Goal: Task Accomplishment & Management: Complete application form

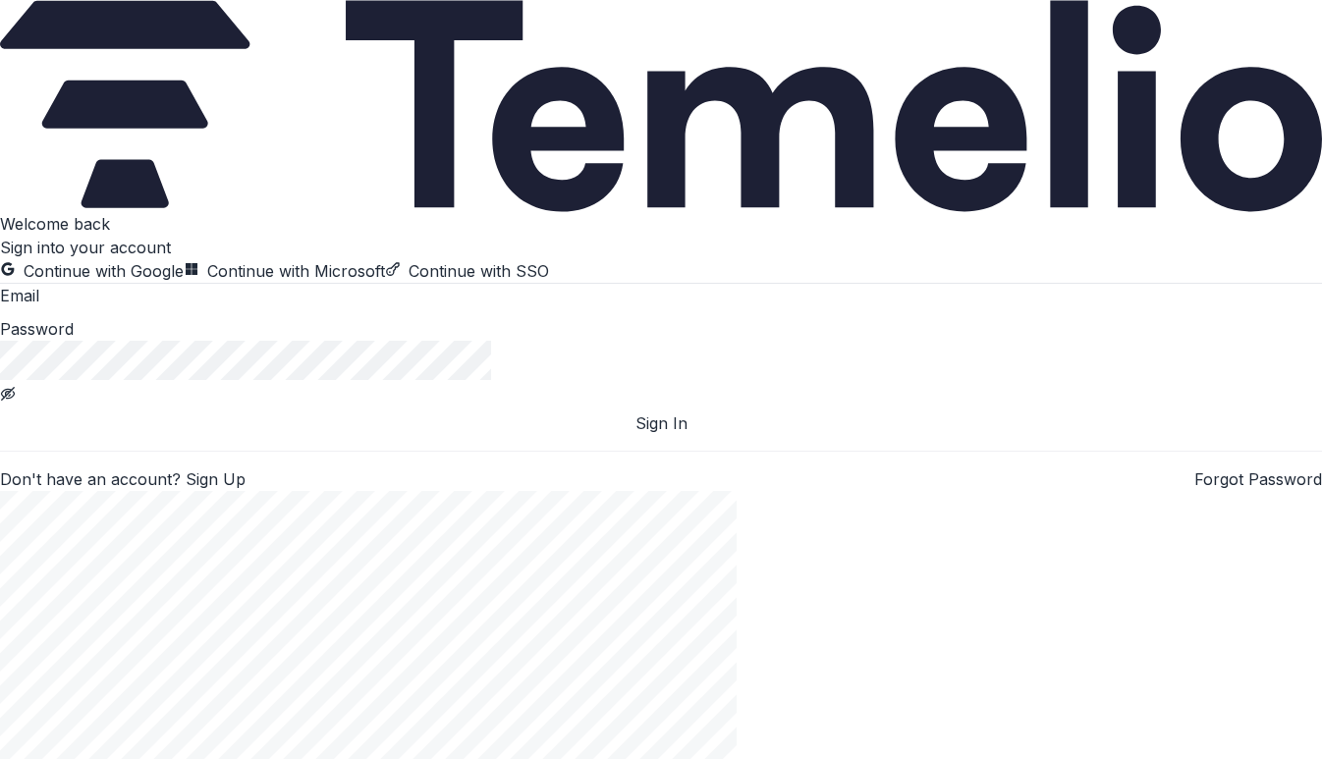
click at [195, 309] on input at bounding box center [117, 298] width 157 height 24
type input "**********"
click at [191, 435] on button "Sign In" at bounding box center [661, 424] width 1322 height 24
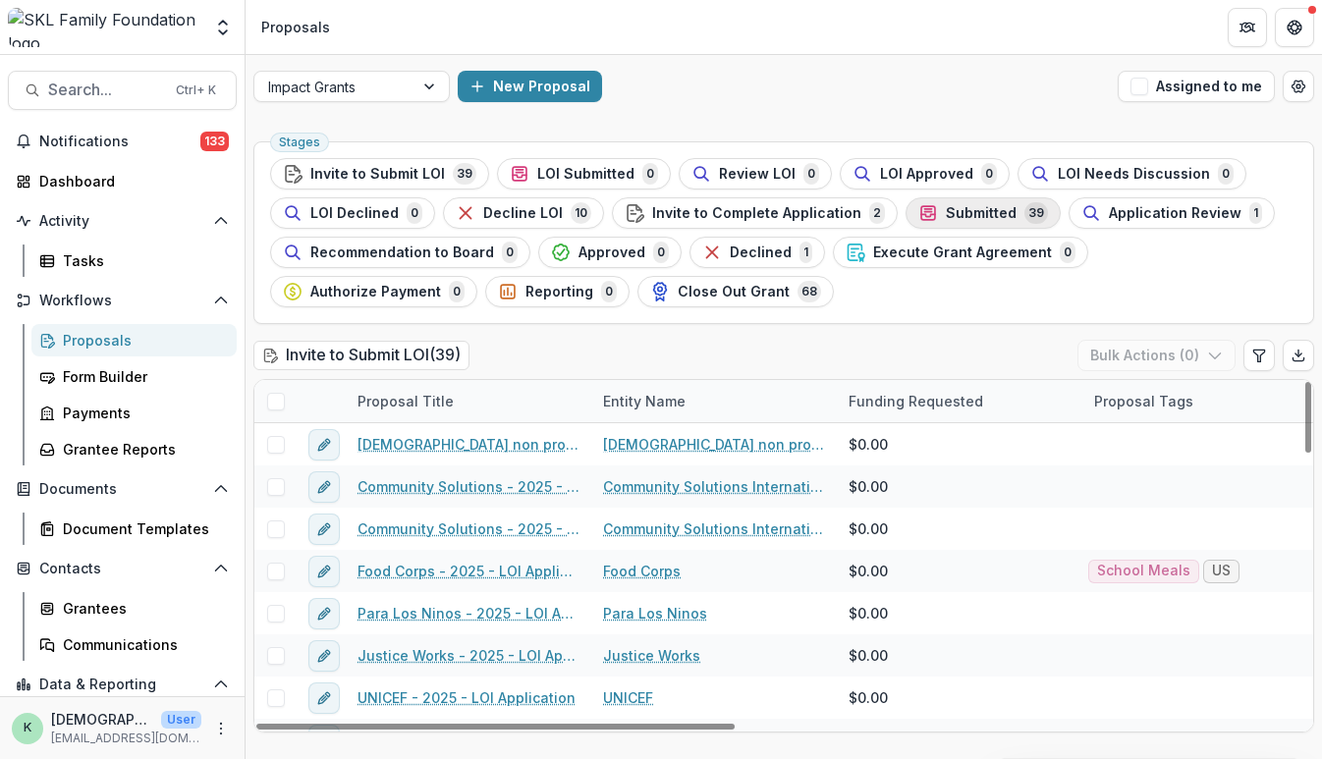
click at [946, 219] on span "Submitted" at bounding box center [981, 213] width 71 height 17
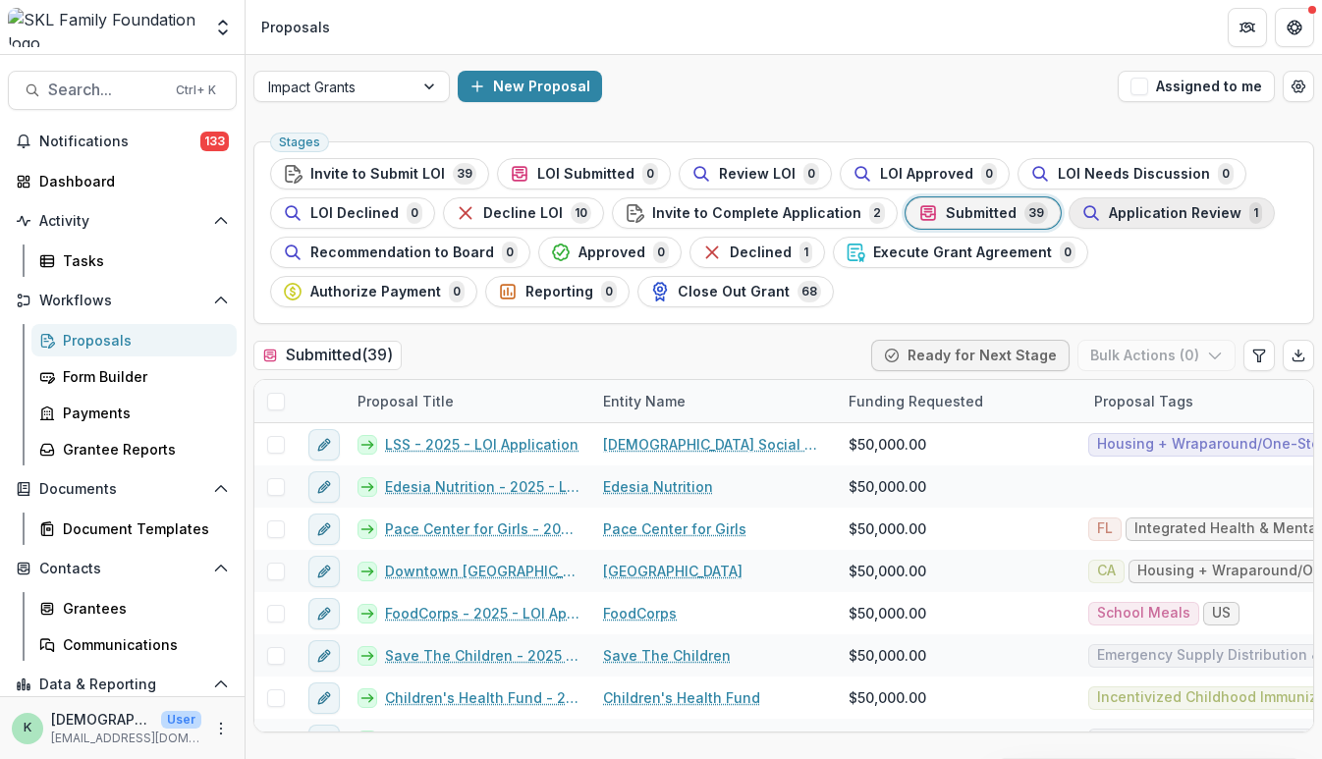
click at [1162, 215] on span "Application Review" at bounding box center [1175, 213] width 133 height 17
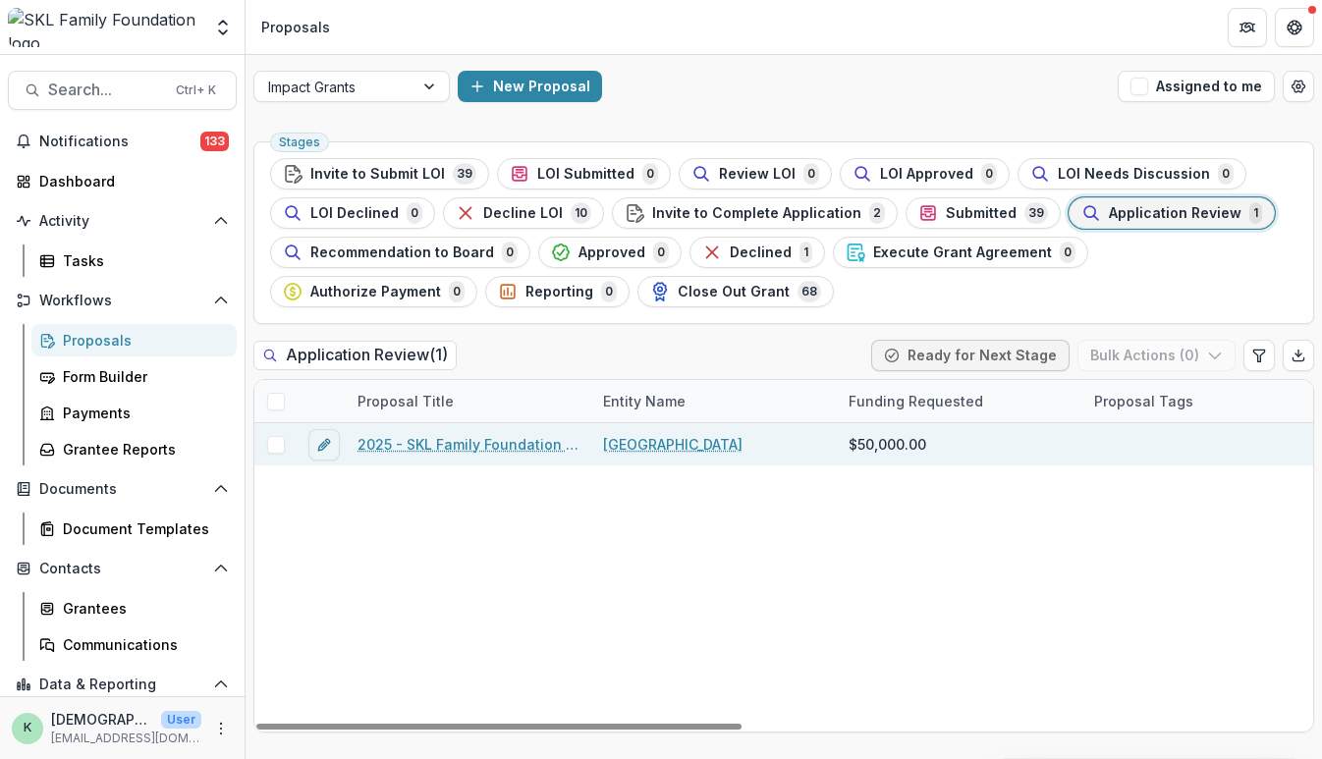
click at [501, 436] on link "2025 - SKL Family Foundation Grant Application" at bounding box center [469, 444] width 222 height 21
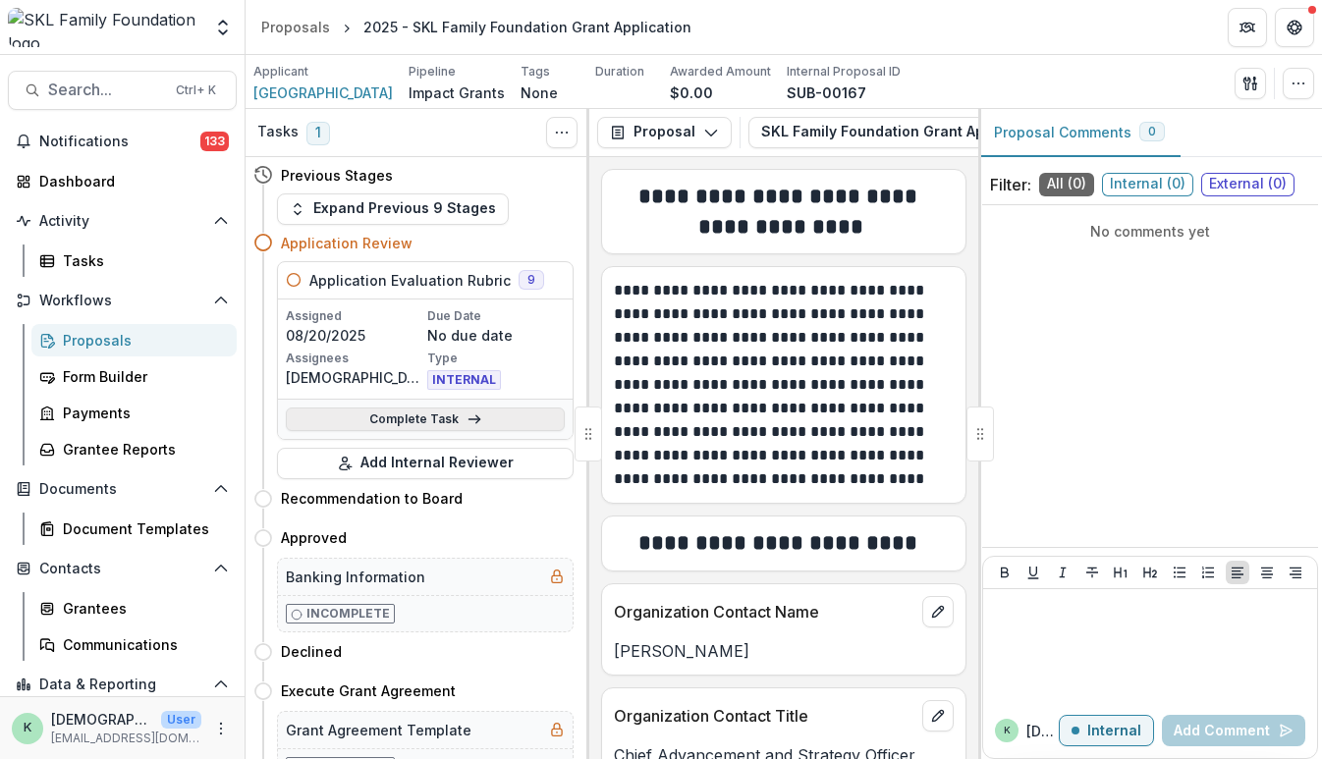
click at [481, 419] on link "Complete Task" at bounding box center [425, 420] width 279 height 24
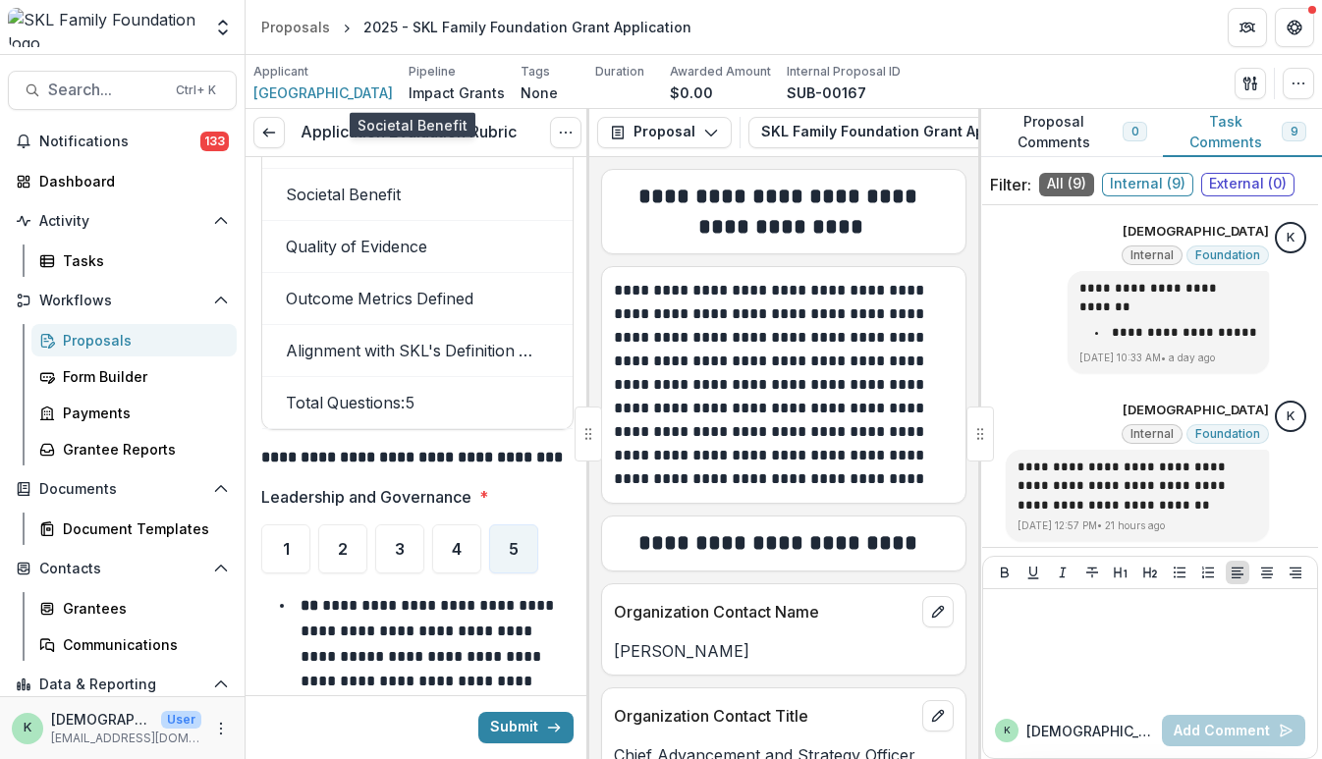
scroll to position [11361, 0]
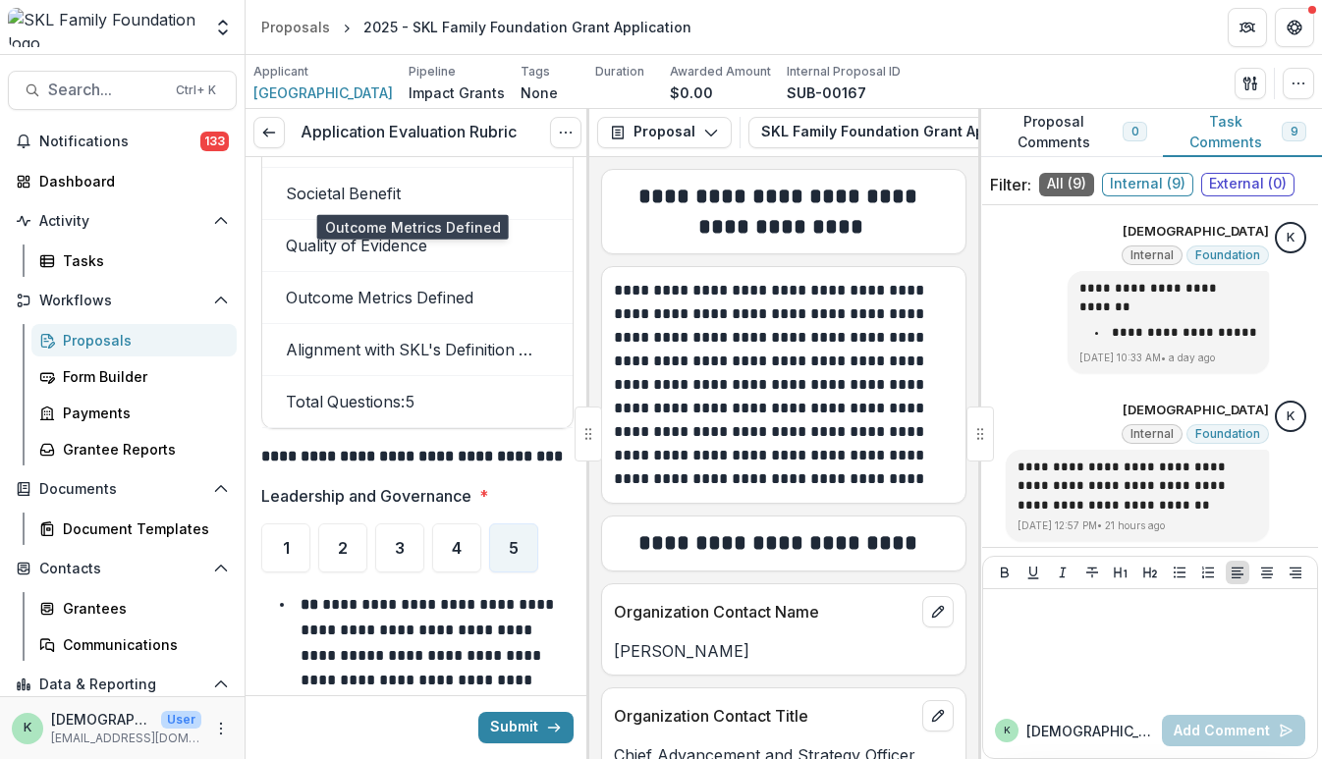
click at [463, 272] on td "Outcome Metrics Defined" at bounding box center [409, 298] width 295 height 52
click at [386, 592] on li "**********" at bounding box center [429, 680] width 289 height 176
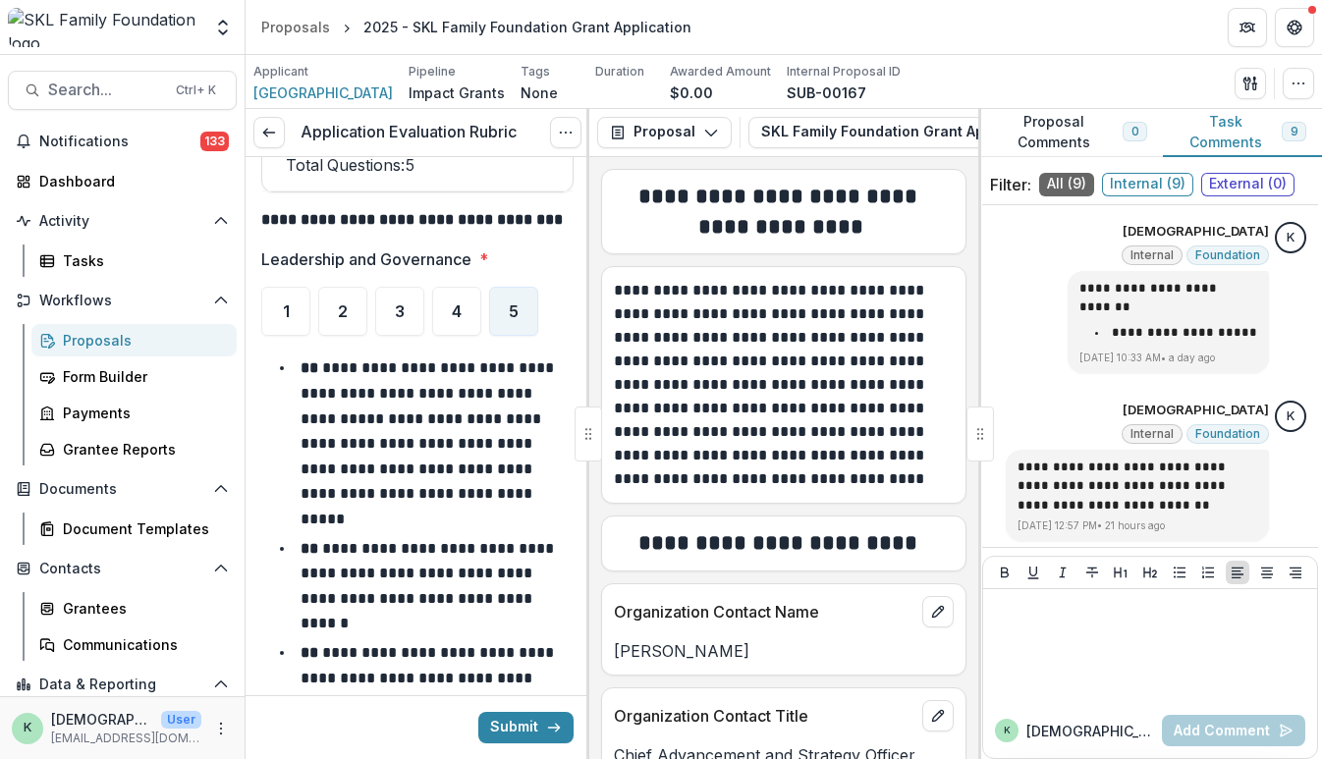
scroll to position [11599, 0]
click at [462, 286] on div "4" at bounding box center [456, 310] width 49 height 49
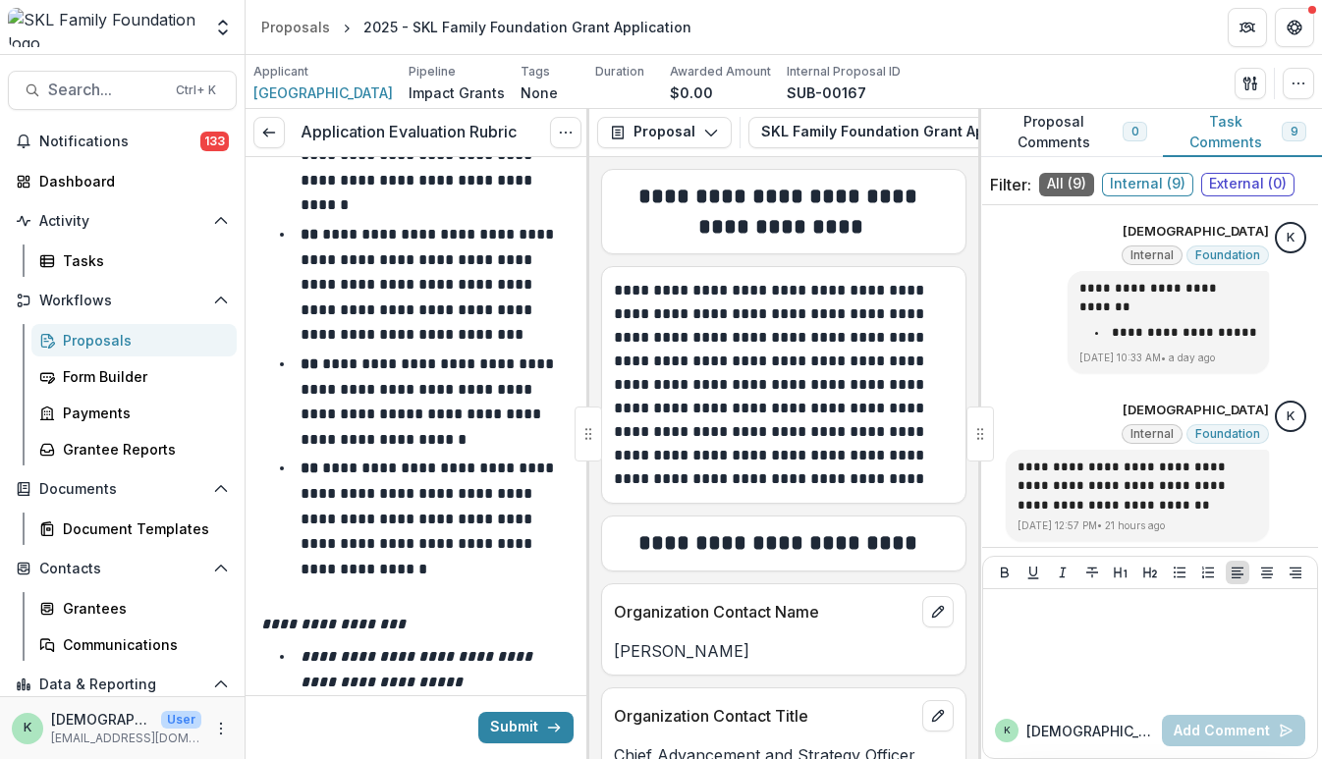
scroll to position [12188, 0]
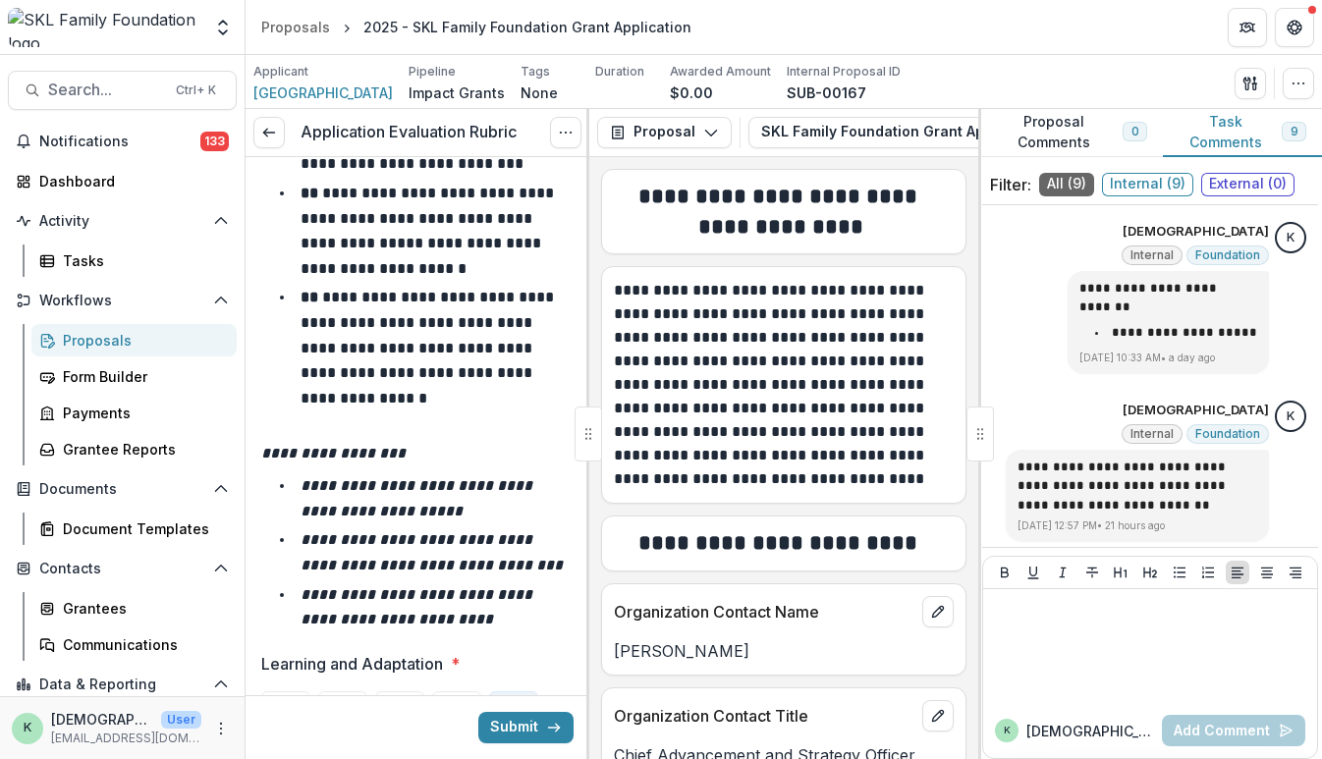
click at [391, 583] on li "**********" at bounding box center [429, 608] width 289 height 50
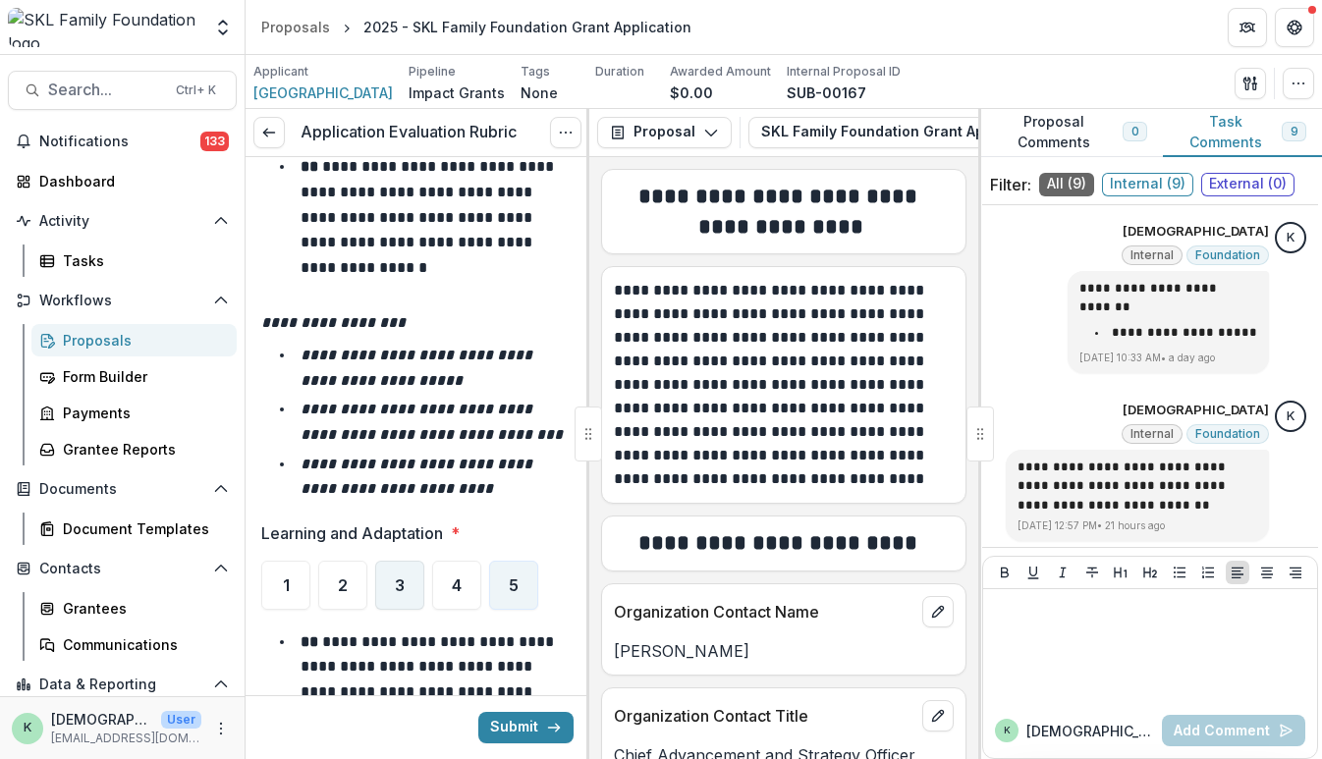
scroll to position [12405, 0]
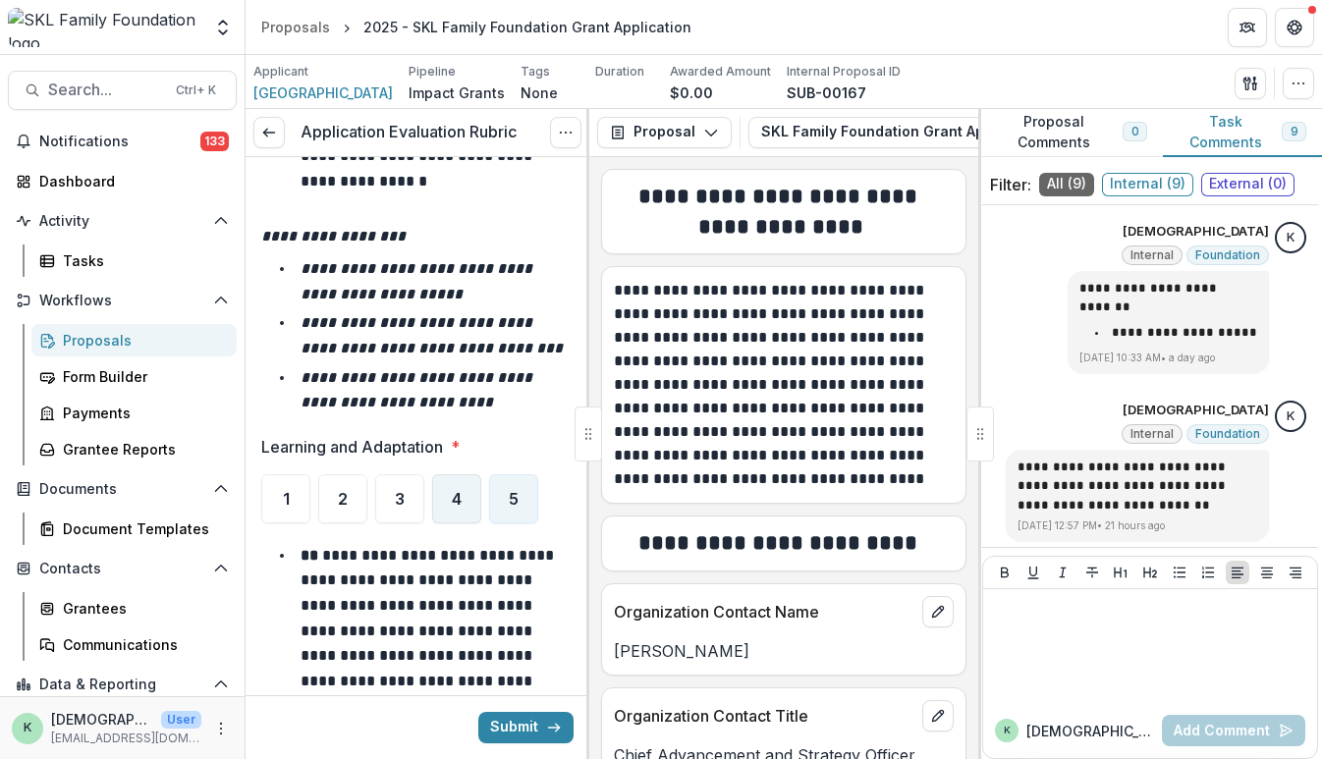
click at [452, 491] on span "4" at bounding box center [457, 499] width 10 height 16
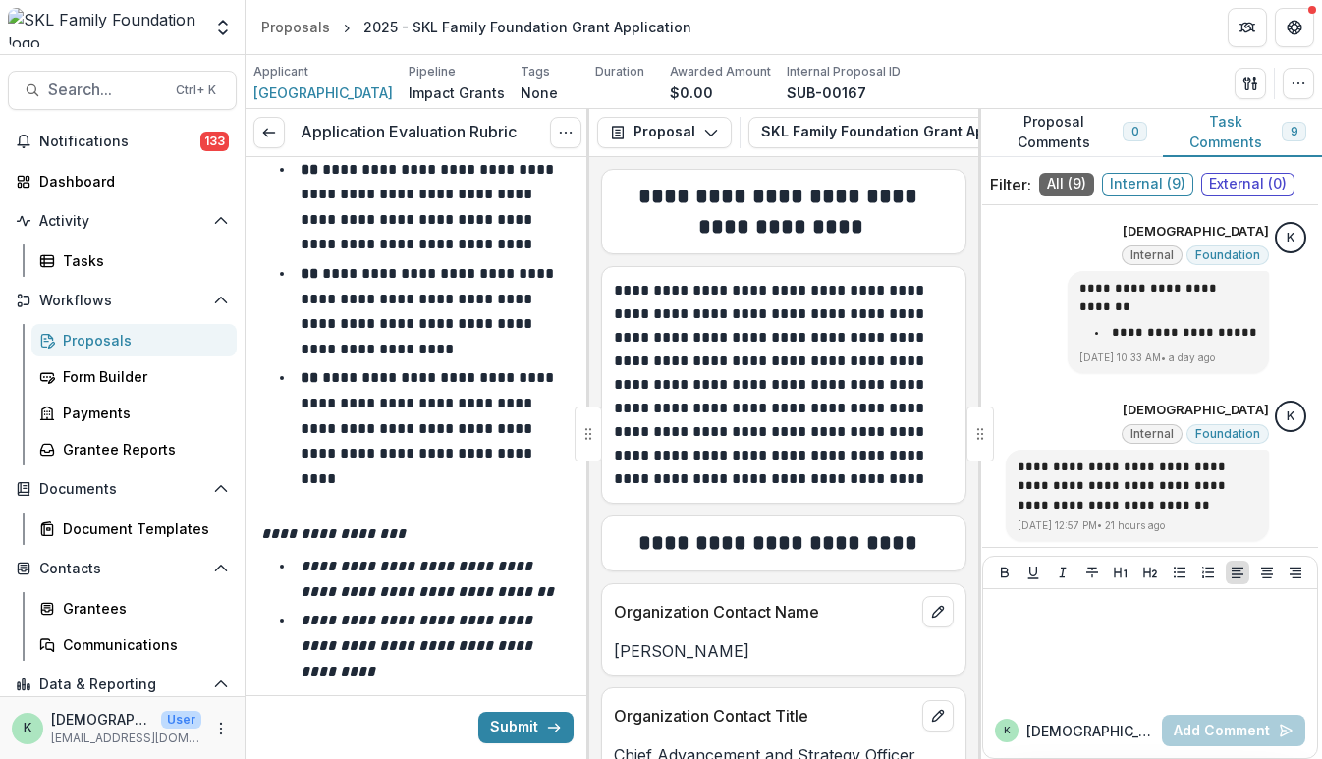
scroll to position [13415, 0]
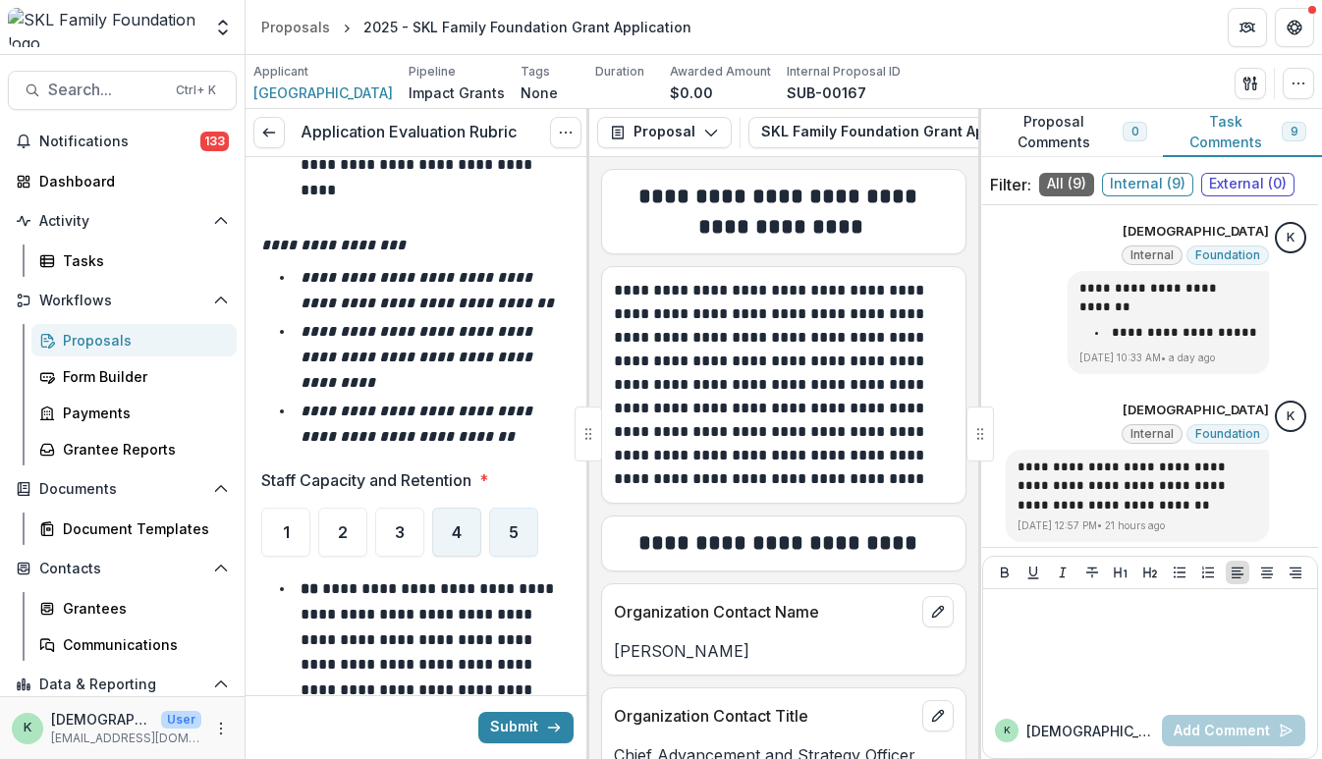
click at [459, 525] on span "4" at bounding box center [457, 533] width 10 height 16
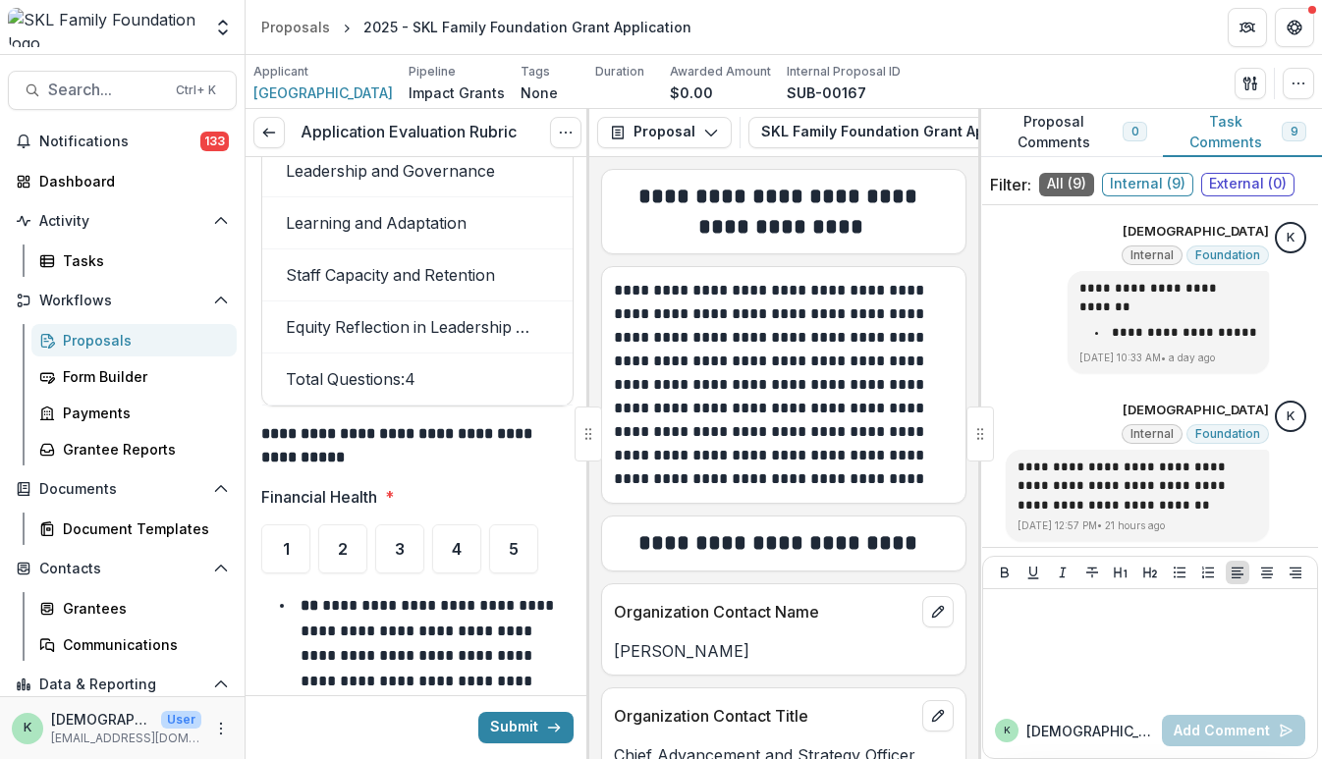
scroll to position [16158, 0]
click at [461, 540] on span "4" at bounding box center [457, 548] width 10 height 16
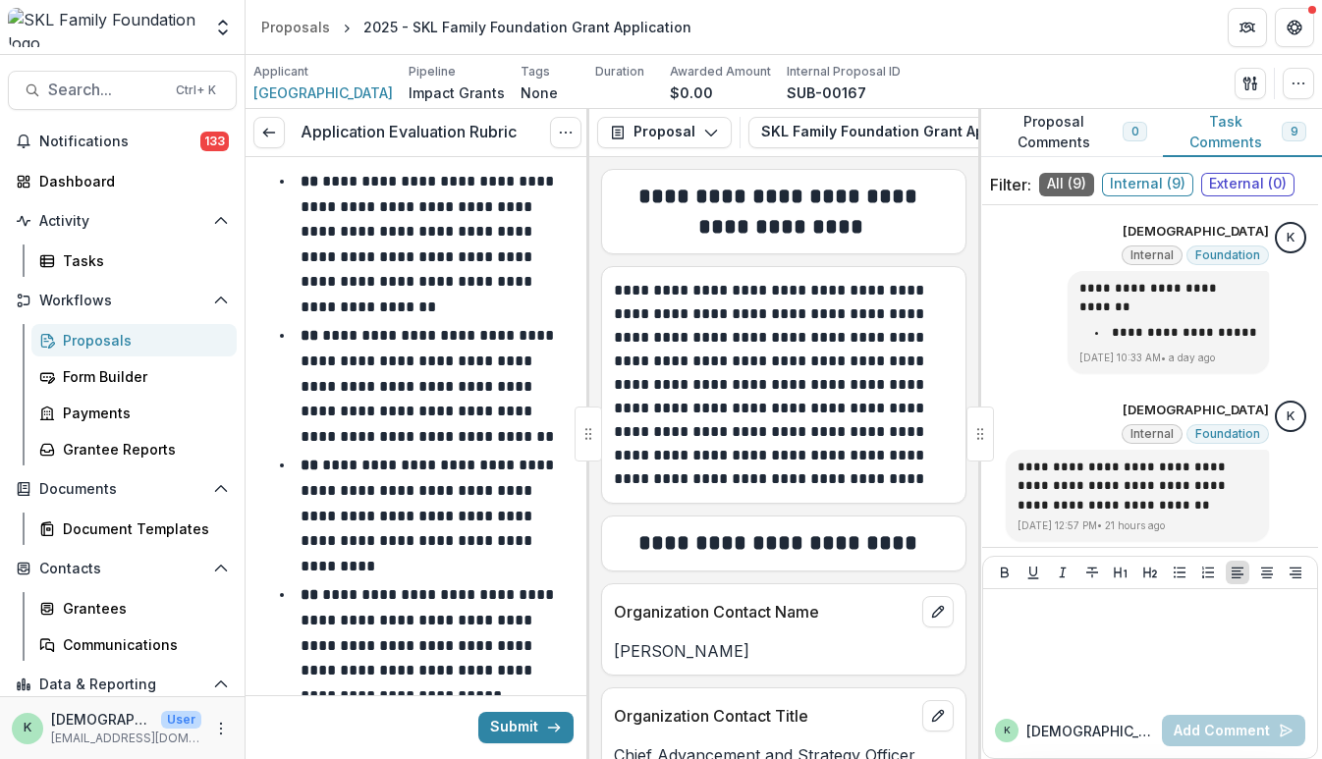
scroll to position [17087, 0]
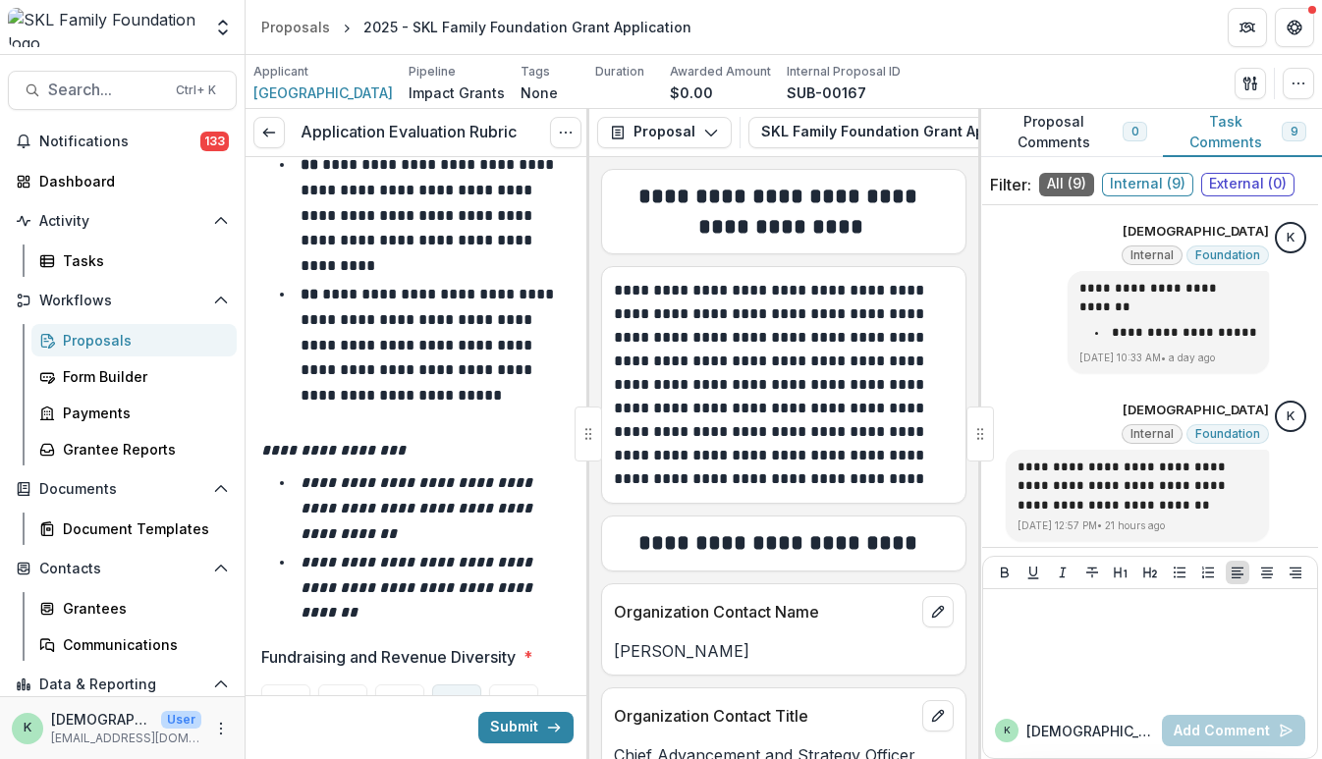
click at [456, 701] on span "4" at bounding box center [457, 709] width 10 height 16
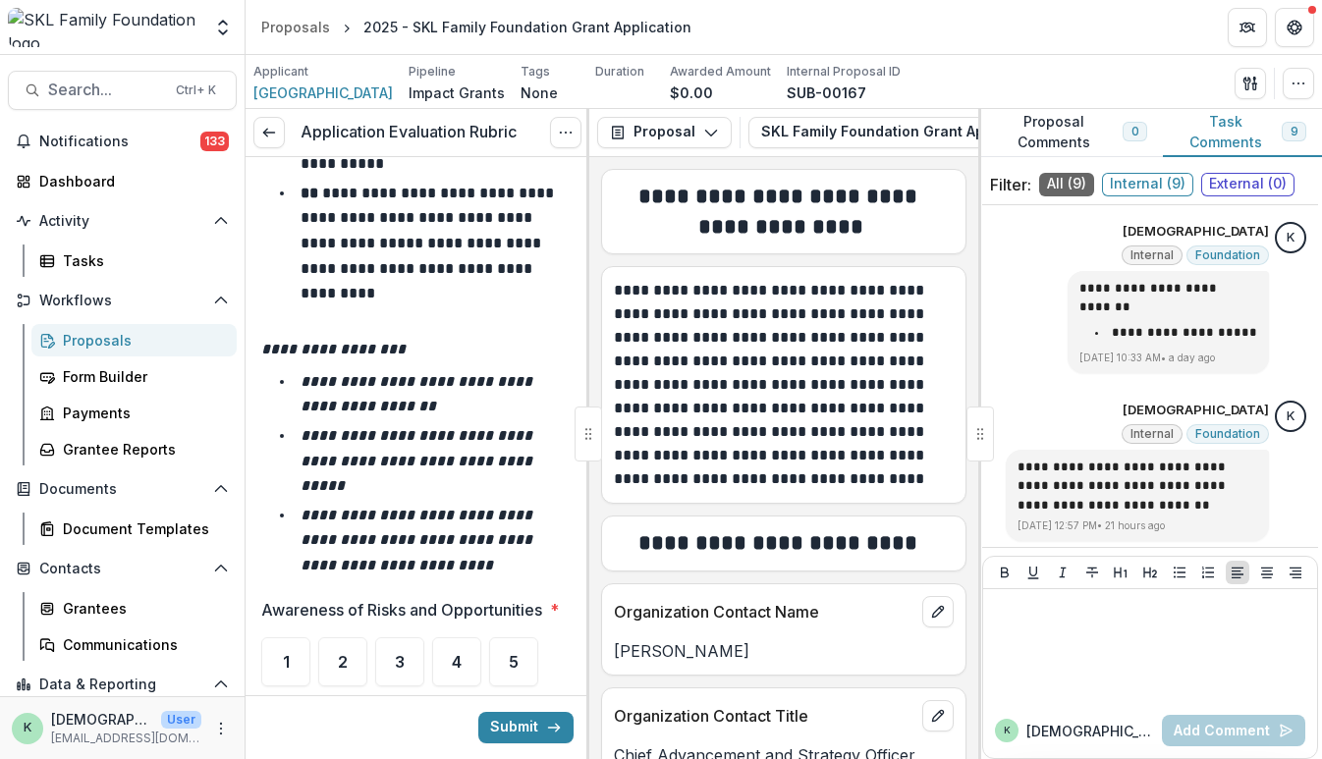
scroll to position [18179, 0]
click at [397, 653] on span "3" at bounding box center [400, 661] width 10 height 16
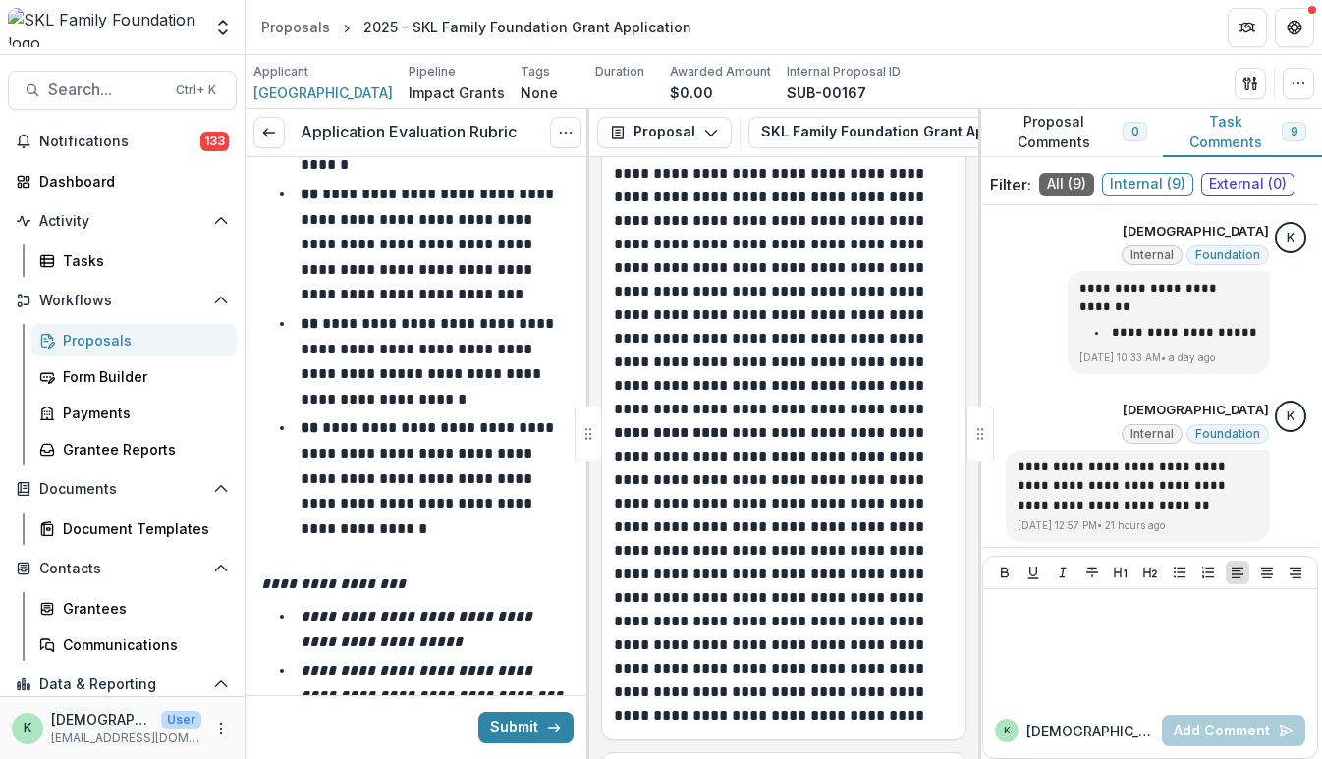
scroll to position [12328, 0]
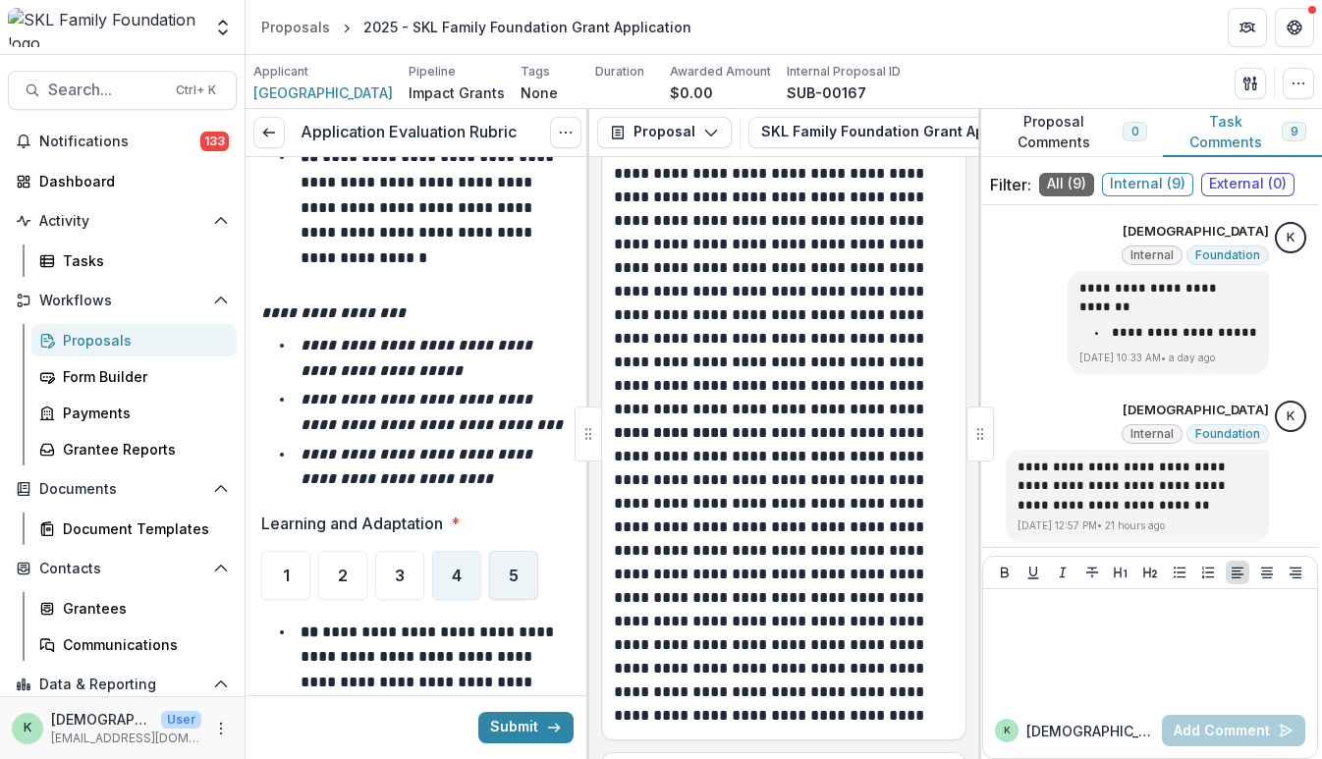
click at [509, 568] on span "5" at bounding box center [514, 576] width 10 height 16
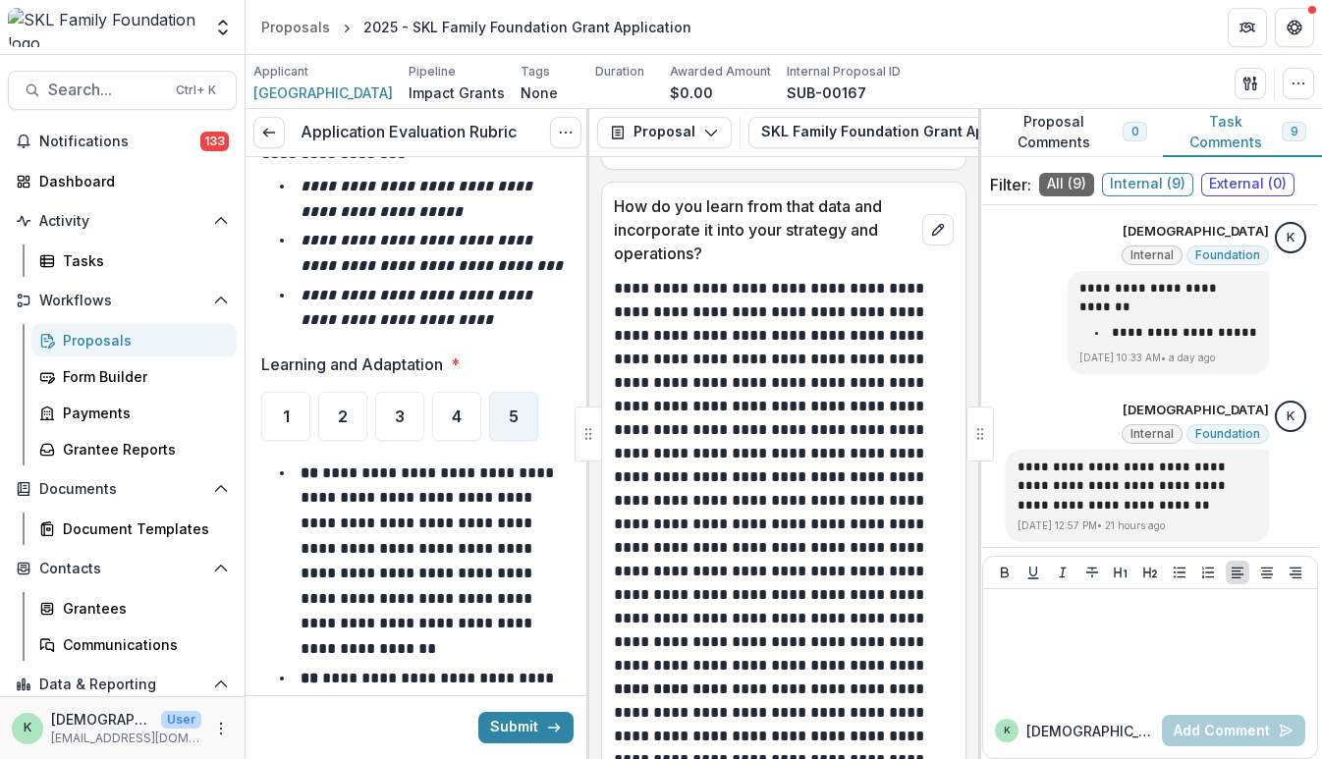
scroll to position [23214, 0]
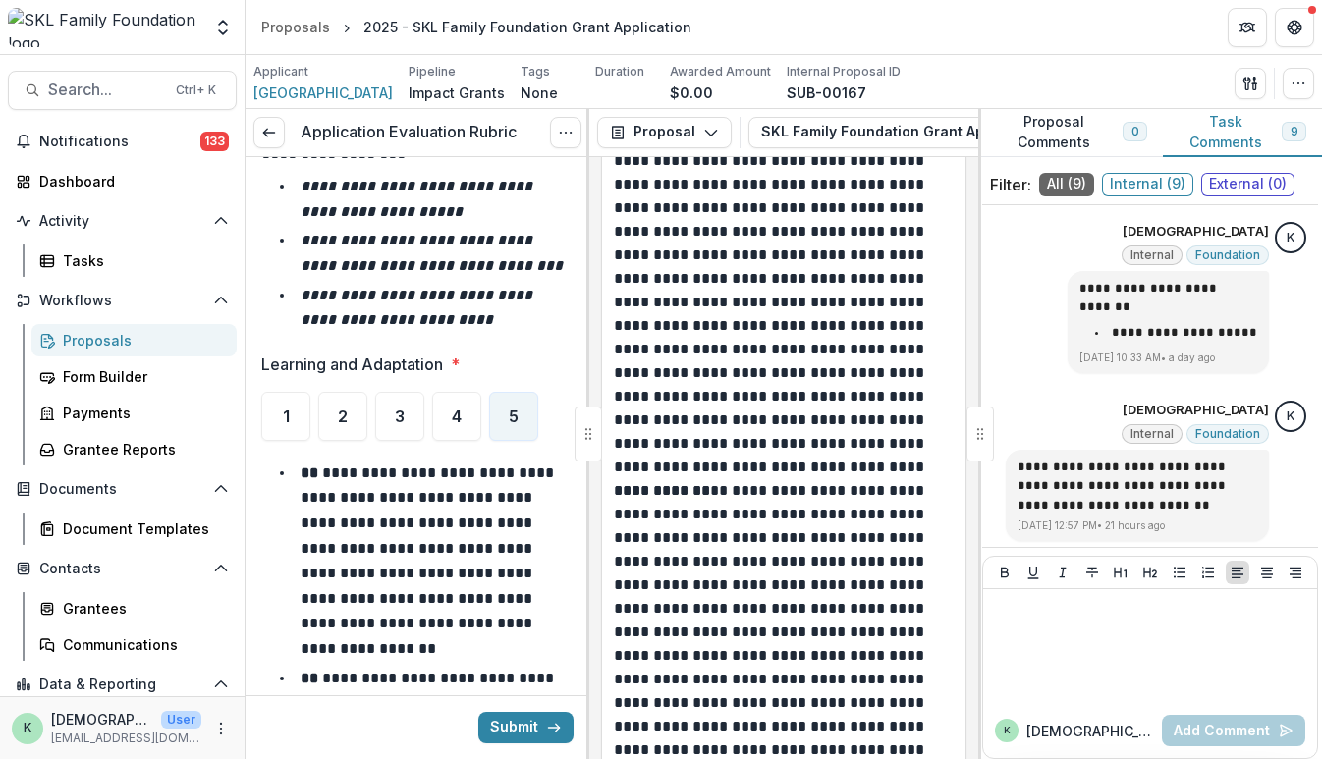
click at [699, 449] on p "**********" at bounding box center [781, 279] width 335 height 401
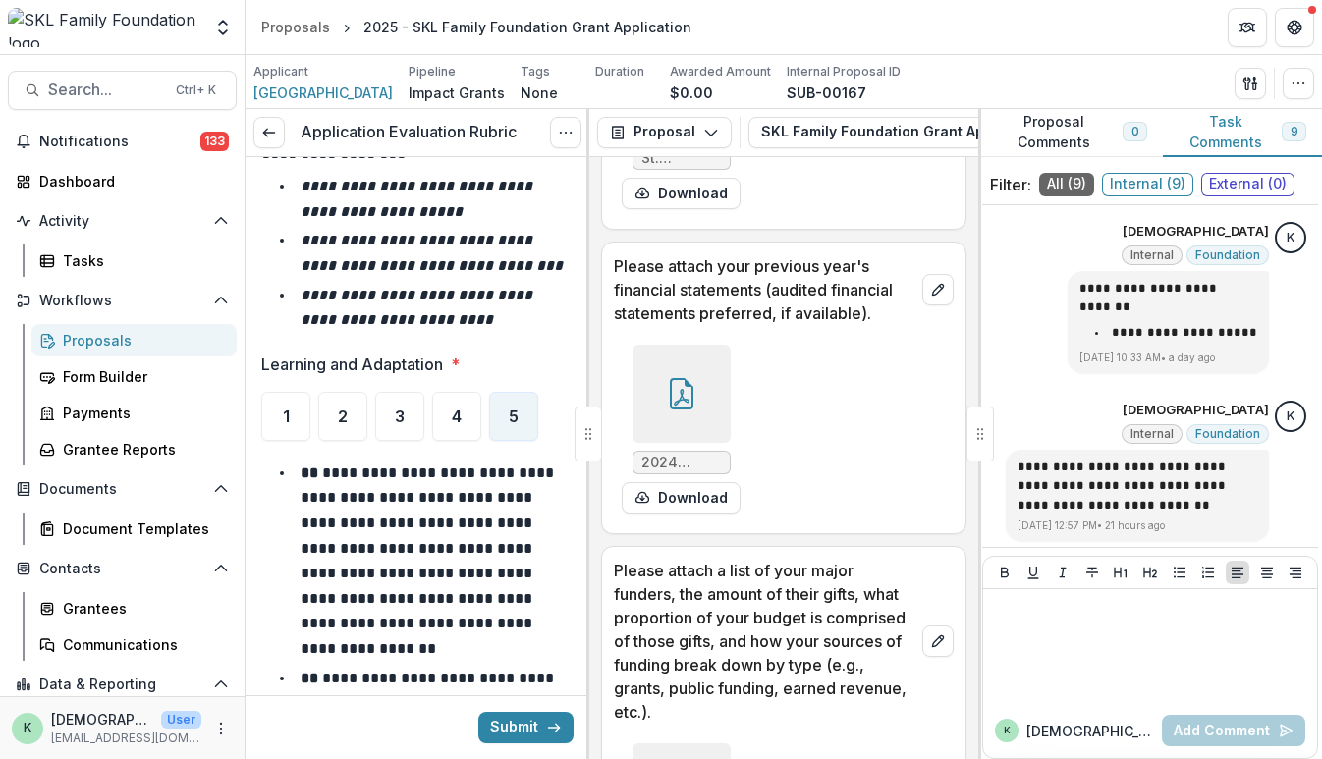
scroll to position [24381, 0]
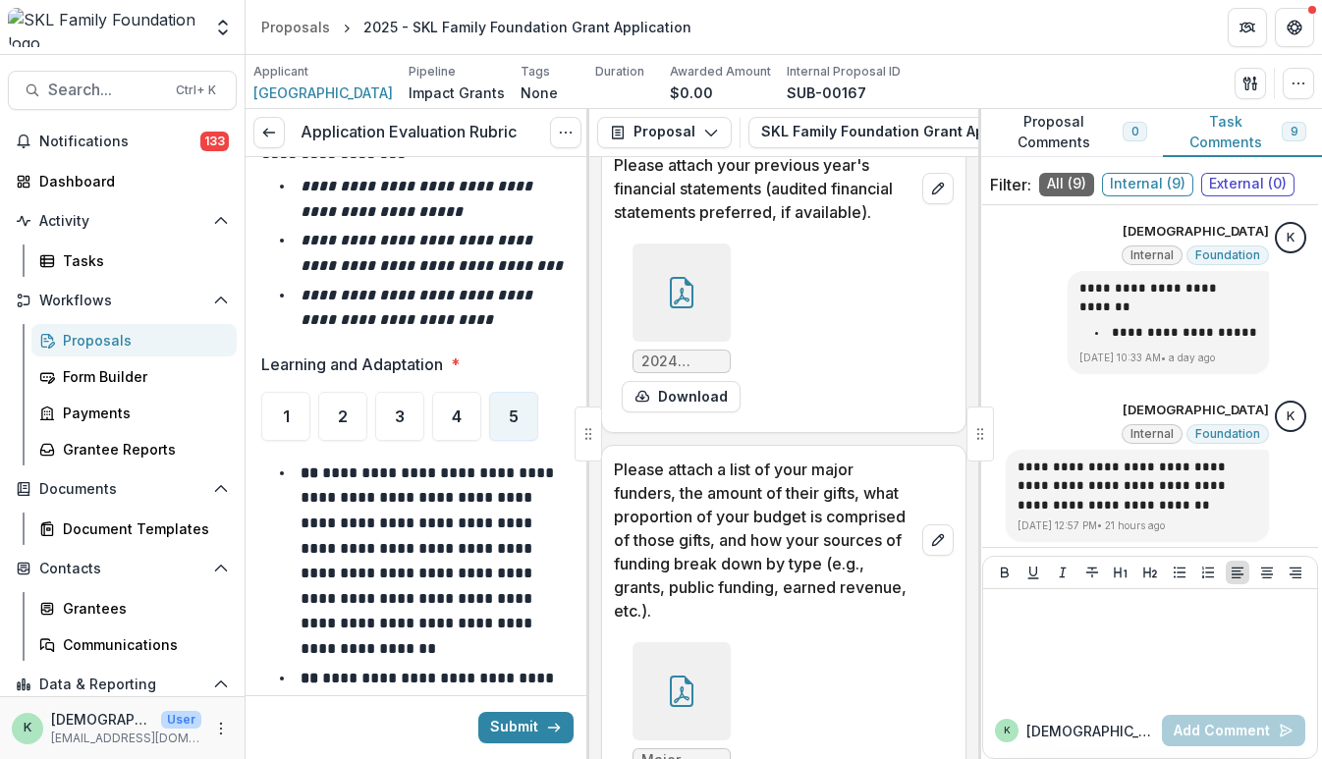
click at [682, 308] on div at bounding box center [682, 293] width 98 height 98
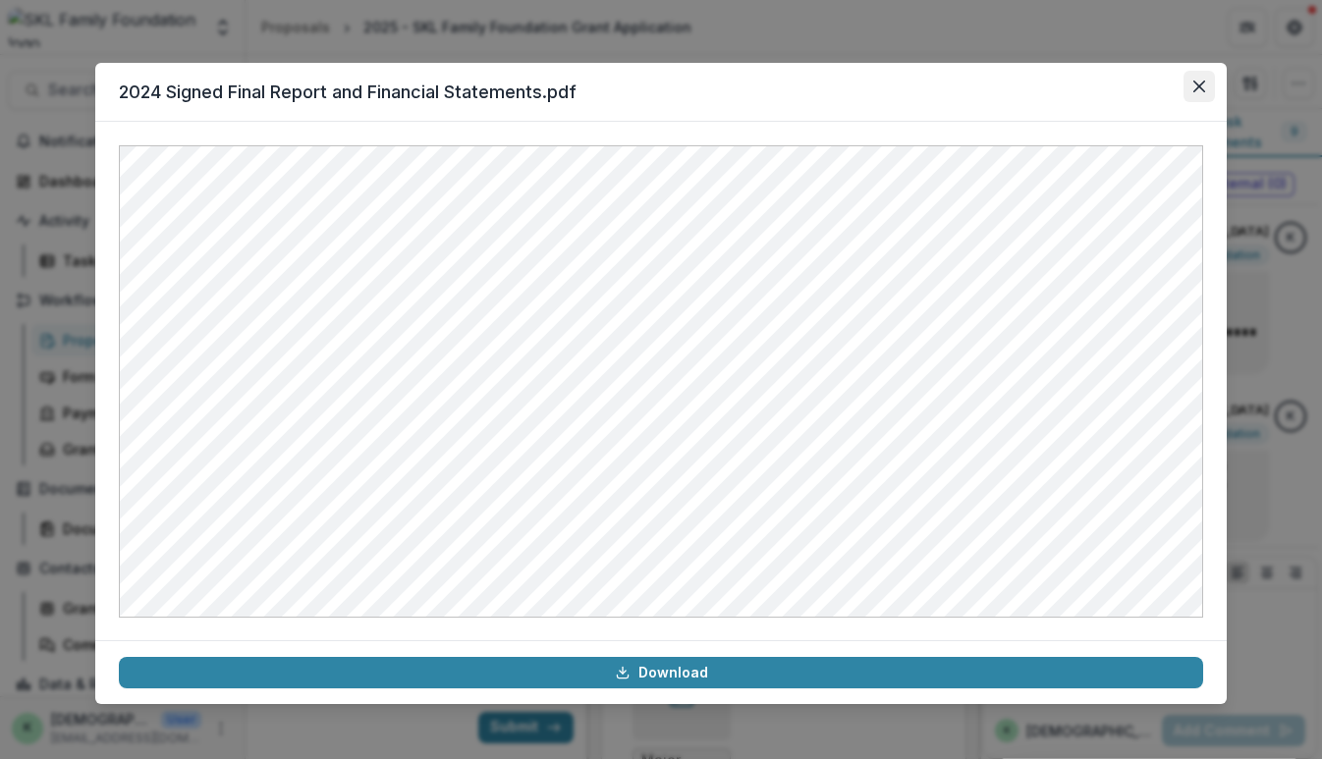
click at [1202, 78] on button "Close" at bounding box center [1199, 86] width 31 height 31
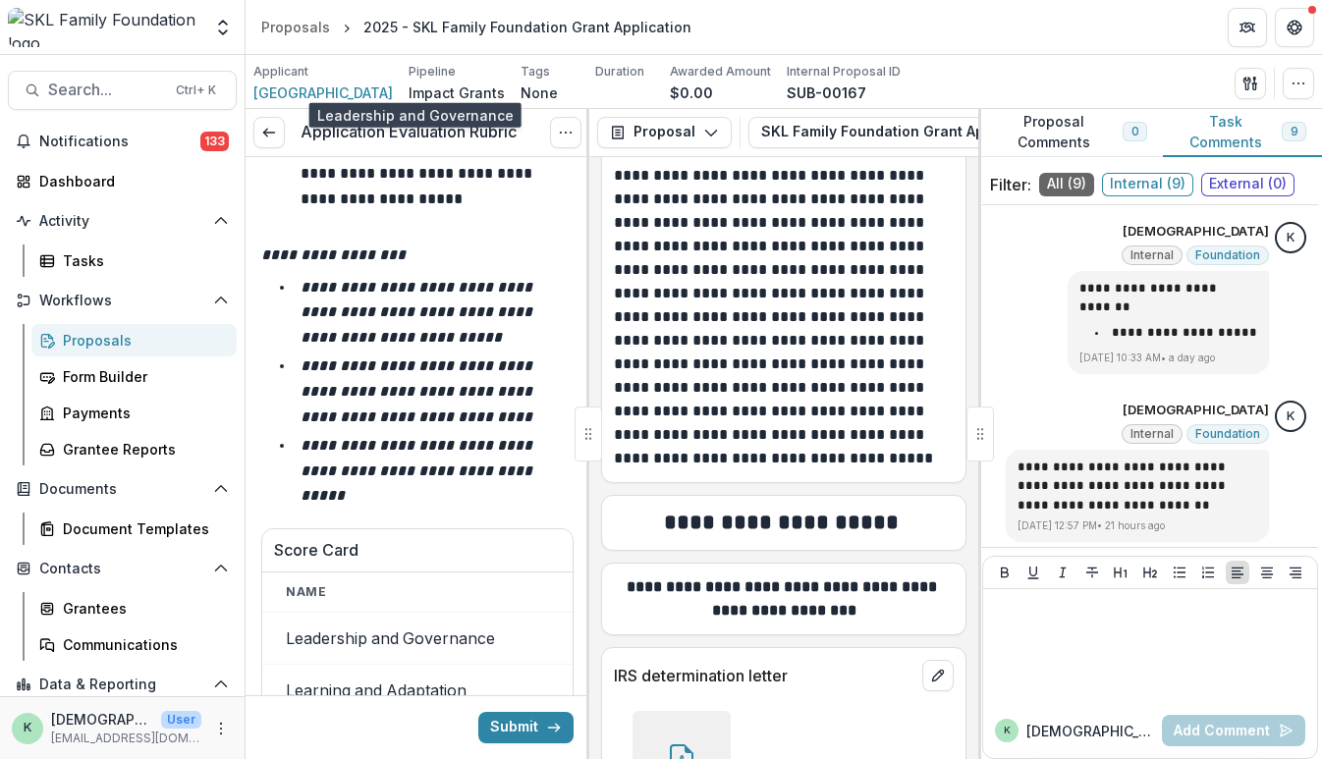
scroll to position [16091, 0]
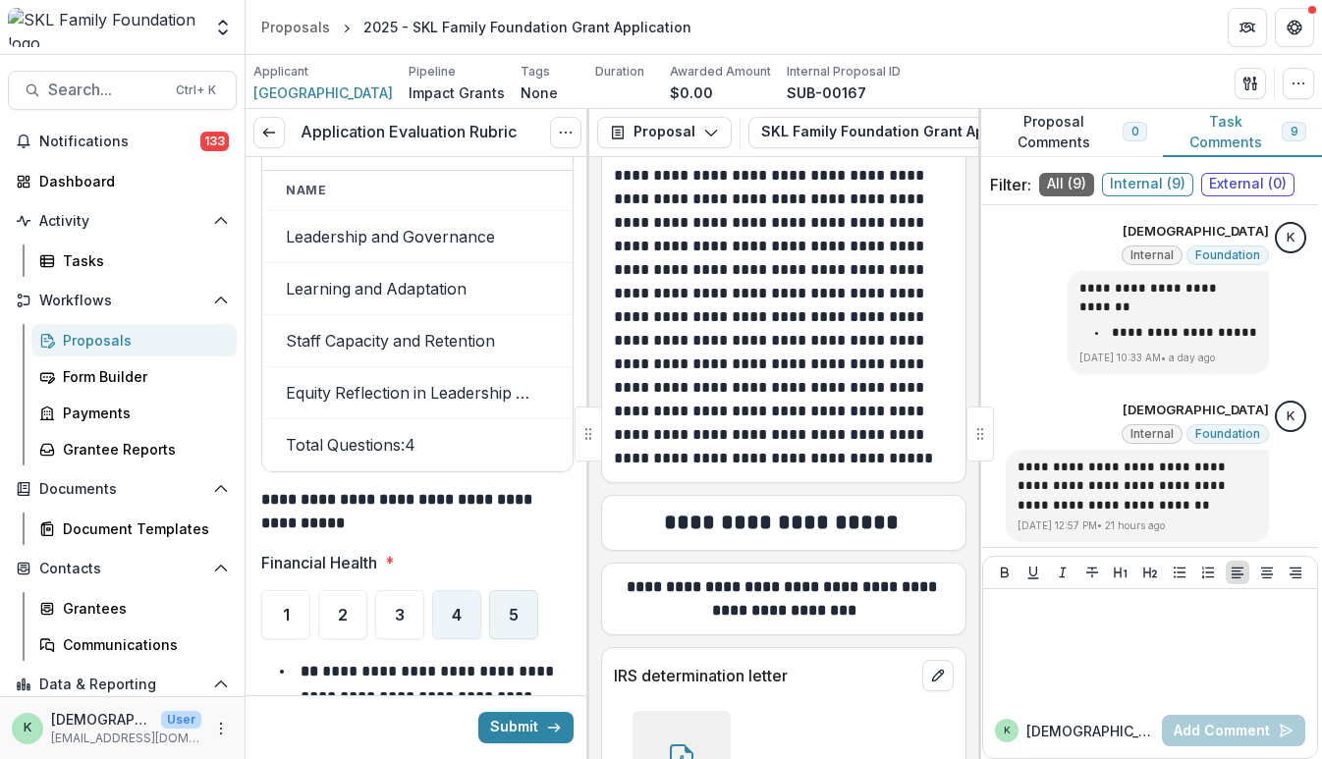
click at [517, 607] on span "5" at bounding box center [514, 615] width 10 height 16
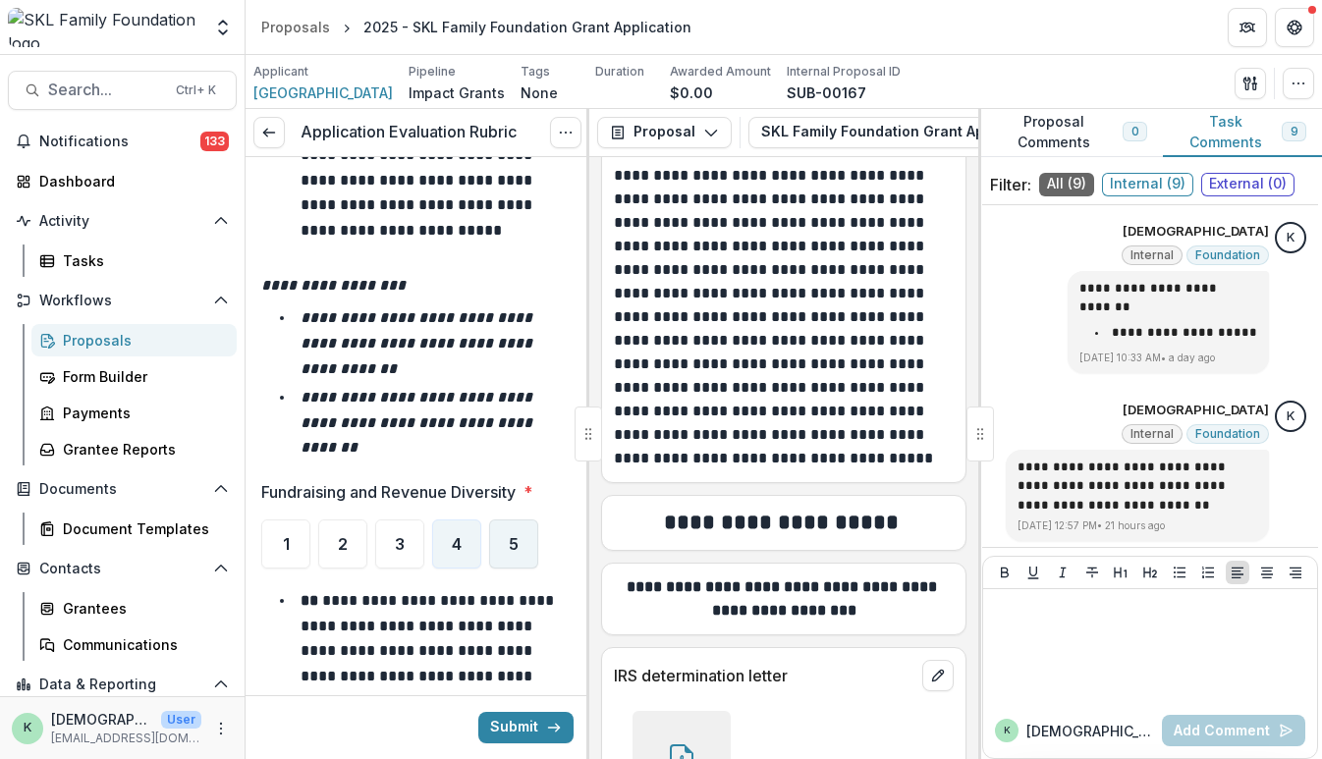
scroll to position [17259, 0]
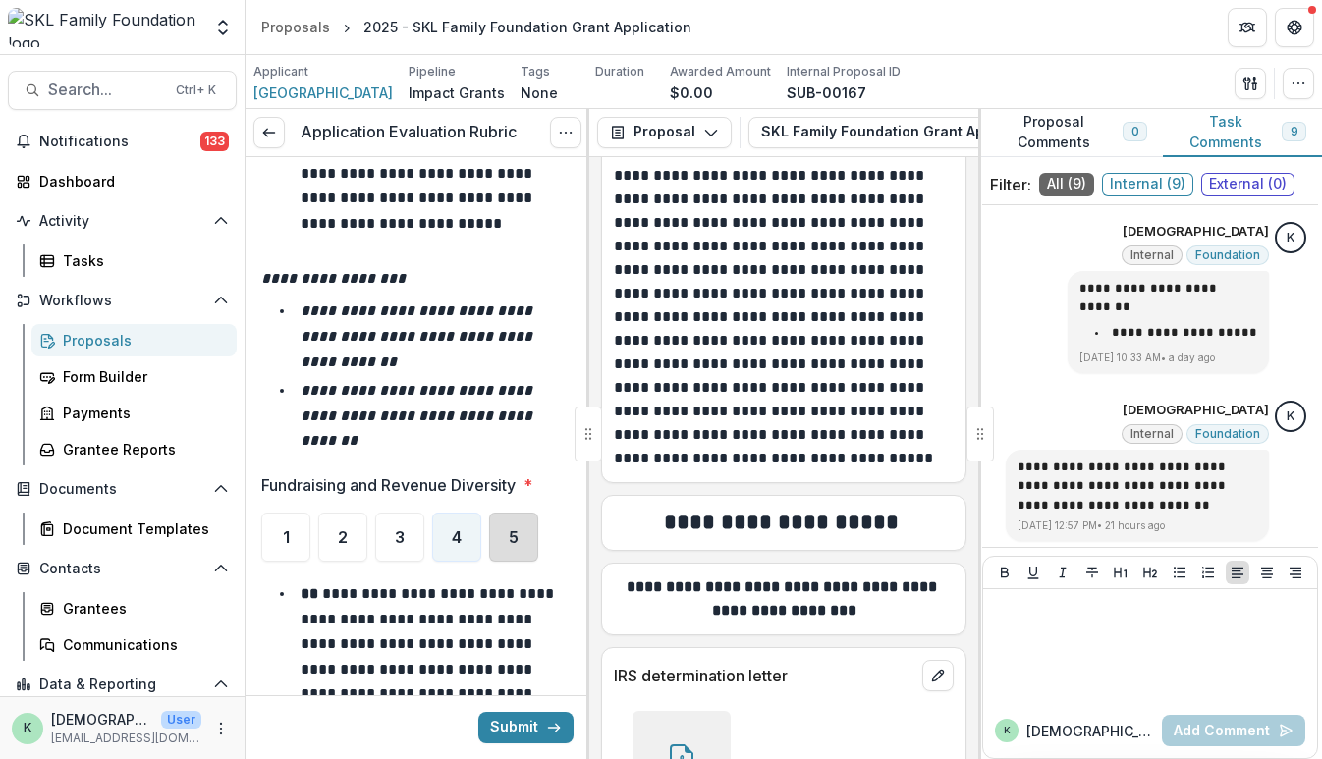
click at [499, 513] on div "5" at bounding box center [513, 537] width 49 height 49
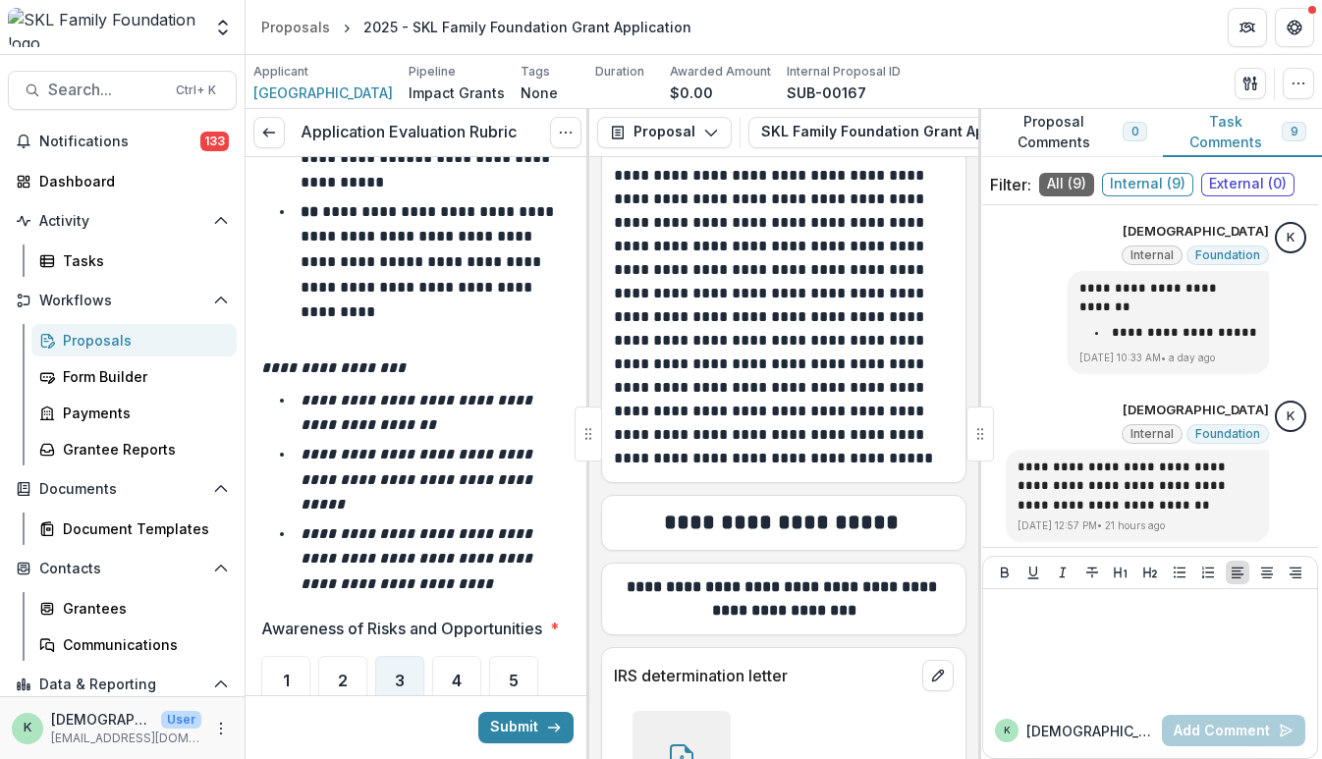
scroll to position [18159, 0]
click at [475, 657] on div "4" at bounding box center [456, 681] width 49 height 49
click at [519, 657] on div "5" at bounding box center [513, 681] width 49 height 49
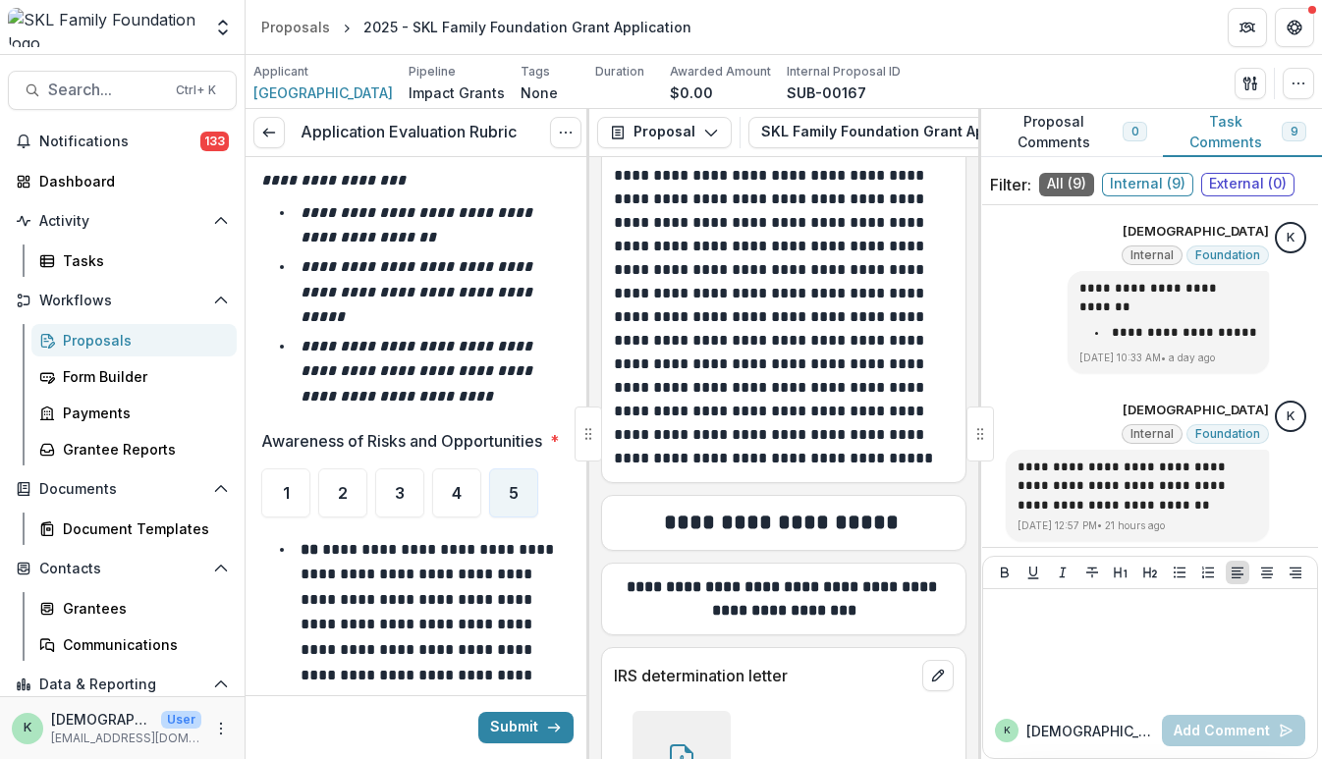
scroll to position [18348, 0]
click at [464, 468] on div "4" at bounding box center [456, 492] width 49 height 49
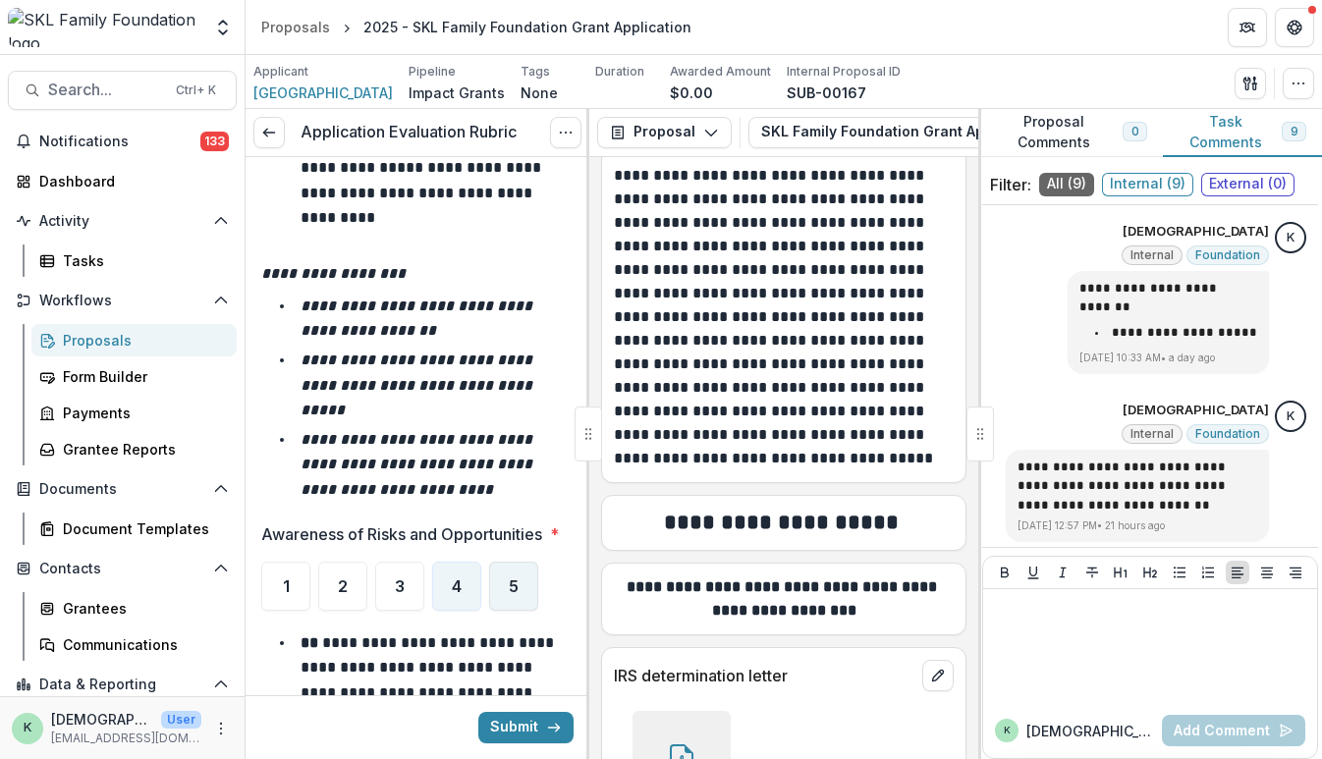
scroll to position [18145, 0]
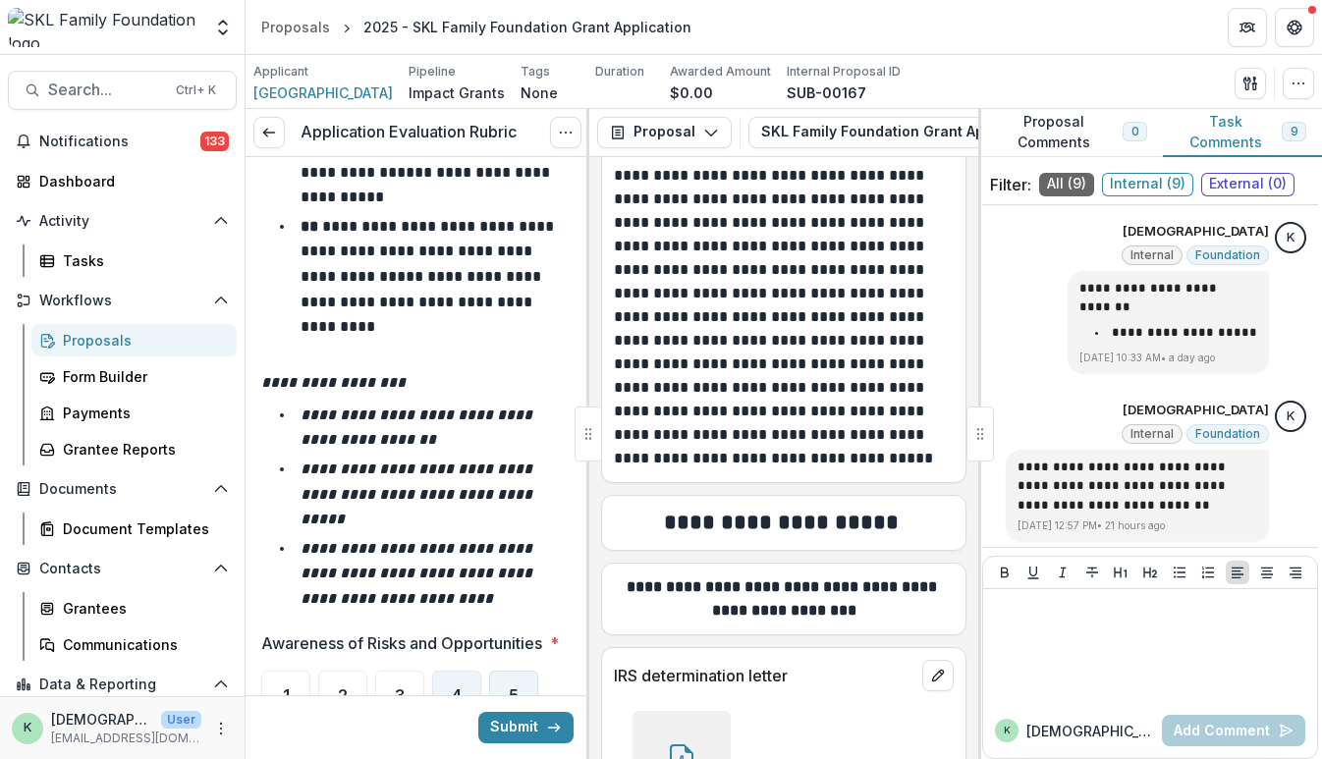
click at [501, 671] on div "5" at bounding box center [513, 695] width 49 height 49
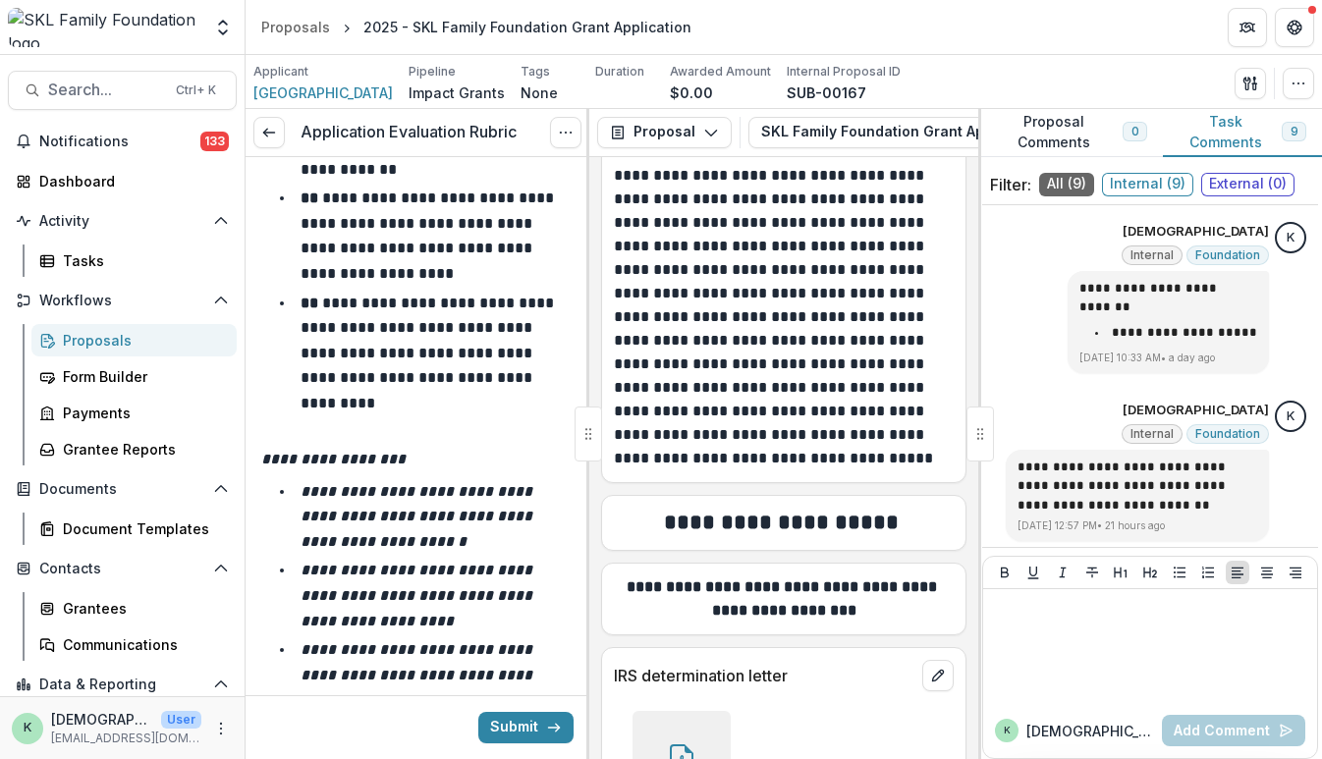
scroll to position [19707, 0]
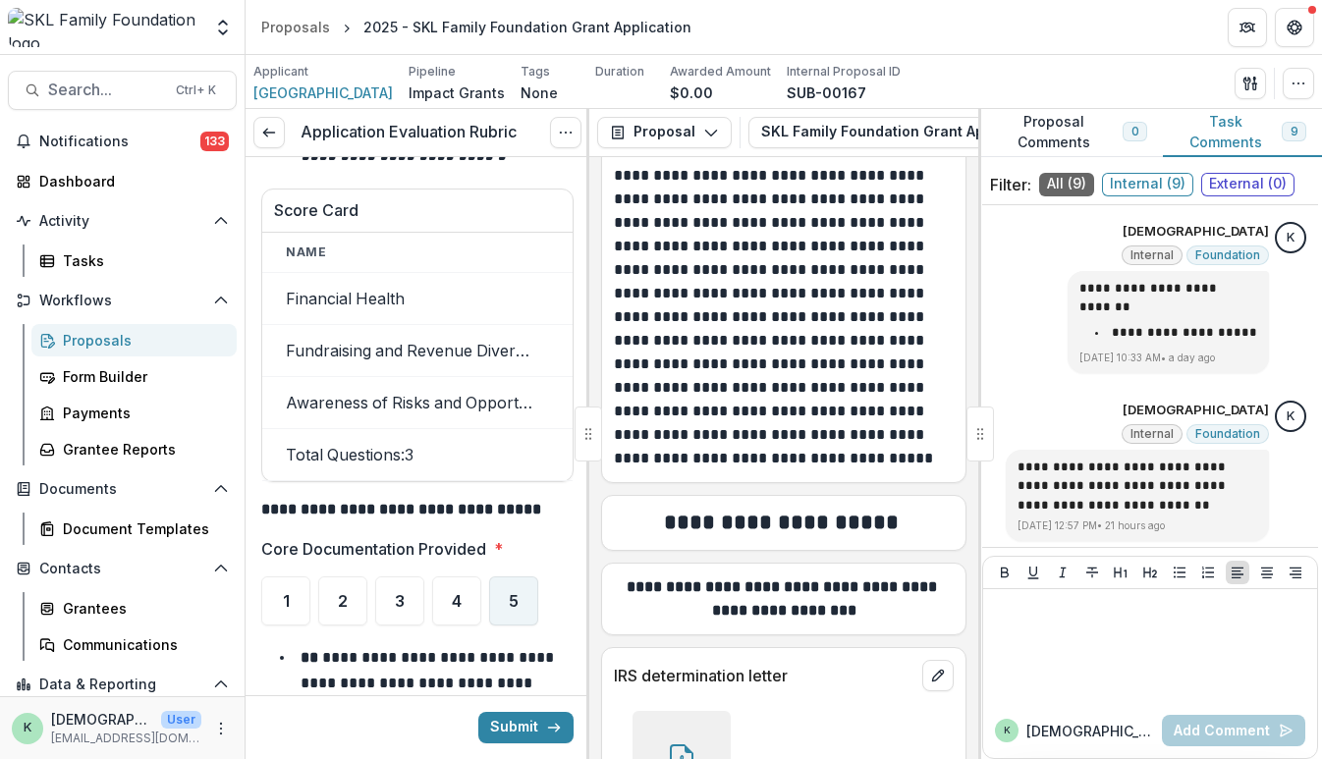
click at [505, 577] on div "5" at bounding box center [513, 601] width 49 height 49
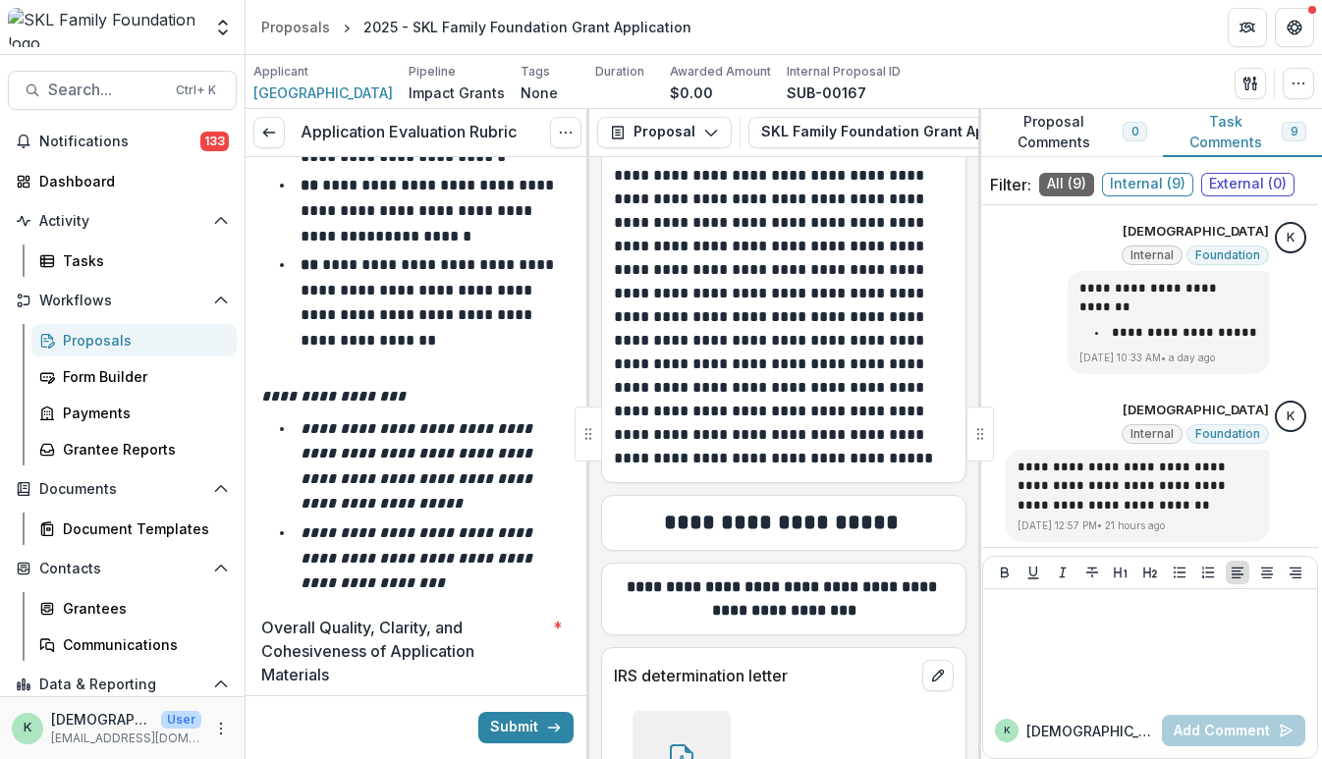
scroll to position [20542, 0]
click at [516, 703] on div "5" at bounding box center [513, 727] width 49 height 49
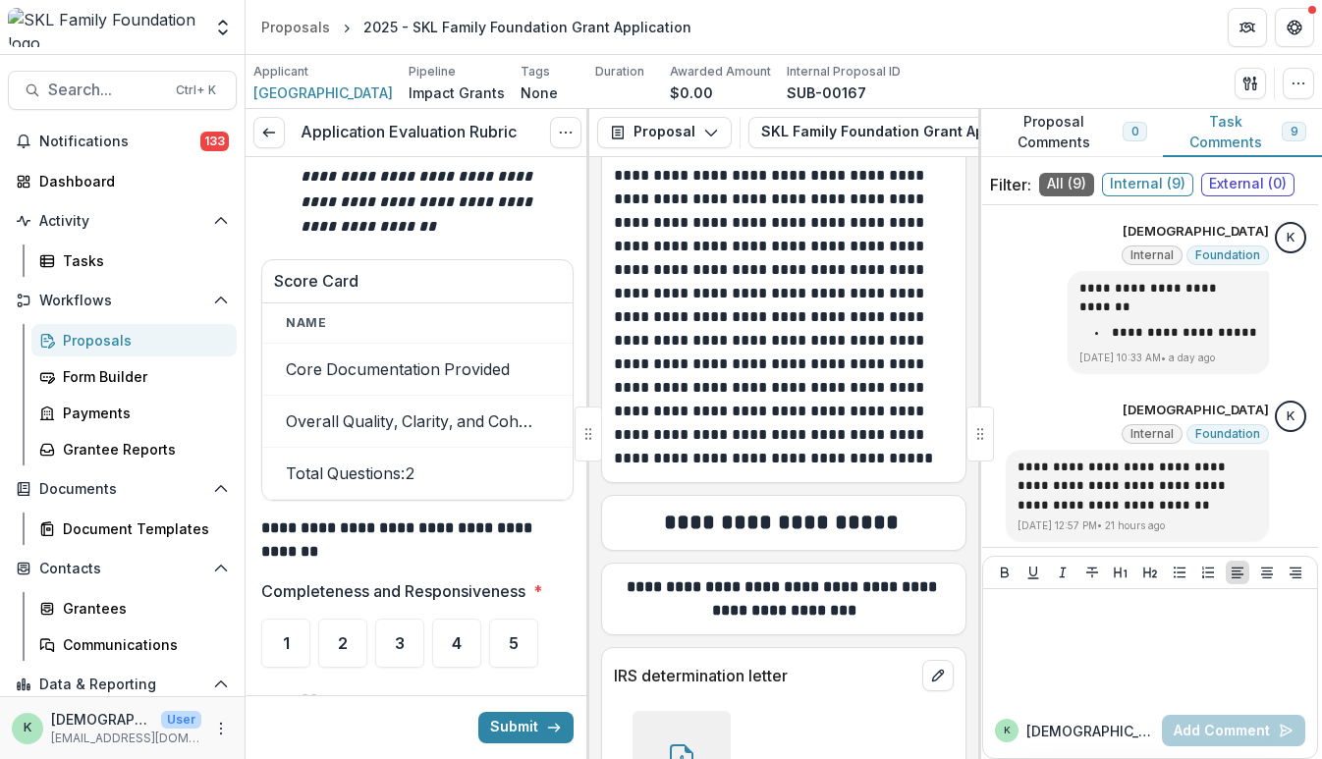
scroll to position [21961, 0]
click at [499, 620] on div "5" at bounding box center [513, 644] width 49 height 49
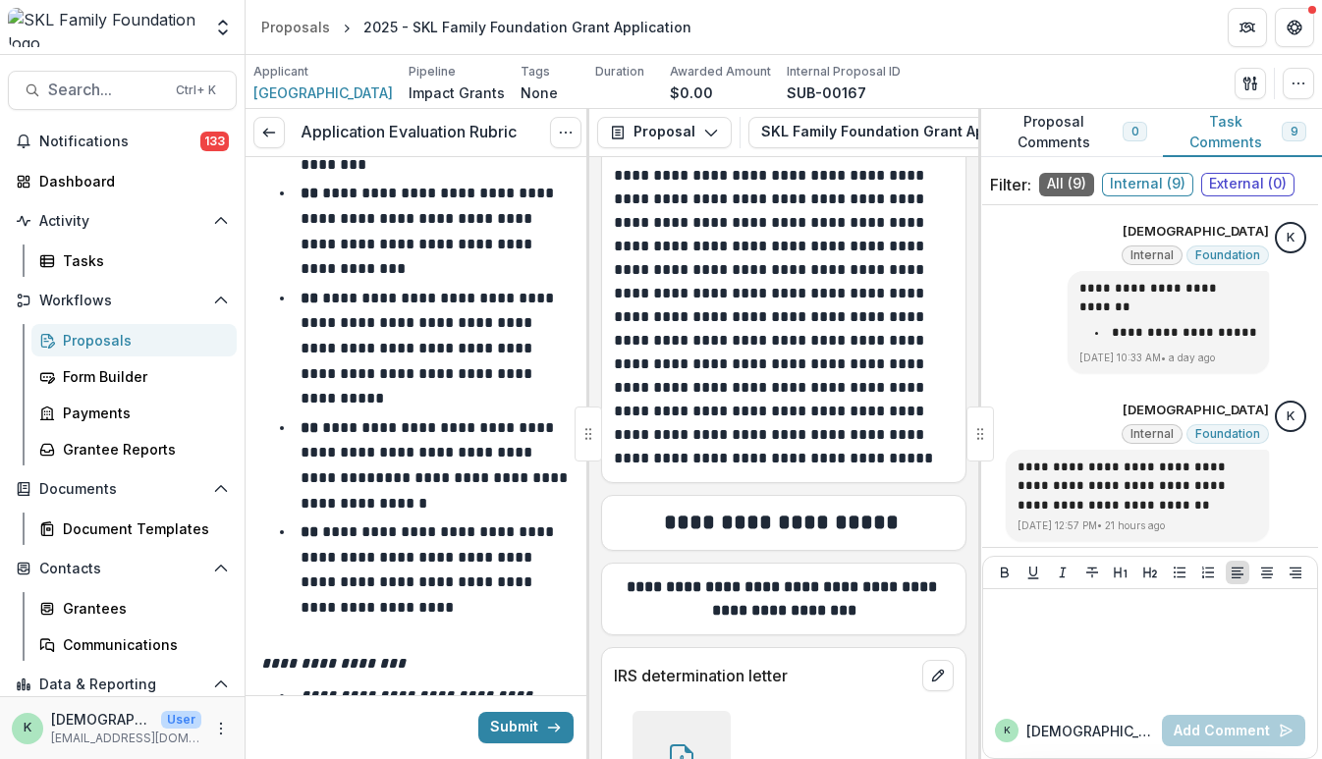
scroll to position [22621, 0]
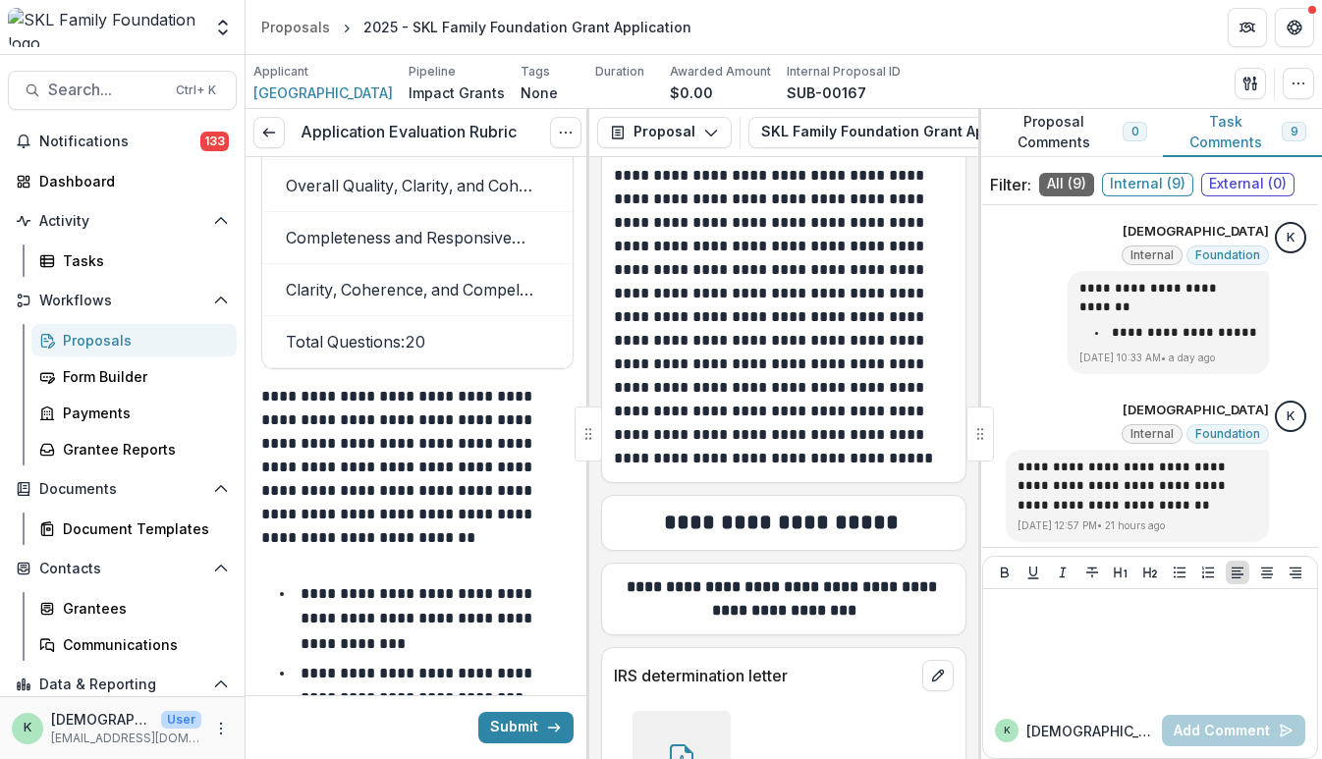
scroll to position [26466, 0]
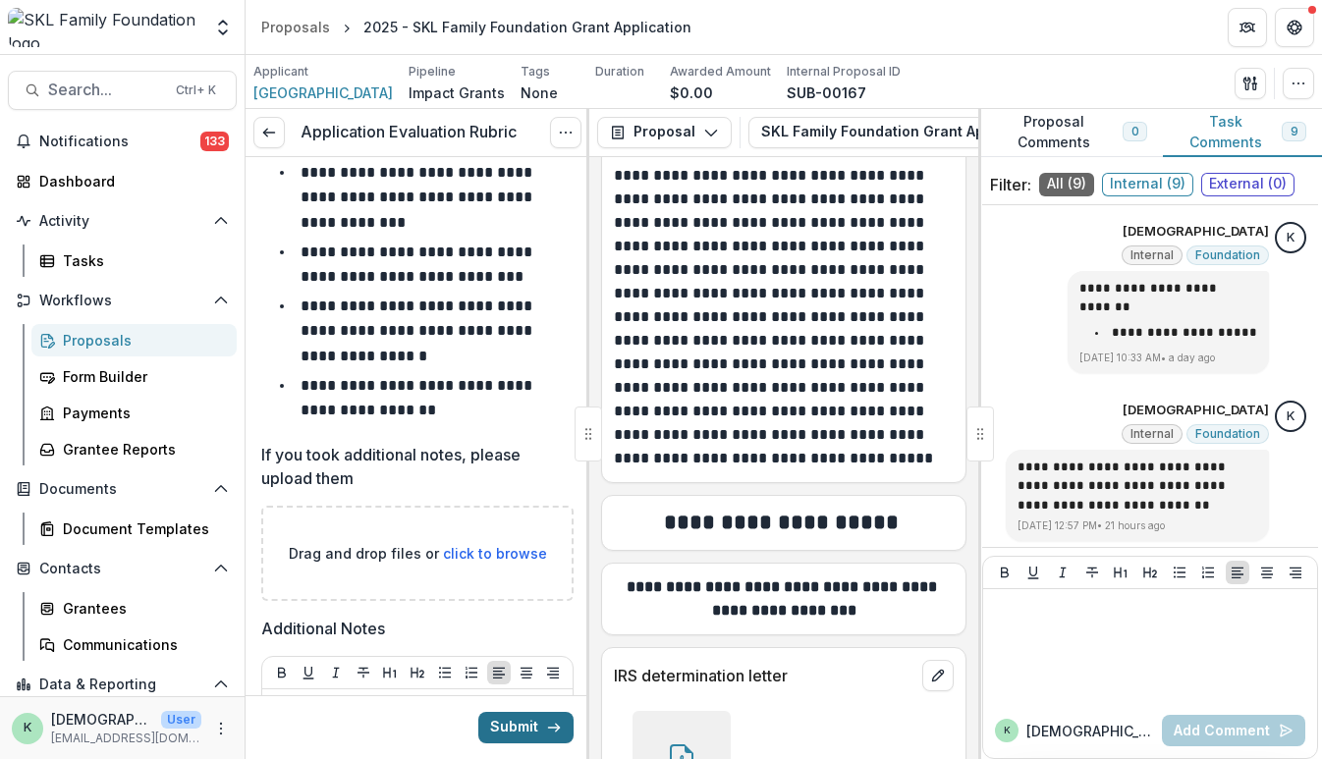
click at [499, 726] on button "Submit" at bounding box center [525, 727] width 95 height 31
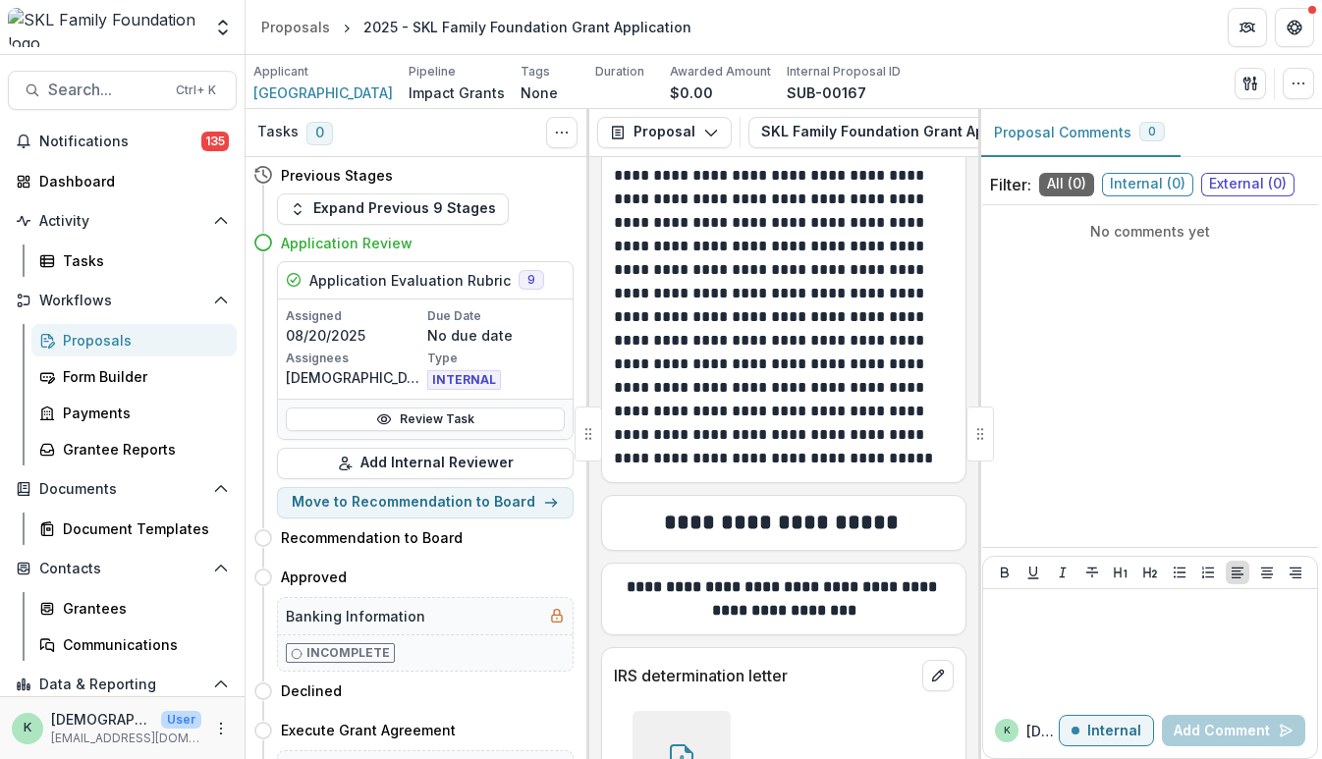
click at [100, 347] on div "Proposals" at bounding box center [142, 340] width 158 height 21
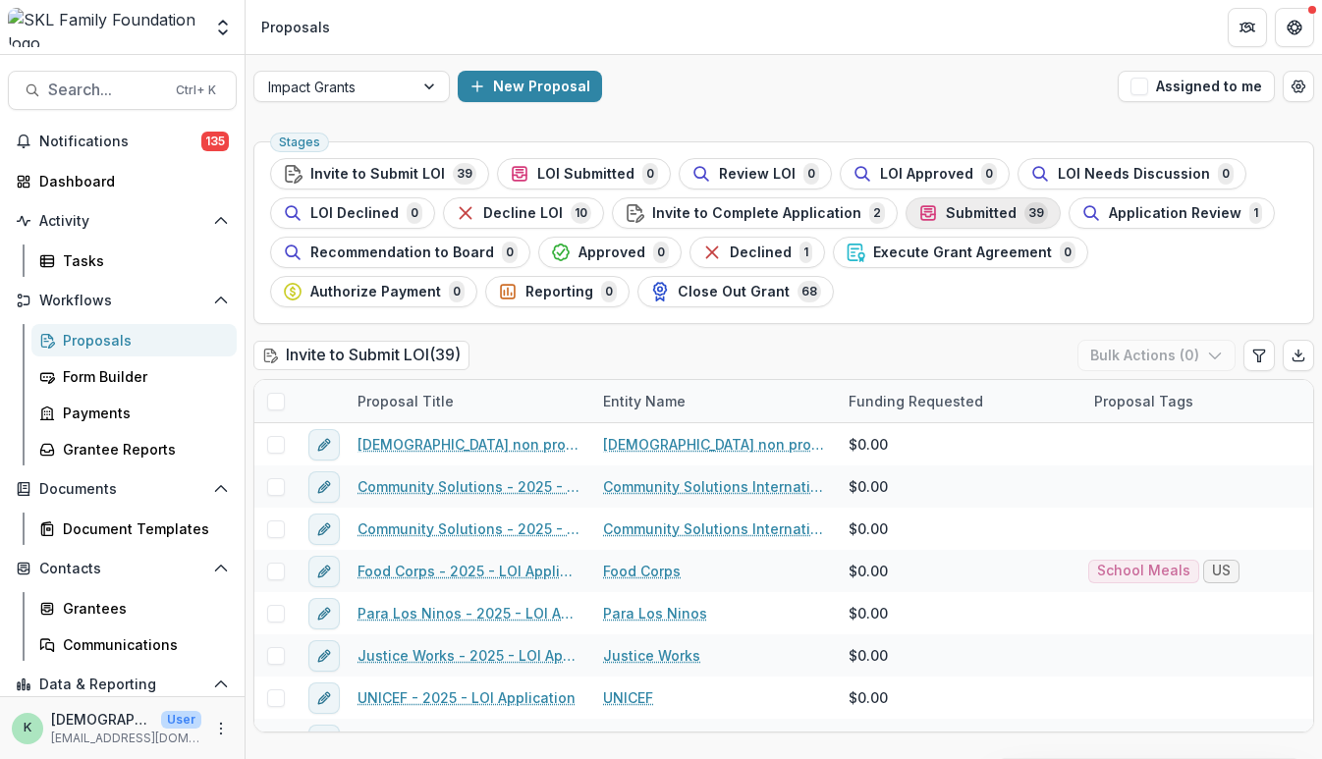
click at [920, 207] on div "Submitted 39" at bounding box center [984, 213] width 130 height 22
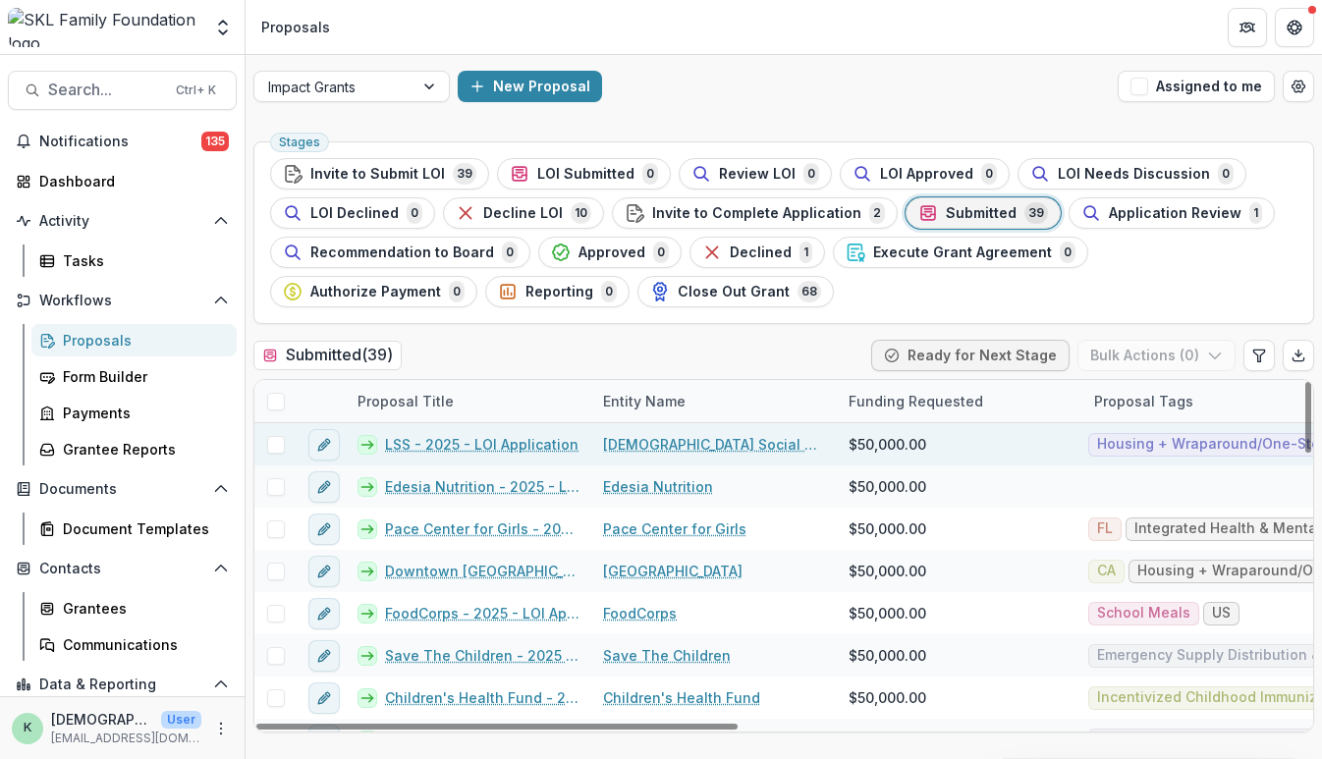
click at [490, 441] on link "LSS - 2025 - LOI Application" at bounding box center [482, 444] width 194 height 21
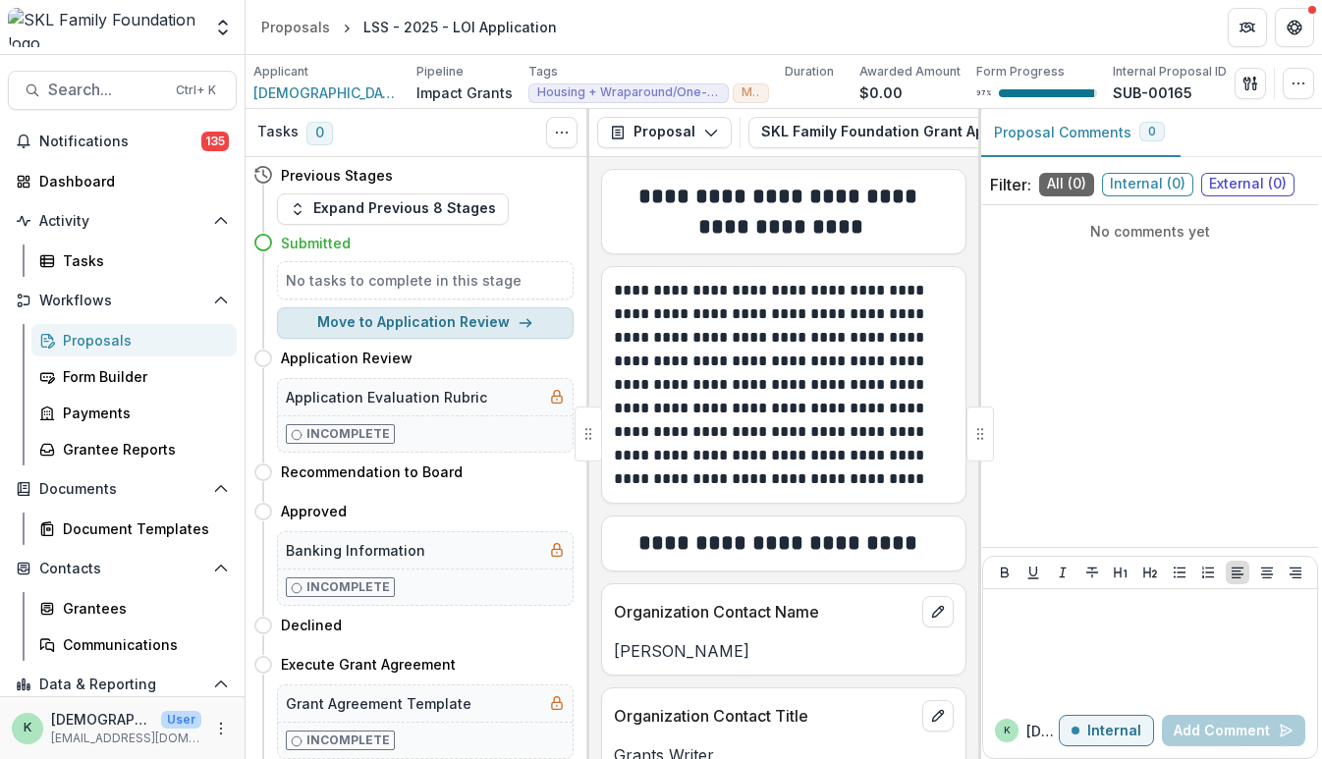
click at [345, 317] on button "Move to Application Review" at bounding box center [425, 322] width 297 height 31
select select "**********"
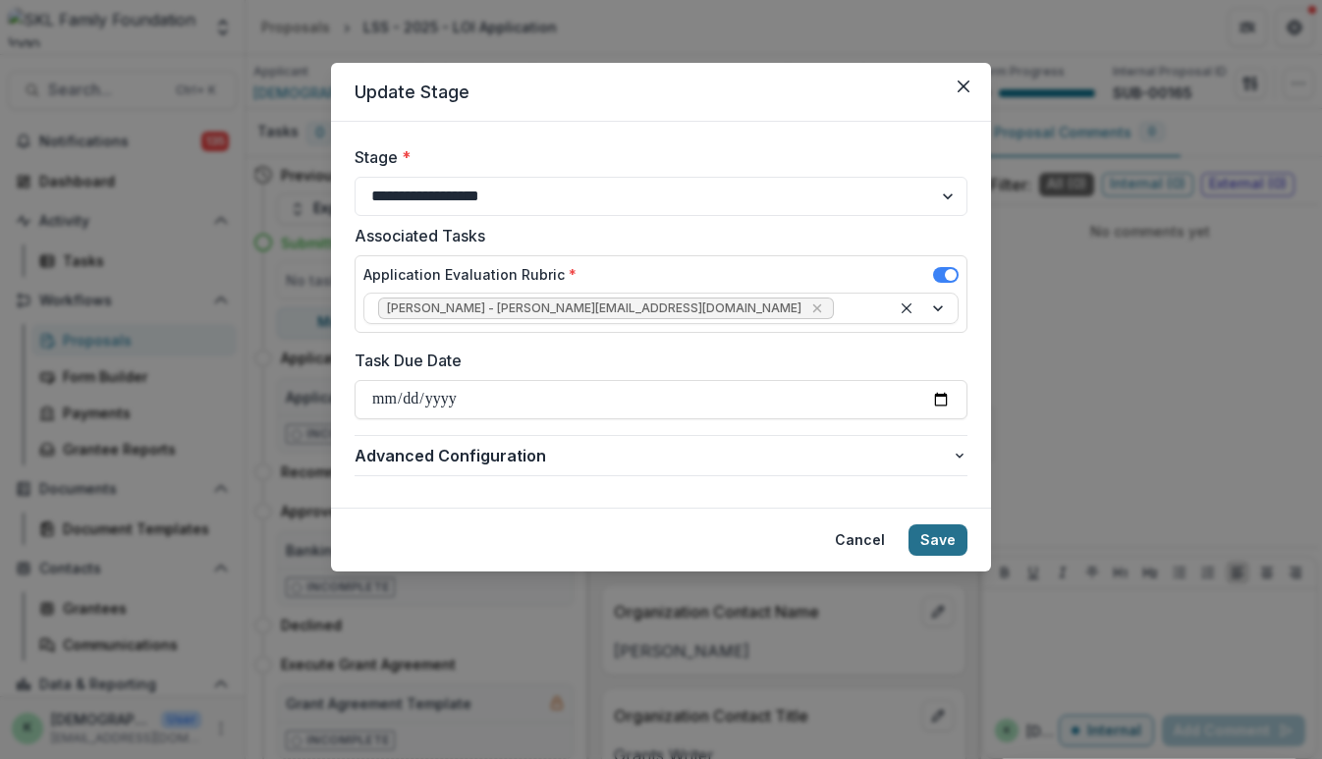
click at [954, 543] on button "Save" at bounding box center [938, 540] width 59 height 31
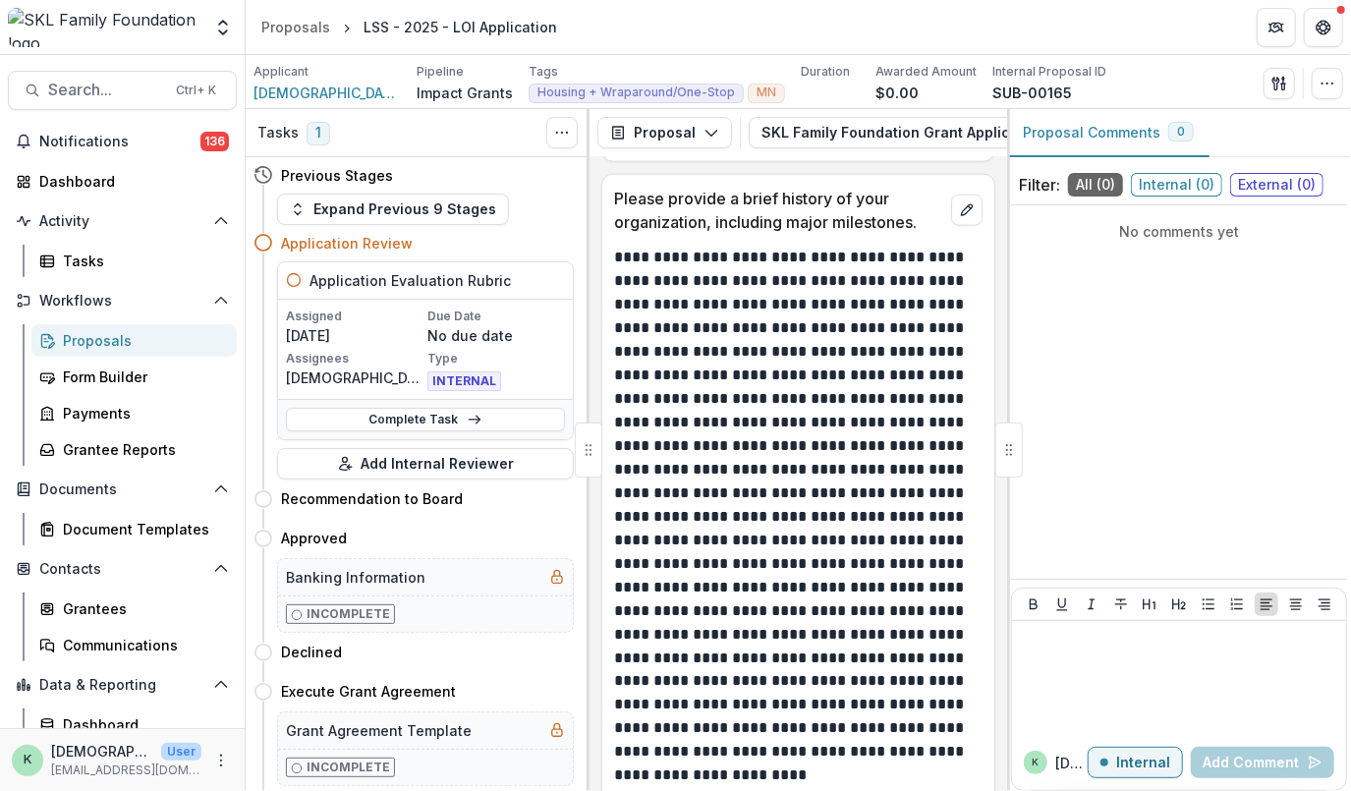
scroll to position [1501, 0]
click at [433, 419] on link "Complete Task" at bounding box center [425, 420] width 279 height 24
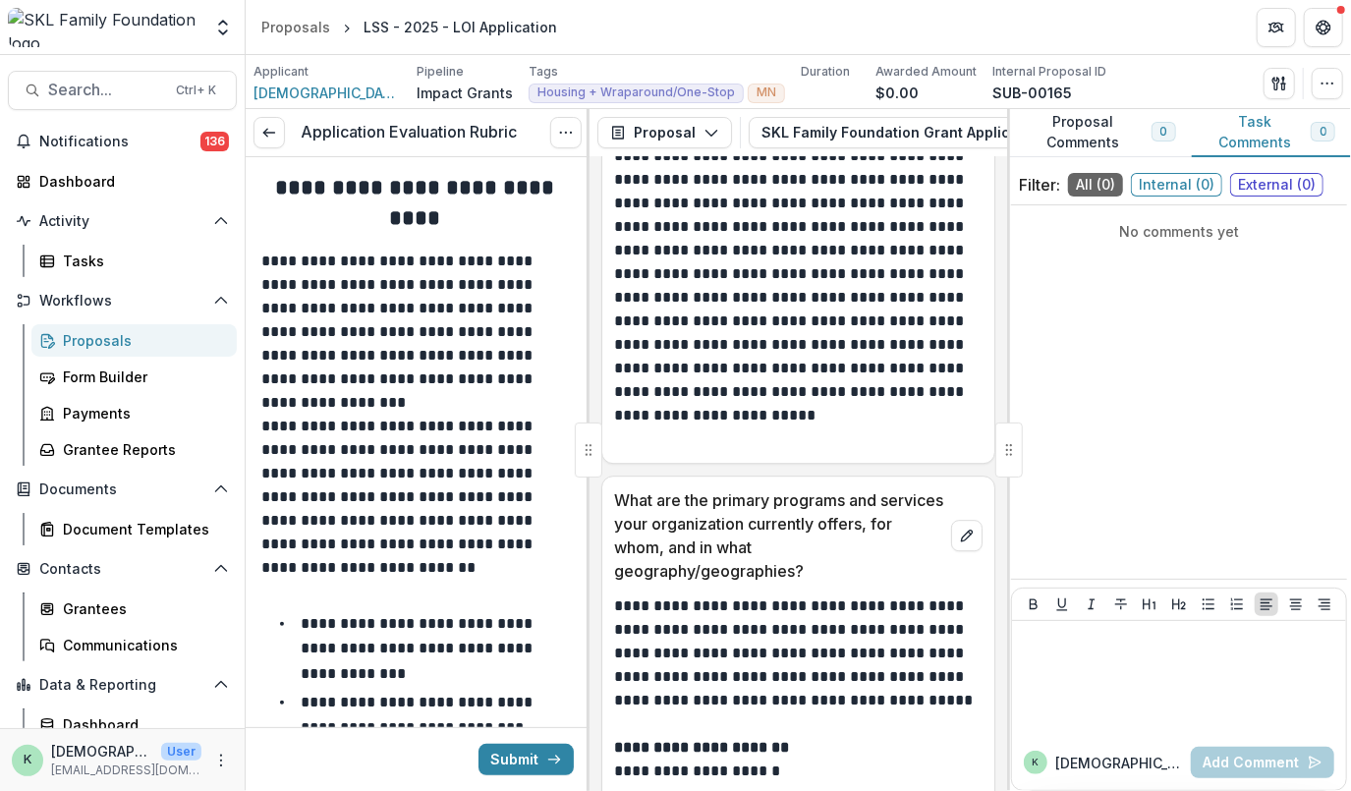
scroll to position [3115, 0]
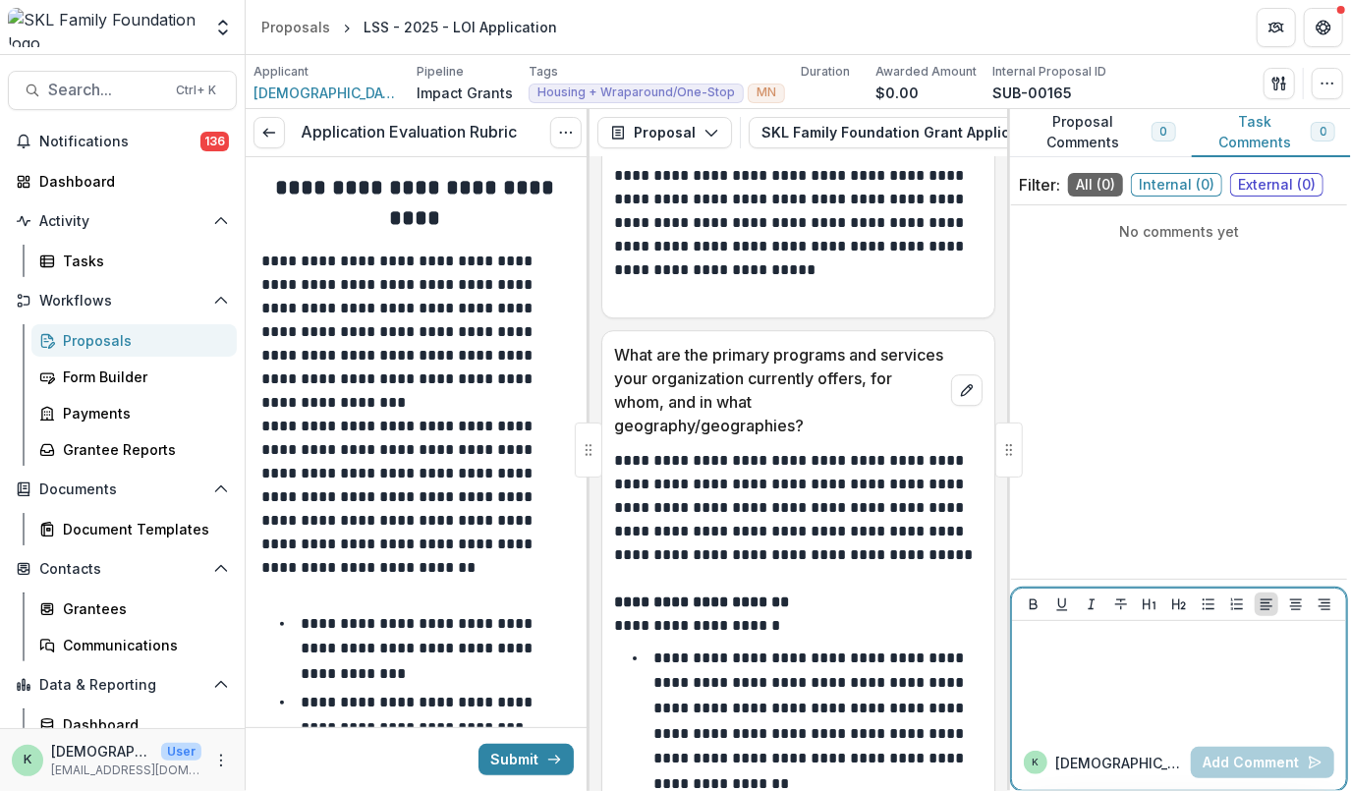
click at [1089, 653] on div at bounding box center [1179, 678] width 318 height 98
click at [1083, 647] on p at bounding box center [1179, 640] width 318 height 22
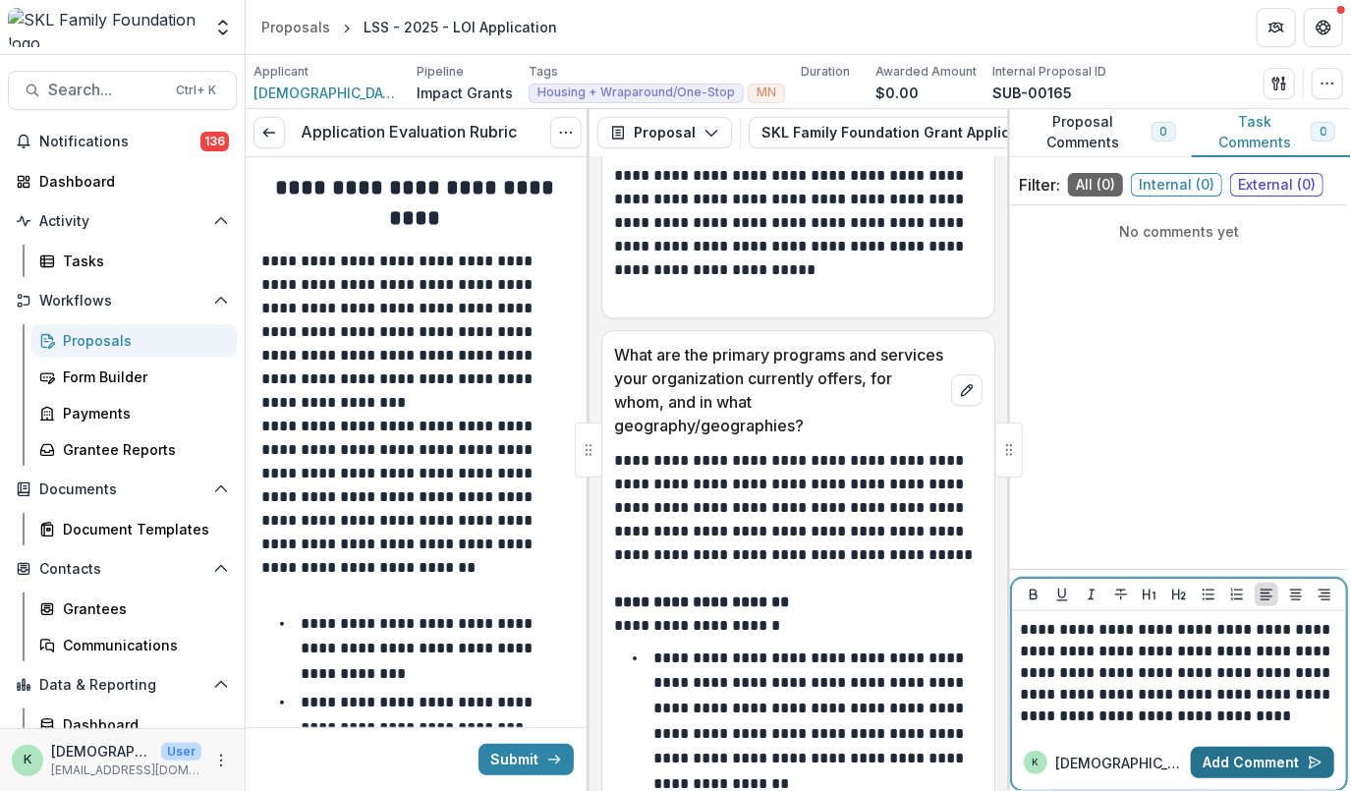
click at [1253, 757] on button "Add Comment" at bounding box center [1262, 762] width 143 height 31
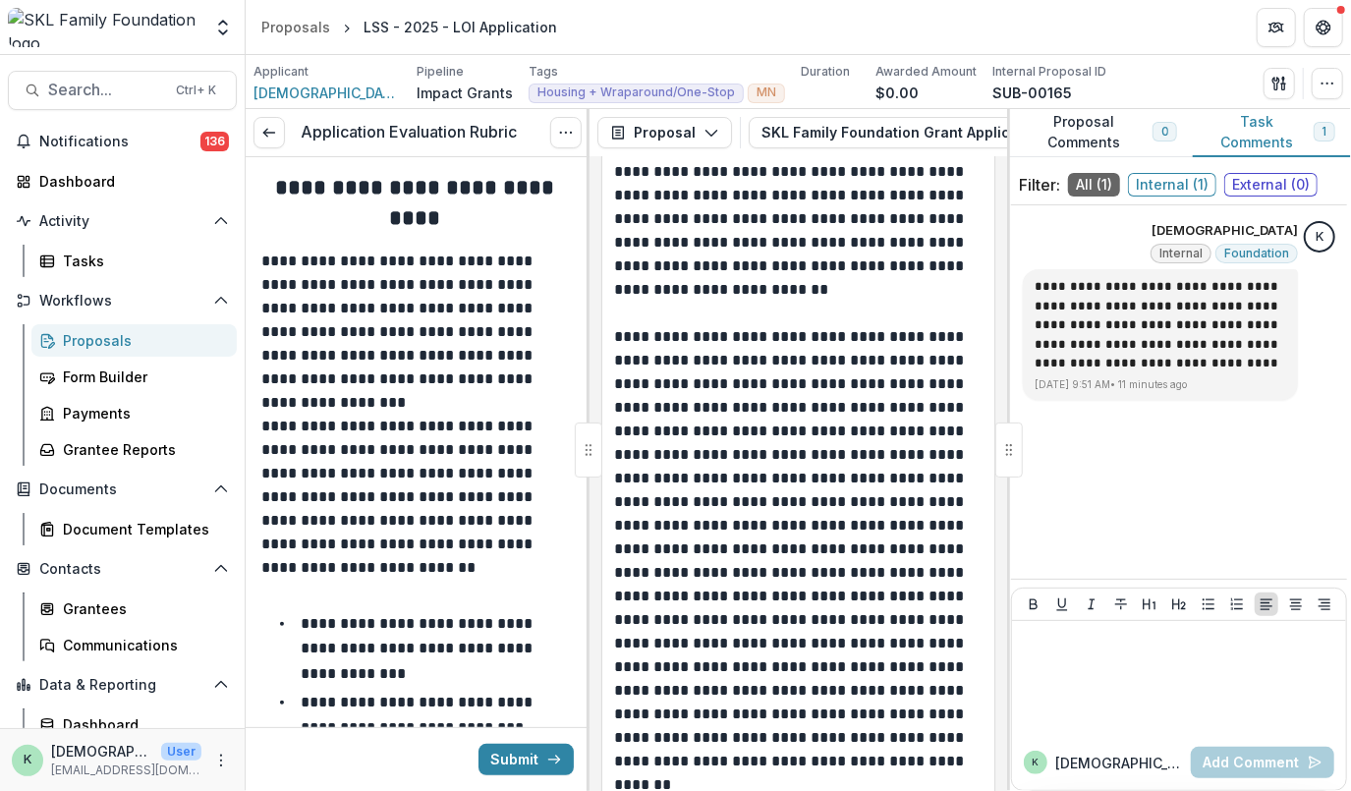
scroll to position [9519, 0]
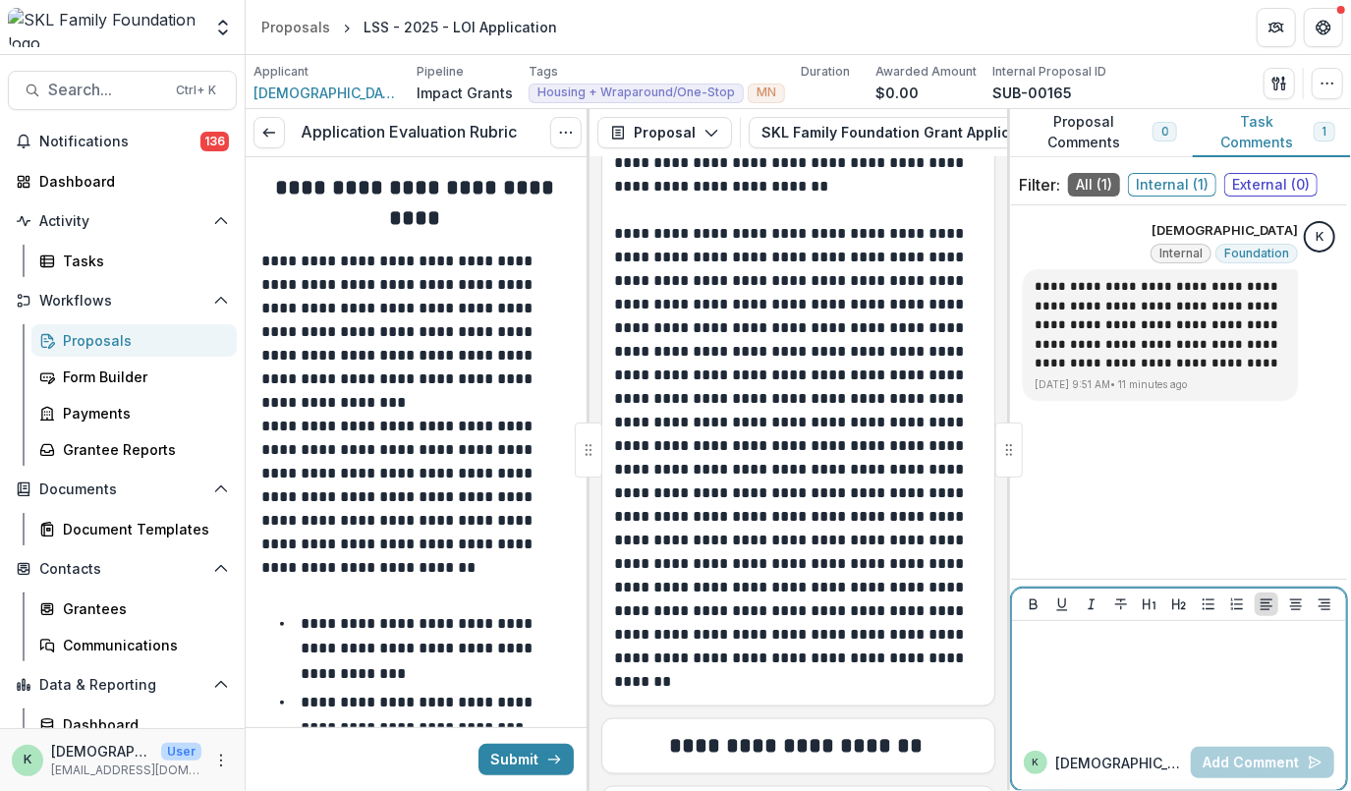
click at [1129, 670] on div at bounding box center [1179, 678] width 318 height 98
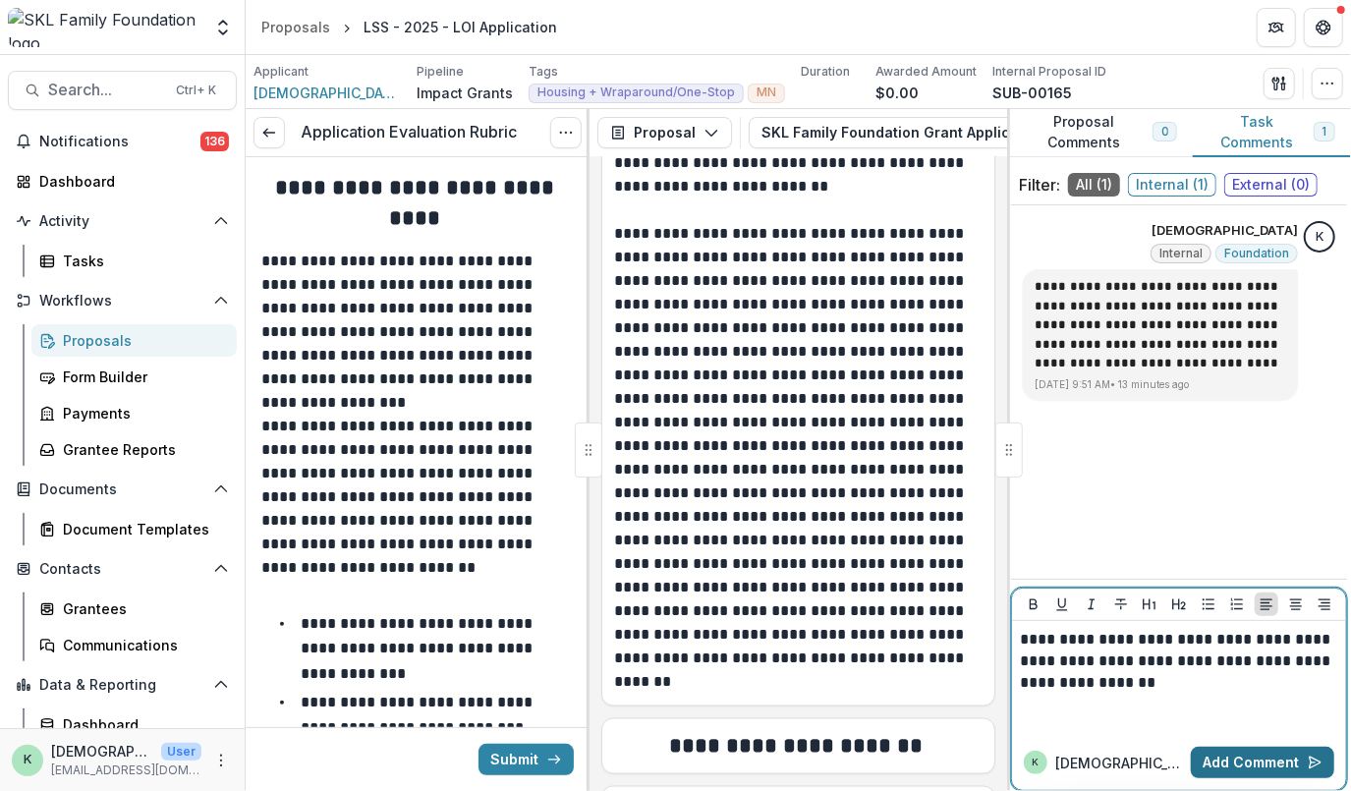
click at [1260, 758] on button "Add Comment" at bounding box center [1262, 762] width 143 height 31
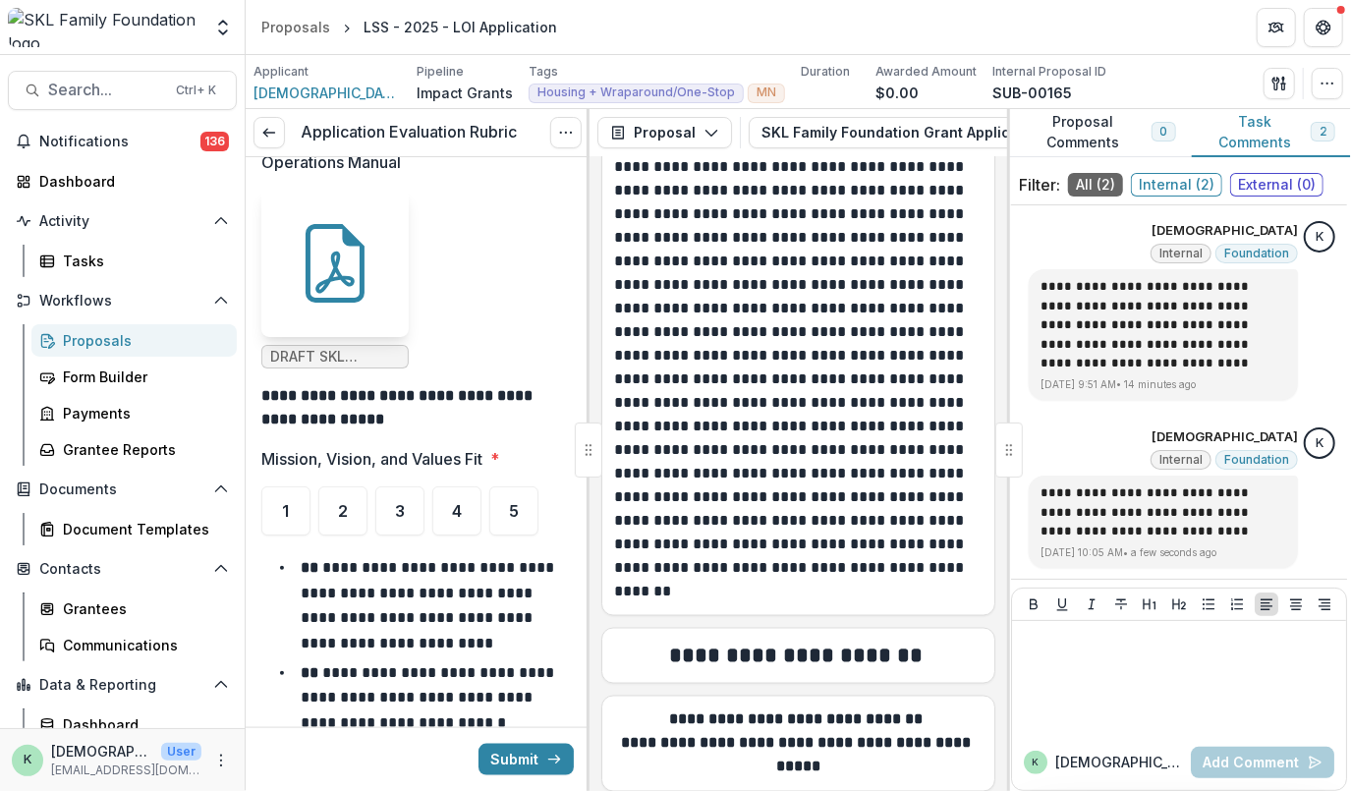
scroll to position [1144, 0]
click at [511, 504] on span "5" at bounding box center [514, 512] width 10 height 16
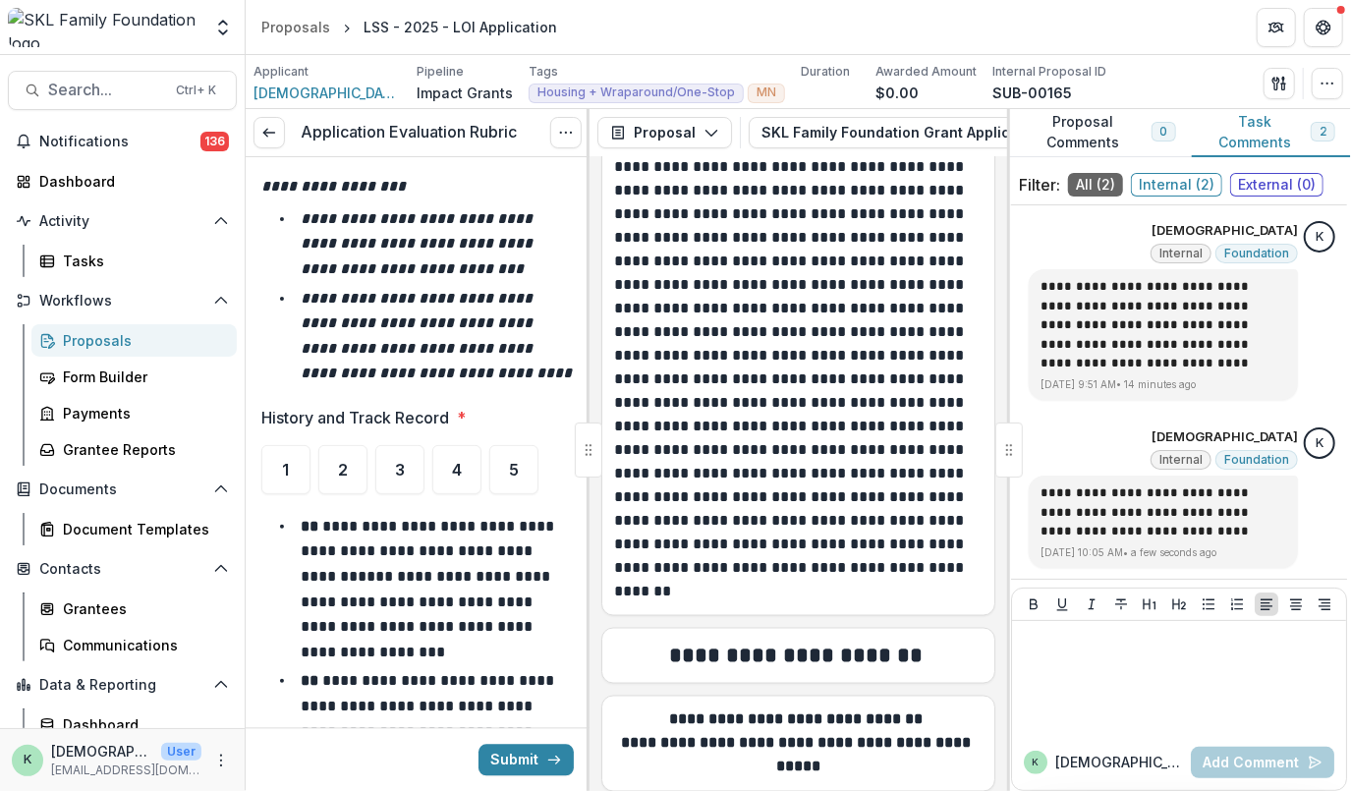
scroll to position [1982, 0]
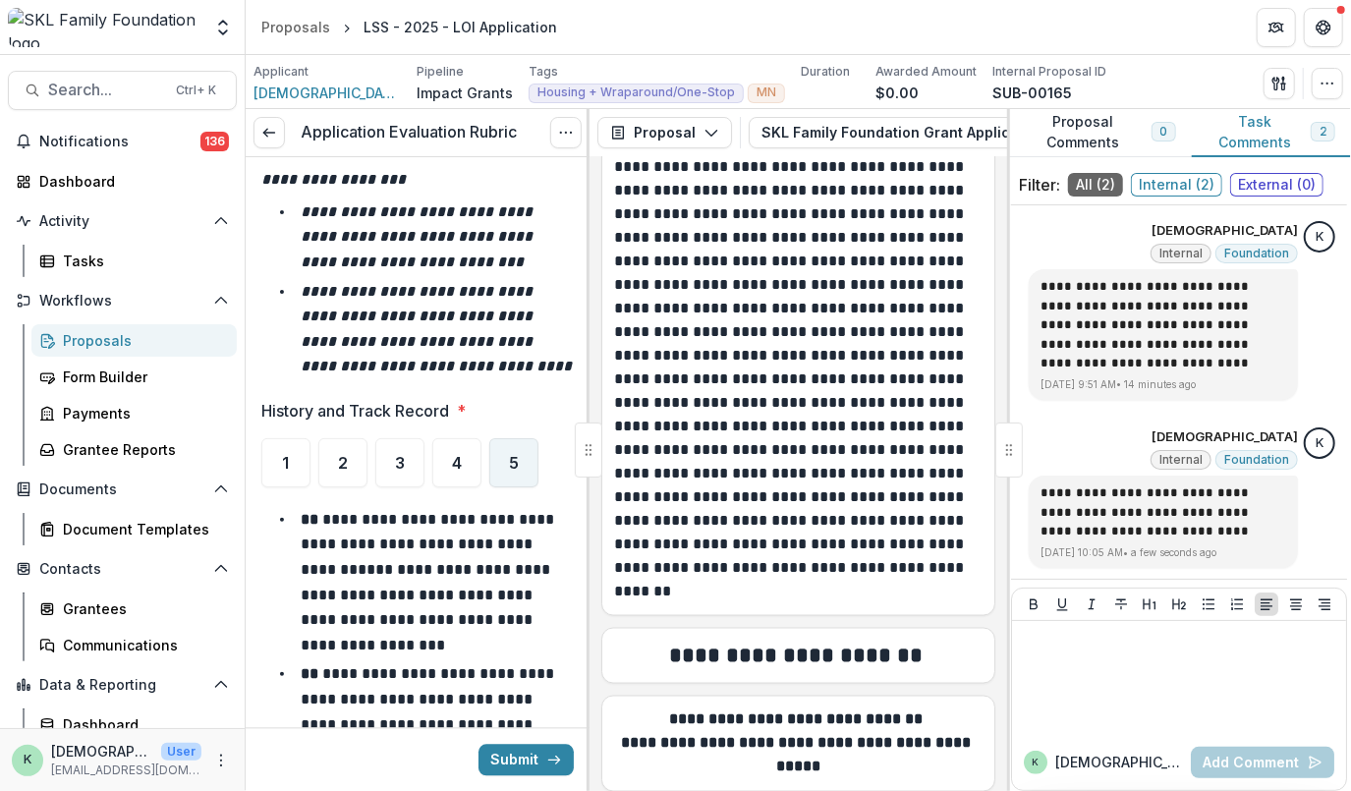
click at [518, 466] on span "5" at bounding box center [514, 463] width 10 height 16
click at [453, 475] on div "4" at bounding box center [456, 462] width 49 height 49
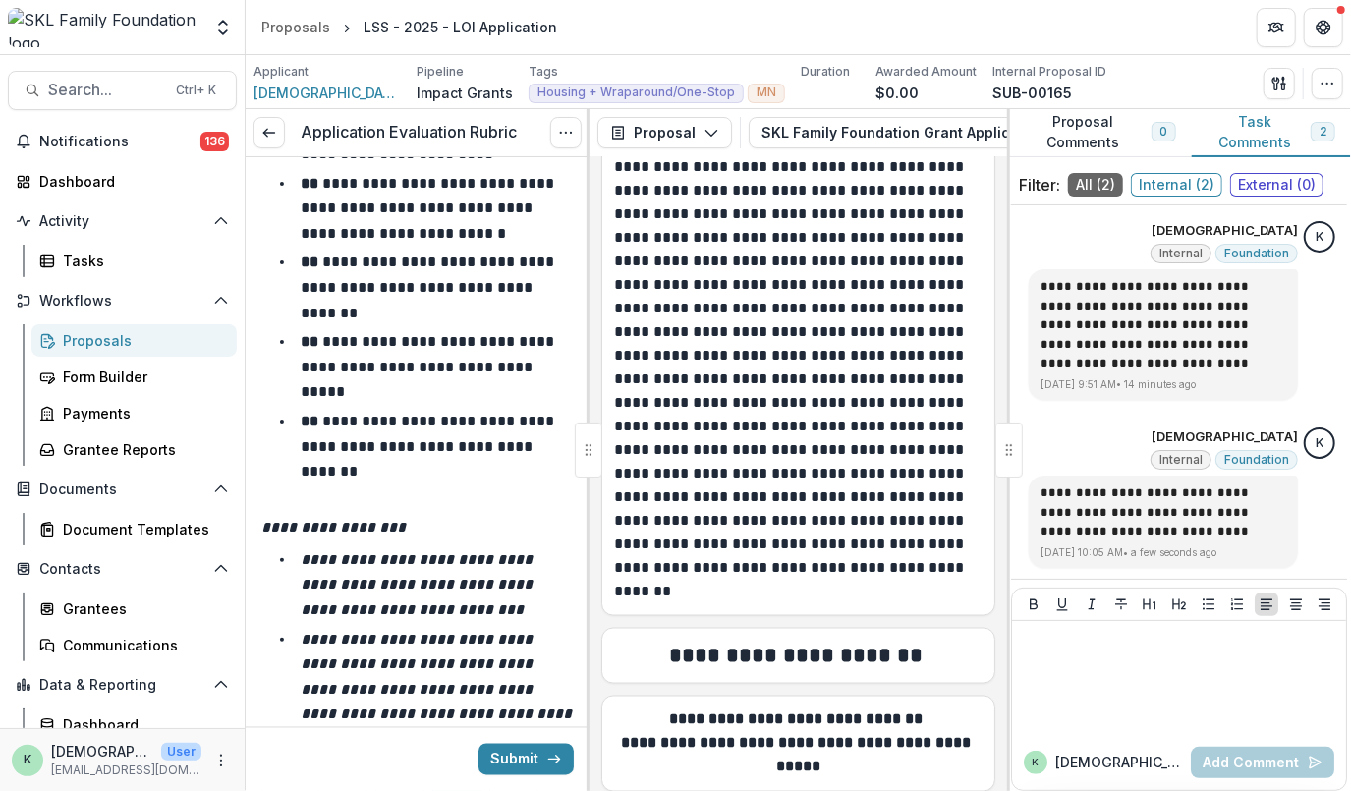
scroll to position [1996, 0]
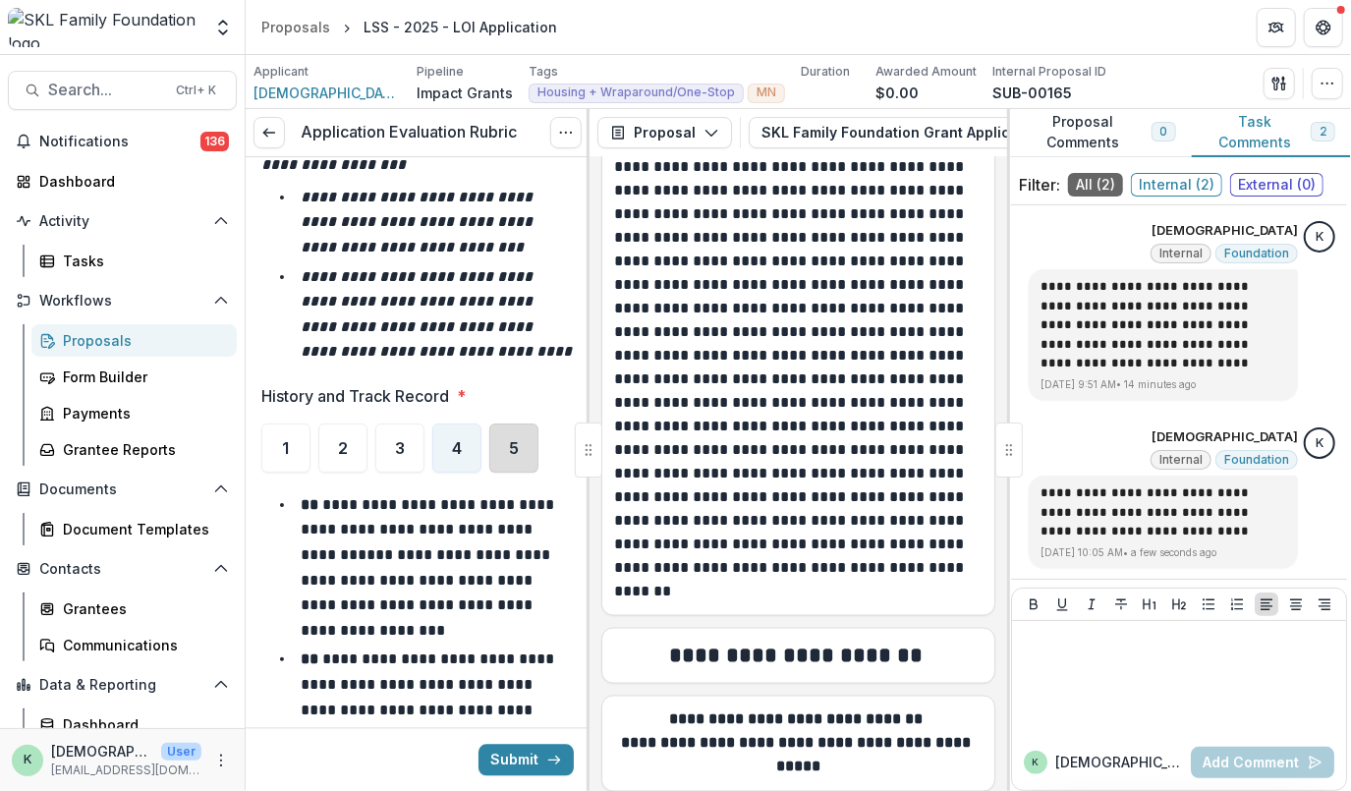
click at [517, 433] on div "5" at bounding box center [513, 447] width 49 height 49
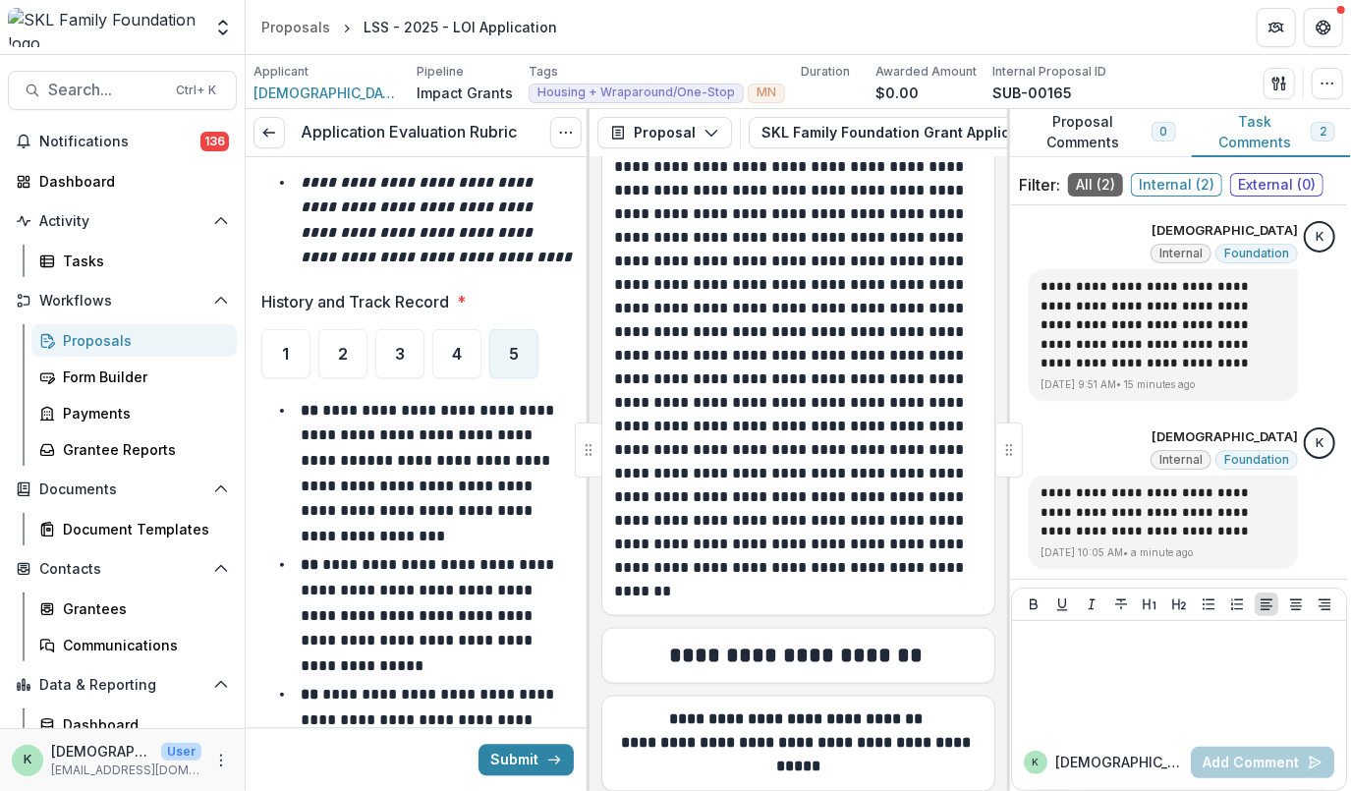
scroll to position [2077, 0]
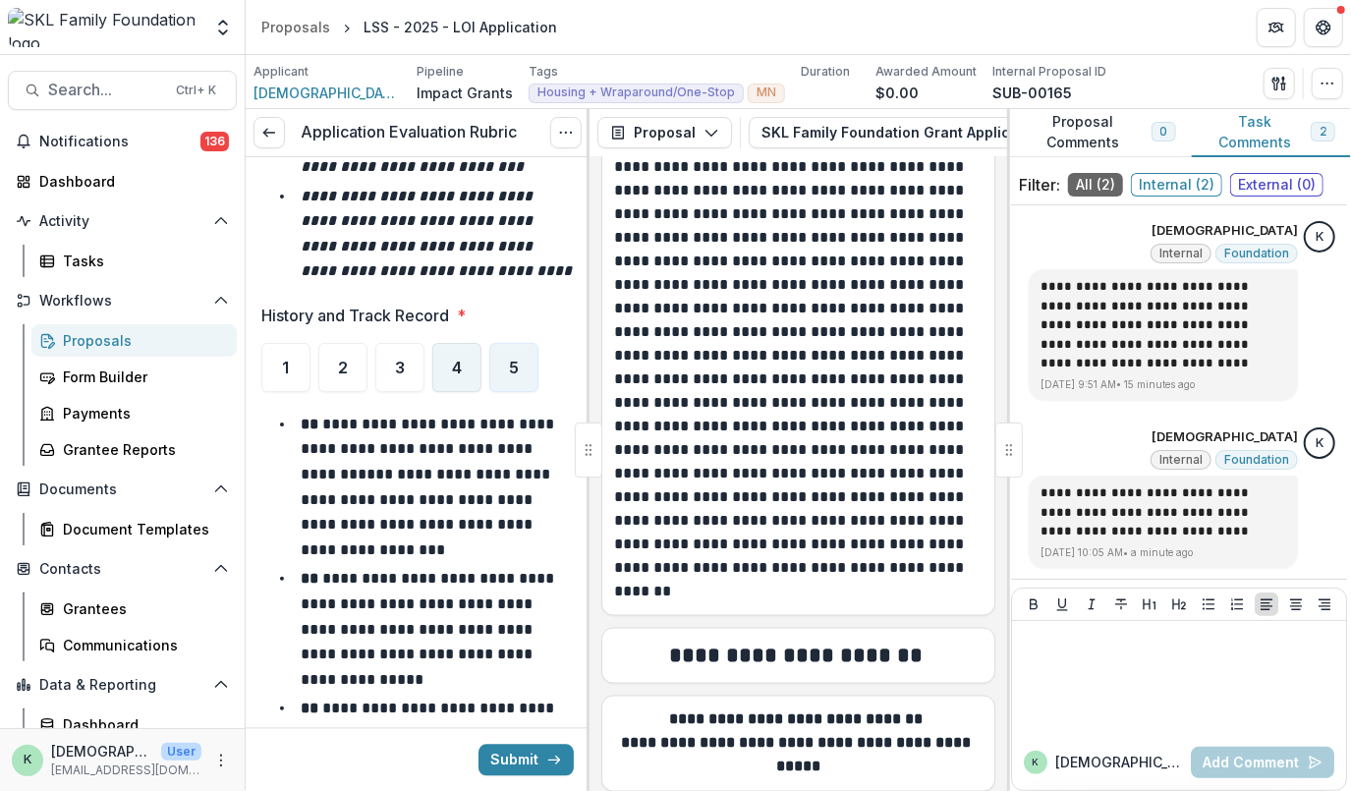
click at [454, 370] on span "4" at bounding box center [457, 368] width 10 height 16
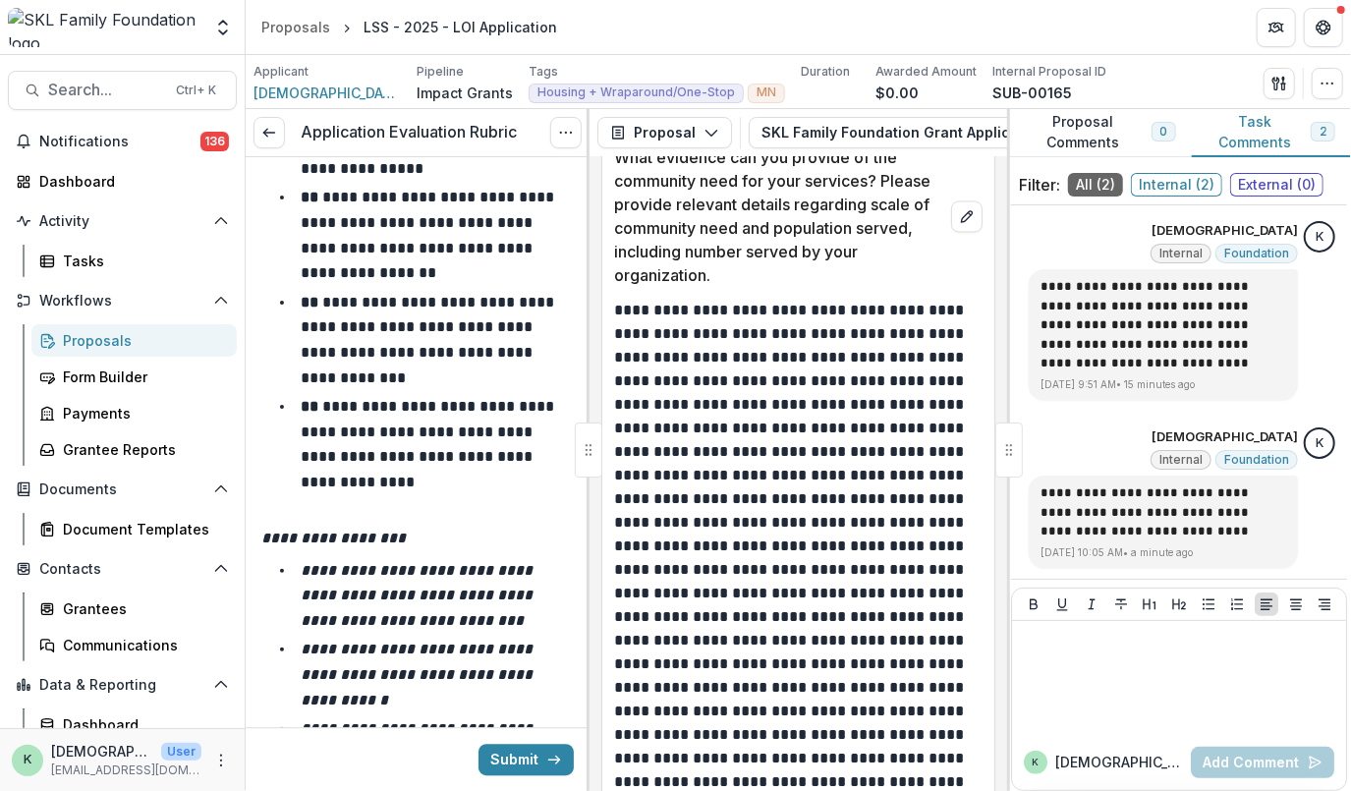
scroll to position [2968, 0]
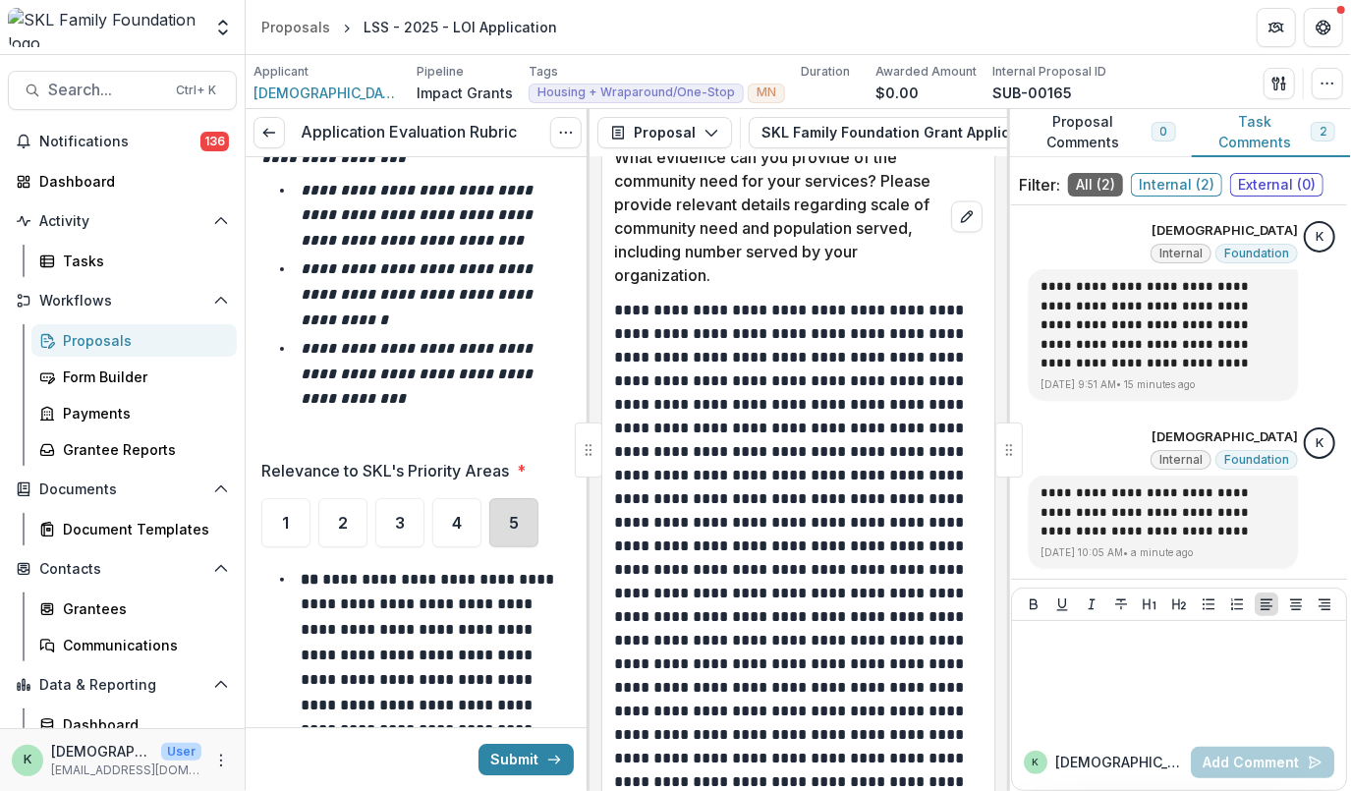
click at [499, 518] on div "5" at bounding box center [513, 522] width 49 height 49
click at [461, 522] on span "4" at bounding box center [457, 523] width 10 height 16
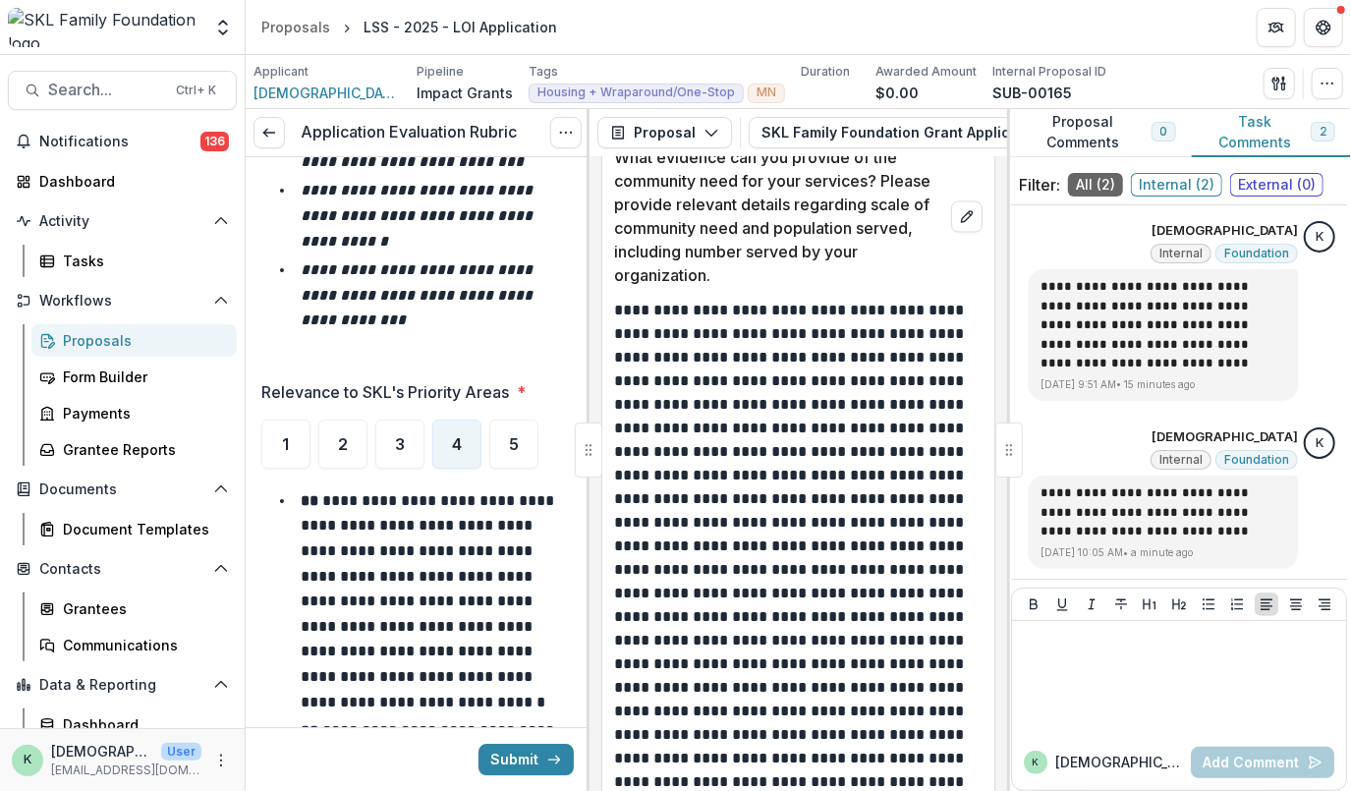
scroll to position [3047, 0]
click at [521, 437] on div "5" at bounding box center [513, 443] width 49 height 49
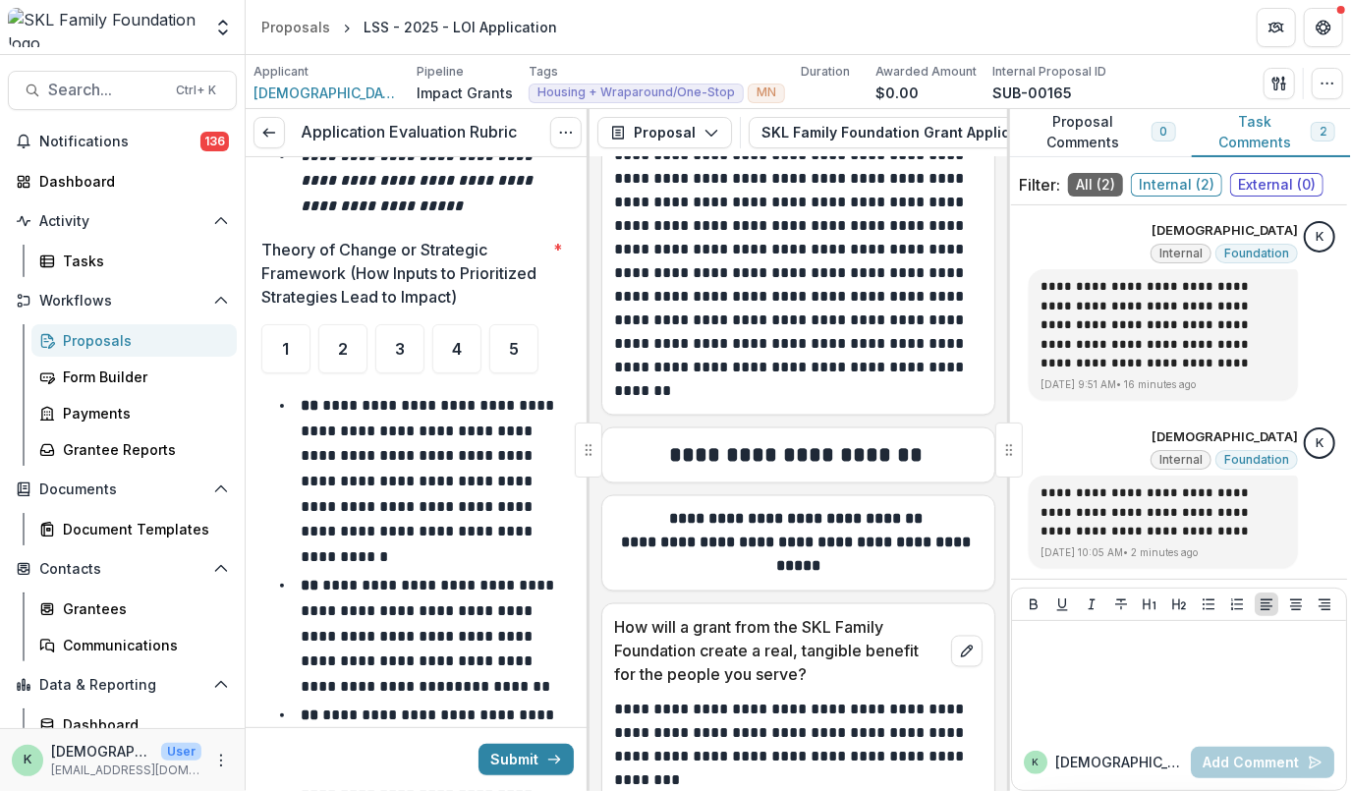
scroll to position [9947, 0]
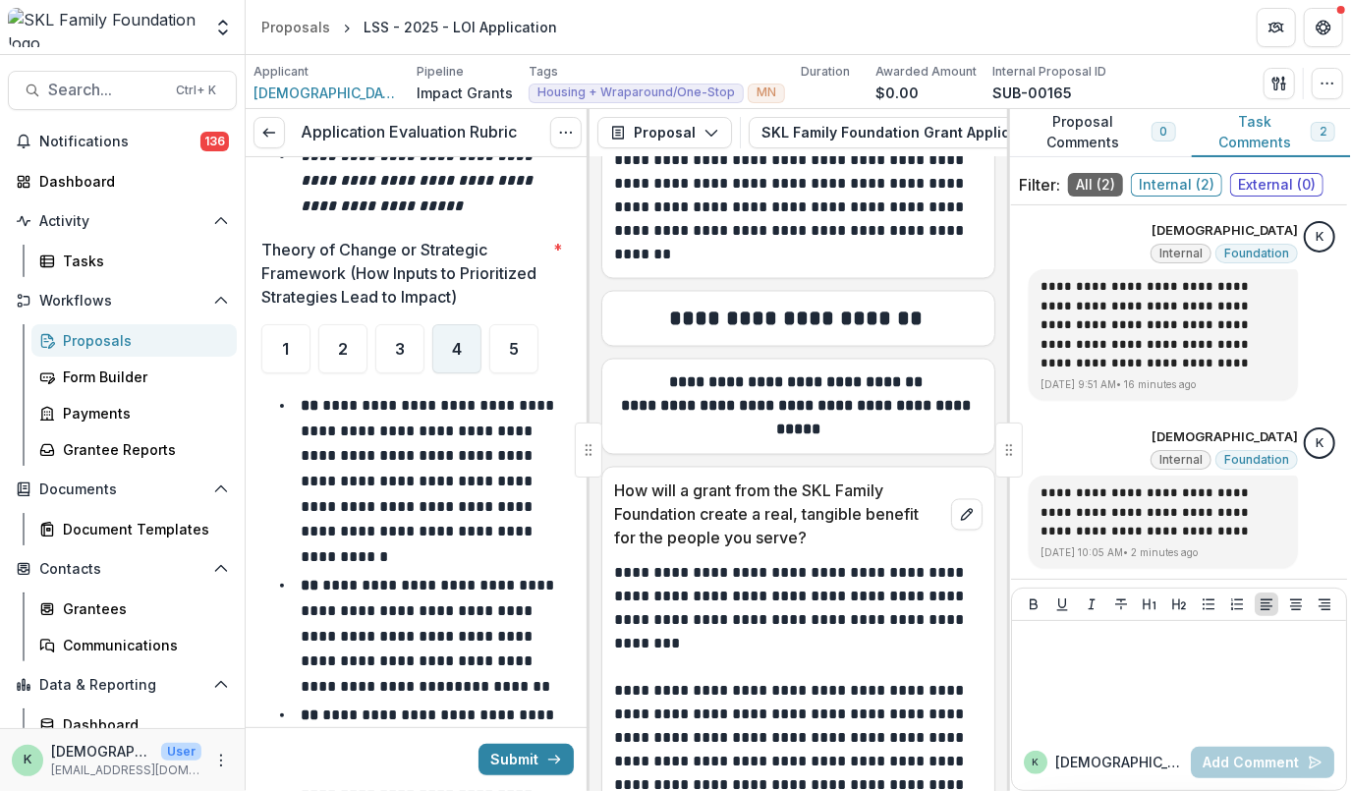
click at [462, 354] on span "4" at bounding box center [457, 349] width 10 height 16
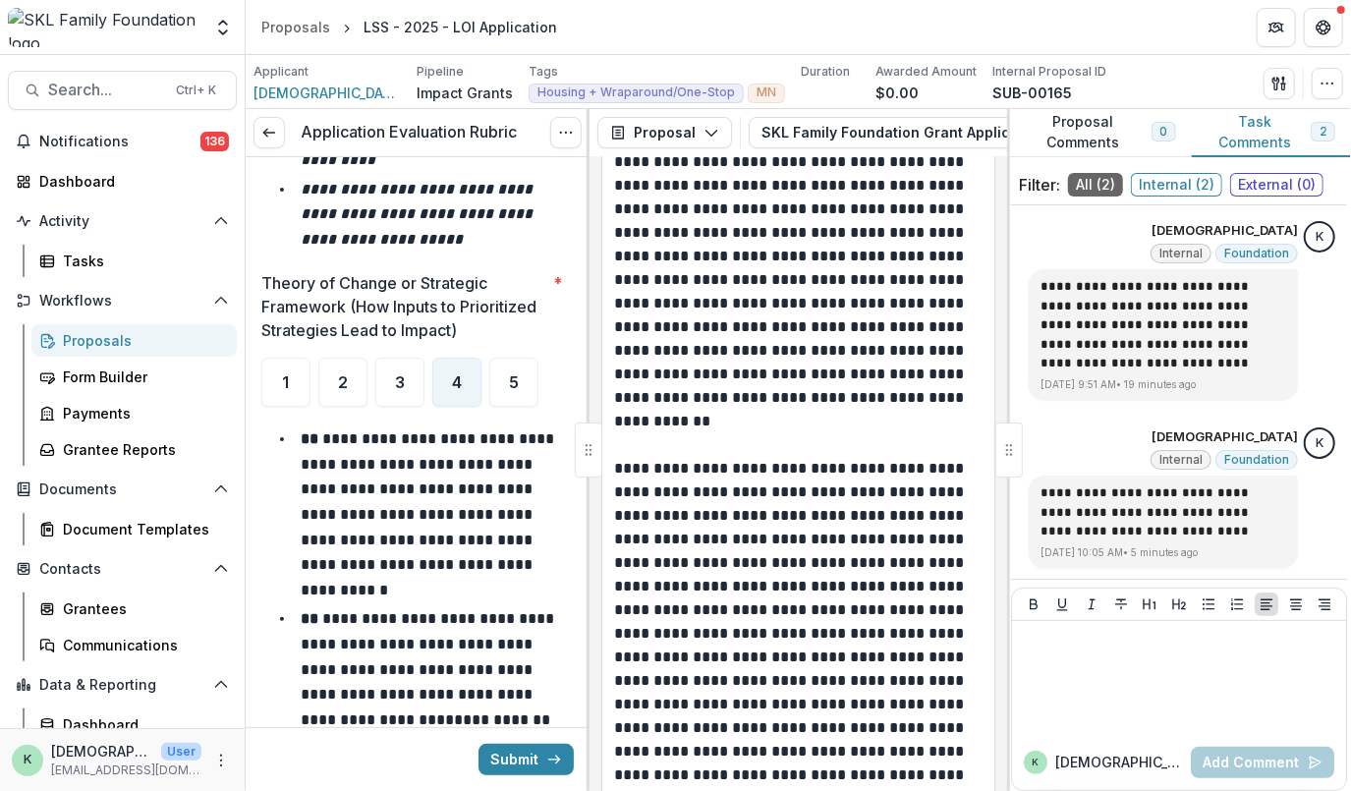
scroll to position [4140, 0]
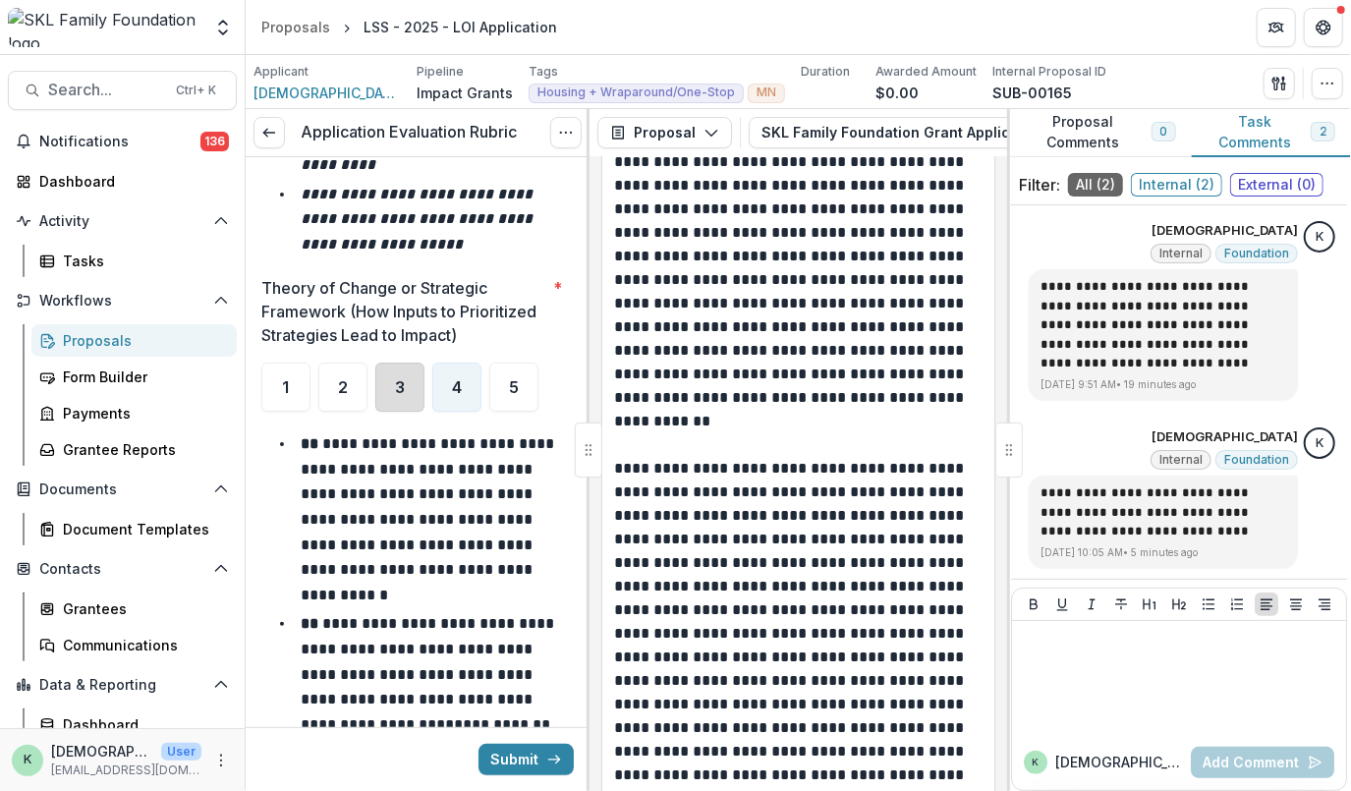
click at [387, 387] on div "3" at bounding box center [399, 387] width 49 height 49
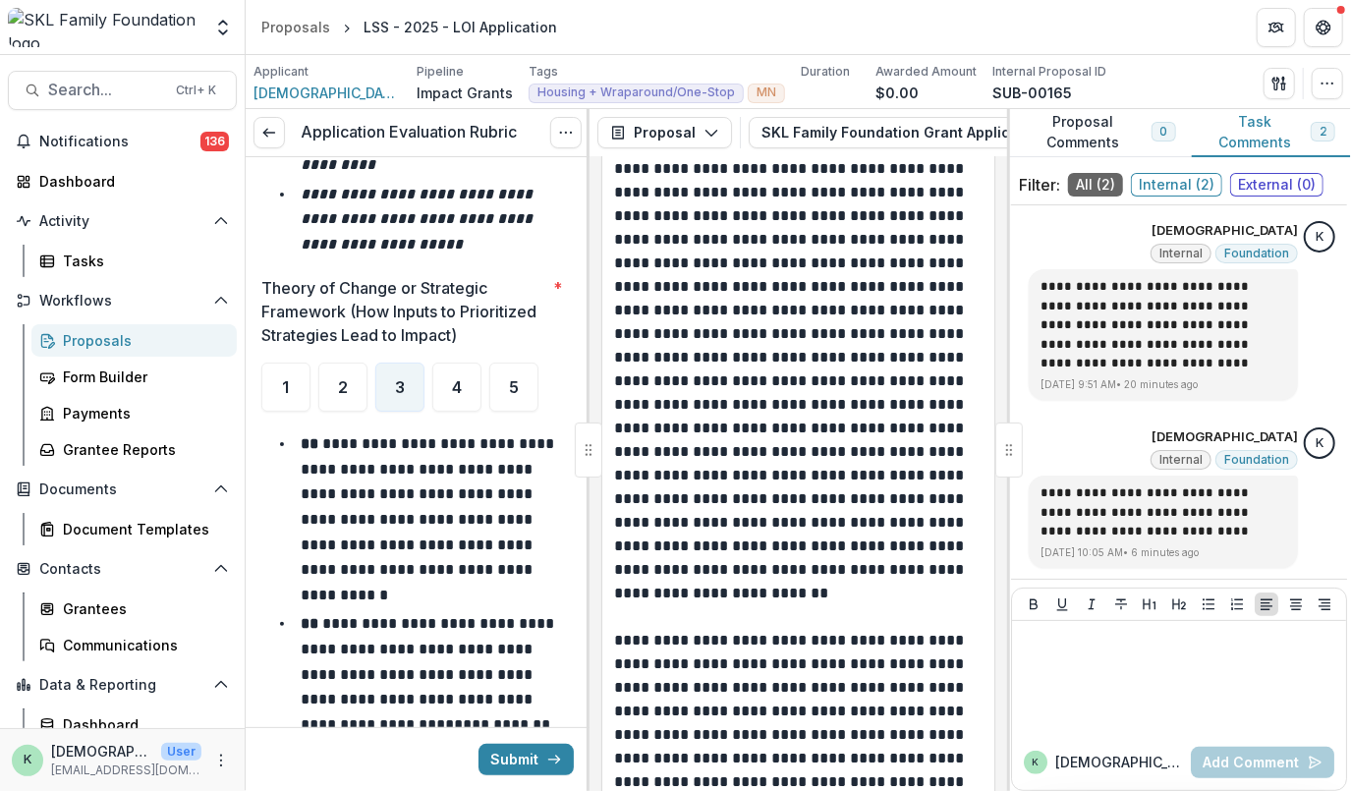
scroll to position [11746, 0]
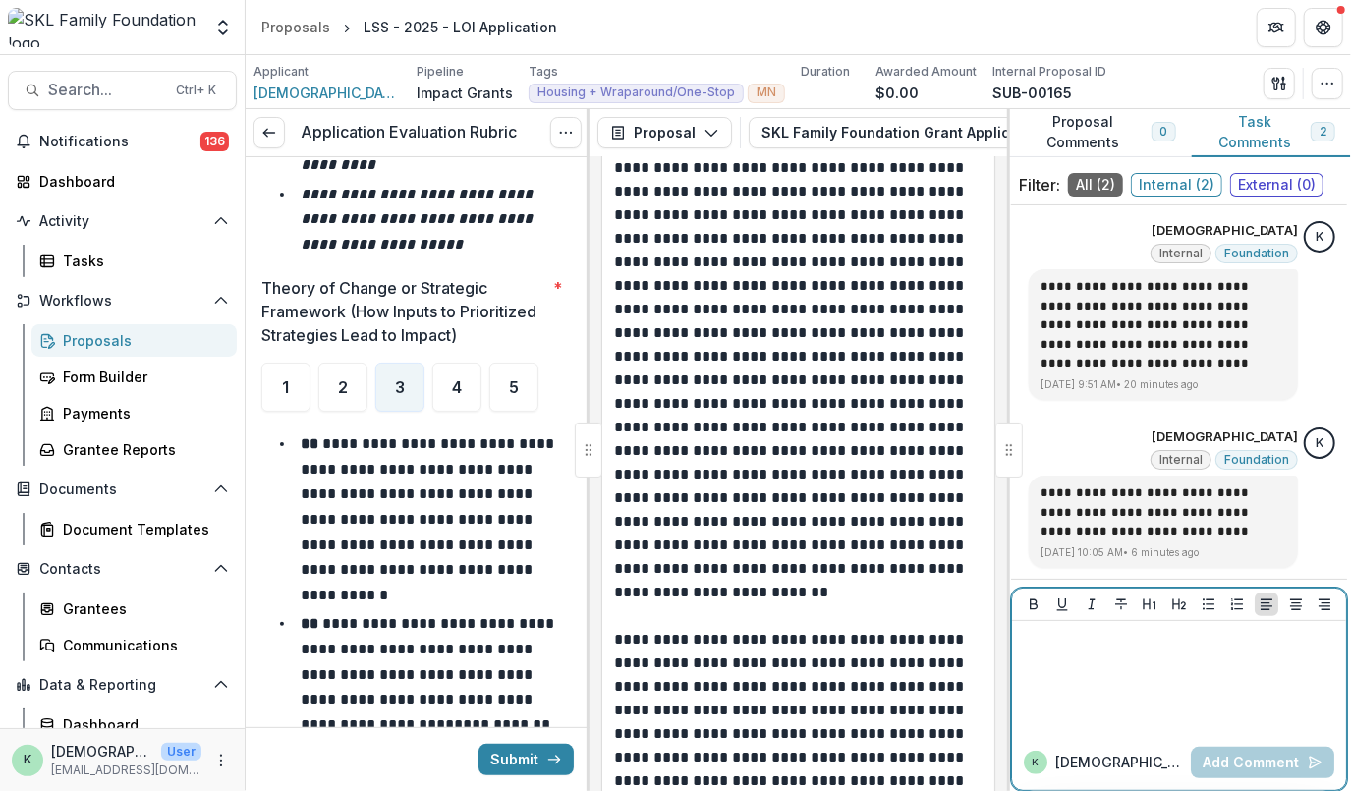
click at [1061, 648] on p at bounding box center [1176, 640] width 313 height 22
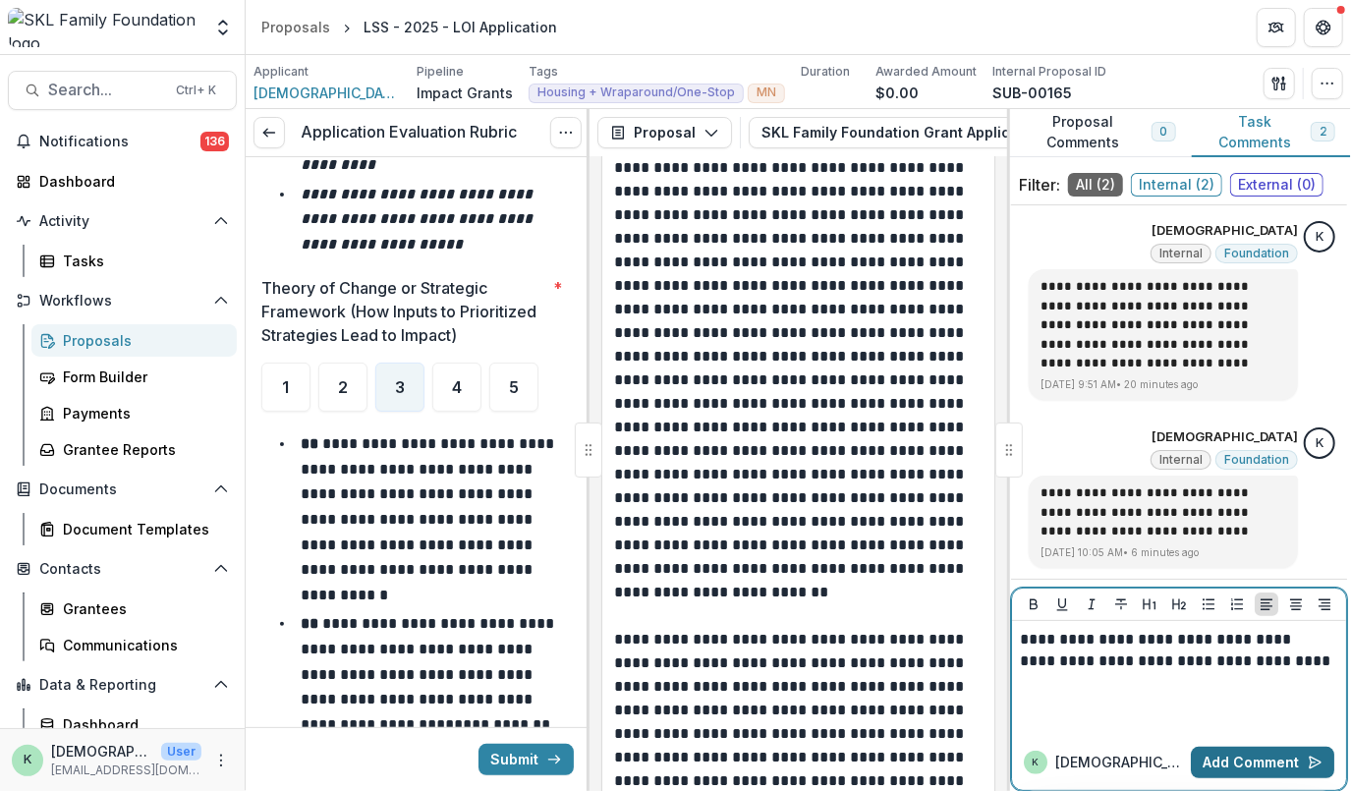
click at [1257, 758] on button "Add Comment" at bounding box center [1262, 762] width 143 height 31
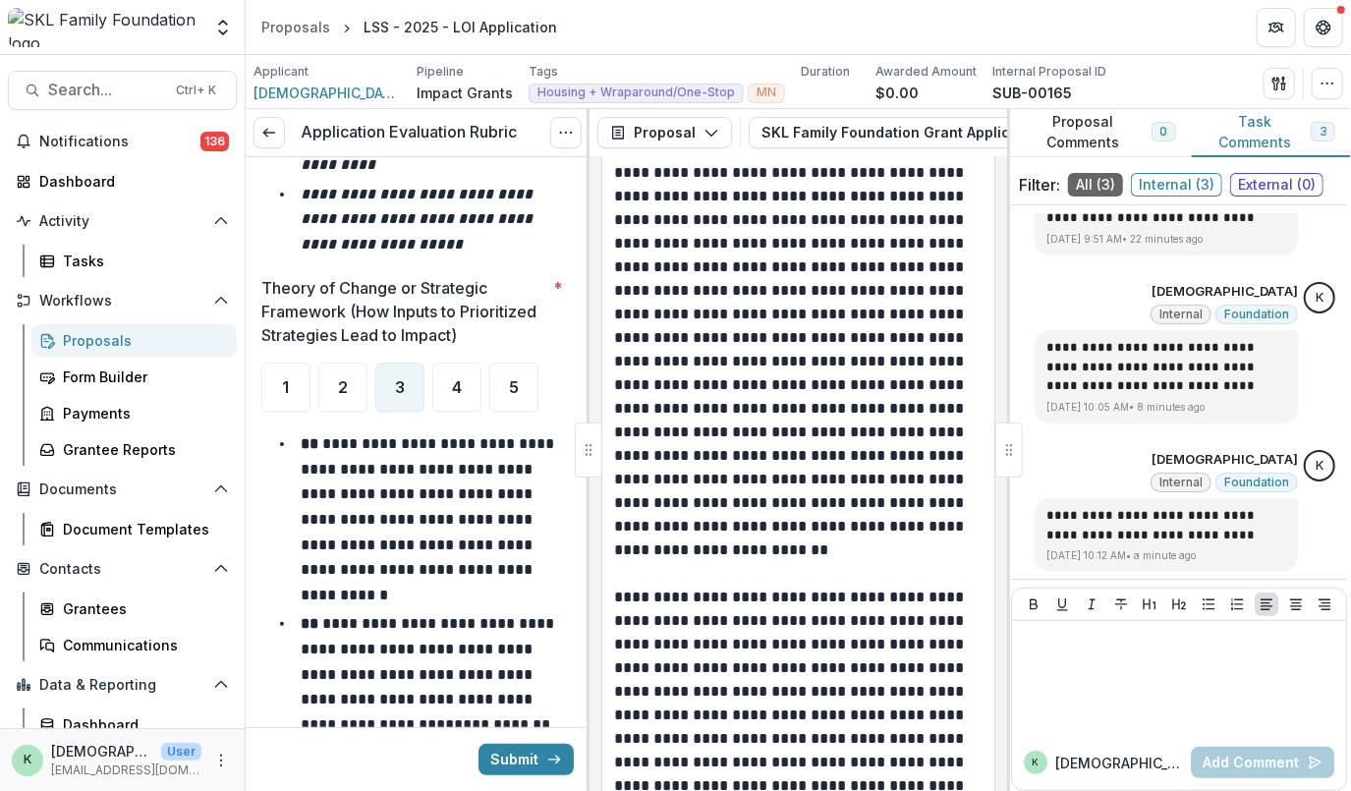
scroll to position [11791, 0]
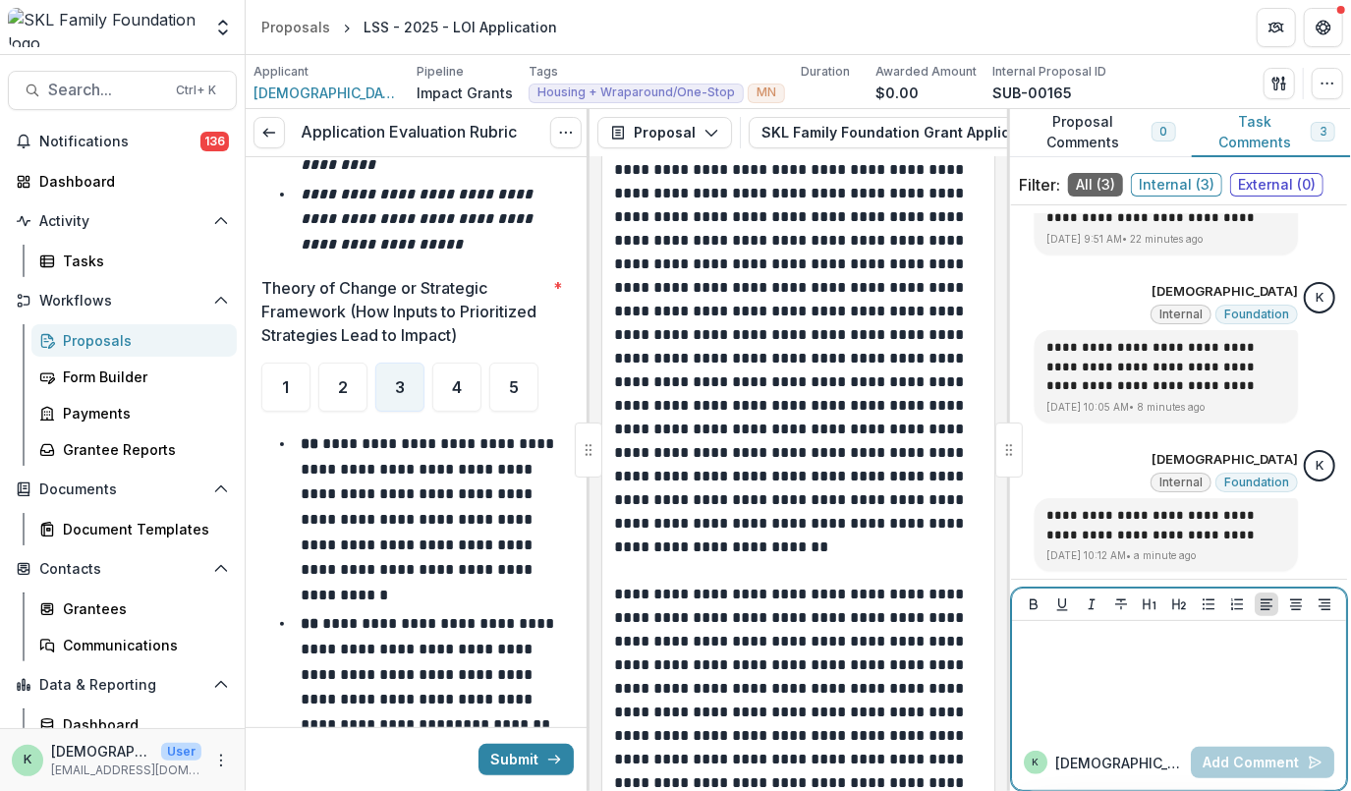
click at [1182, 663] on div at bounding box center [1179, 678] width 318 height 98
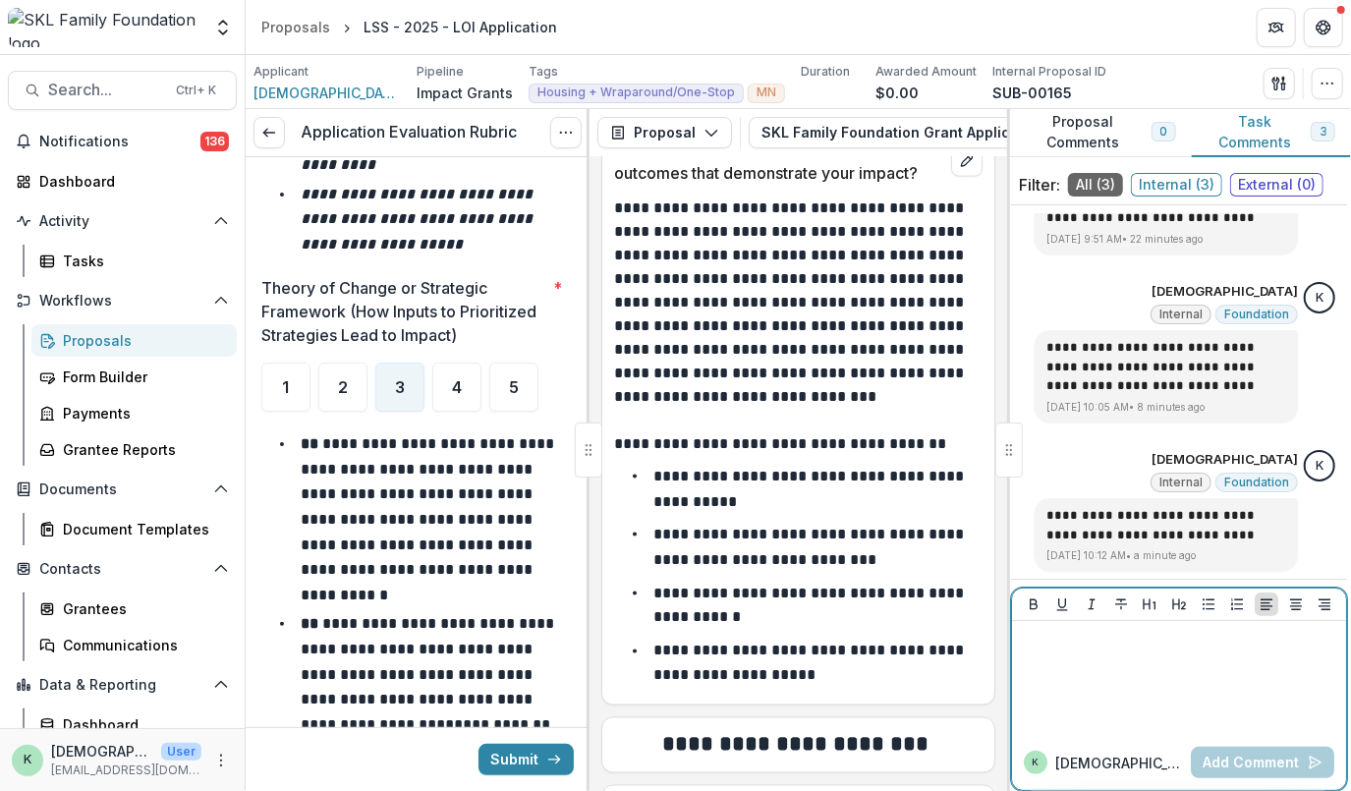
scroll to position [17783, 0]
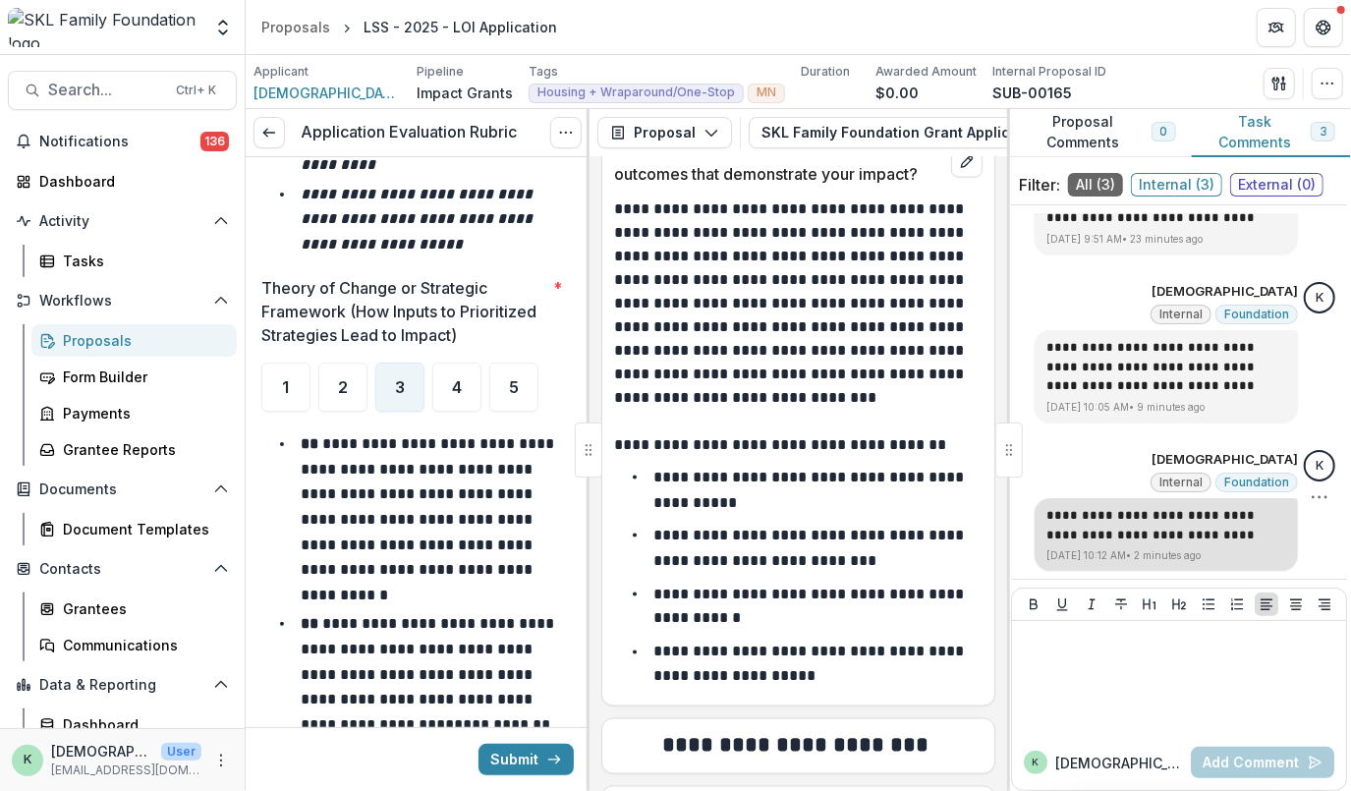
drag, startPoint x: 1215, startPoint y: 537, endPoint x: 1240, endPoint y: 517, distance: 32.1
click at [1240, 517] on p "**********" at bounding box center [1166, 525] width 240 height 38
click at [1238, 518] on p "**********" at bounding box center [1166, 525] width 240 height 38
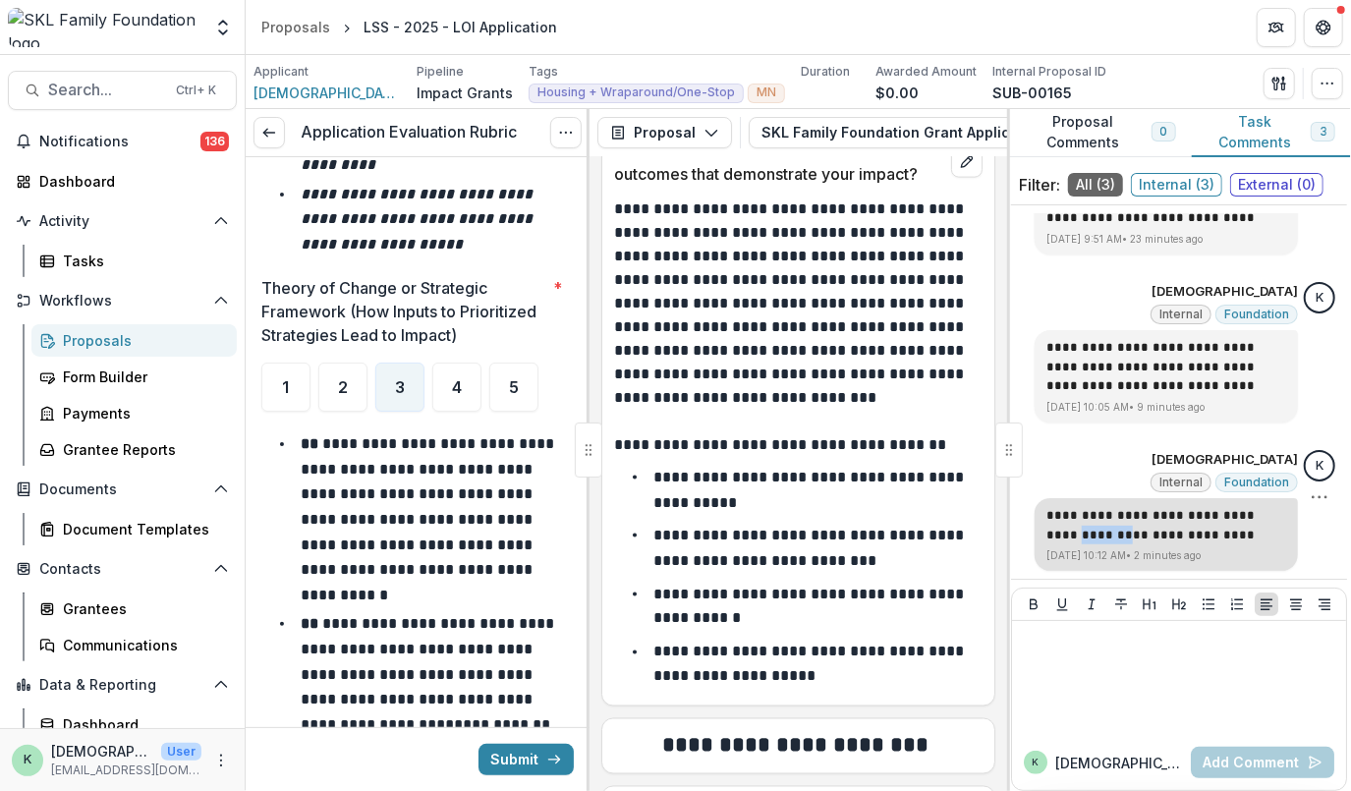
click at [1238, 518] on p "**********" at bounding box center [1166, 525] width 240 height 38
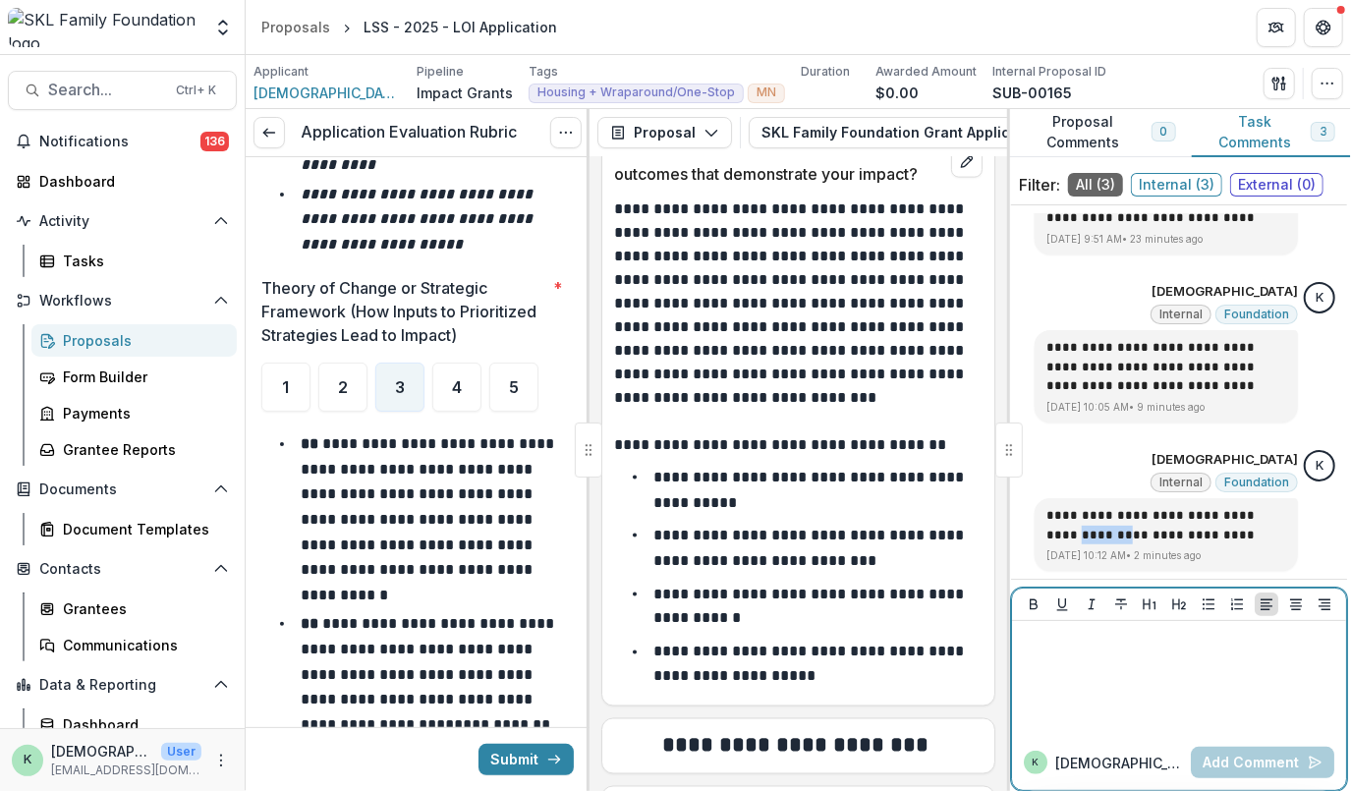
click at [1173, 681] on div at bounding box center [1179, 678] width 318 height 98
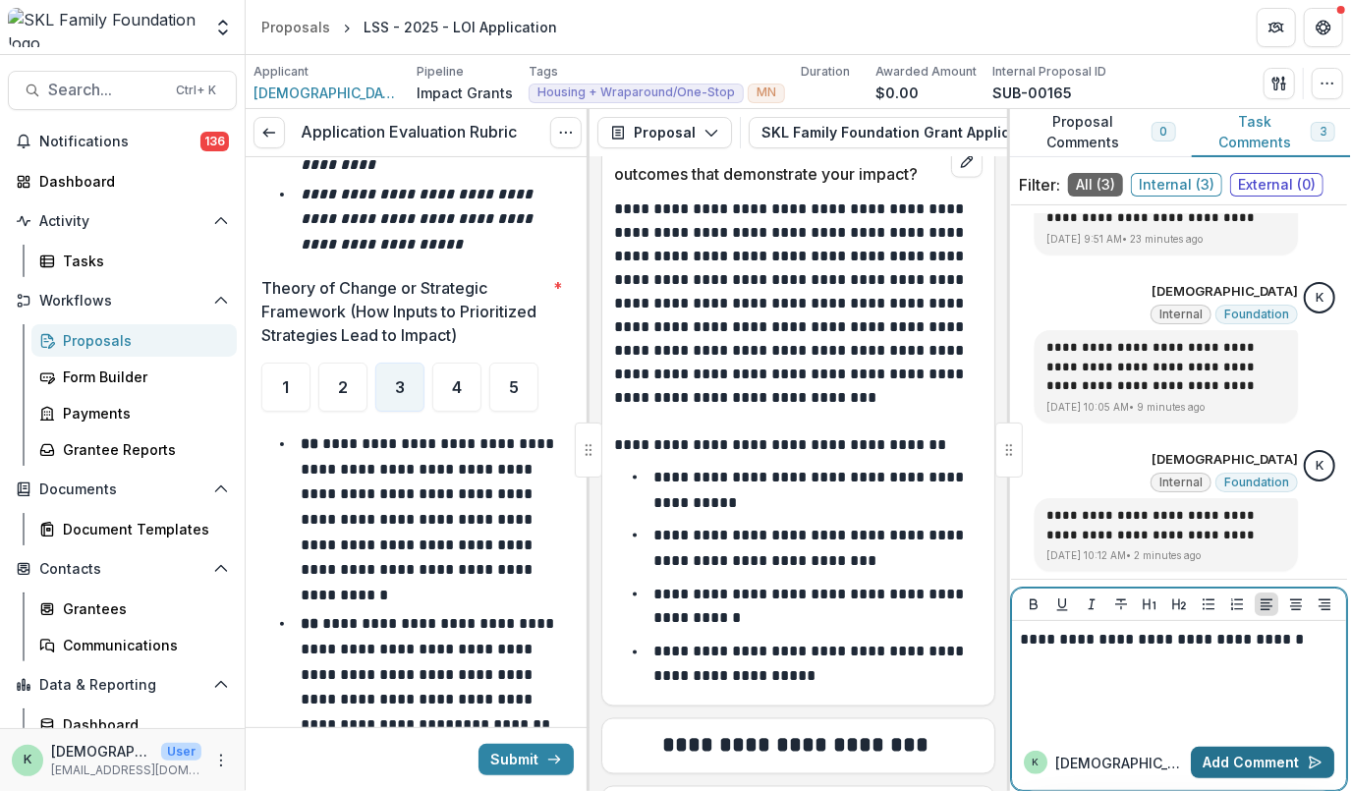
click at [1244, 758] on button "Add Comment" at bounding box center [1262, 762] width 143 height 31
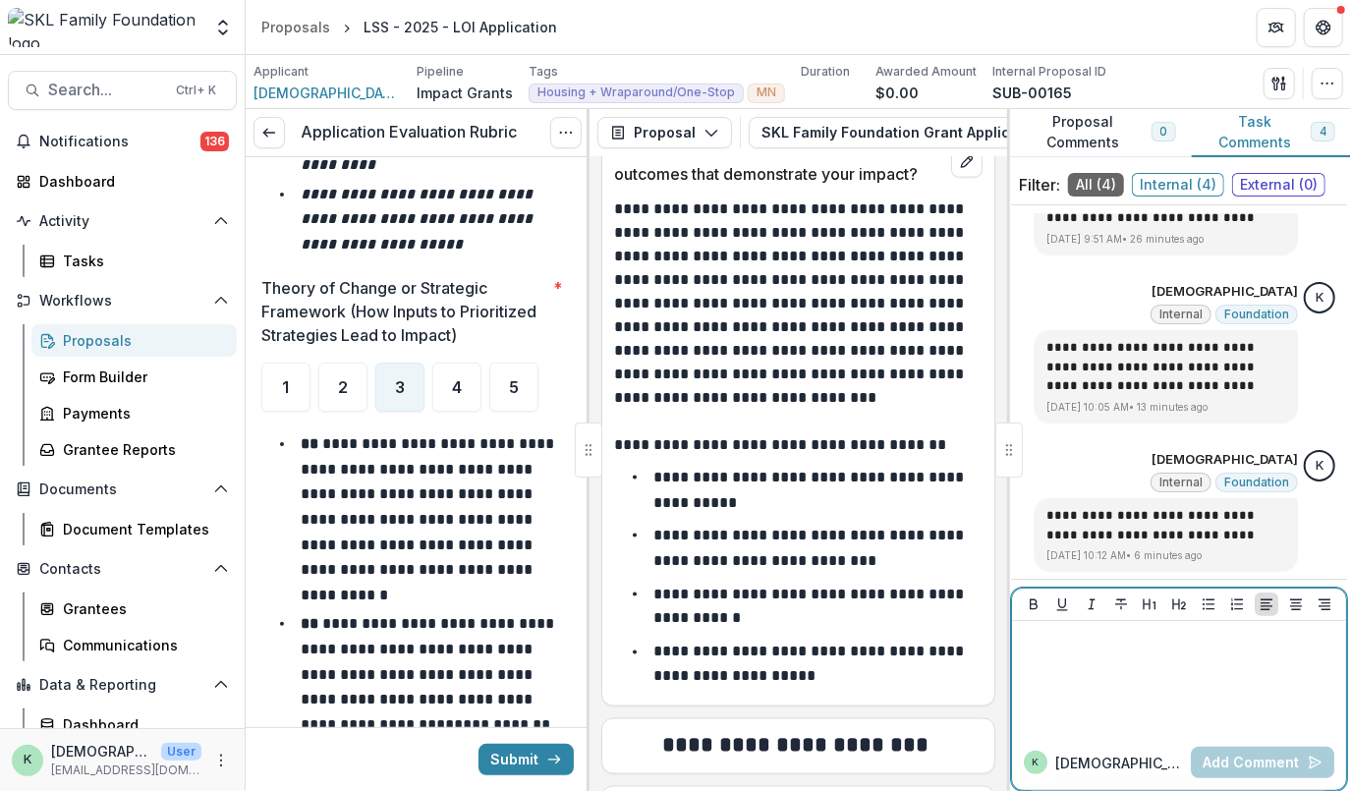
click at [1197, 691] on div at bounding box center [1179, 678] width 318 height 98
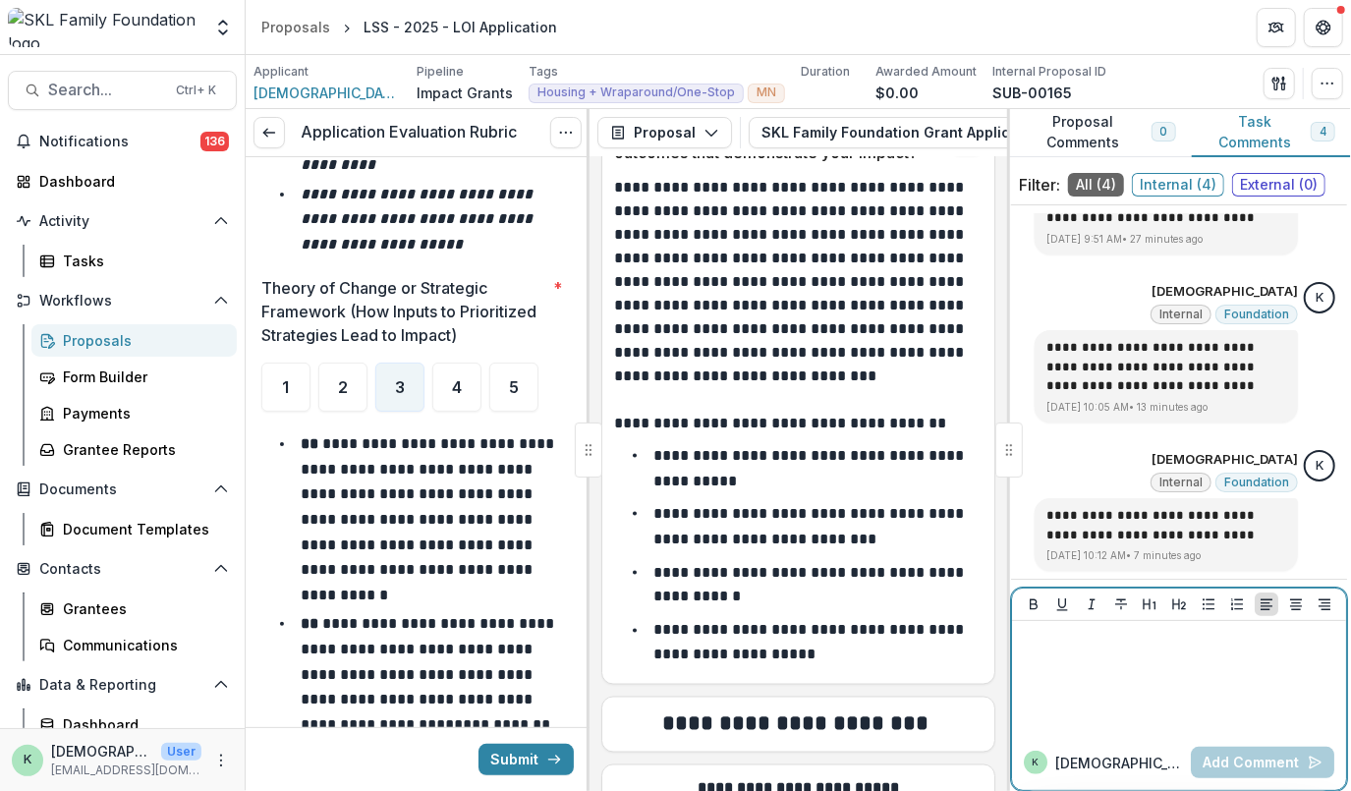
scroll to position [17806, 0]
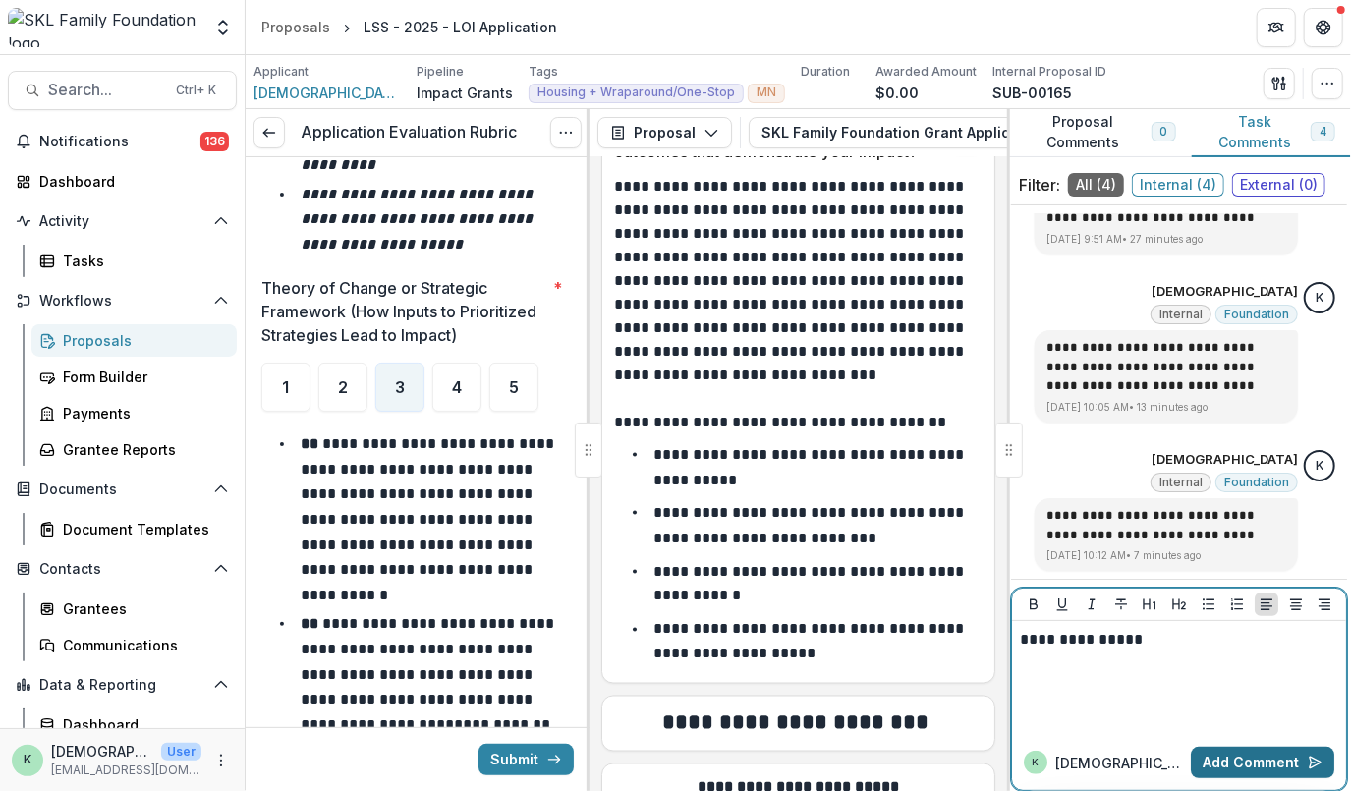
click at [1226, 756] on button "Add Comment" at bounding box center [1262, 762] width 143 height 31
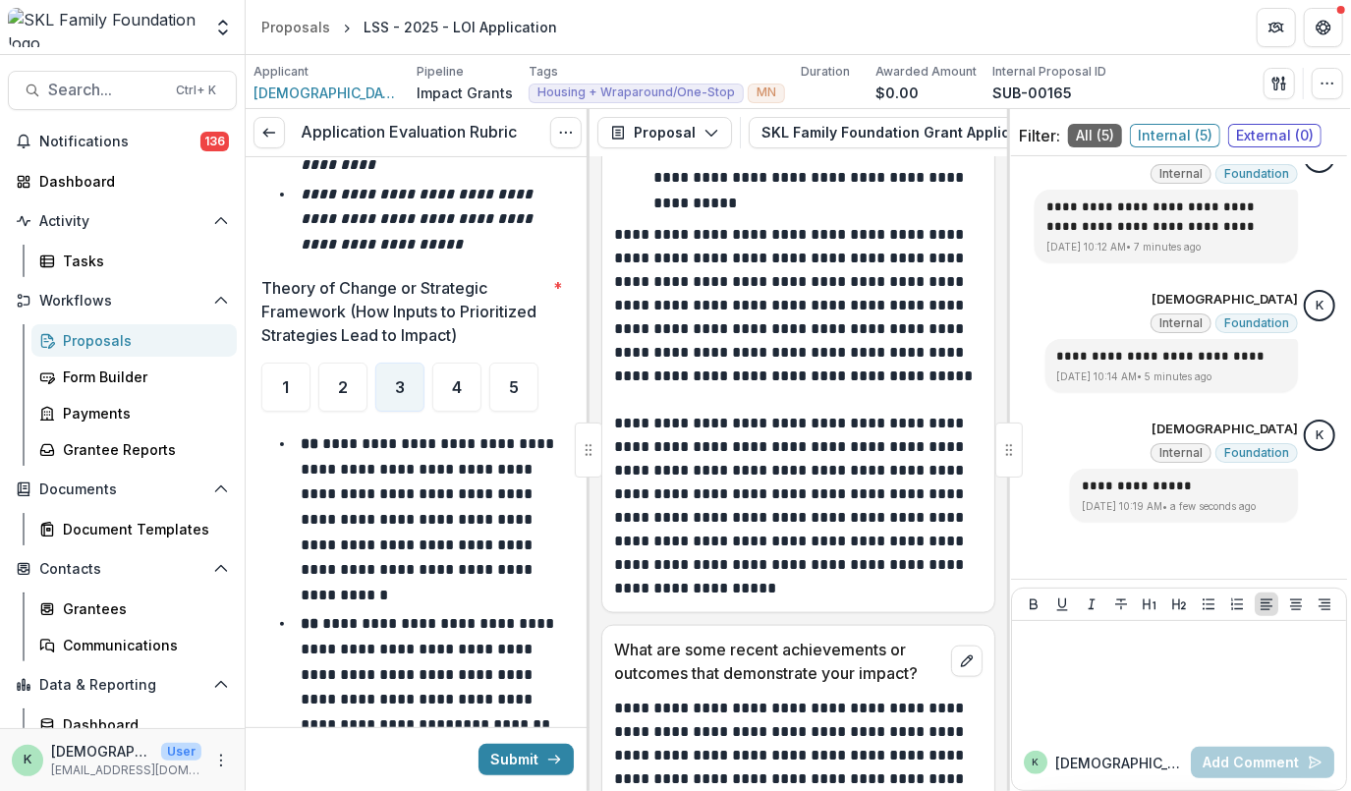
scroll to position [17288, 0]
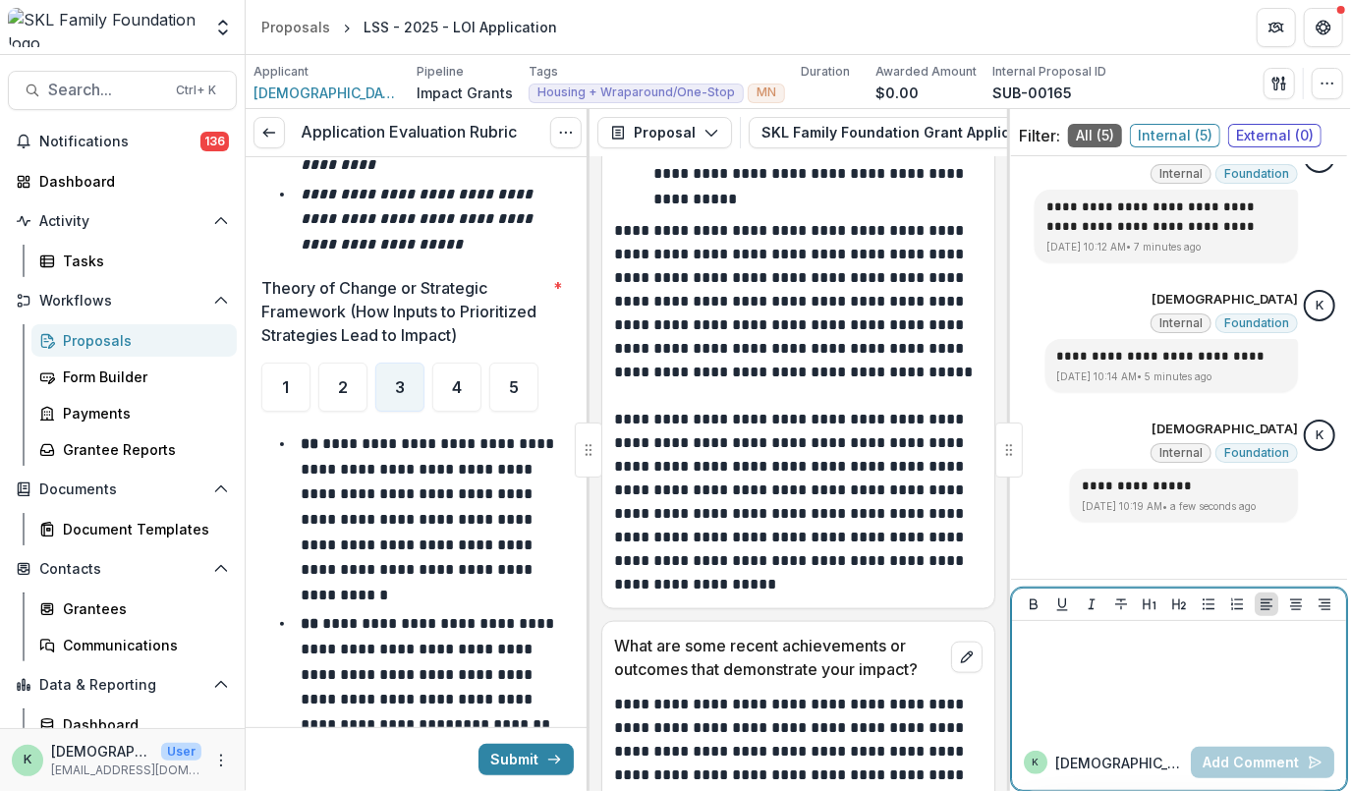
click at [1052, 656] on div at bounding box center [1179, 678] width 318 height 98
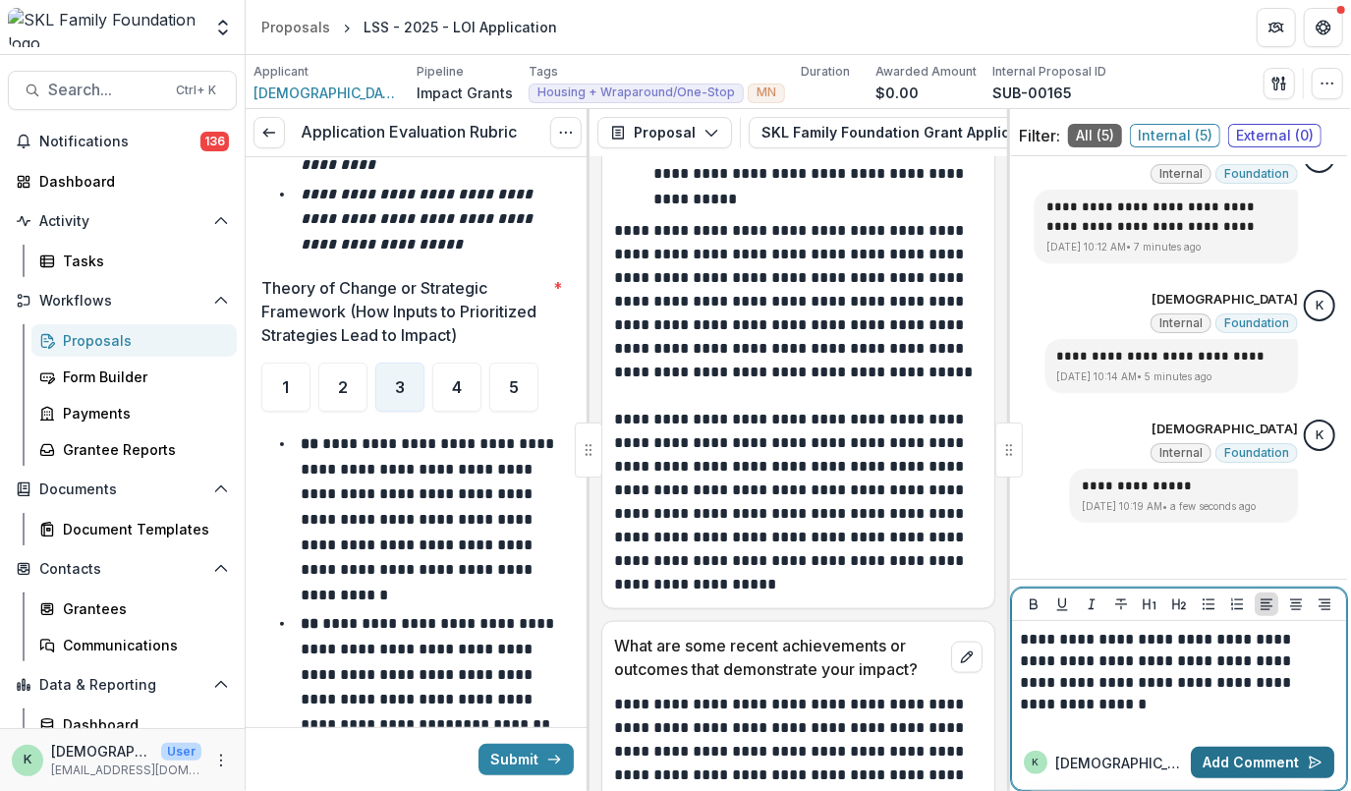
click at [1261, 757] on button "Add Comment" at bounding box center [1262, 762] width 143 height 31
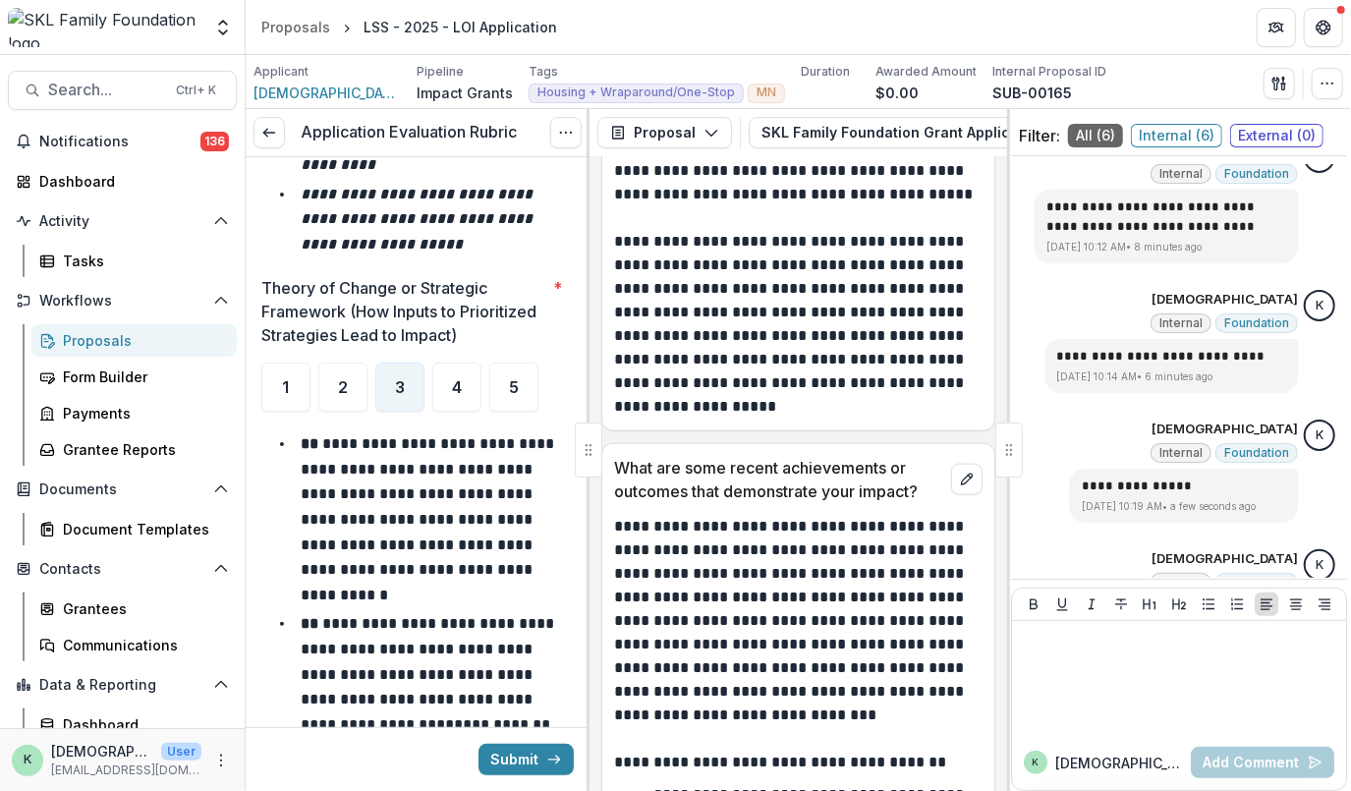
scroll to position [17583, 0]
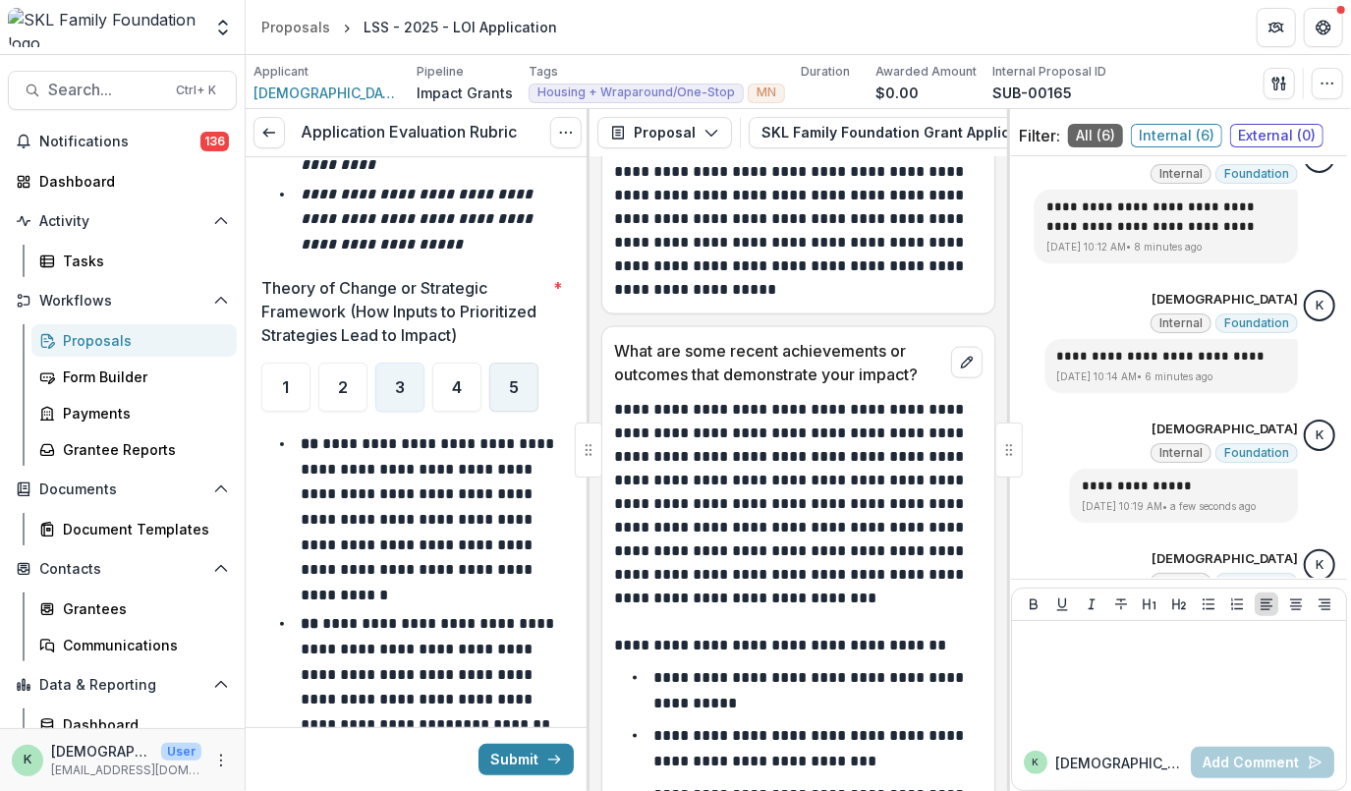
click at [519, 401] on div "5" at bounding box center [513, 387] width 49 height 49
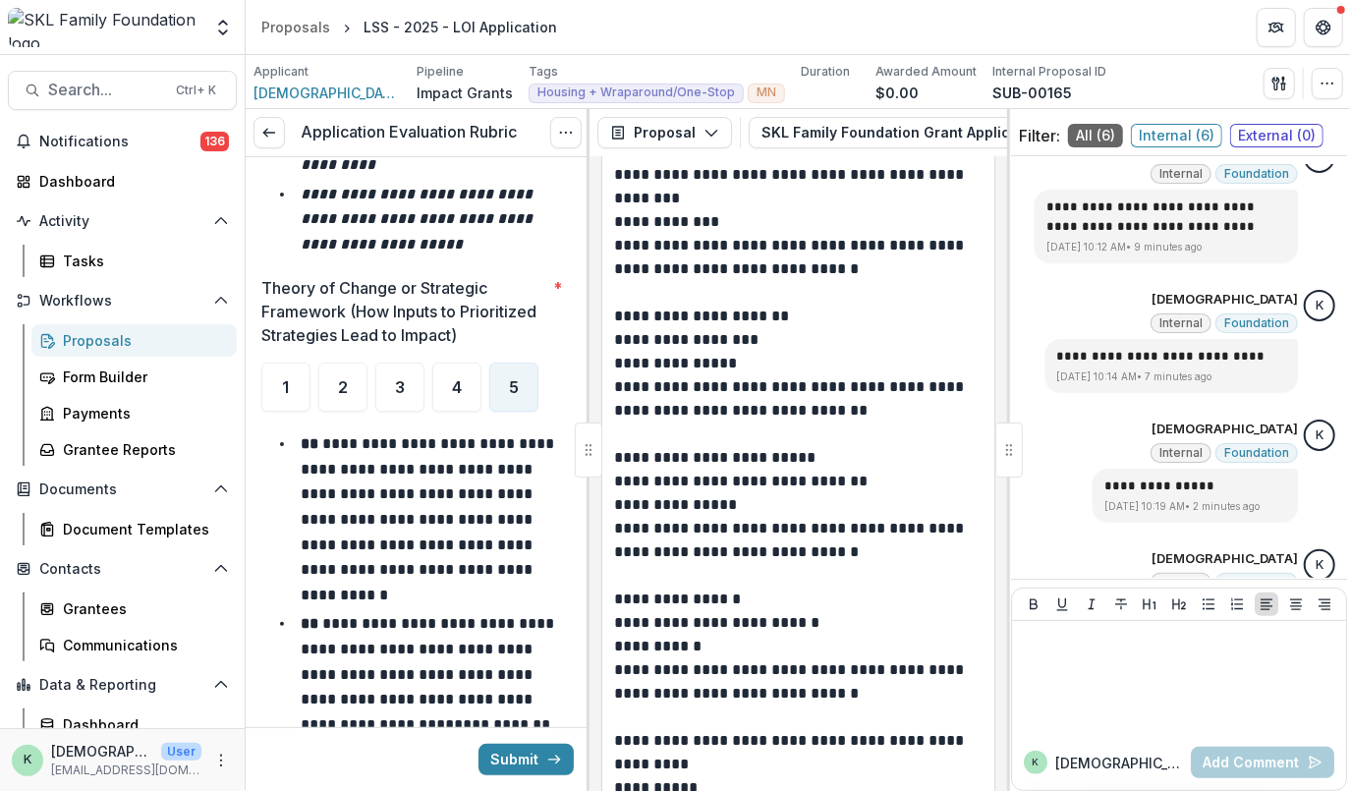
scroll to position [21013, 0]
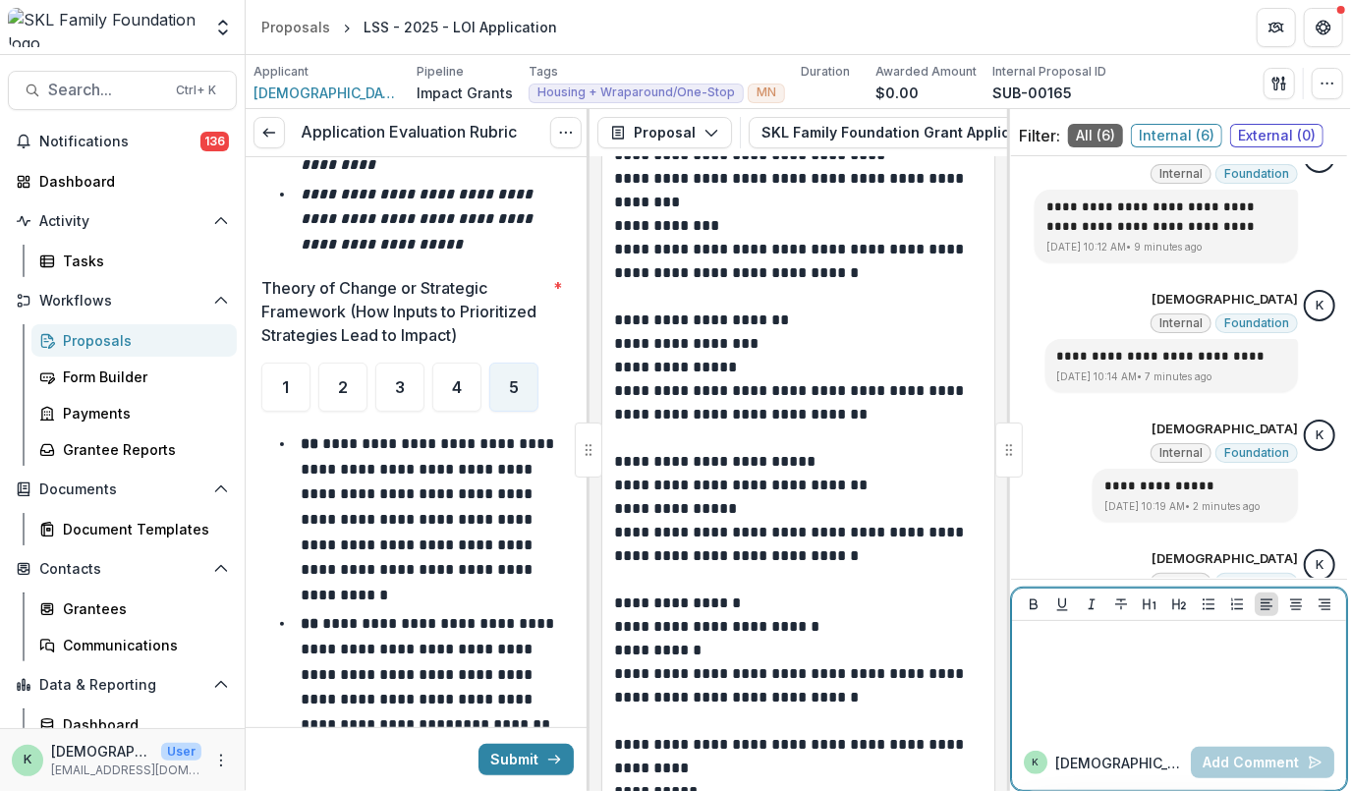
click at [1081, 704] on div at bounding box center [1179, 678] width 318 height 98
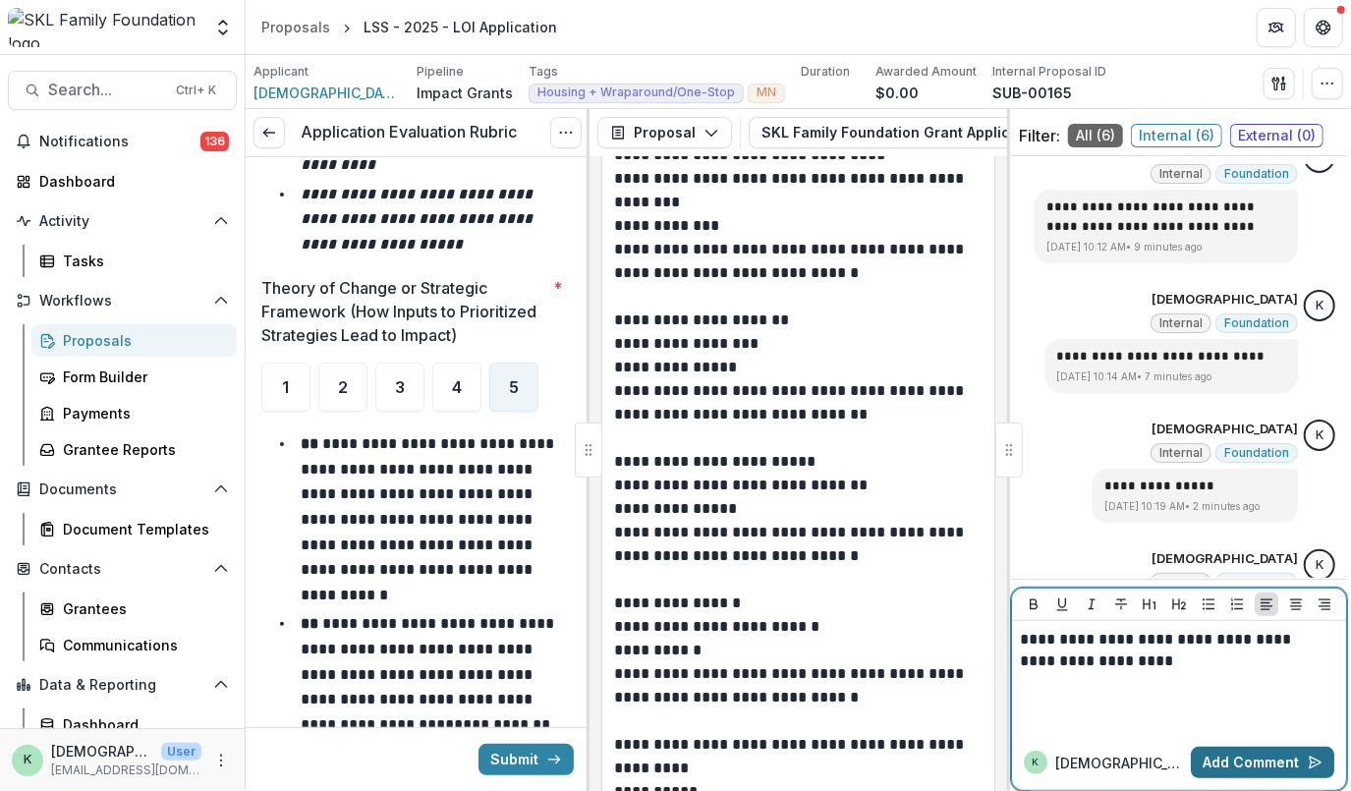
click at [1245, 755] on button "Add Comment" at bounding box center [1262, 762] width 143 height 31
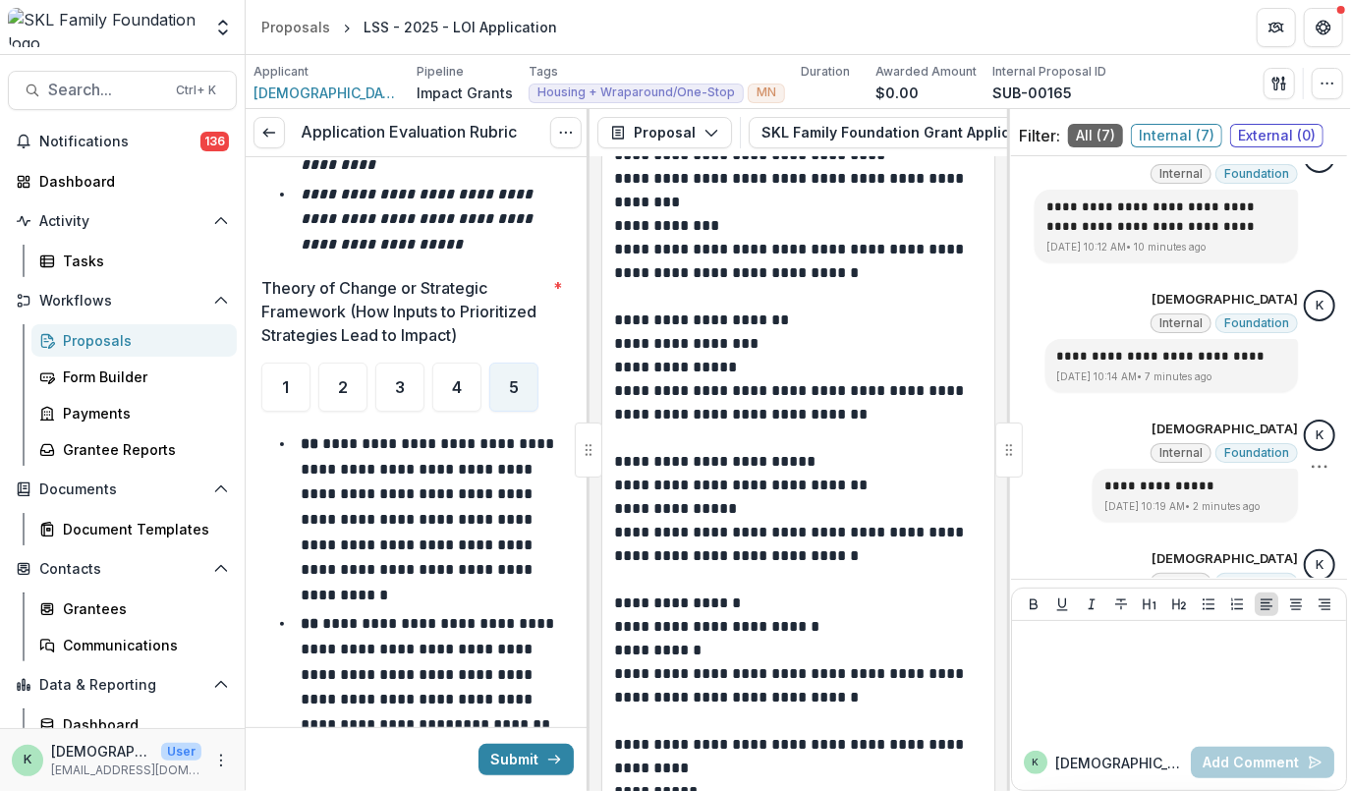
scroll to position [741, 0]
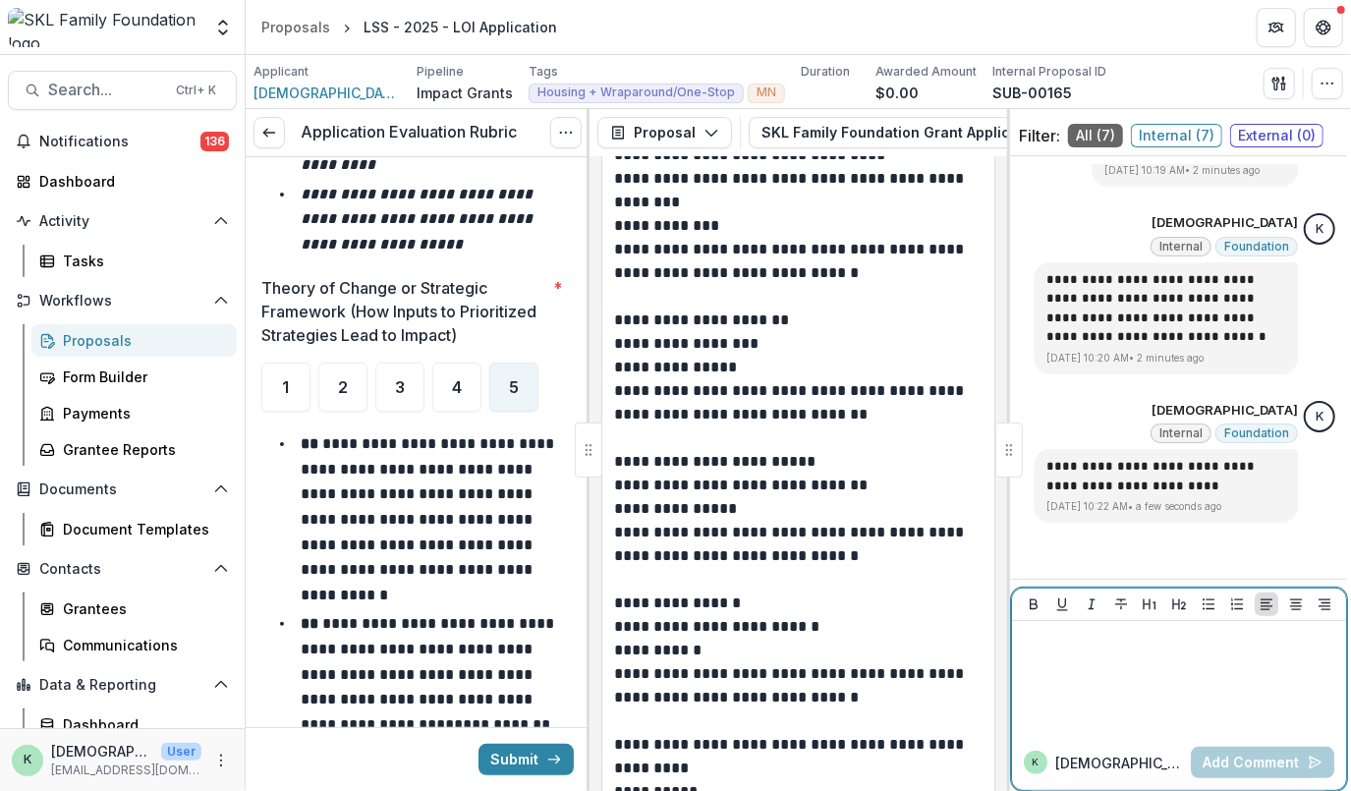
click at [1155, 666] on div at bounding box center [1179, 678] width 318 height 98
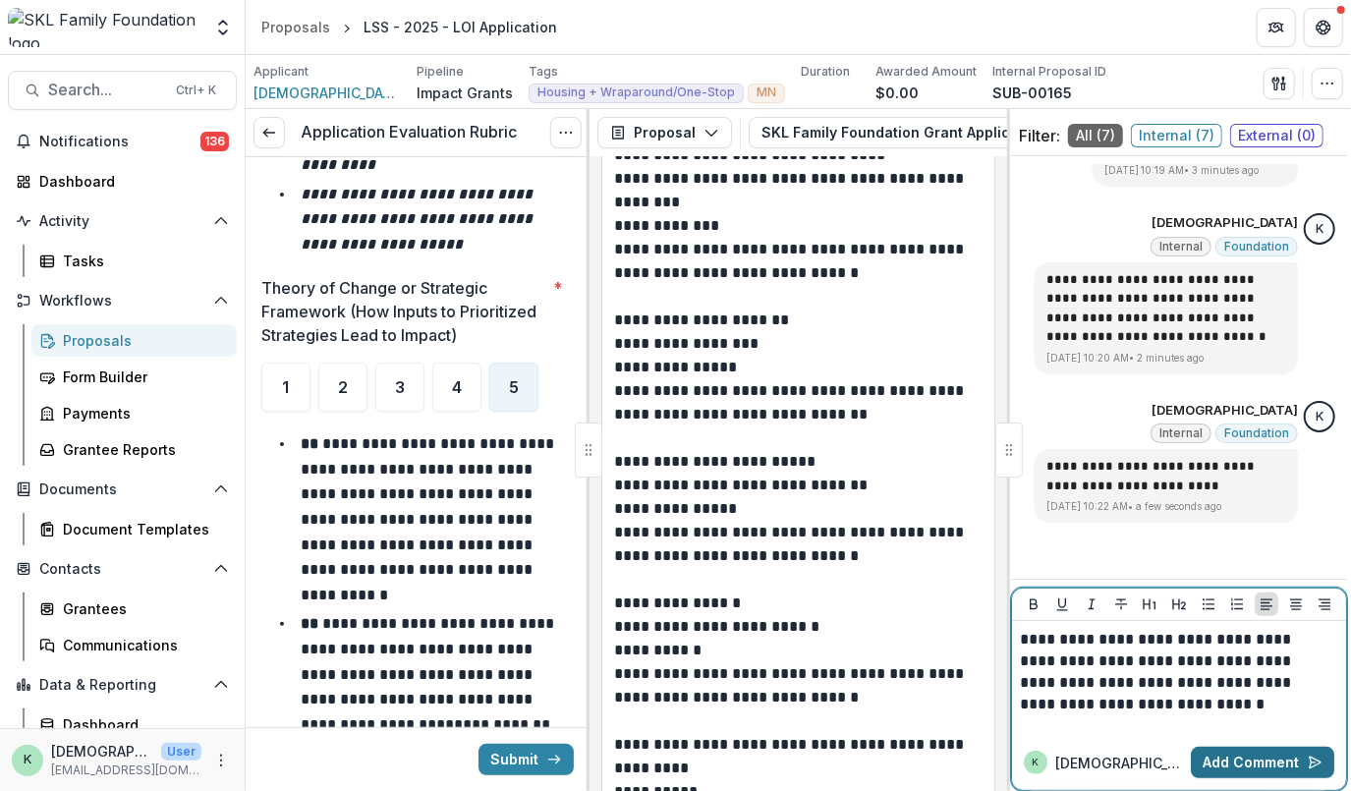
click at [1202, 758] on button "Add Comment" at bounding box center [1262, 762] width 143 height 31
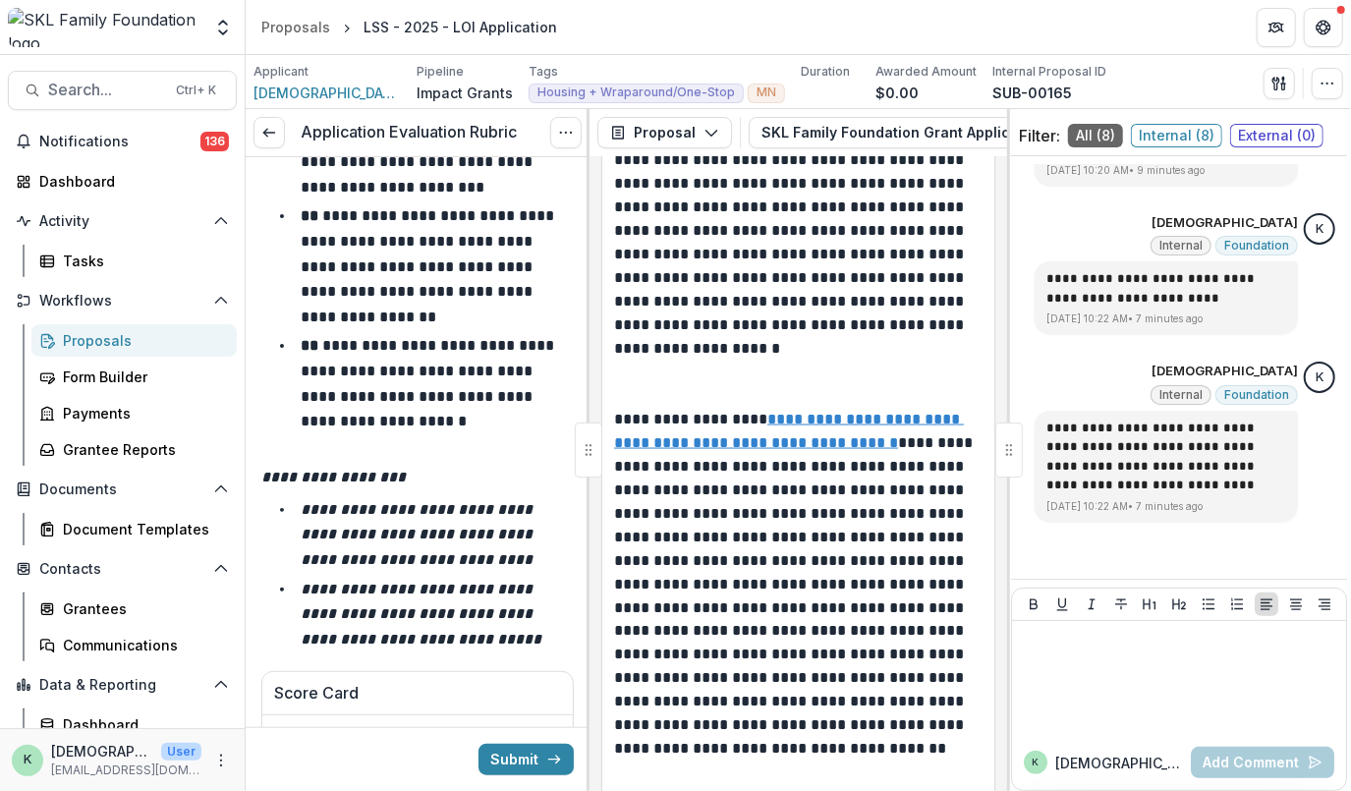
scroll to position [13727, 0]
click at [798, 433] on u "**********" at bounding box center [789, 430] width 350 height 38
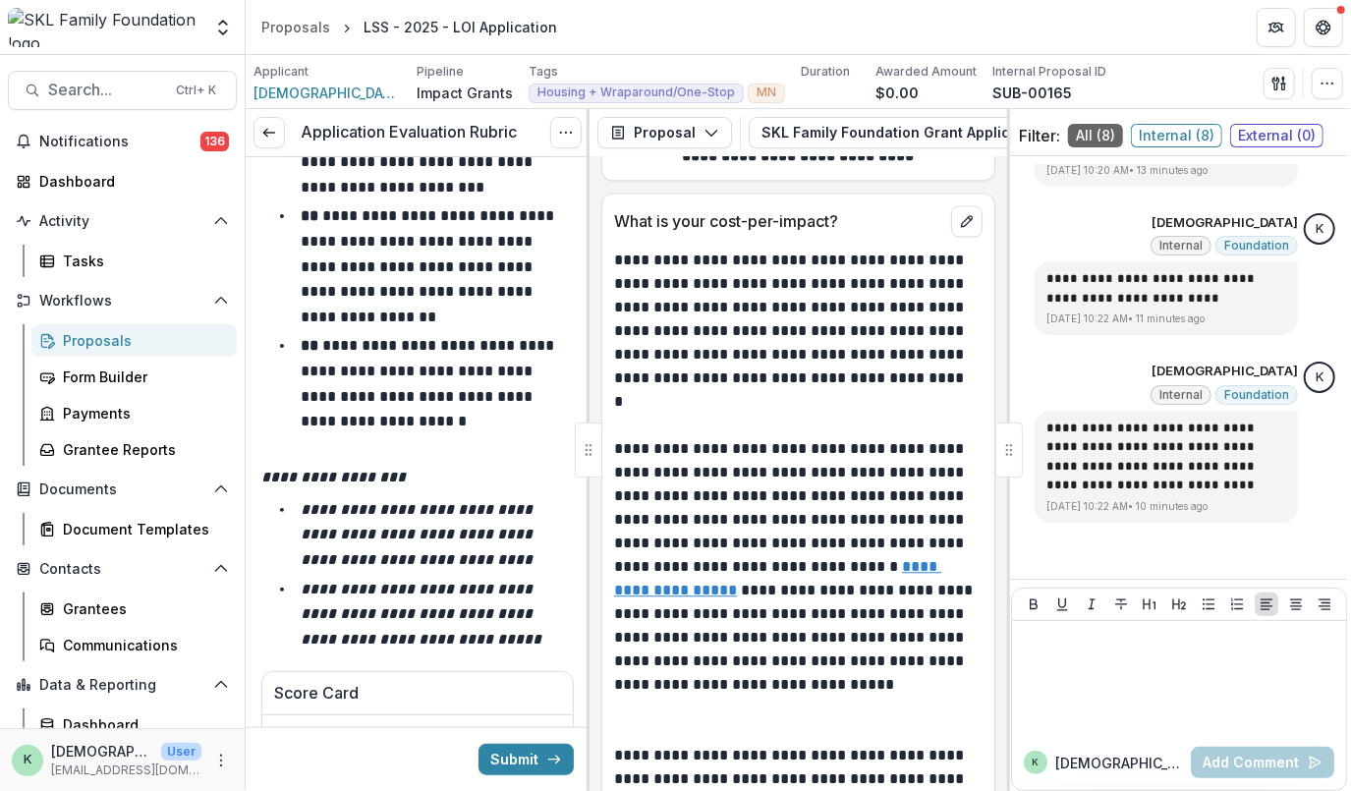
scroll to position [14747, 0]
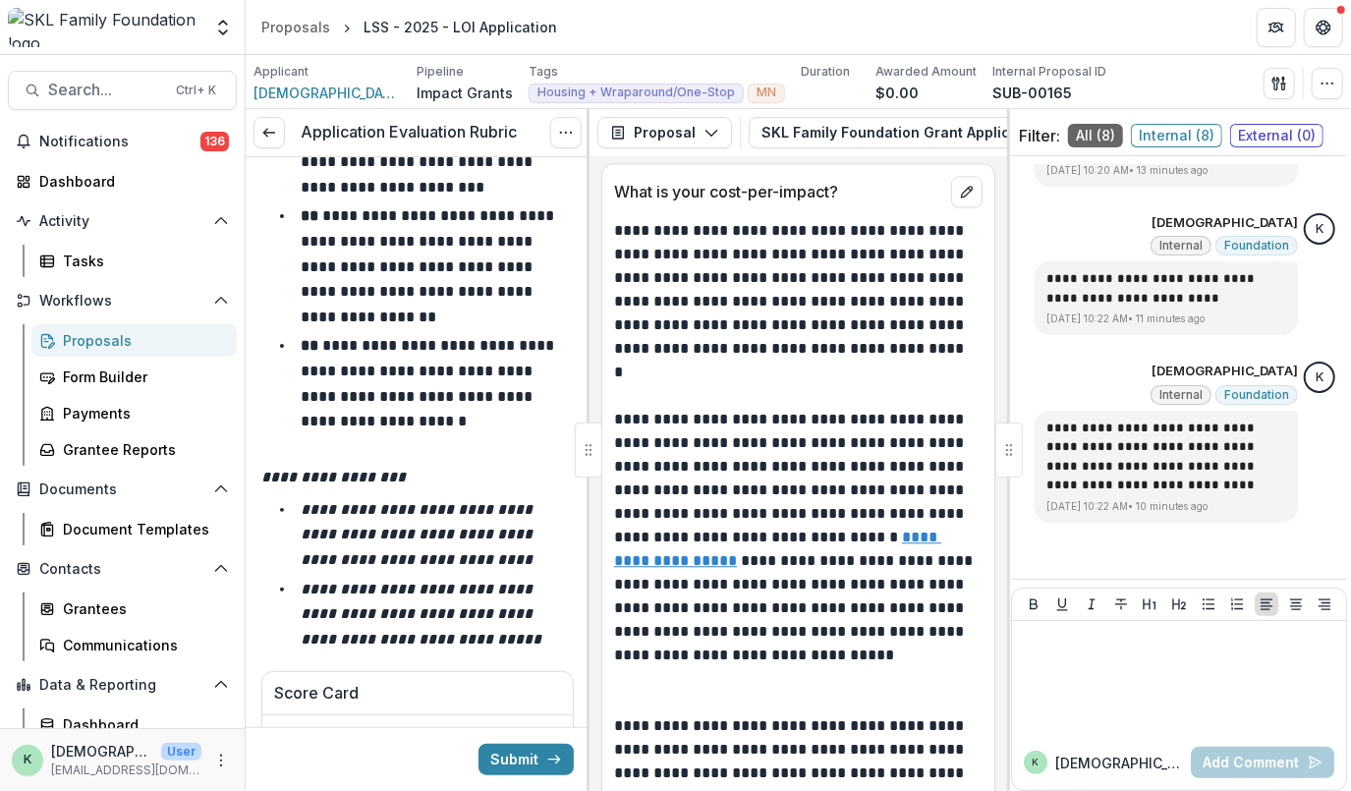
click at [697, 568] on u "**********" at bounding box center [777, 549] width 327 height 38
click at [1060, 647] on p at bounding box center [1176, 640] width 313 height 22
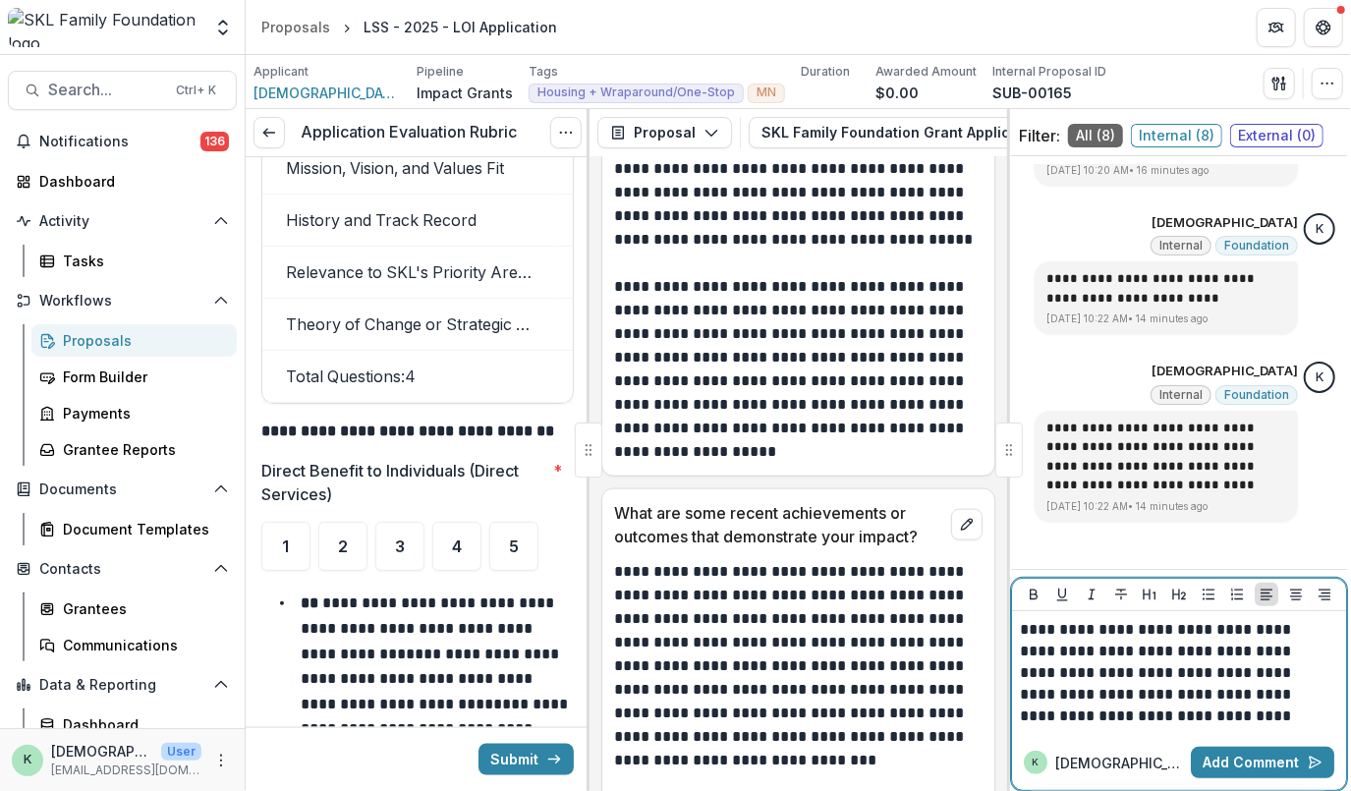
scroll to position [5536, 0]
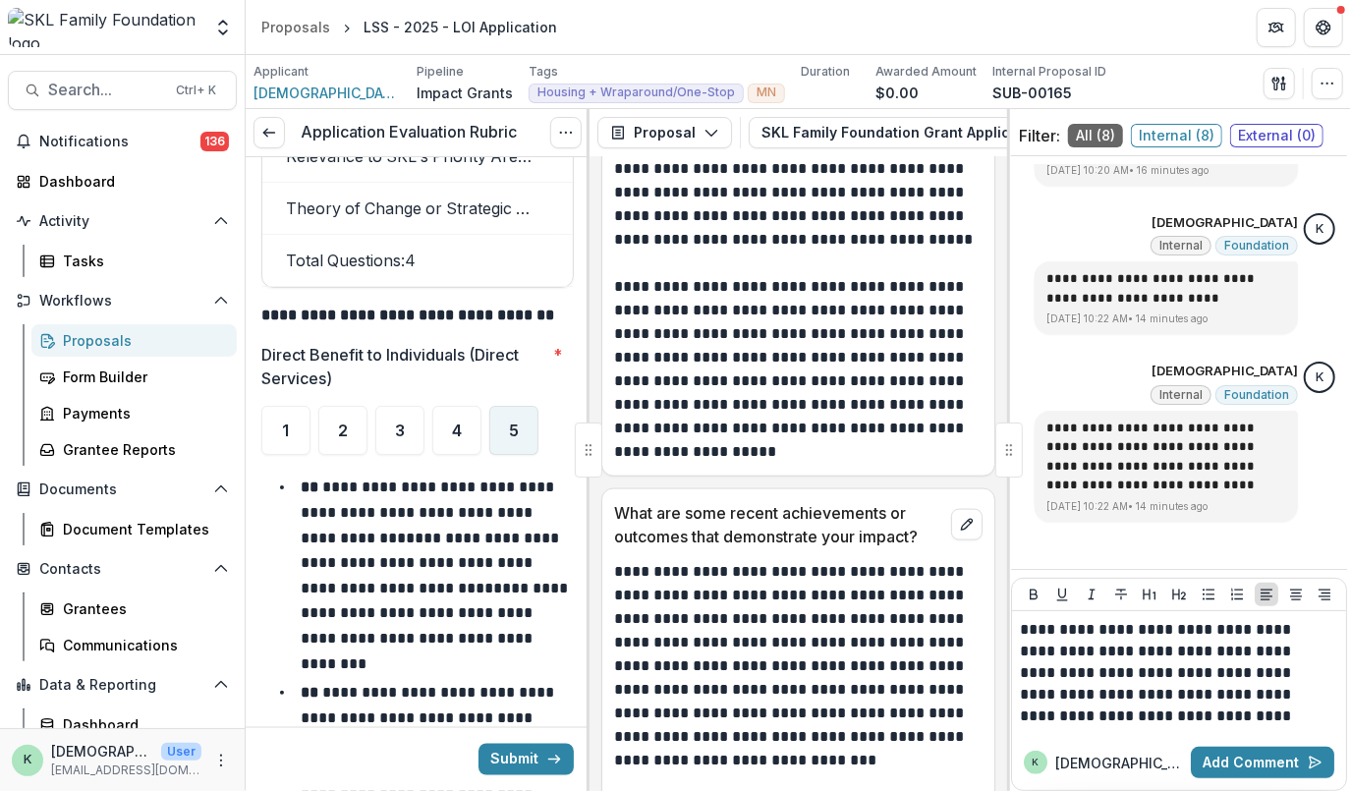
click at [507, 410] on div "5" at bounding box center [513, 430] width 49 height 49
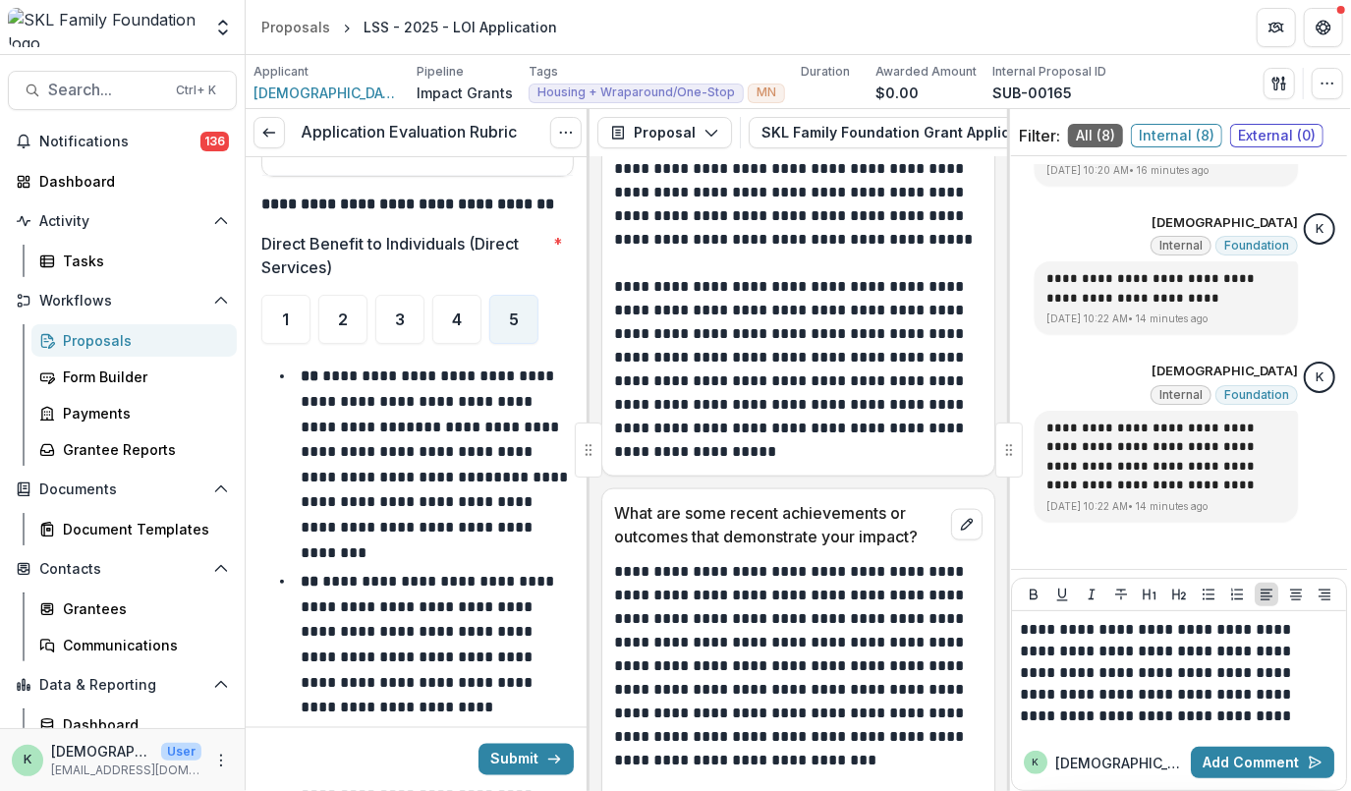
scroll to position [5648, 0]
click at [447, 307] on div "4" at bounding box center [456, 318] width 49 height 49
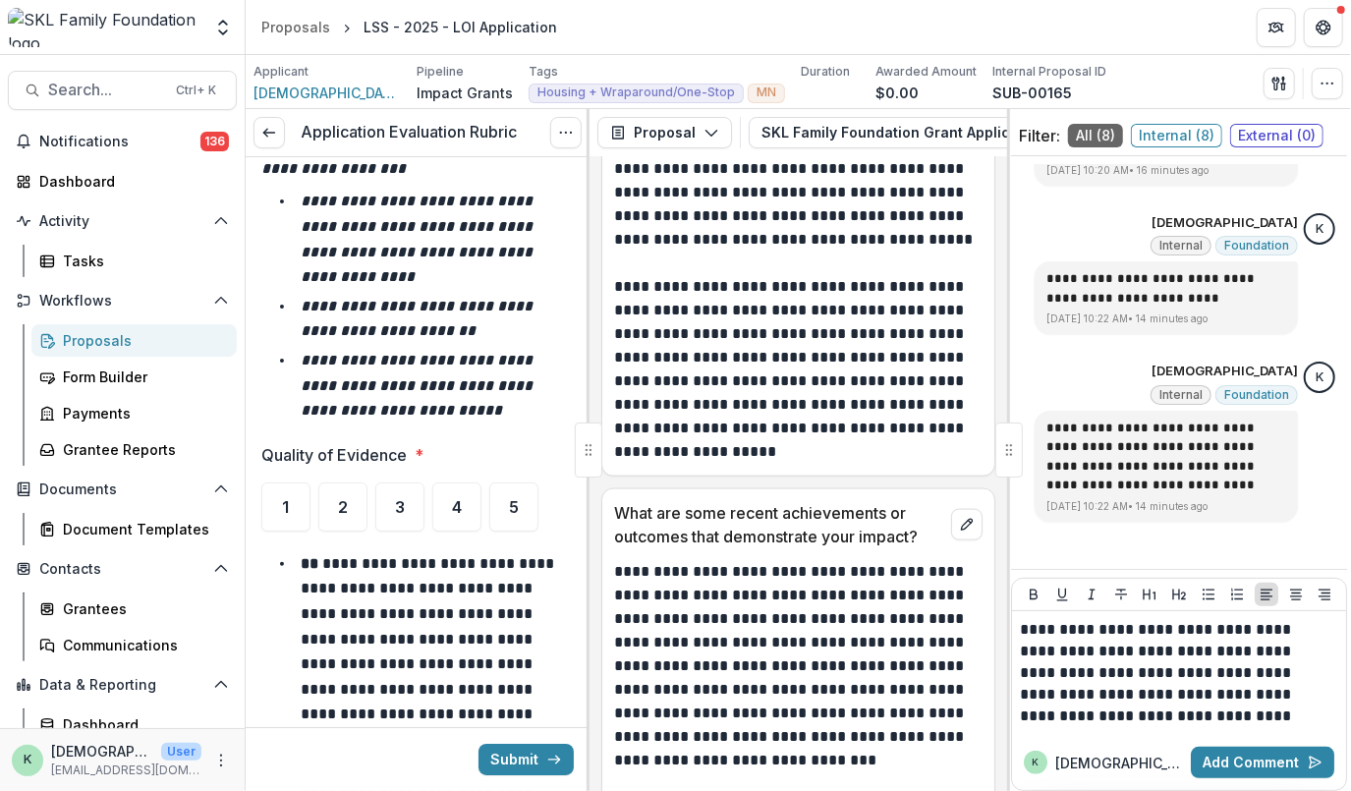
scroll to position [7736, 0]
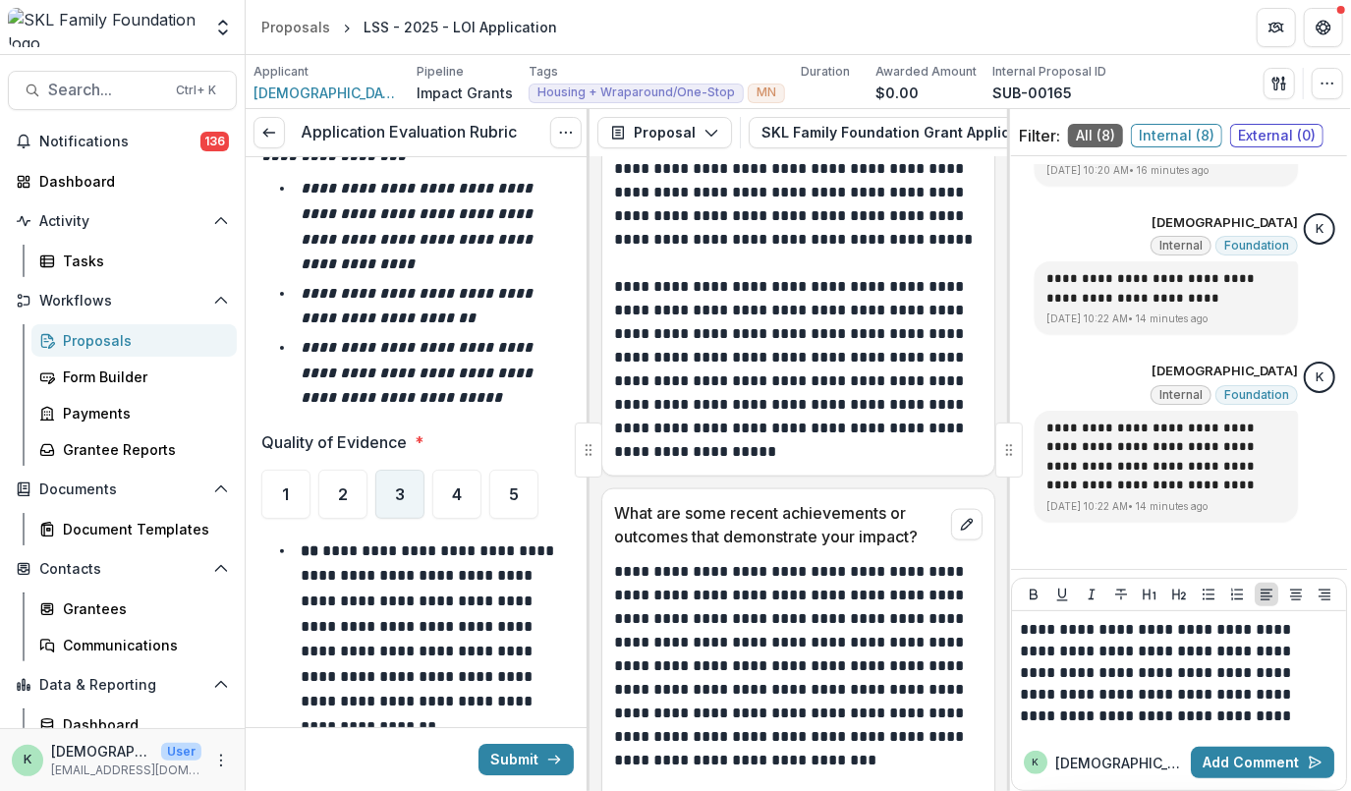
click at [399, 486] on span "3" at bounding box center [400, 494] width 10 height 16
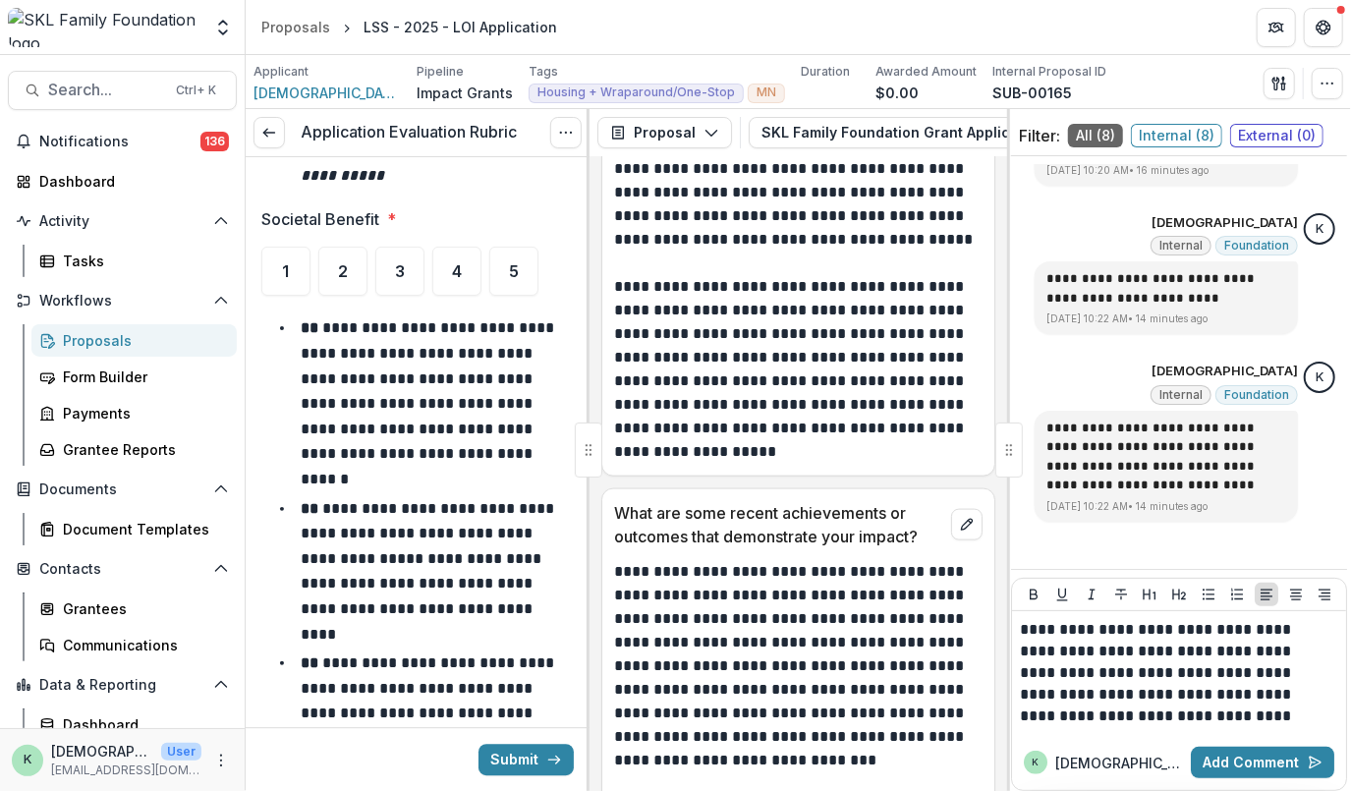
scroll to position [6636, 0]
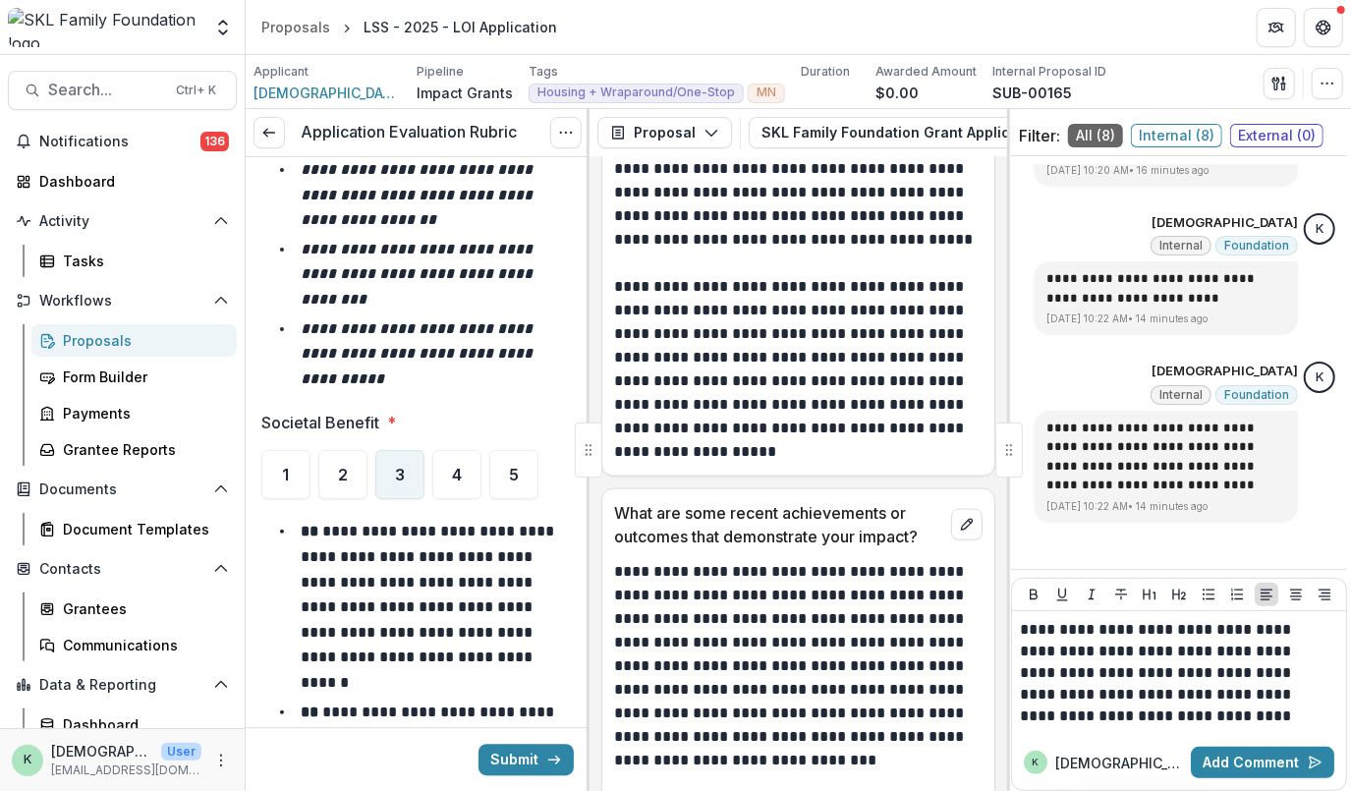
click at [408, 457] on div "3" at bounding box center [399, 474] width 49 height 49
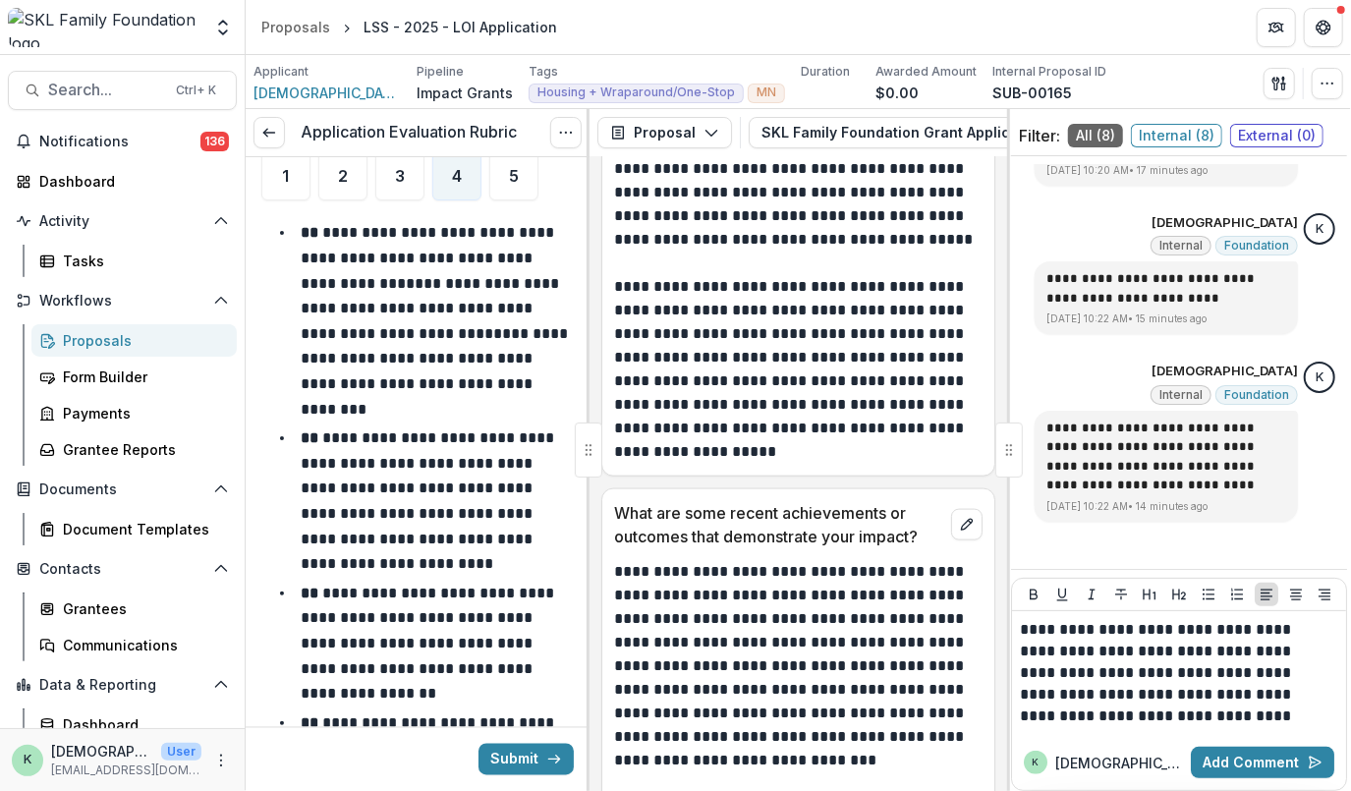
scroll to position [5758, 0]
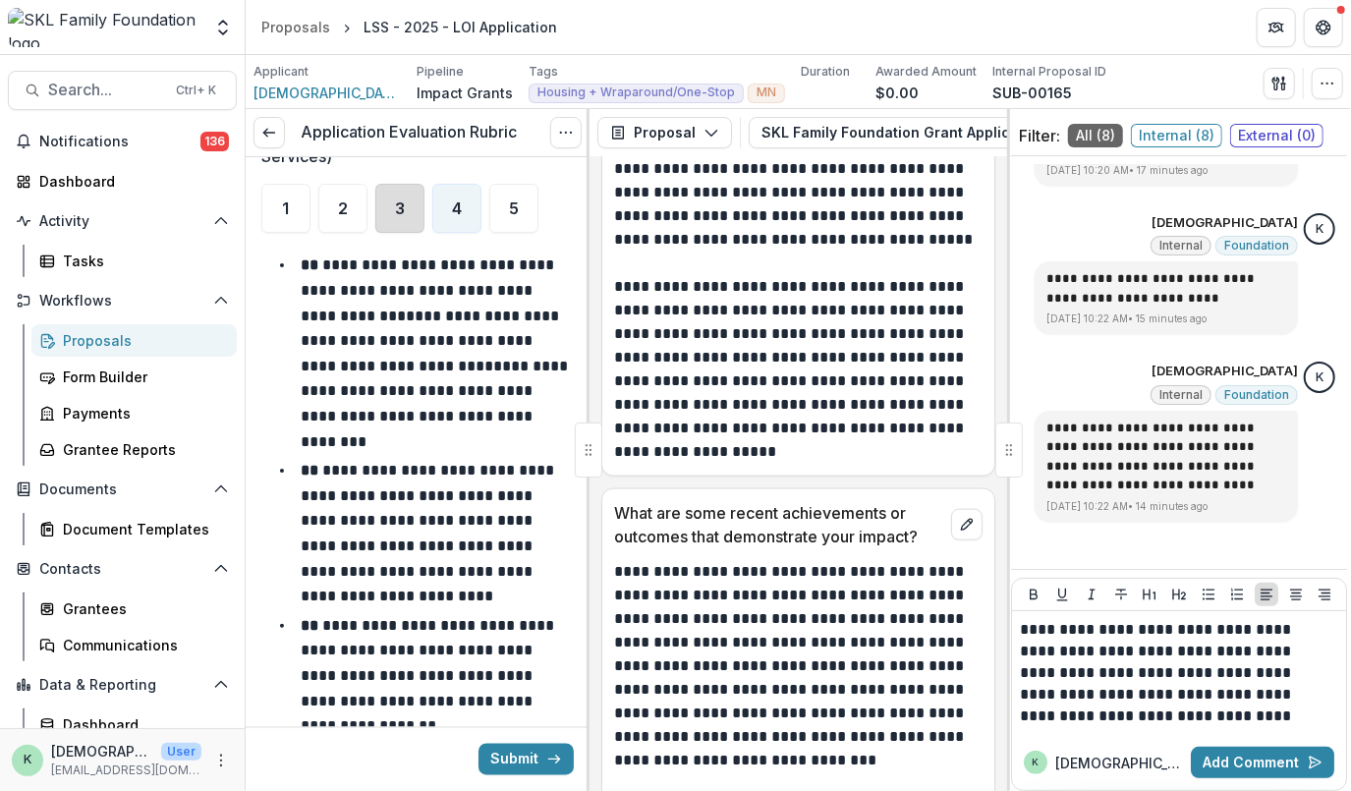
click at [409, 195] on div "3" at bounding box center [399, 208] width 49 height 49
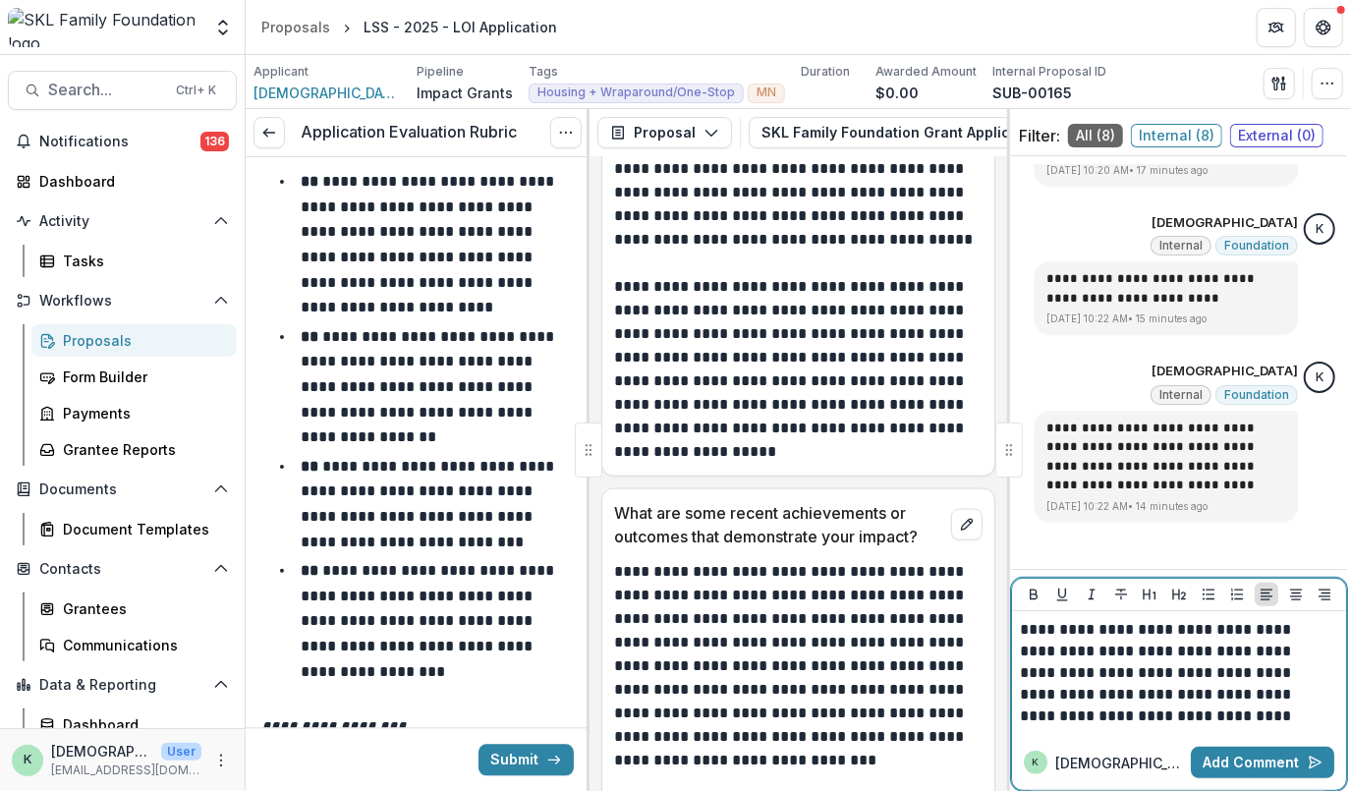
drag, startPoint x: 503, startPoint y: 419, endPoint x: 1279, endPoint y: 687, distance: 821.1
click at [1279, 687] on p "**********" at bounding box center [1176, 673] width 313 height 108
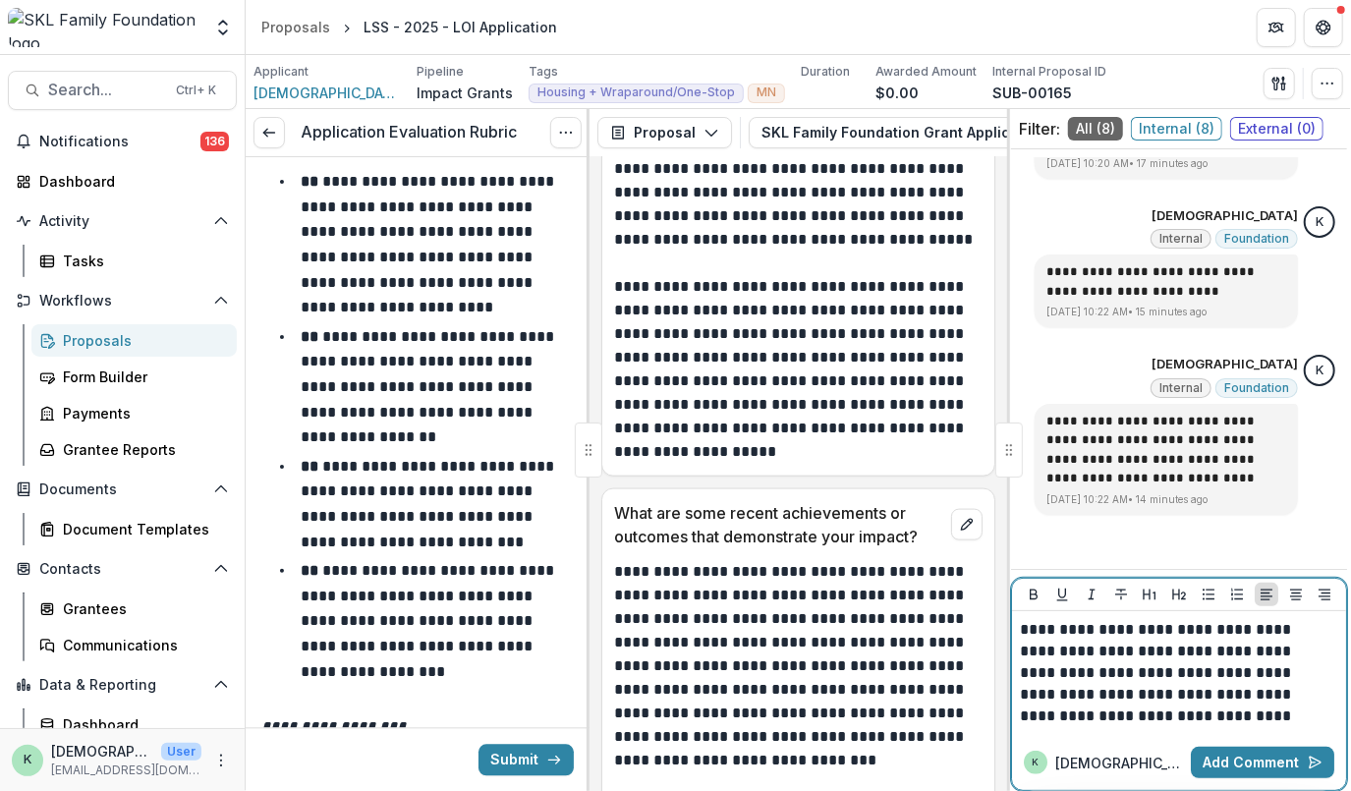
click at [1071, 694] on p "**********" at bounding box center [1176, 673] width 313 height 108
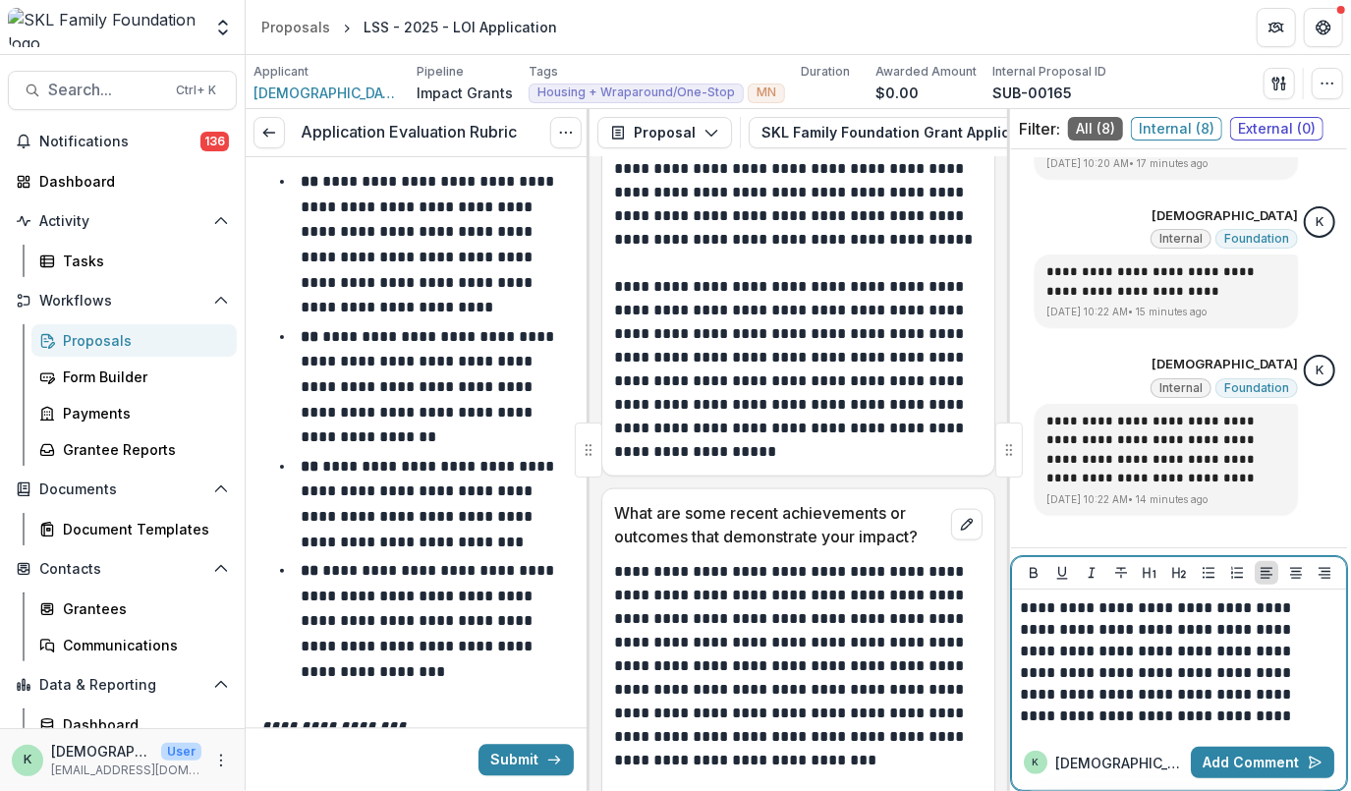
click at [1315, 697] on p "**********" at bounding box center [1176, 662] width 313 height 130
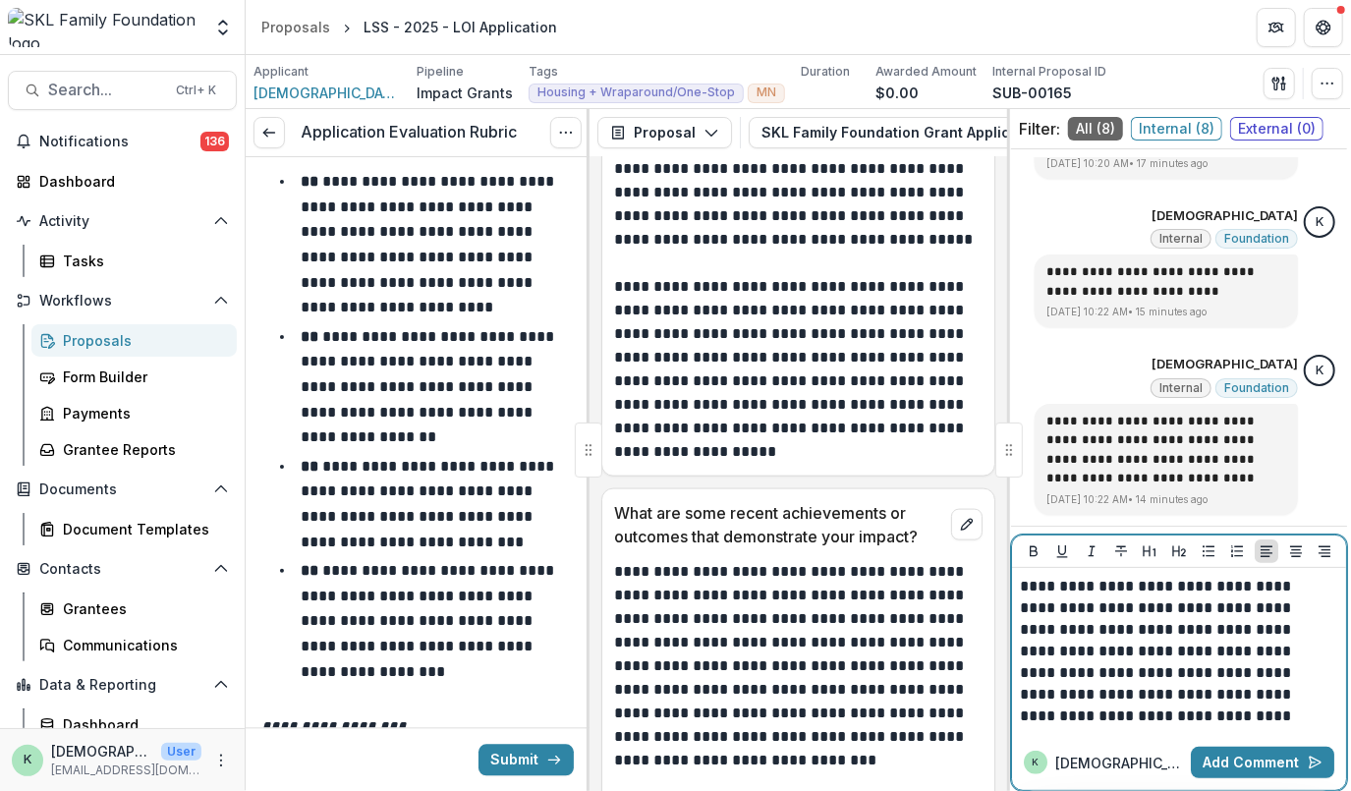
click at [1259, 711] on p "**********" at bounding box center [1176, 651] width 313 height 151
click at [1199, 695] on p "**********" at bounding box center [1176, 651] width 313 height 151
click at [1067, 722] on p "**********" at bounding box center [1176, 651] width 313 height 151
click at [1266, 722] on p "**********" at bounding box center [1176, 651] width 313 height 151
click at [1250, 756] on button "Add Comment" at bounding box center [1262, 762] width 143 height 31
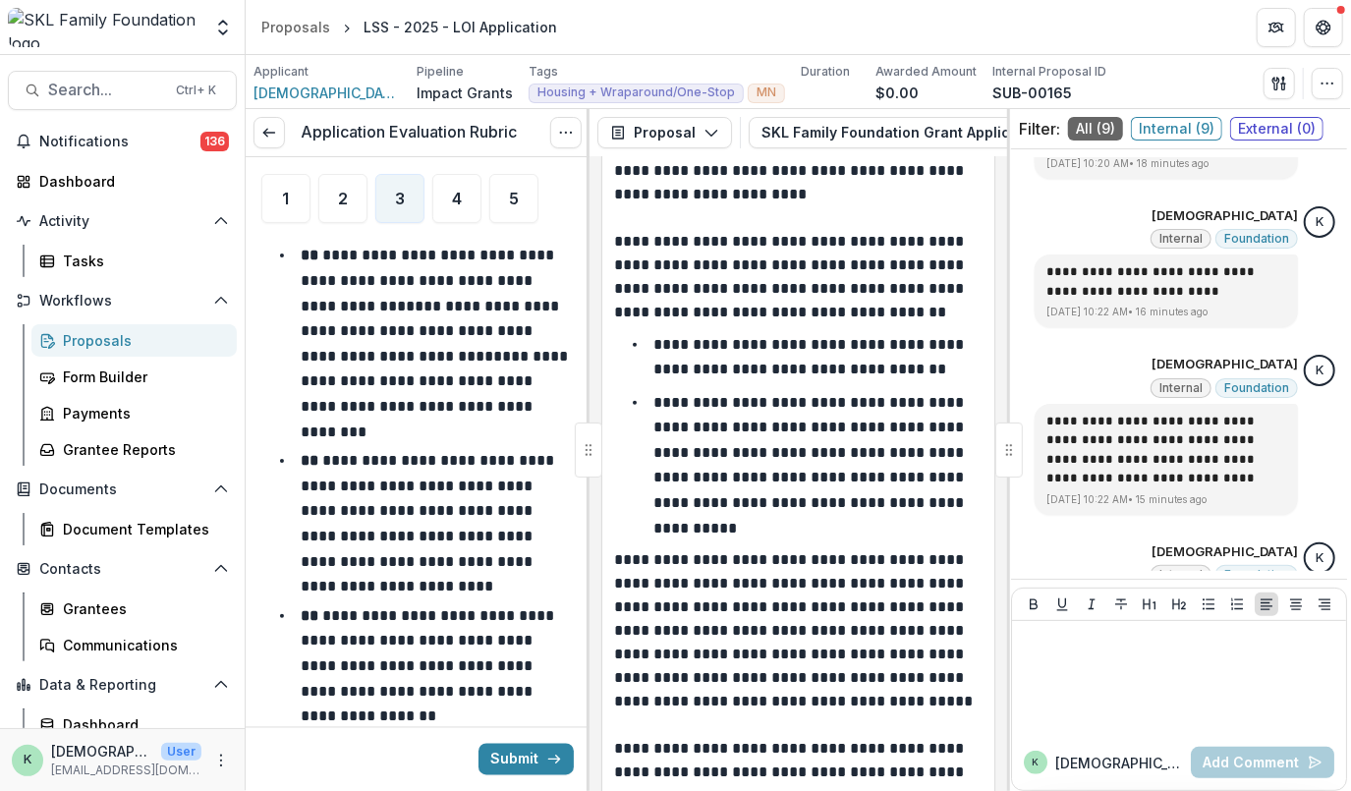
scroll to position [5553, 0]
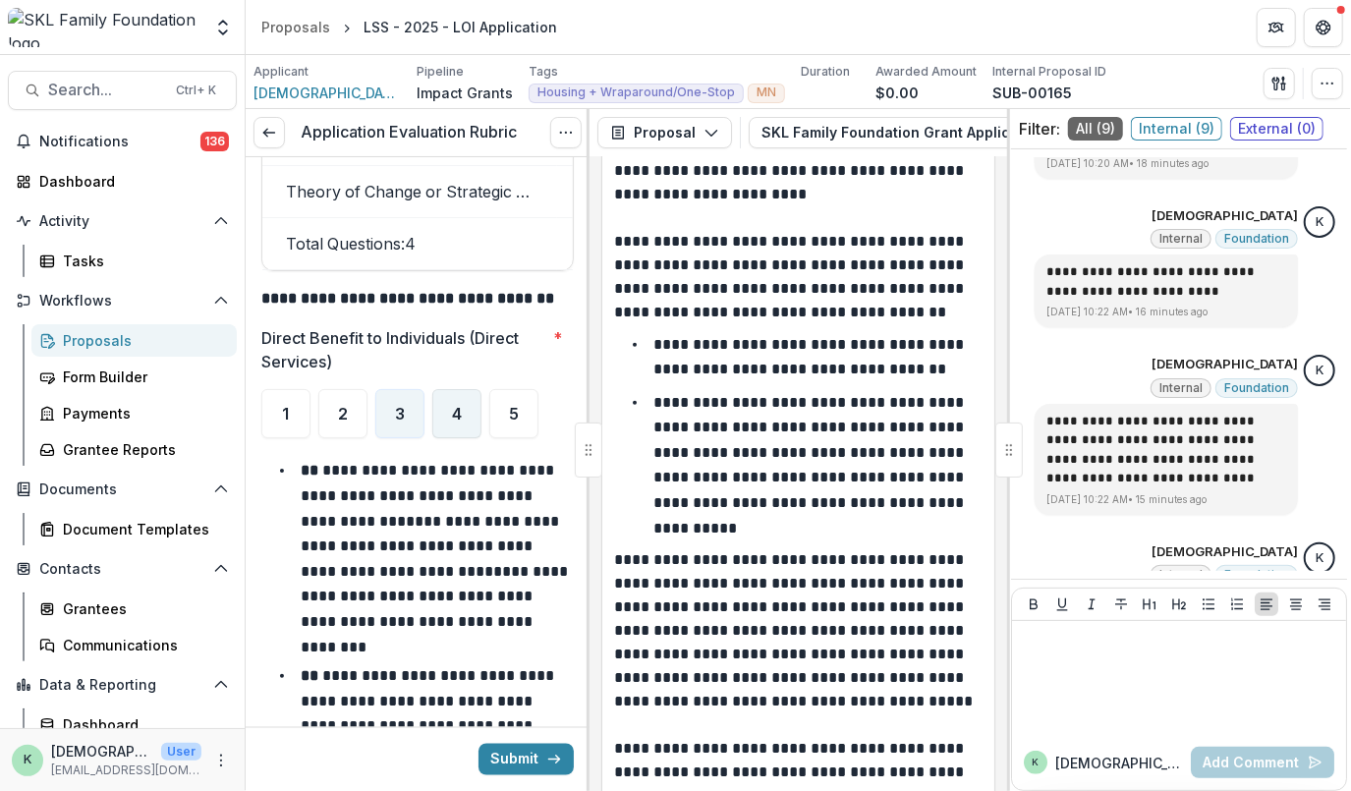
click at [446, 397] on div "4" at bounding box center [456, 413] width 49 height 49
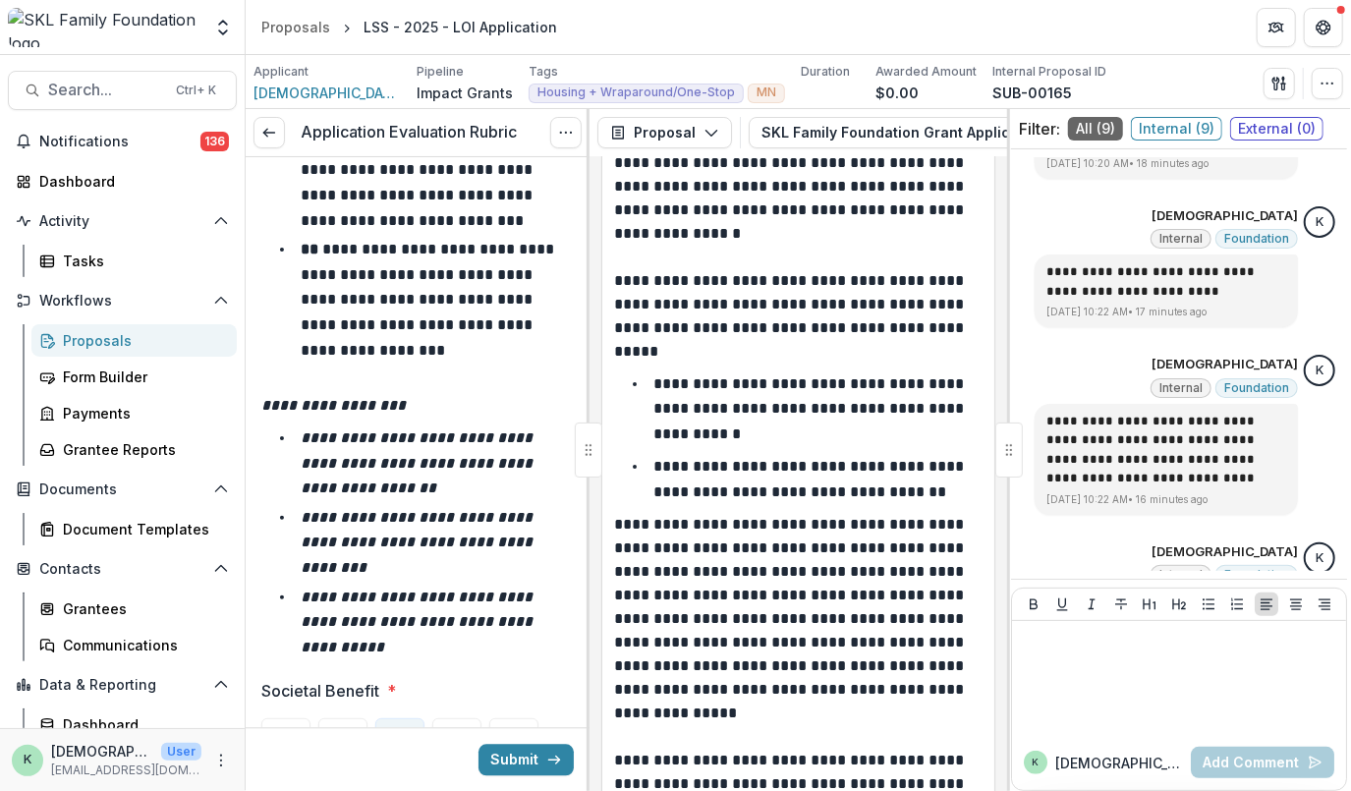
scroll to position [6551, 0]
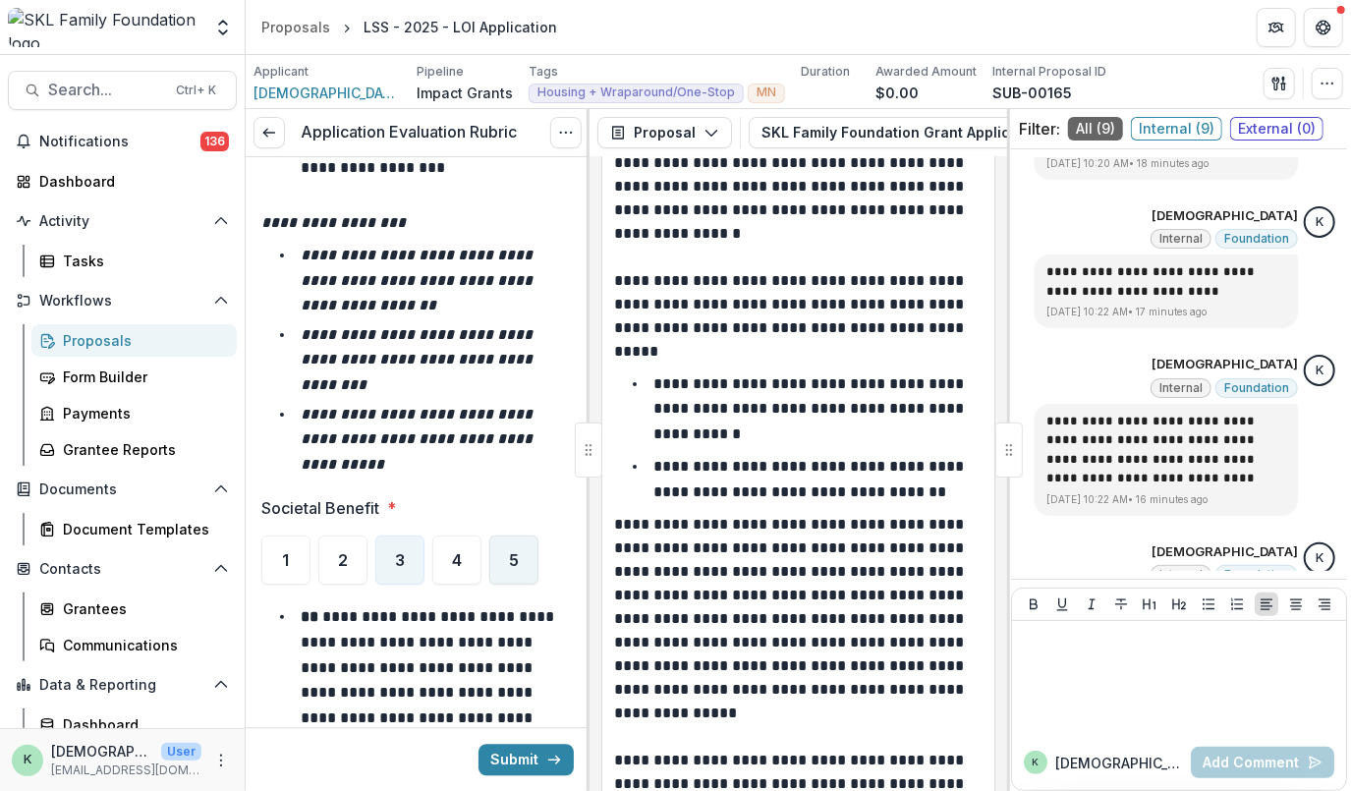
click at [506, 555] on div "5" at bounding box center [513, 559] width 49 height 49
click at [460, 559] on div "4" at bounding box center [456, 559] width 49 height 49
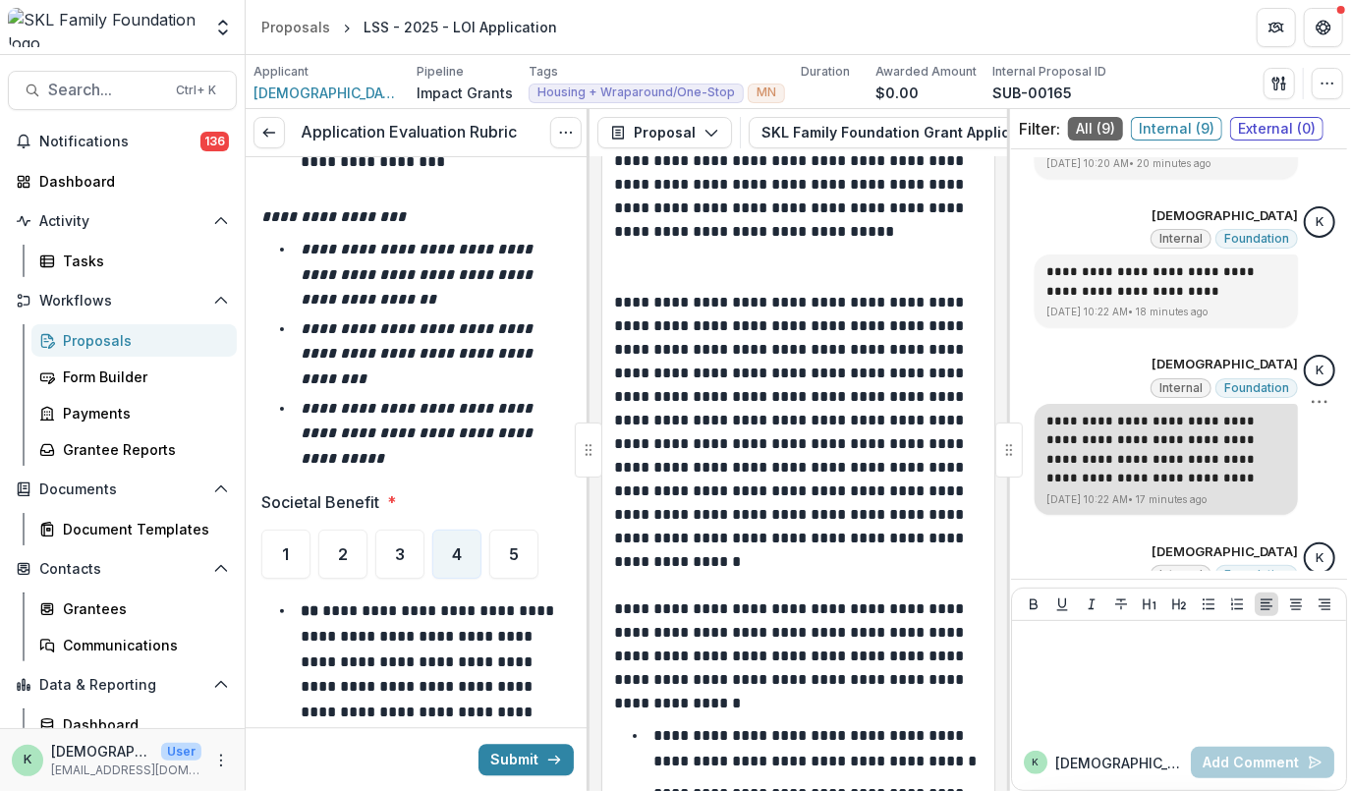
scroll to position [1192, 0]
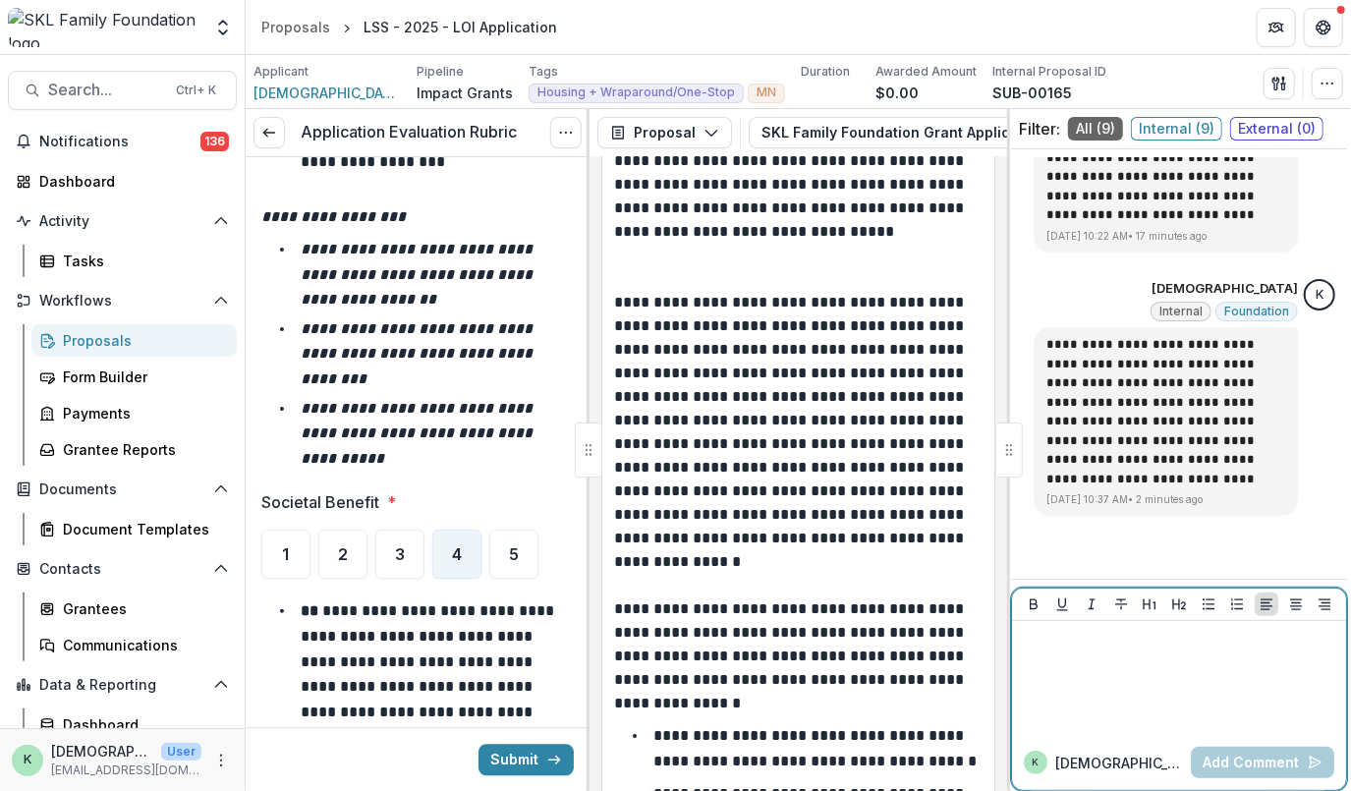
click at [1085, 675] on div at bounding box center [1179, 678] width 318 height 98
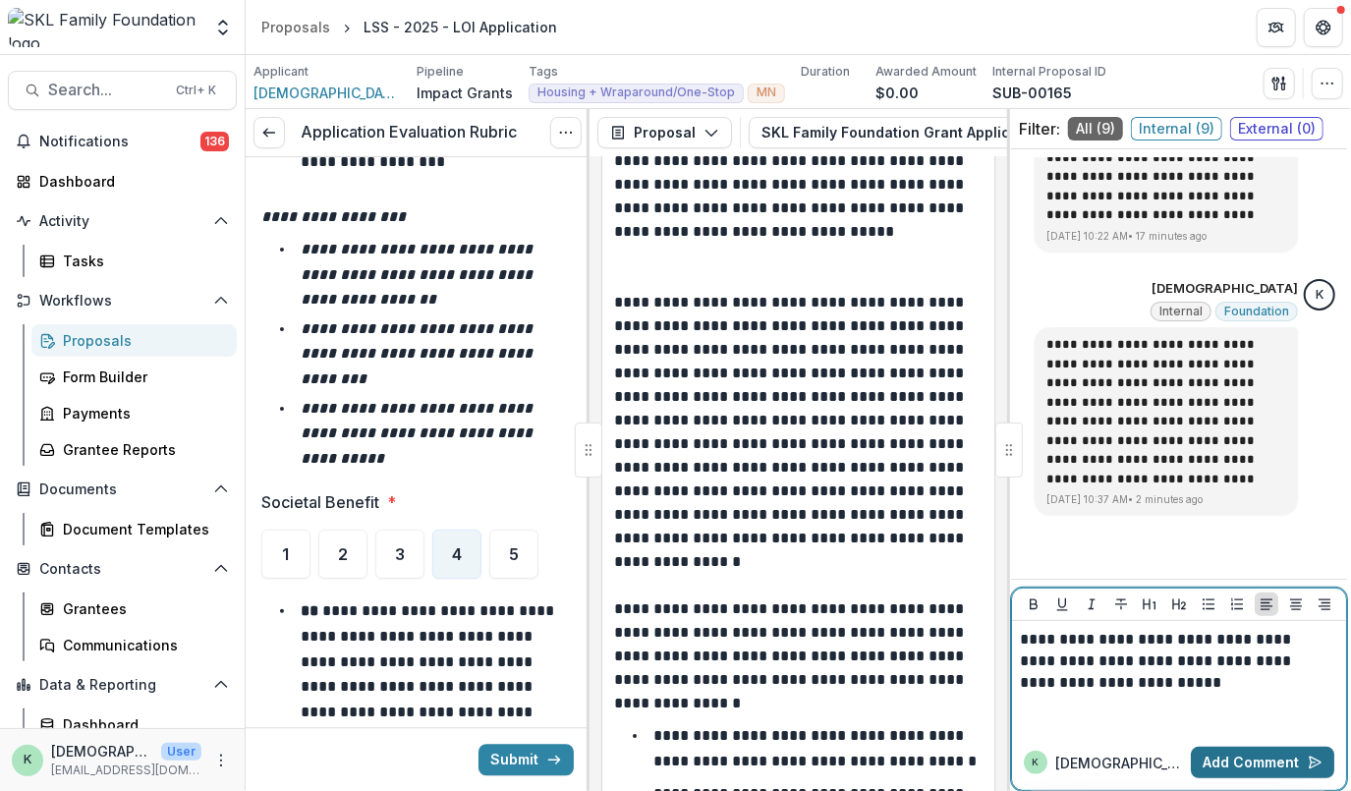
click at [1230, 758] on button "Add Comment" at bounding box center [1262, 762] width 143 height 31
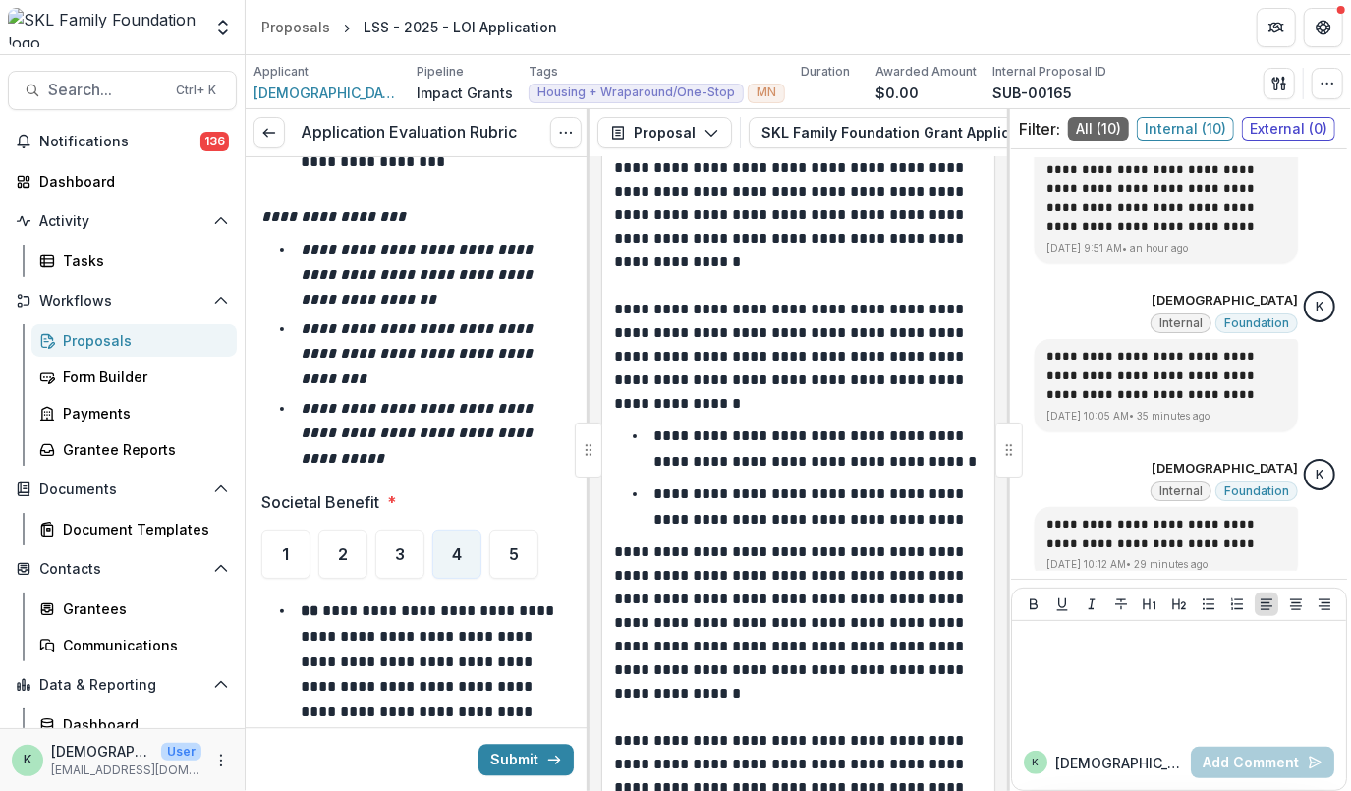
scroll to position [15572, 0]
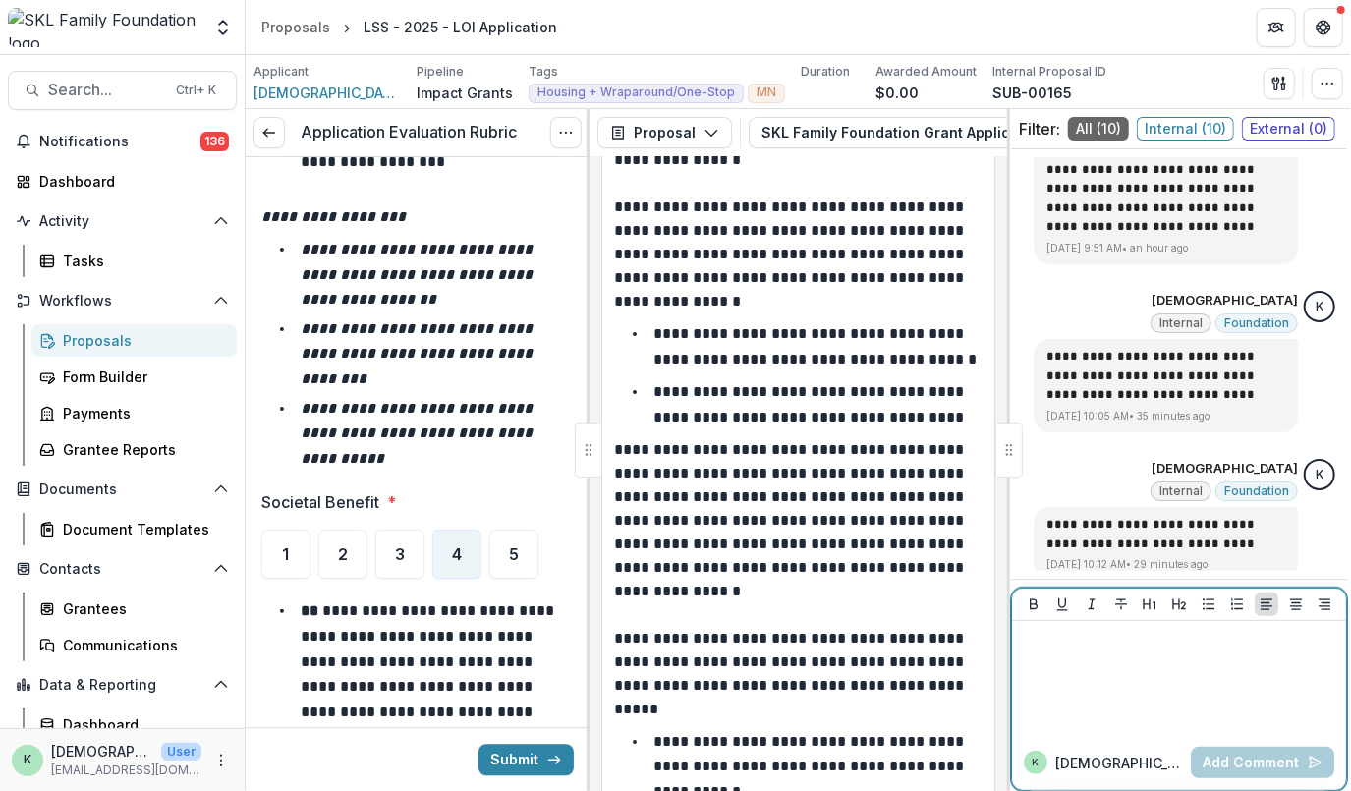
click at [1175, 700] on div at bounding box center [1179, 678] width 318 height 98
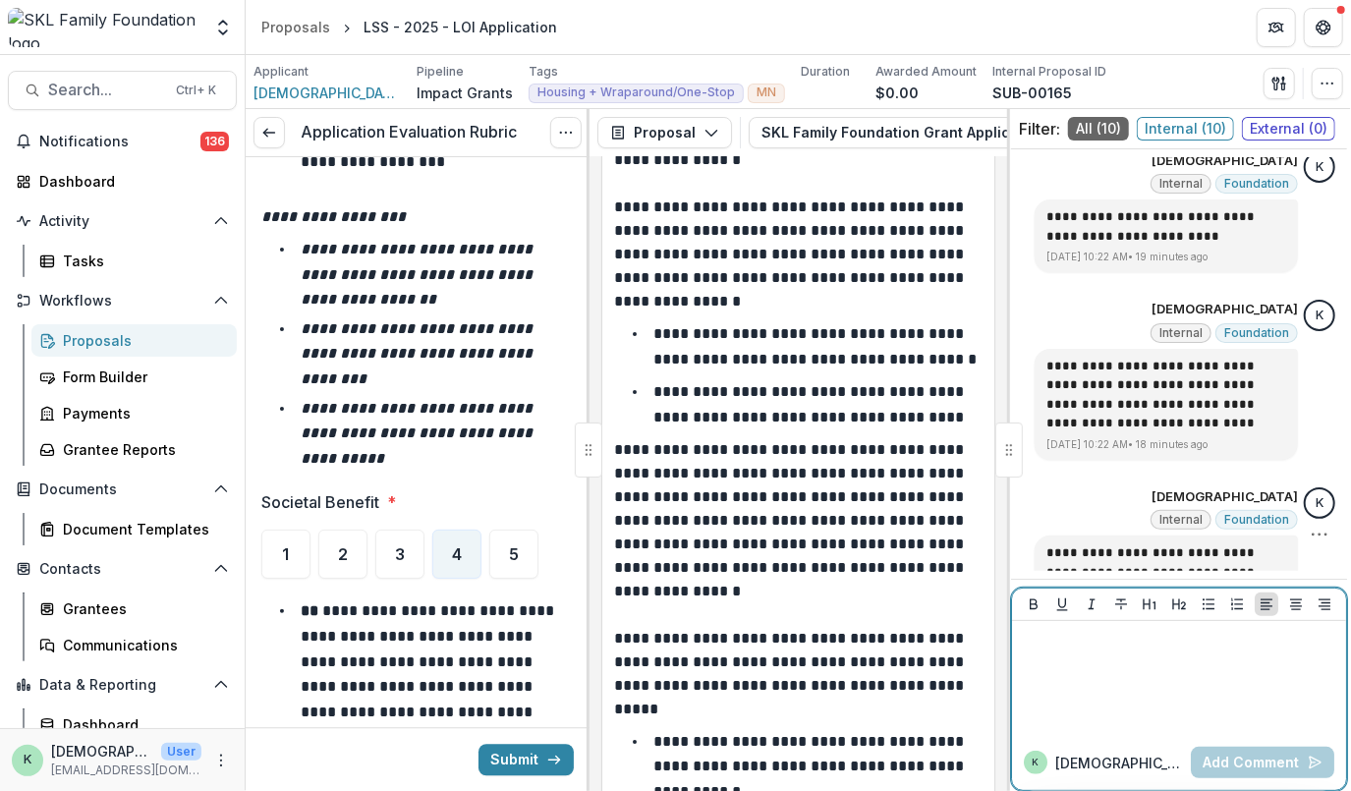
scroll to position [1360, 0]
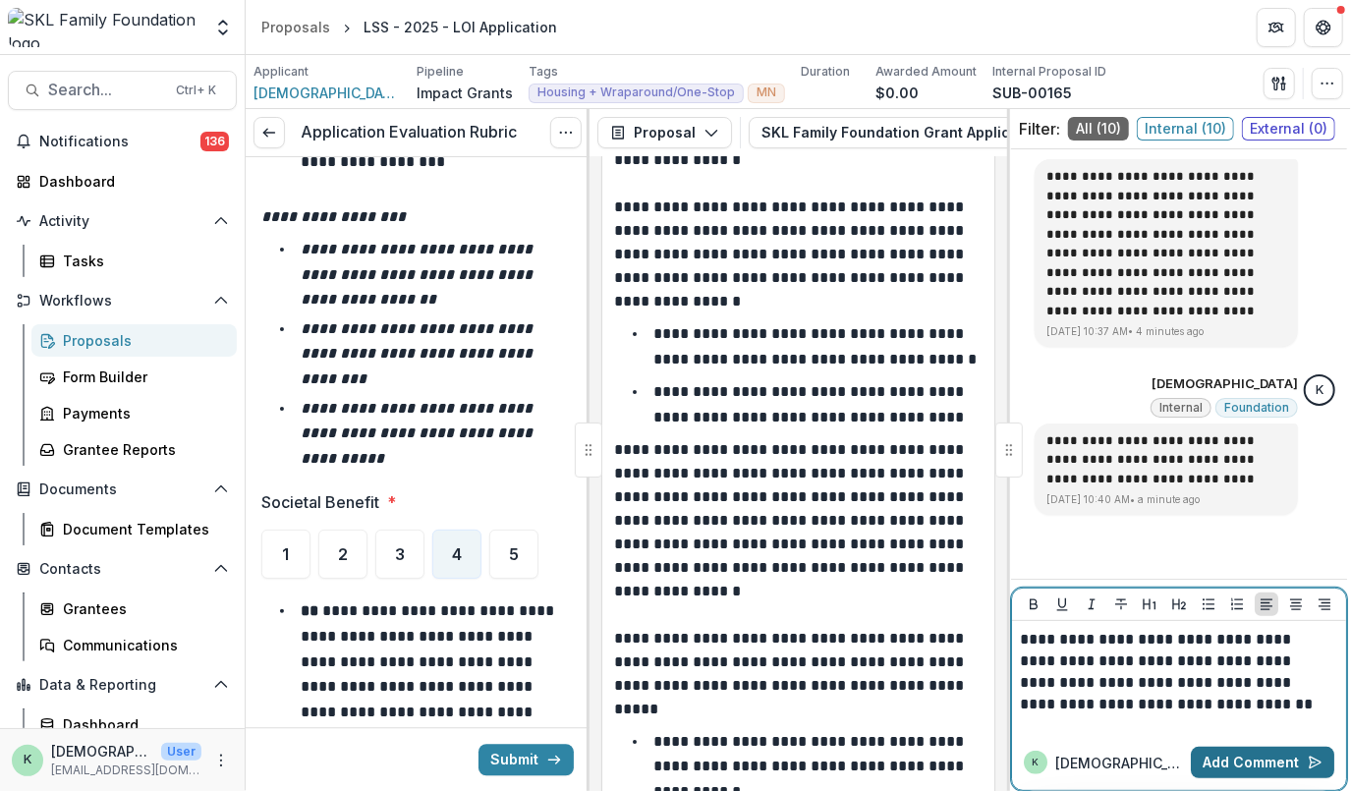
click at [1242, 758] on button "Add Comment" at bounding box center [1262, 762] width 143 height 31
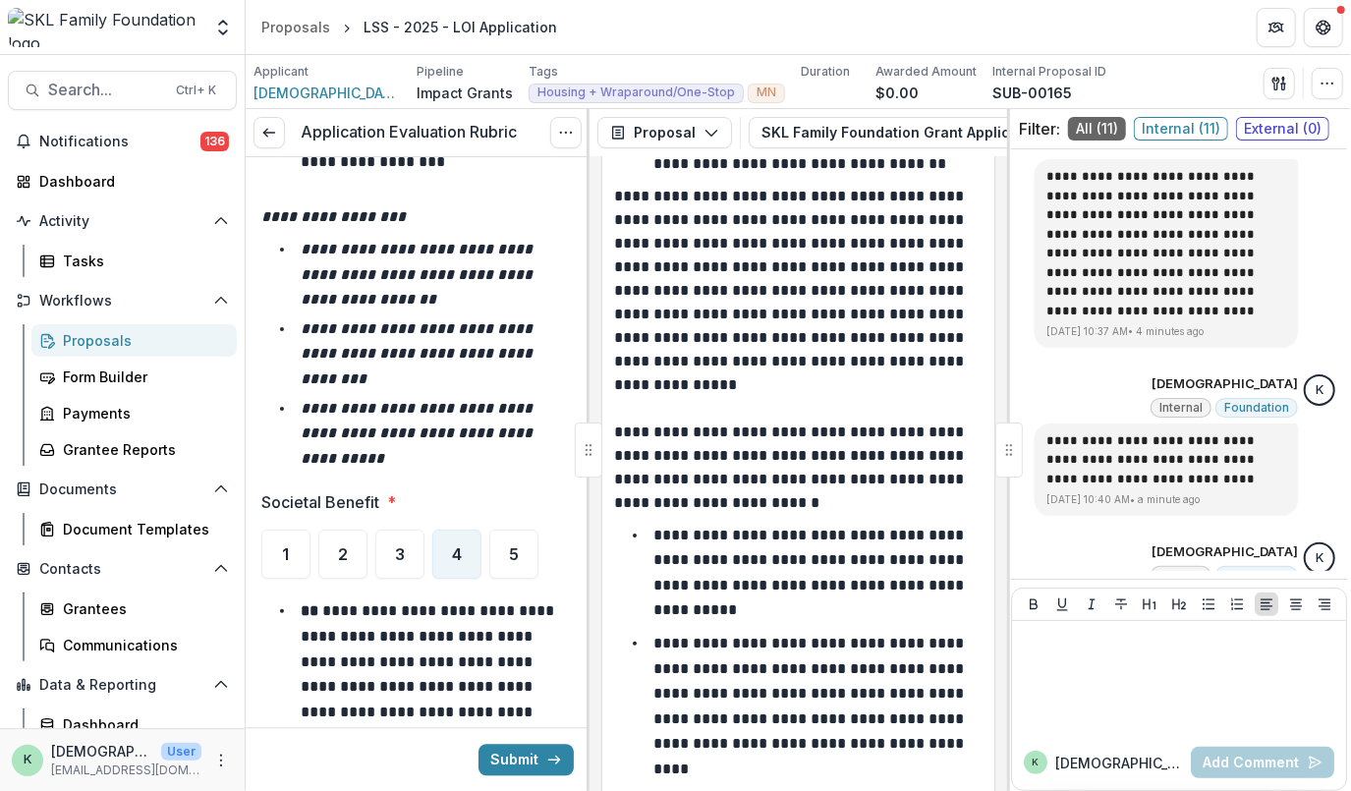
scroll to position [16407, 0]
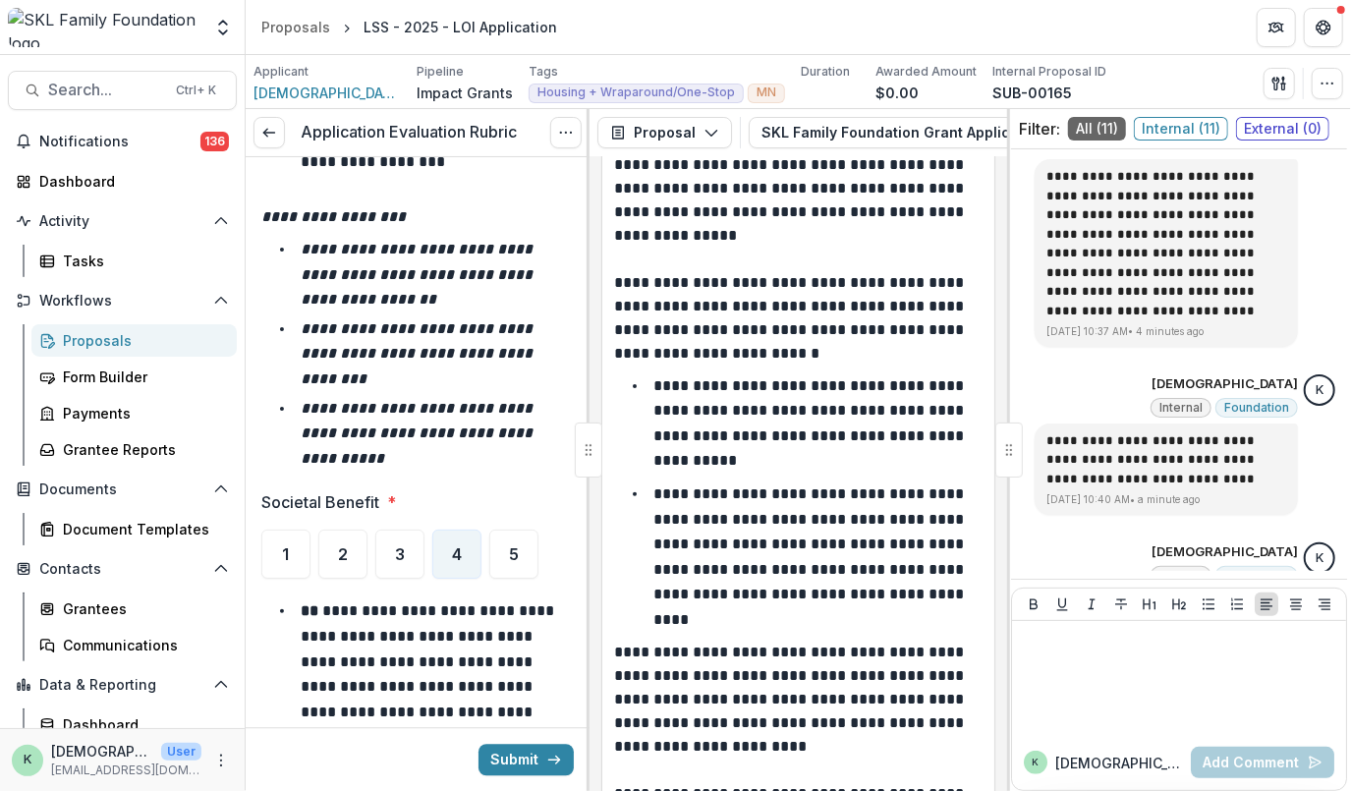
drag, startPoint x: 851, startPoint y: 436, endPoint x: 422, endPoint y: 383, distance: 431.6
click at [422, 396] on li "**********" at bounding box center [429, 434] width 289 height 76
click at [1147, 690] on div at bounding box center [1179, 678] width 318 height 98
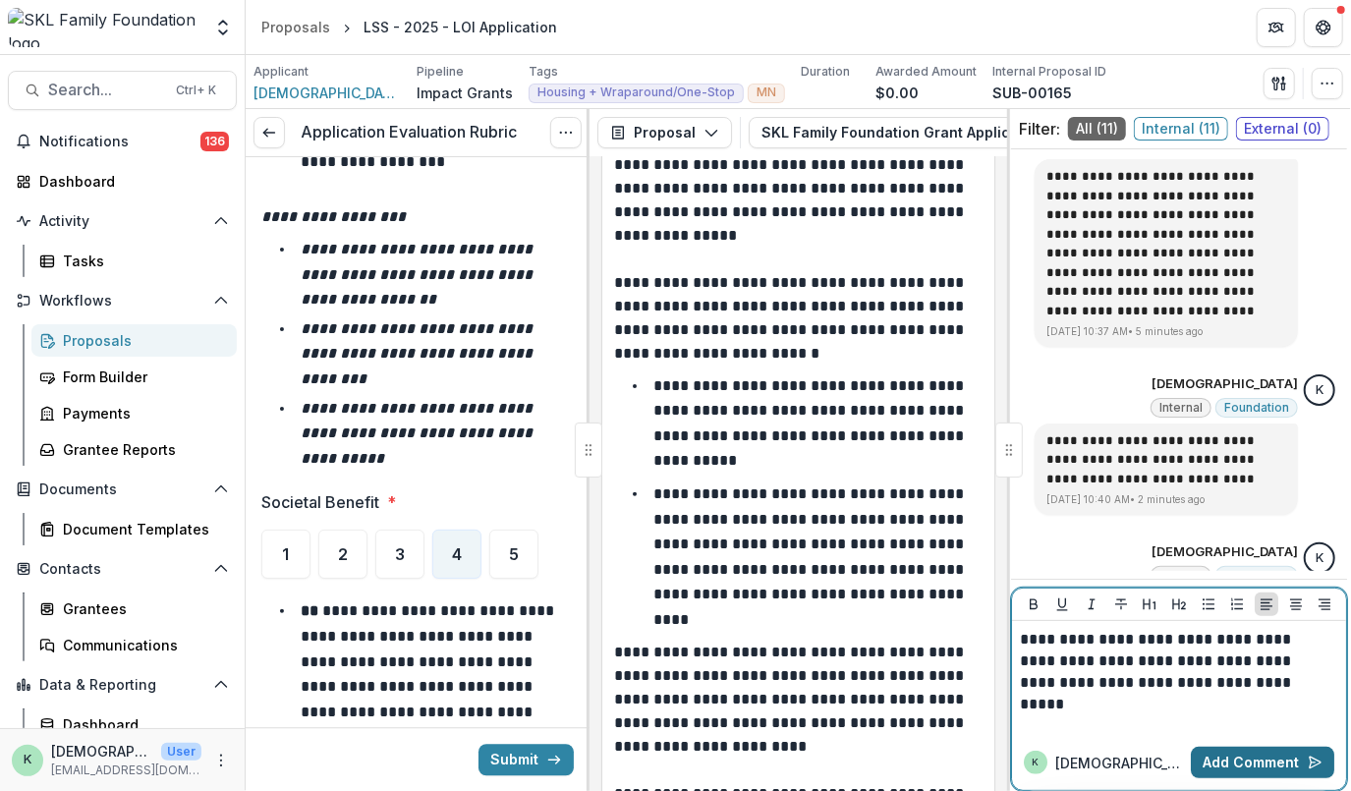
click at [1246, 758] on button "Add Comment" at bounding box center [1262, 762] width 143 height 31
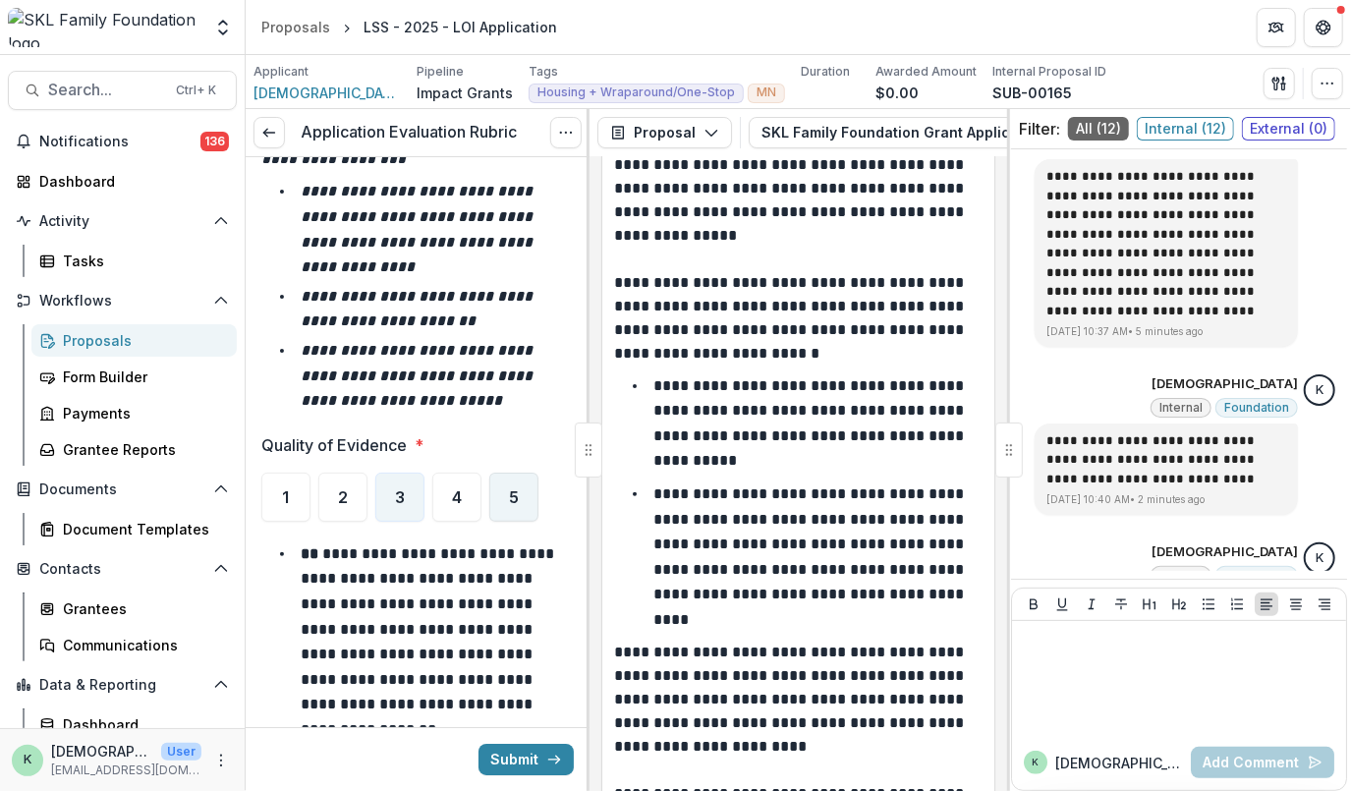
scroll to position [7734, 0]
click at [455, 472] on div "4" at bounding box center [456, 496] width 49 height 49
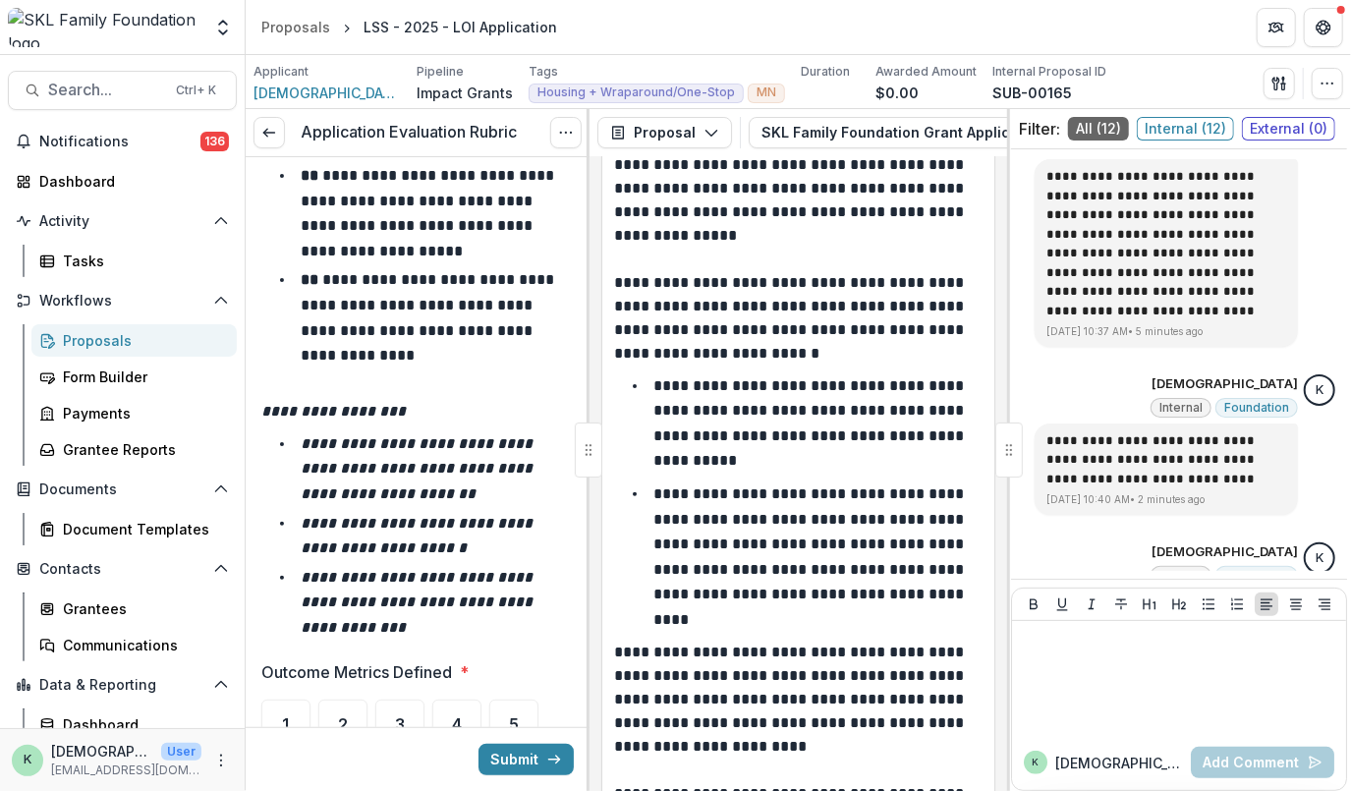
scroll to position [8797, 0]
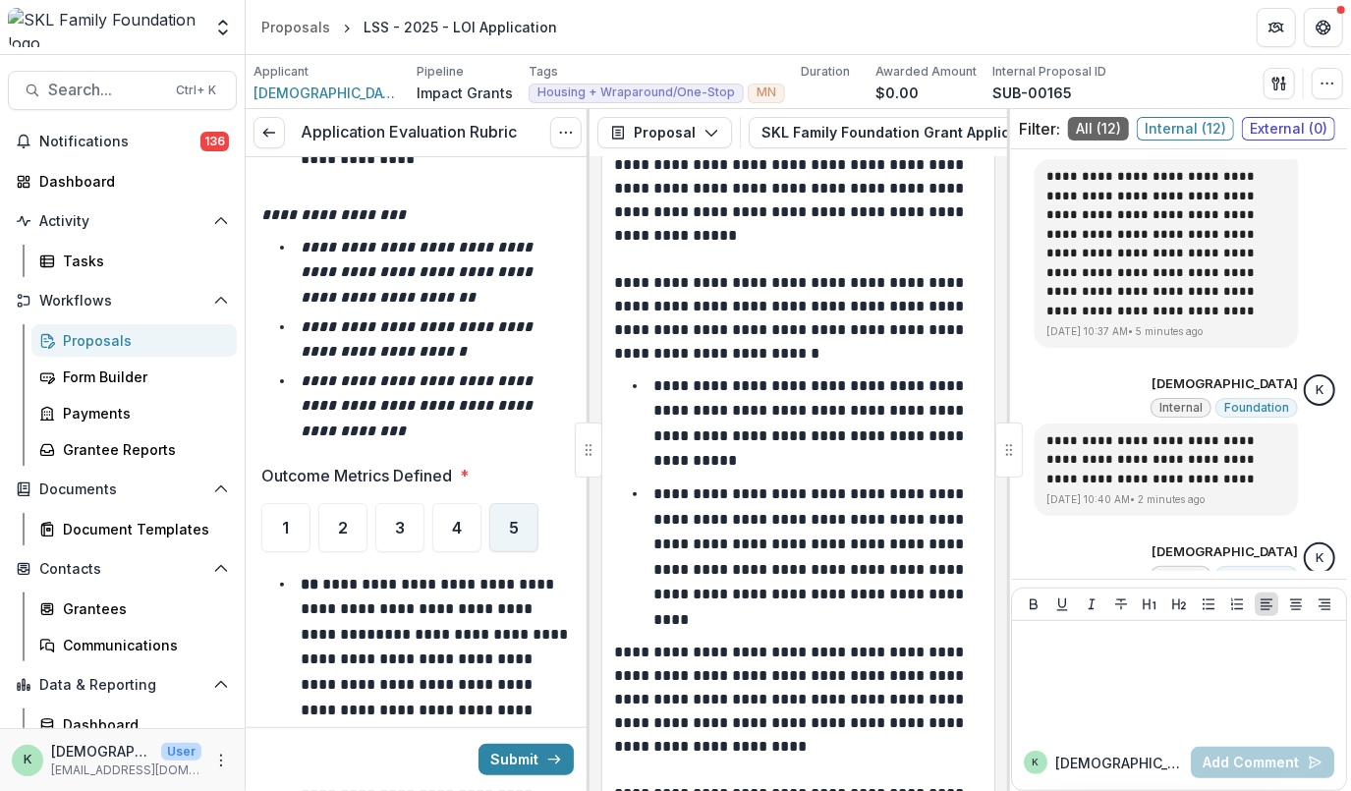
click at [490, 503] on div "5" at bounding box center [513, 527] width 49 height 49
click at [454, 520] on span "4" at bounding box center [457, 528] width 10 height 16
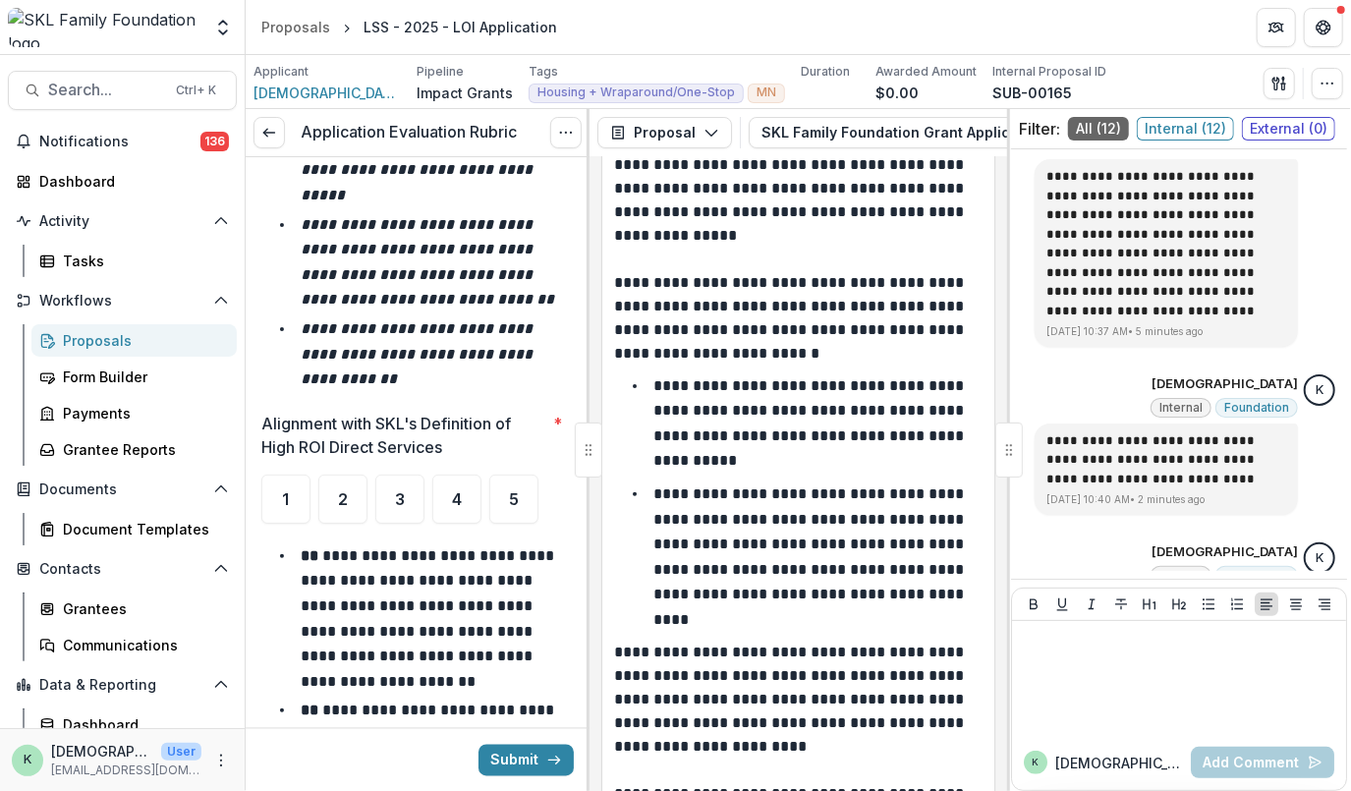
scroll to position [9923, 0]
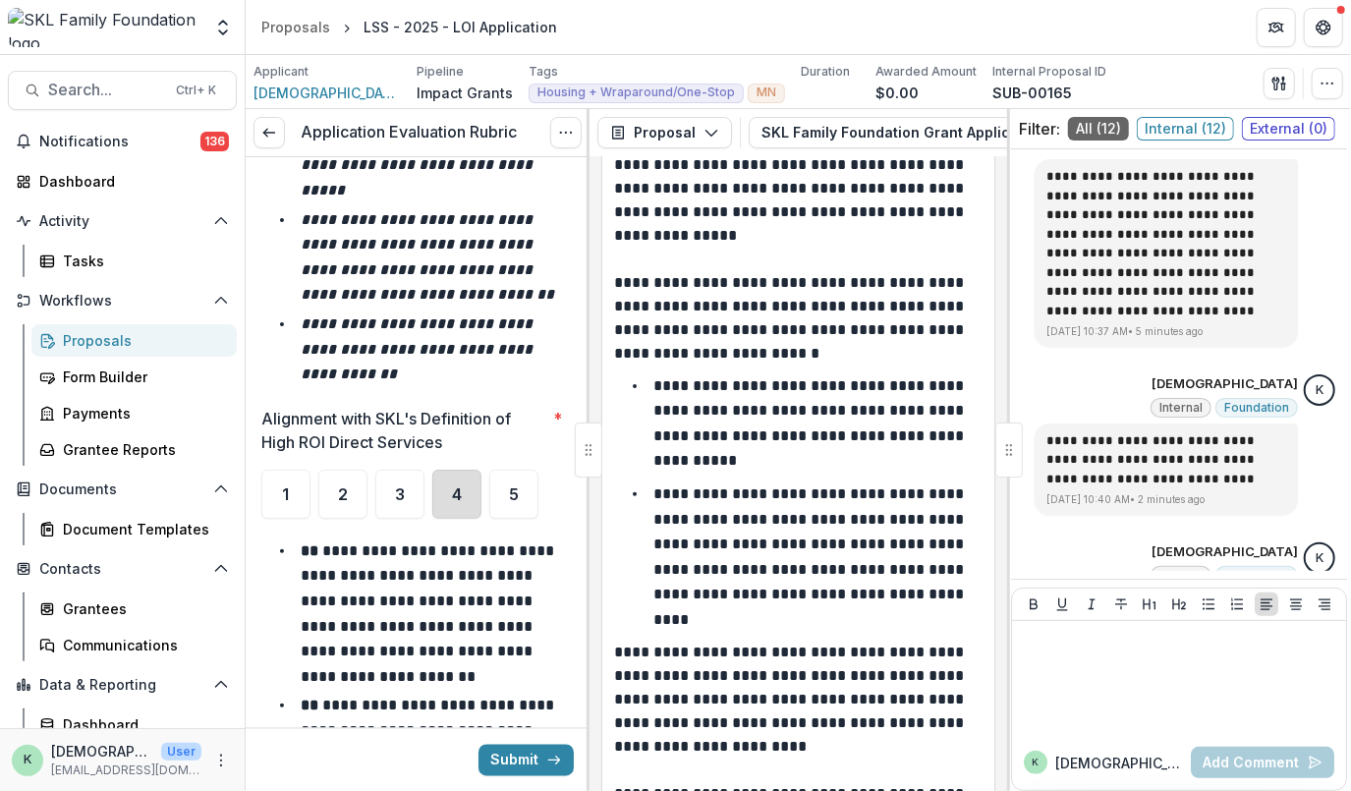
click at [449, 470] on div "4" at bounding box center [456, 494] width 49 height 49
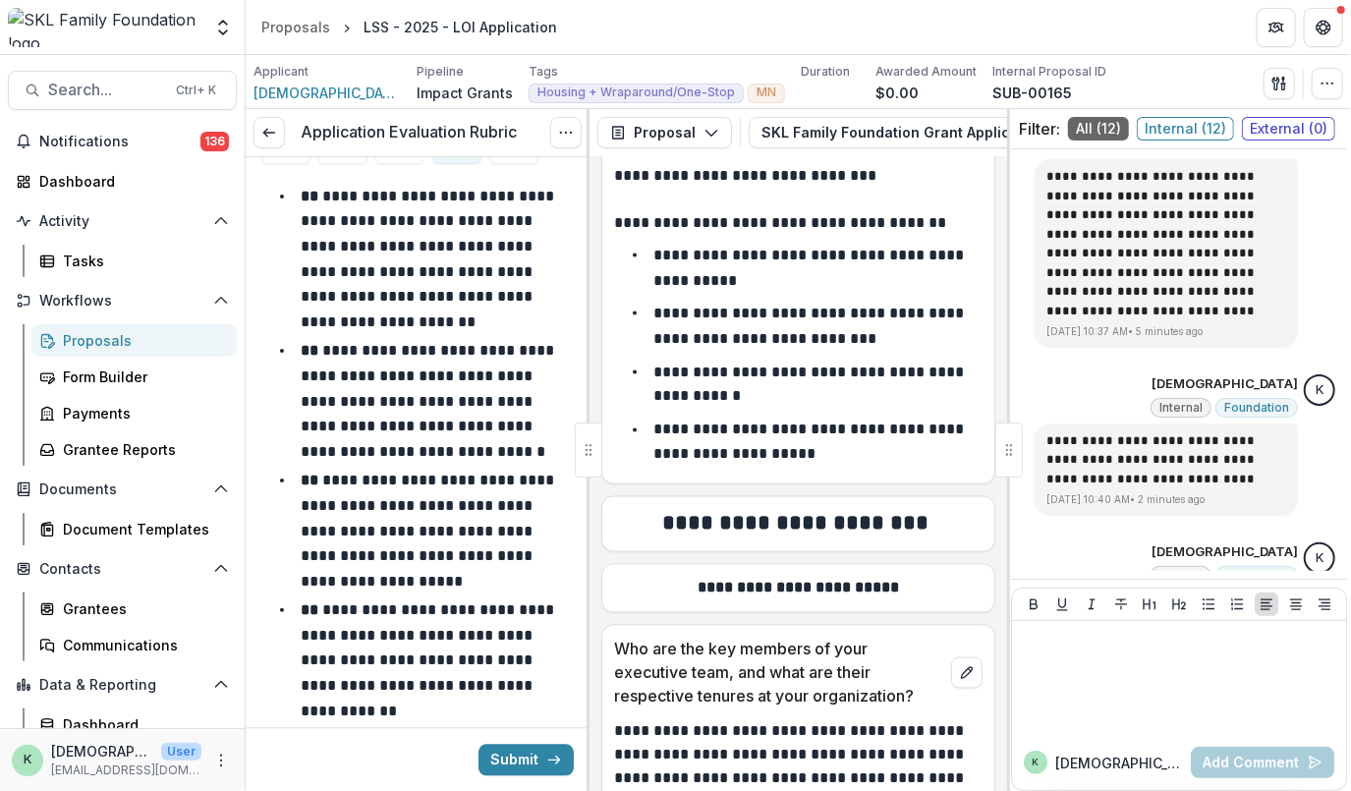
scroll to position [18183, 0]
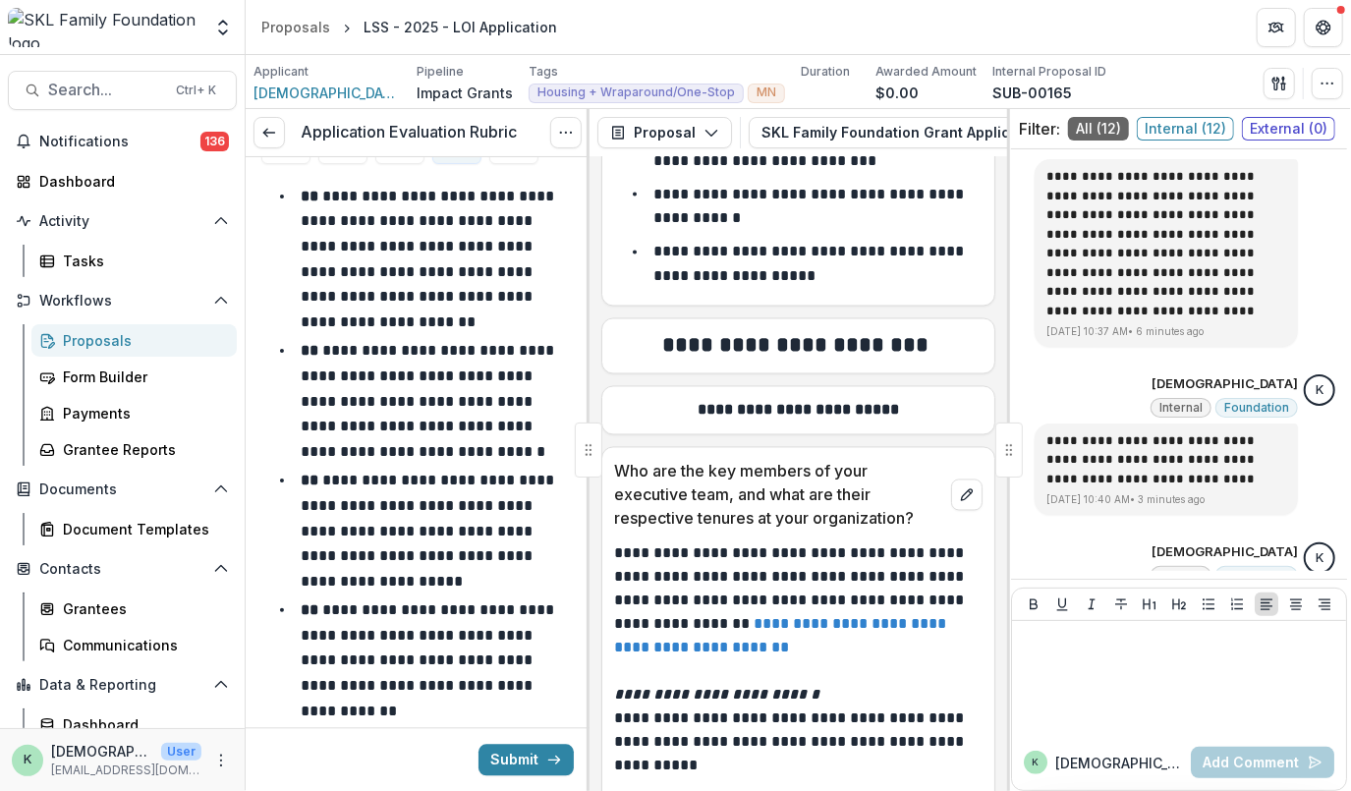
click at [857, 655] on link "**********" at bounding box center [782, 636] width 336 height 38
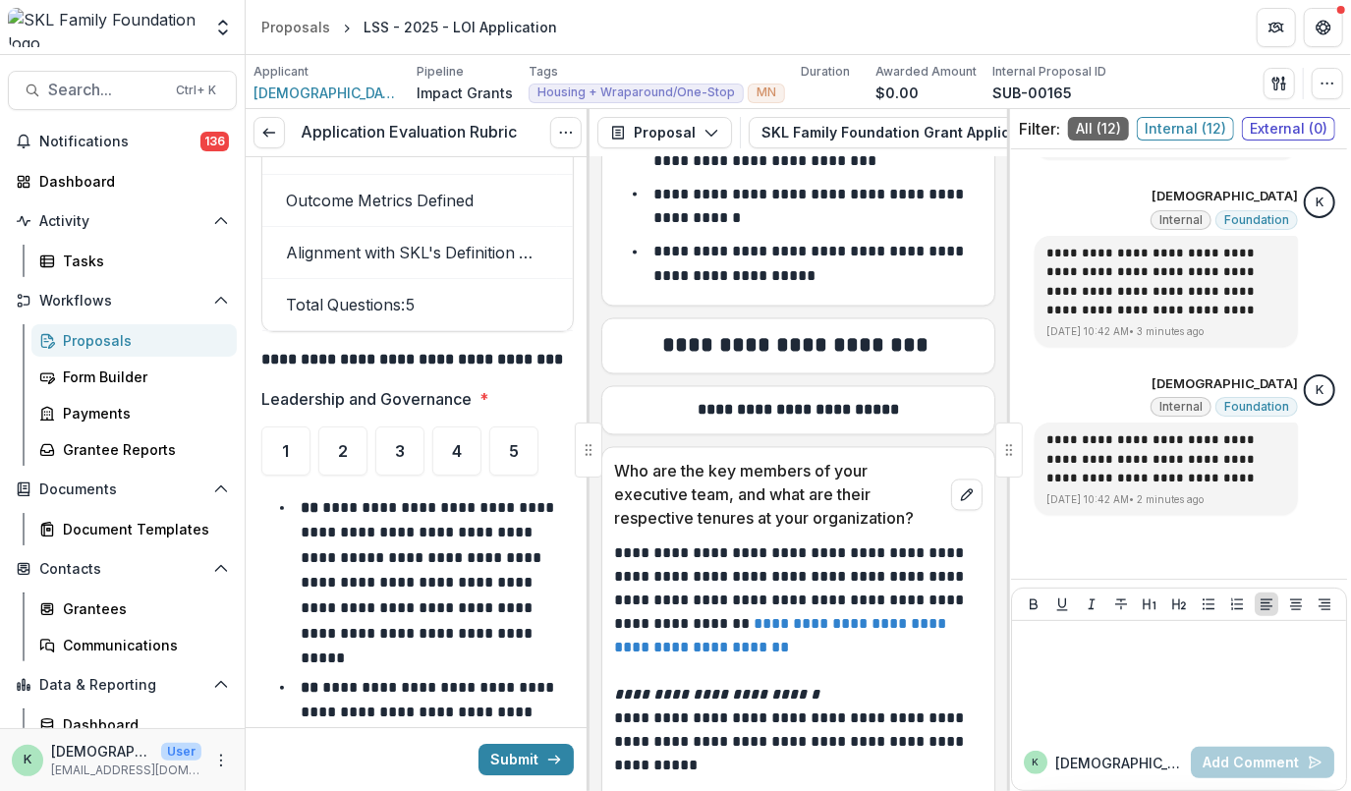
scroll to position [11461, 0]
click at [459, 442] on span "4" at bounding box center [457, 450] width 10 height 16
click at [1150, 675] on div at bounding box center [1179, 678] width 318 height 98
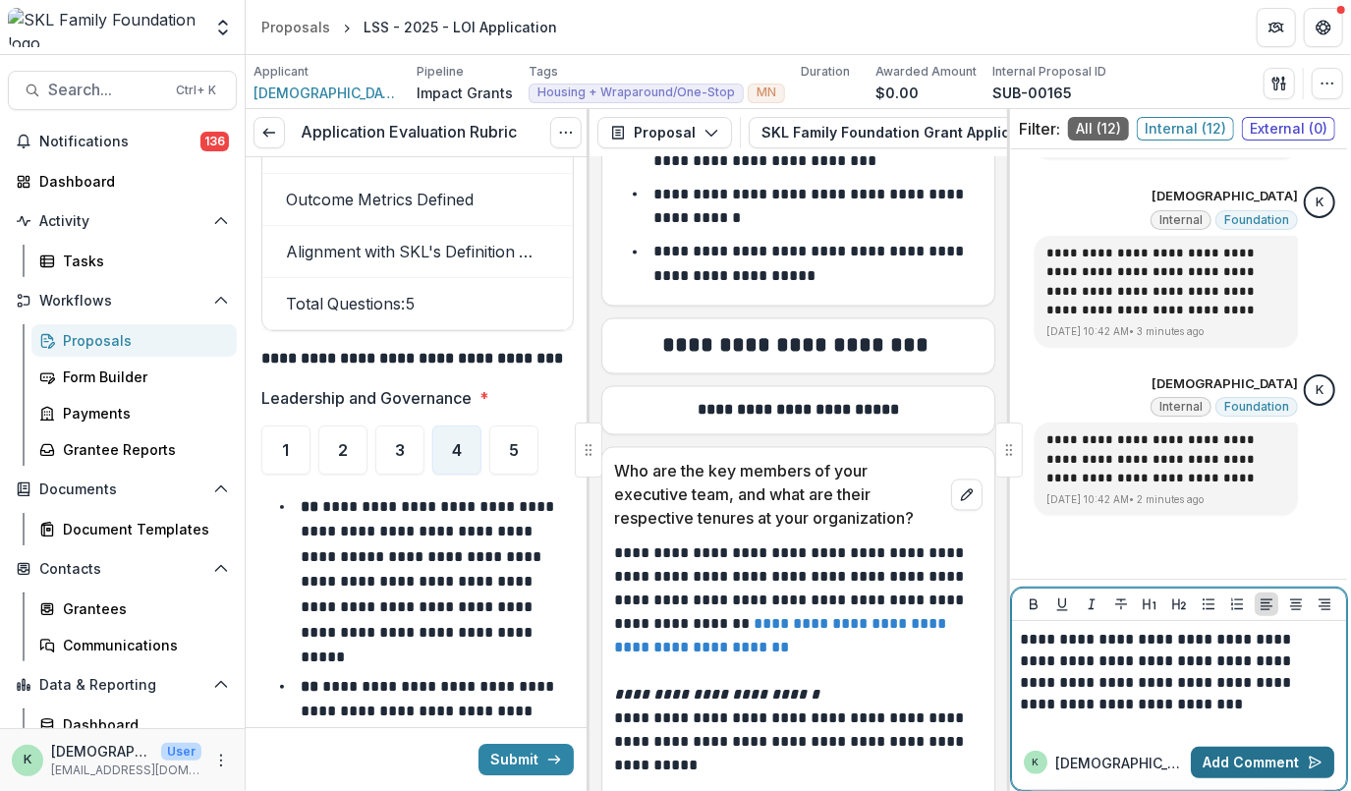
click at [1275, 752] on button "Add Comment" at bounding box center [1262, 762] width 143 height 31
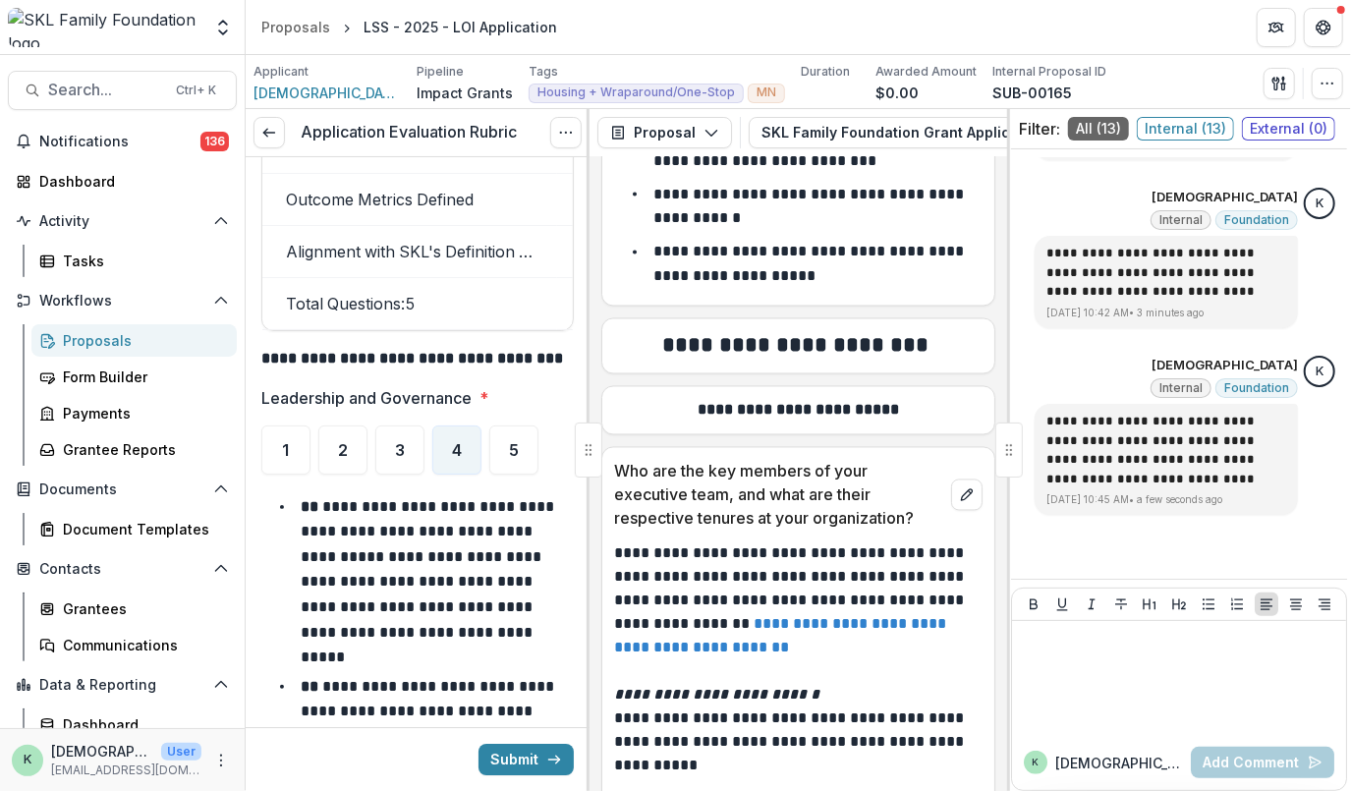
scroll to position [18403, 0]
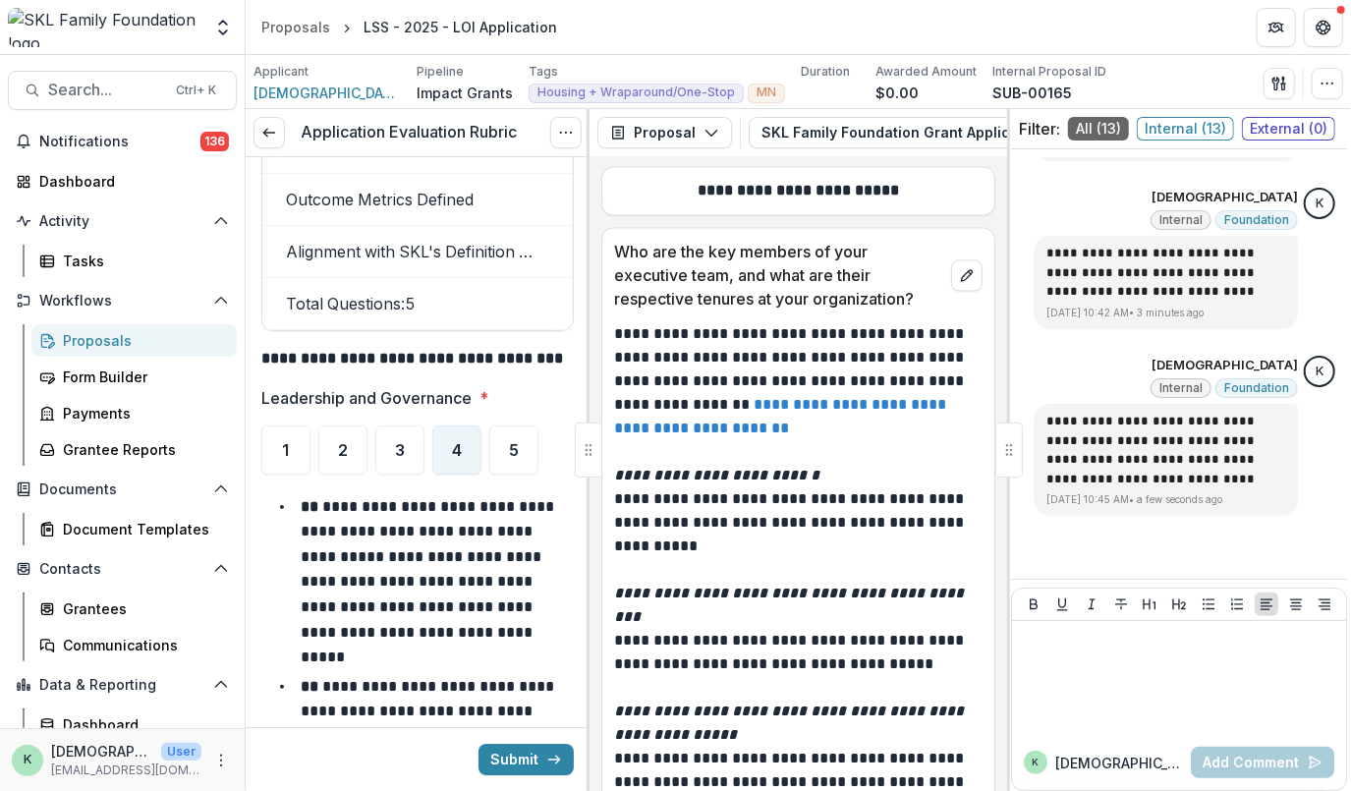
click at [818, 435] on link "**********" at bounding box center [782, 416] width 336 height 38
click at [827, 435] on link "**********" at bounding box center [782, 416] width 336 height 38
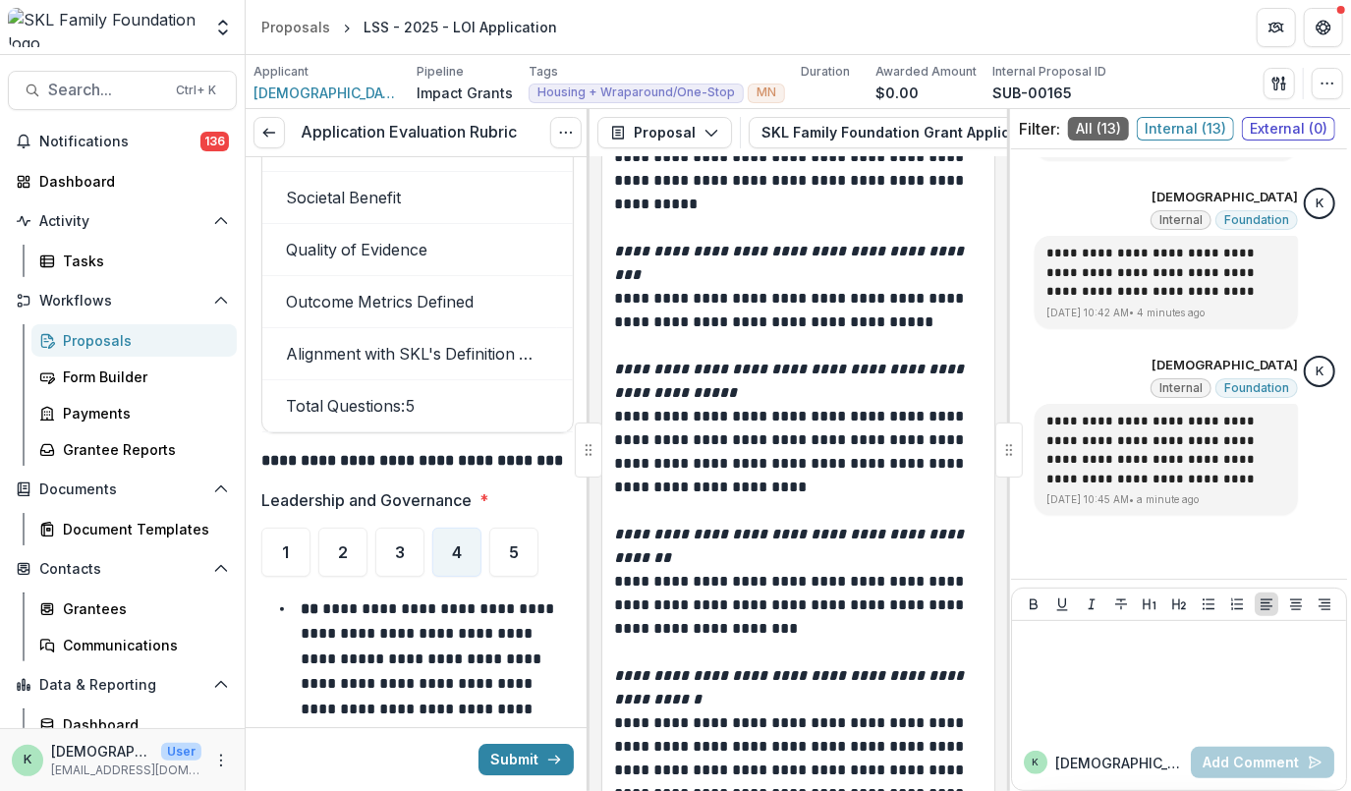
scroll to position [11358, 0]
click at [509, 545] on span "5" at bounding box center [514, 553] width 10 height 16
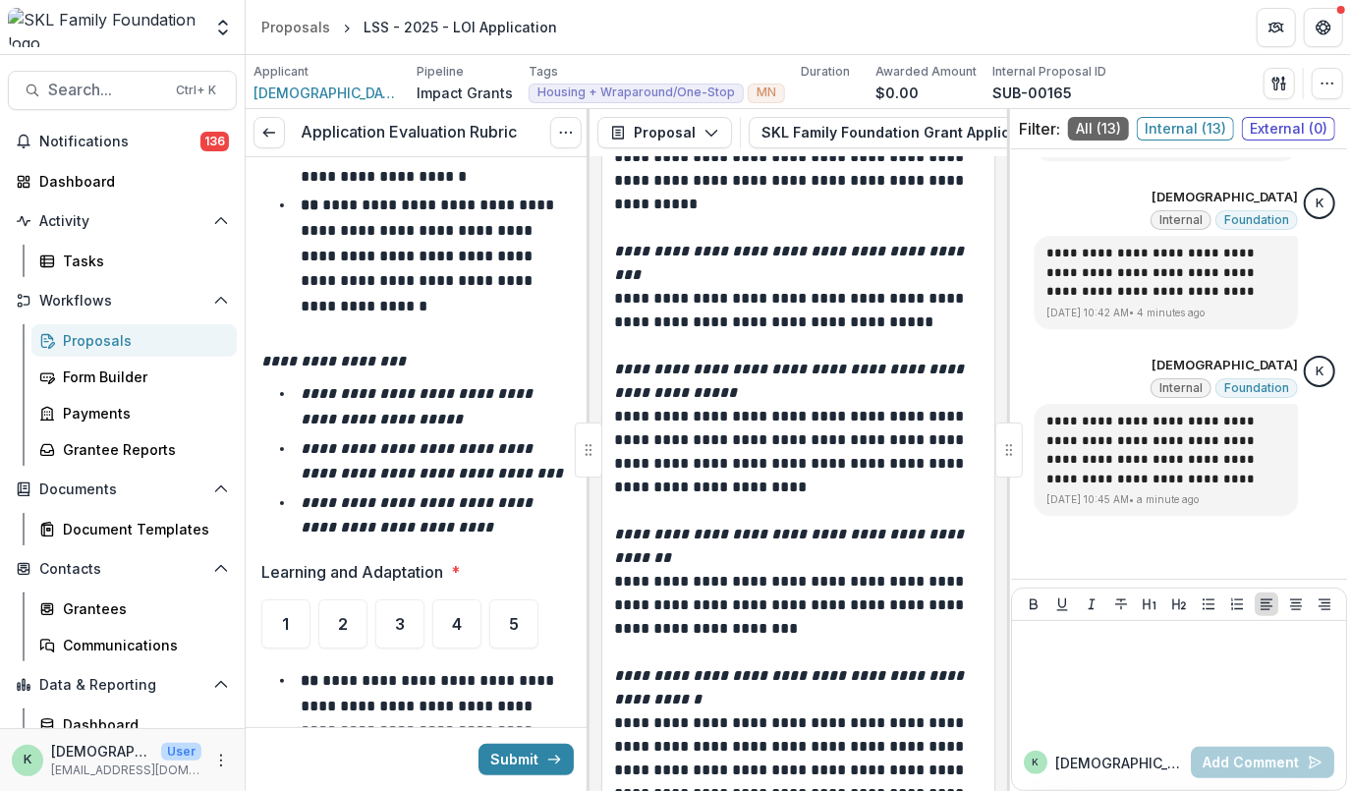
scroll to position [12282, 0]
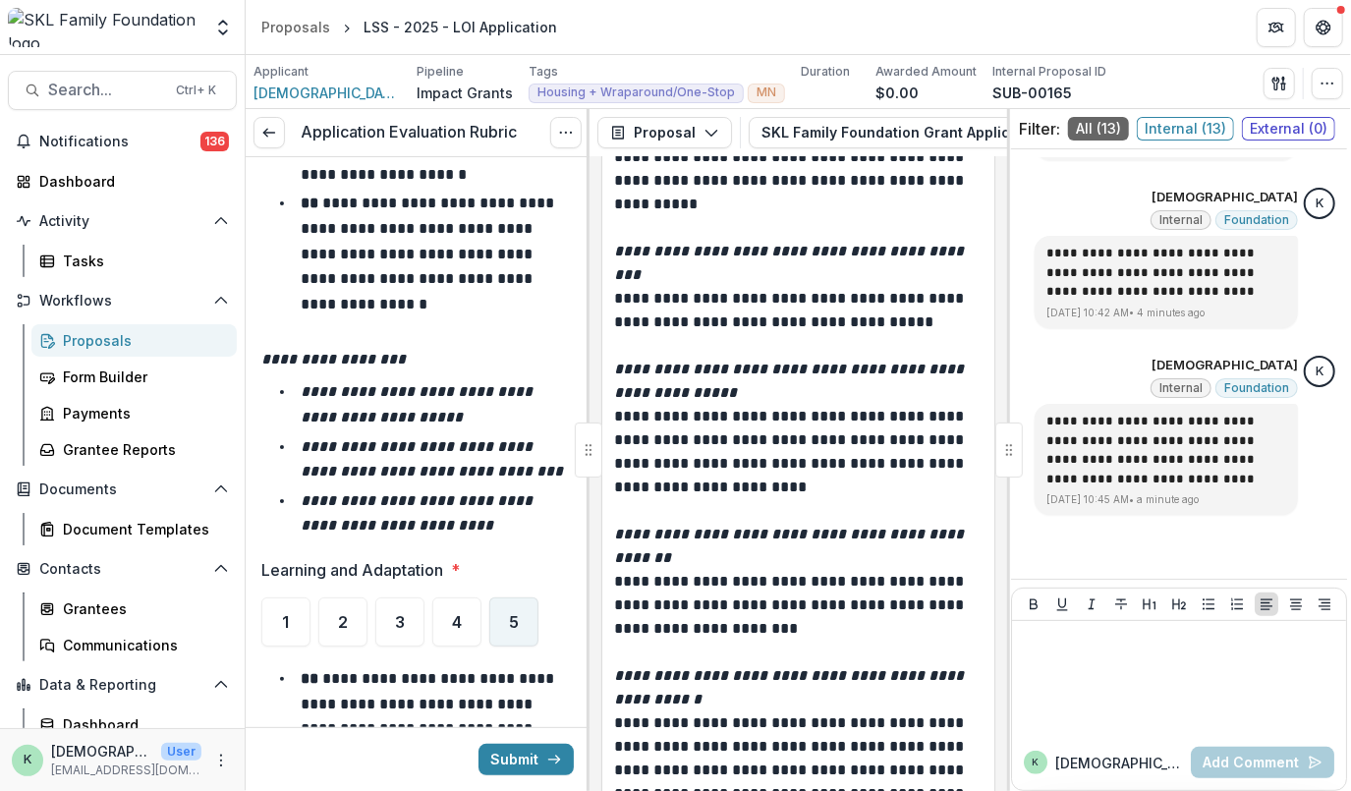
click at [513, 614] on span "5" at bounding box center [514, 622] width 10 height 16
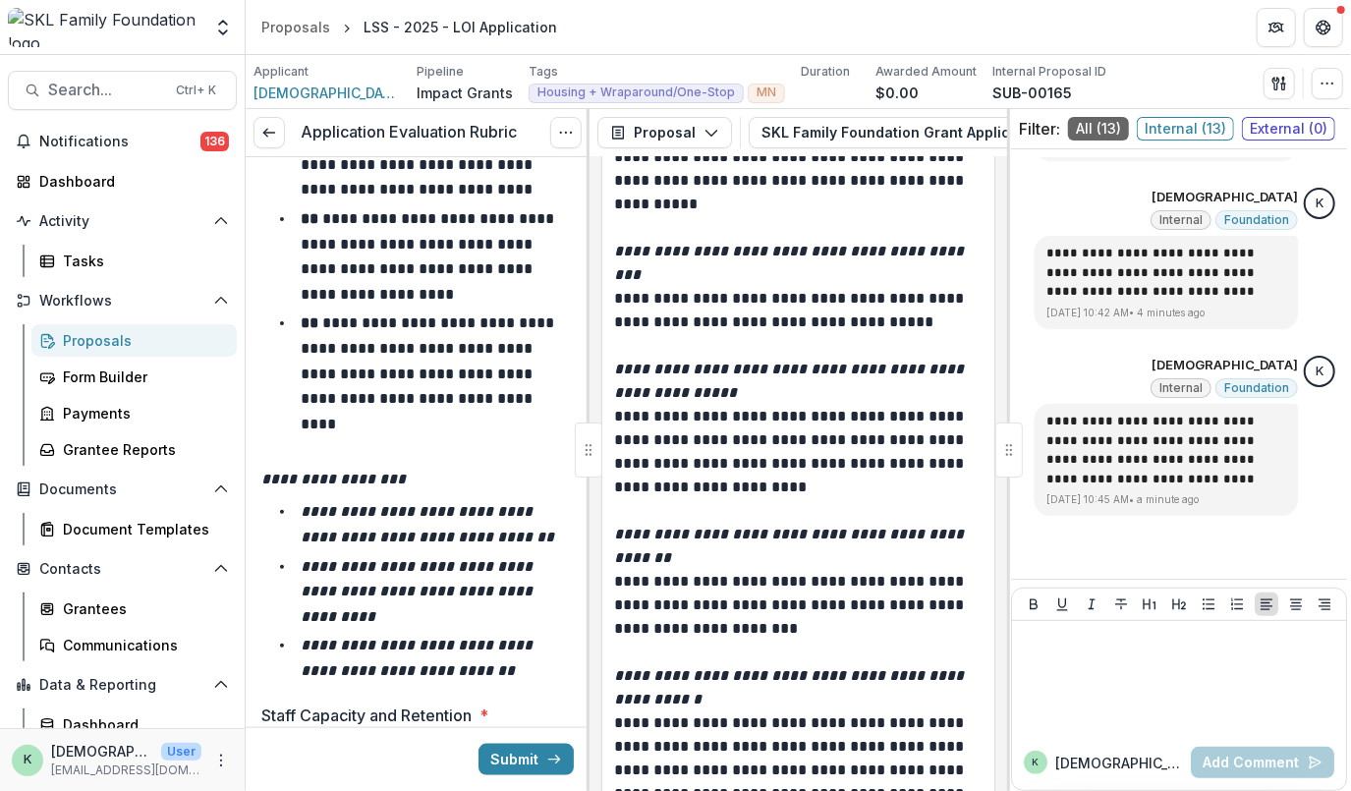
scroll to position [13349, 0]
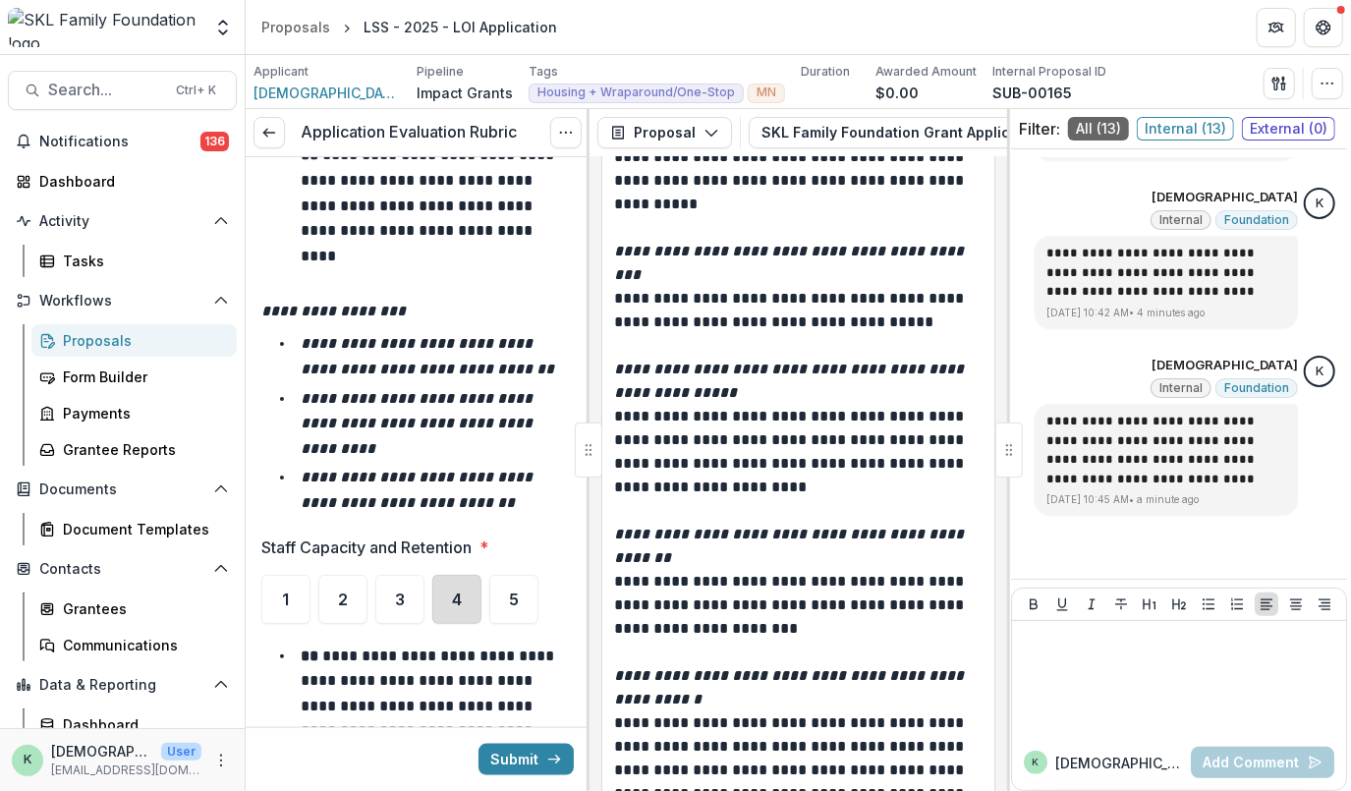
click at [468, 575] on div "4" at bounding box center [456, 599] width 49 height 49
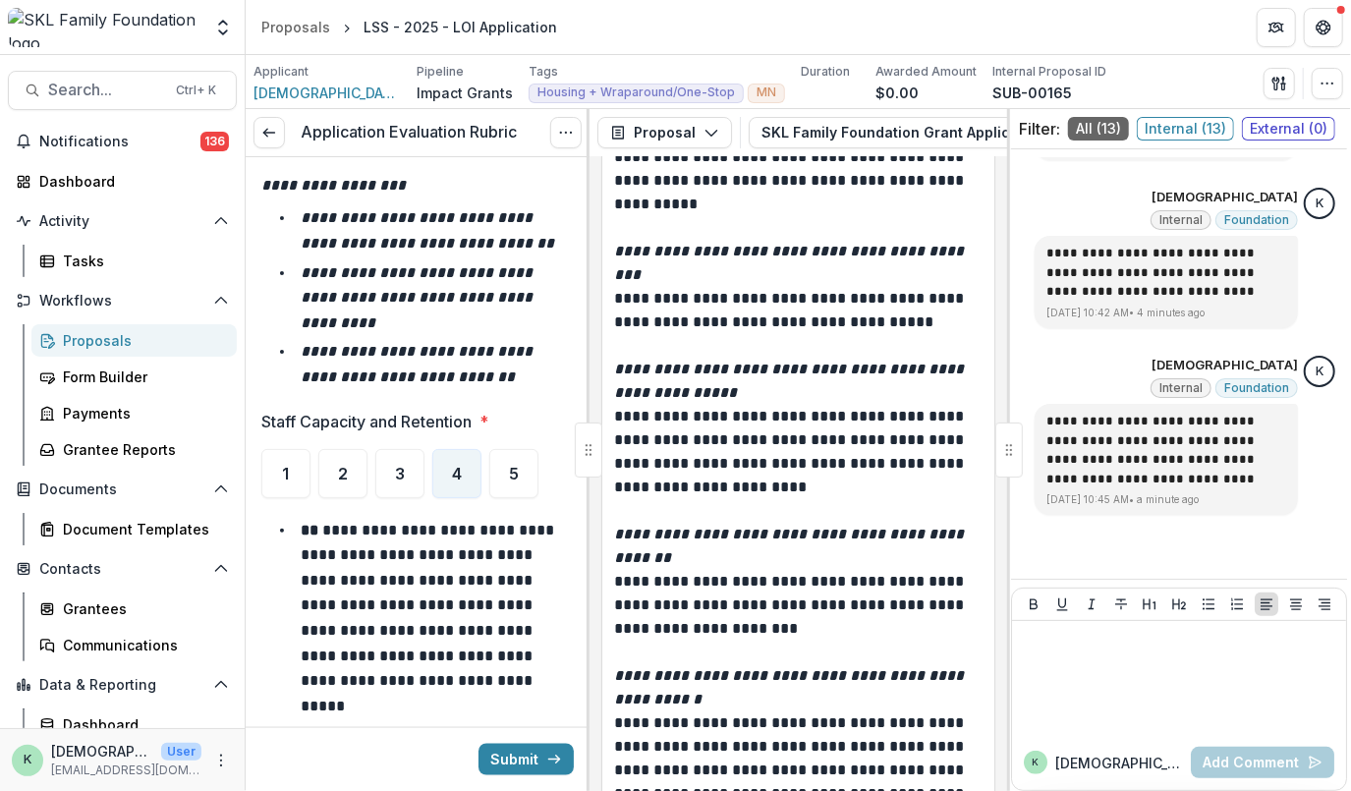
scroll to position [13484, 0]
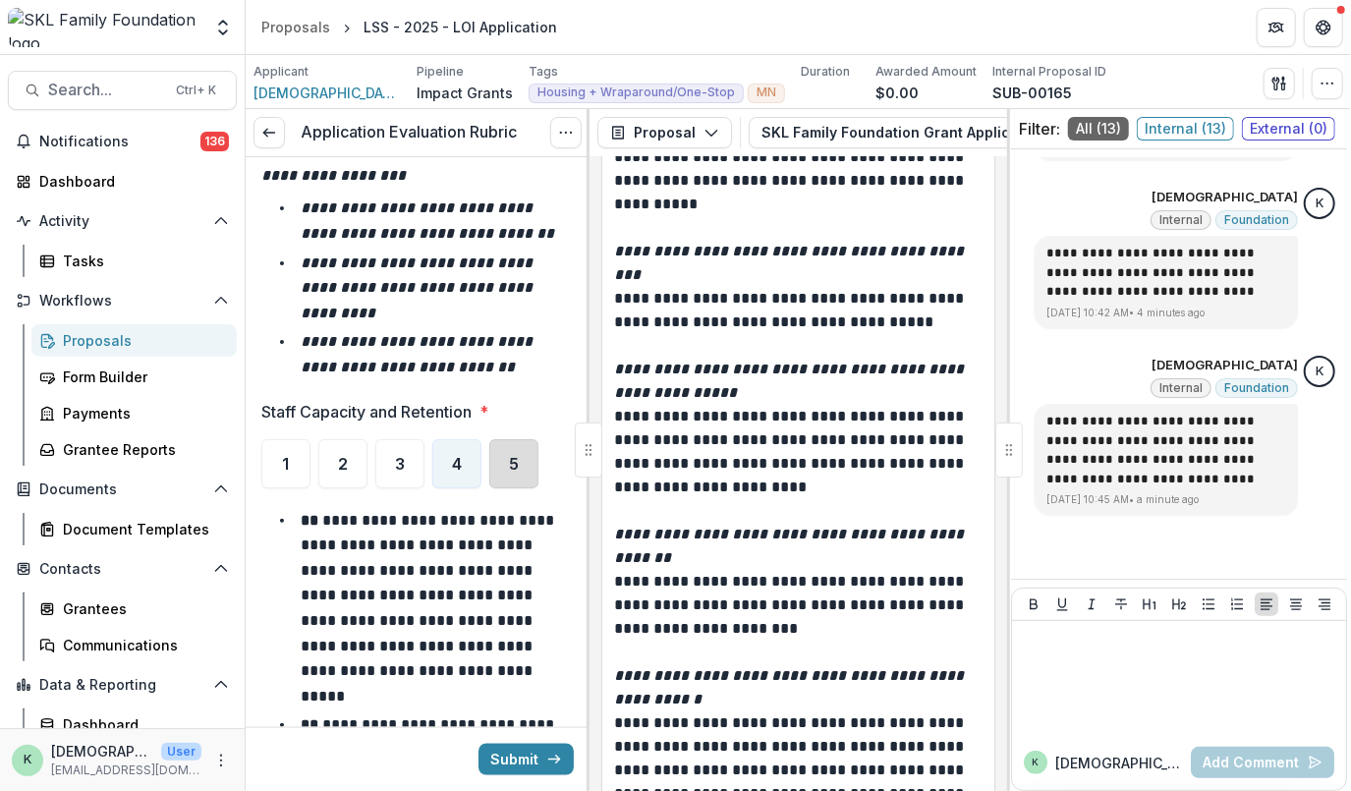
click at [501, 439] on div "5" at bounding box center [513, 463] width 49 height 49
click at [477, 439] on div "4" at bounding box center [456, 463] width 49 height 49
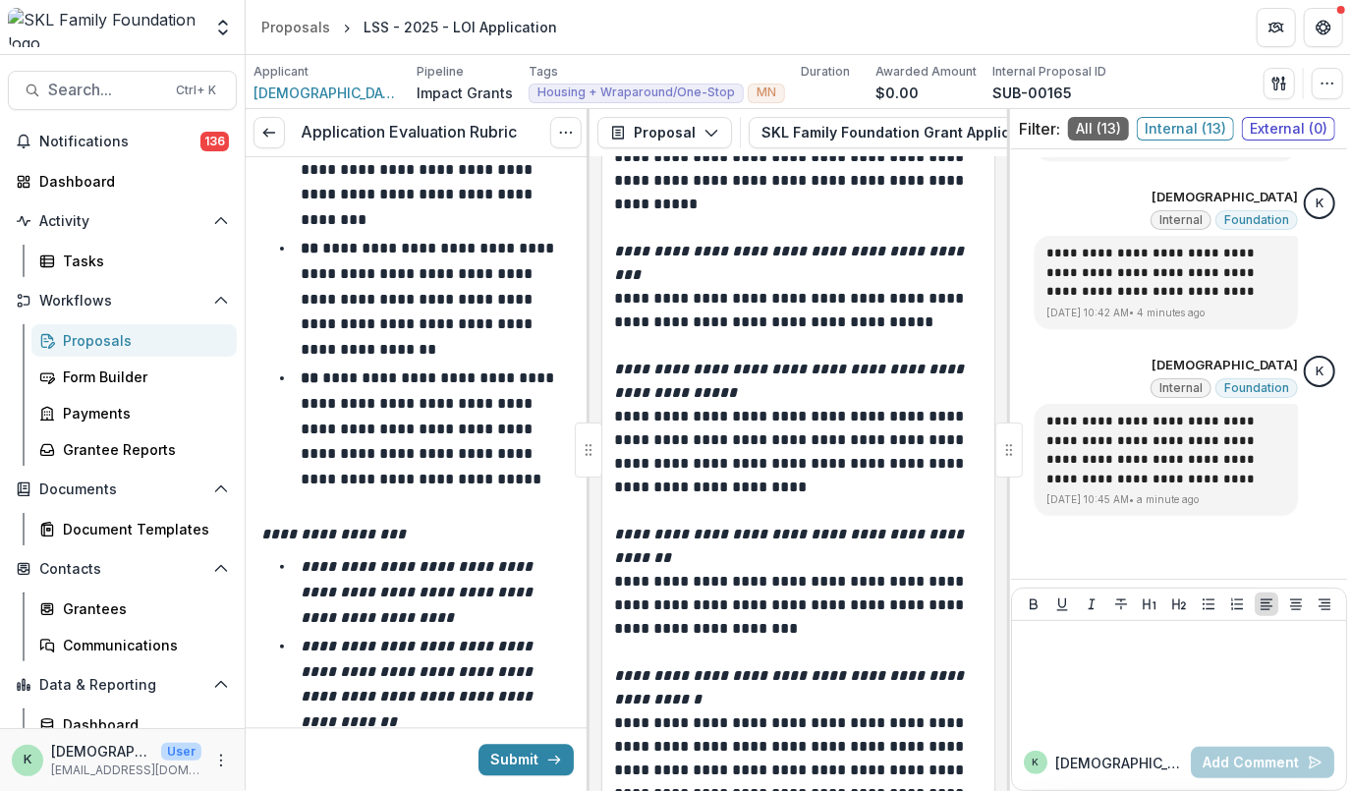
scroll to position [14271, 0]
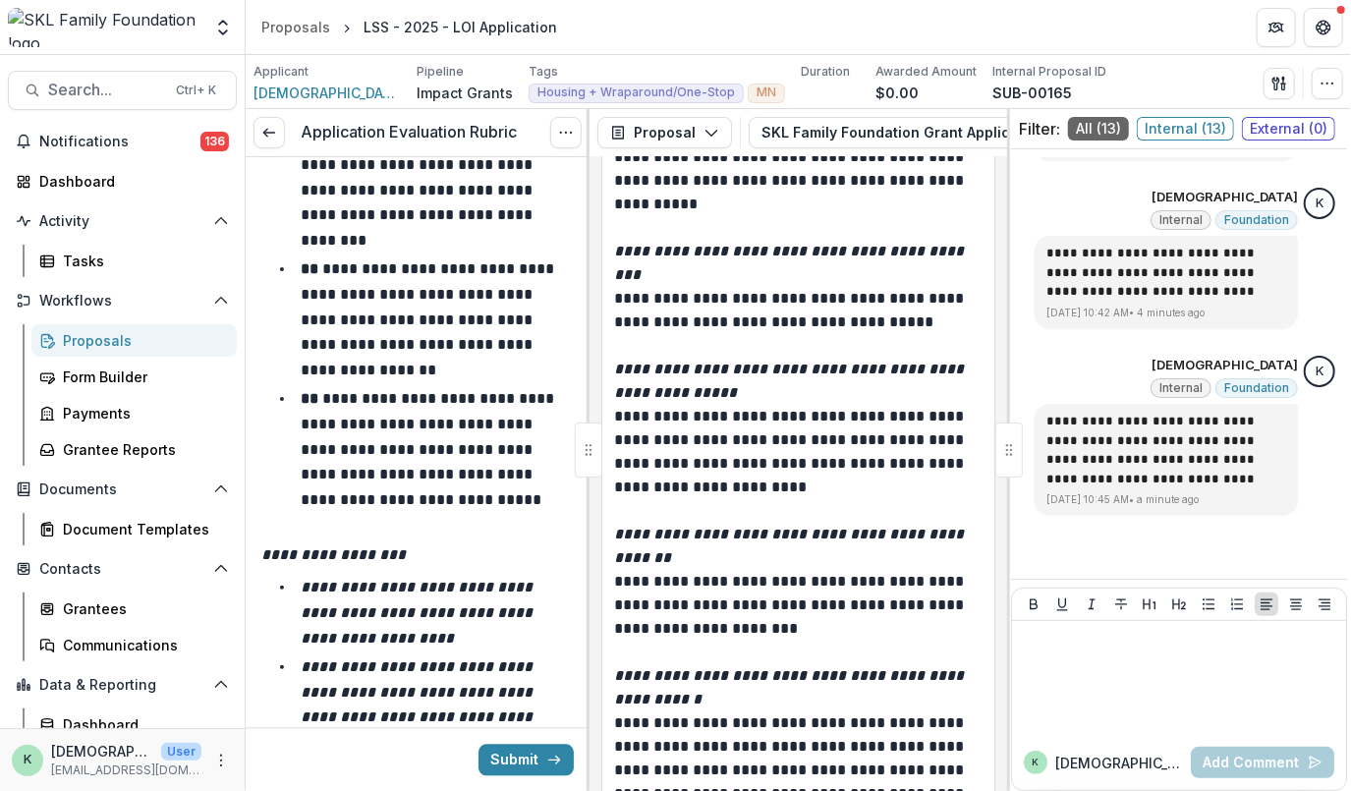
scroll to position [14249, 0]
drag, startPoint x: 529, startPoint y: 610, endPoint x: 525, endPoint y: 628, distance: 18.1
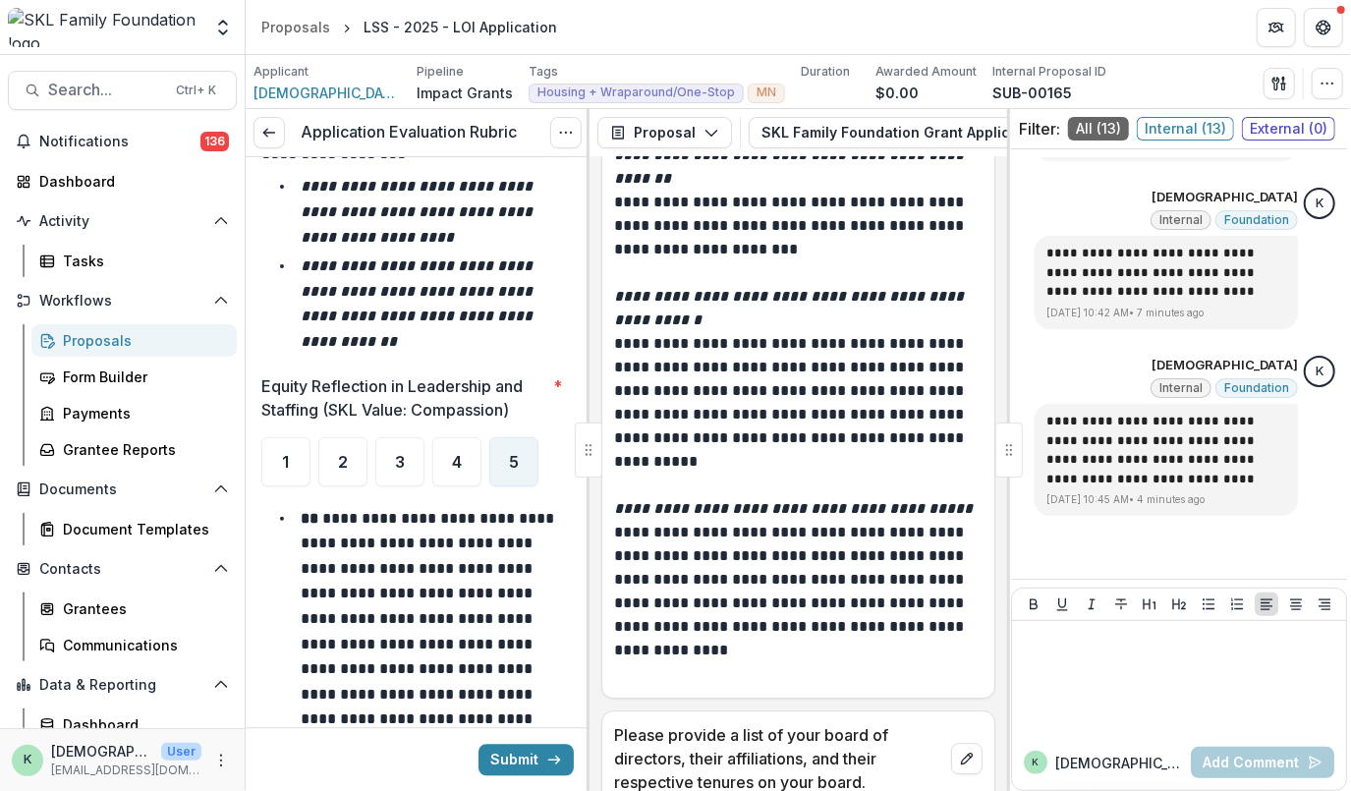
scroll to position [14525, 0]
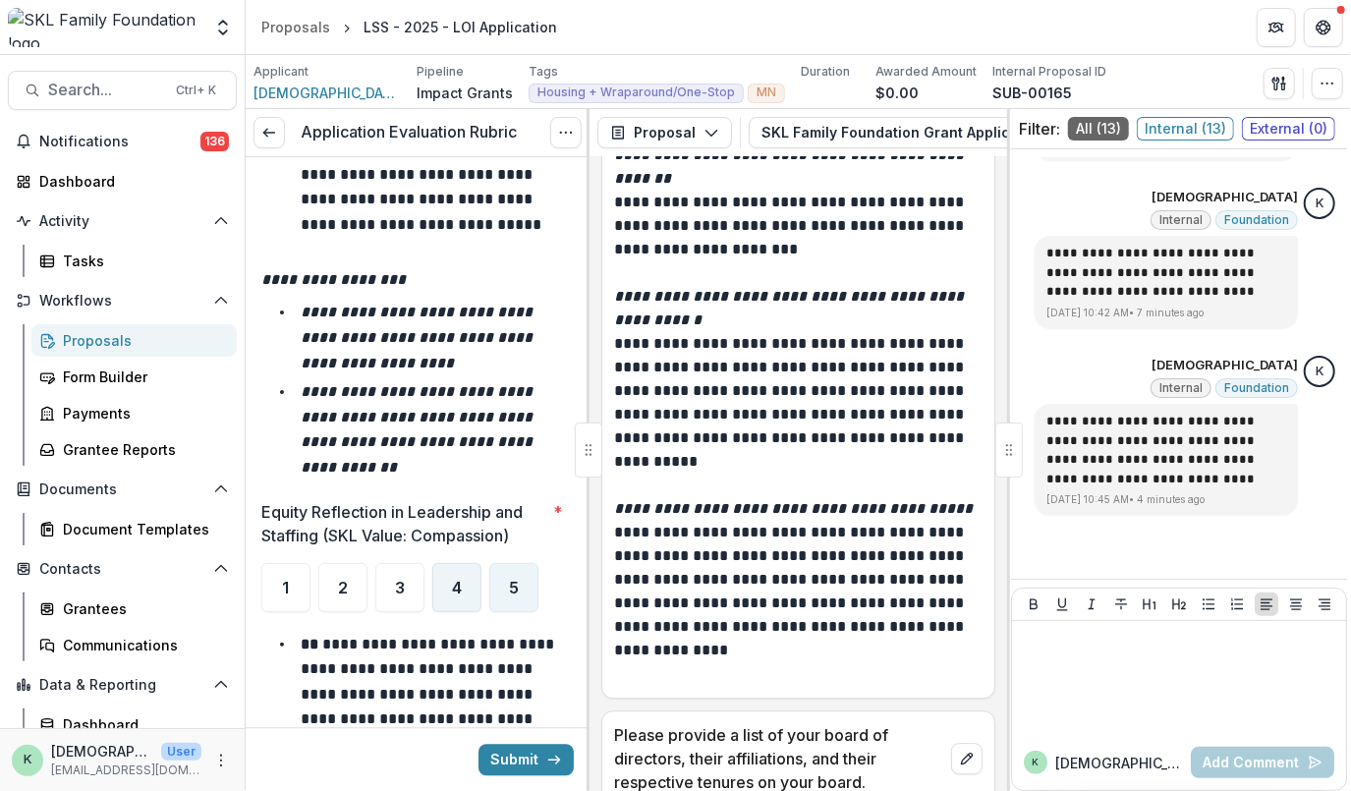
click at [452, 580] on span "4" at bounding box center [457, 588] width 10 height 16
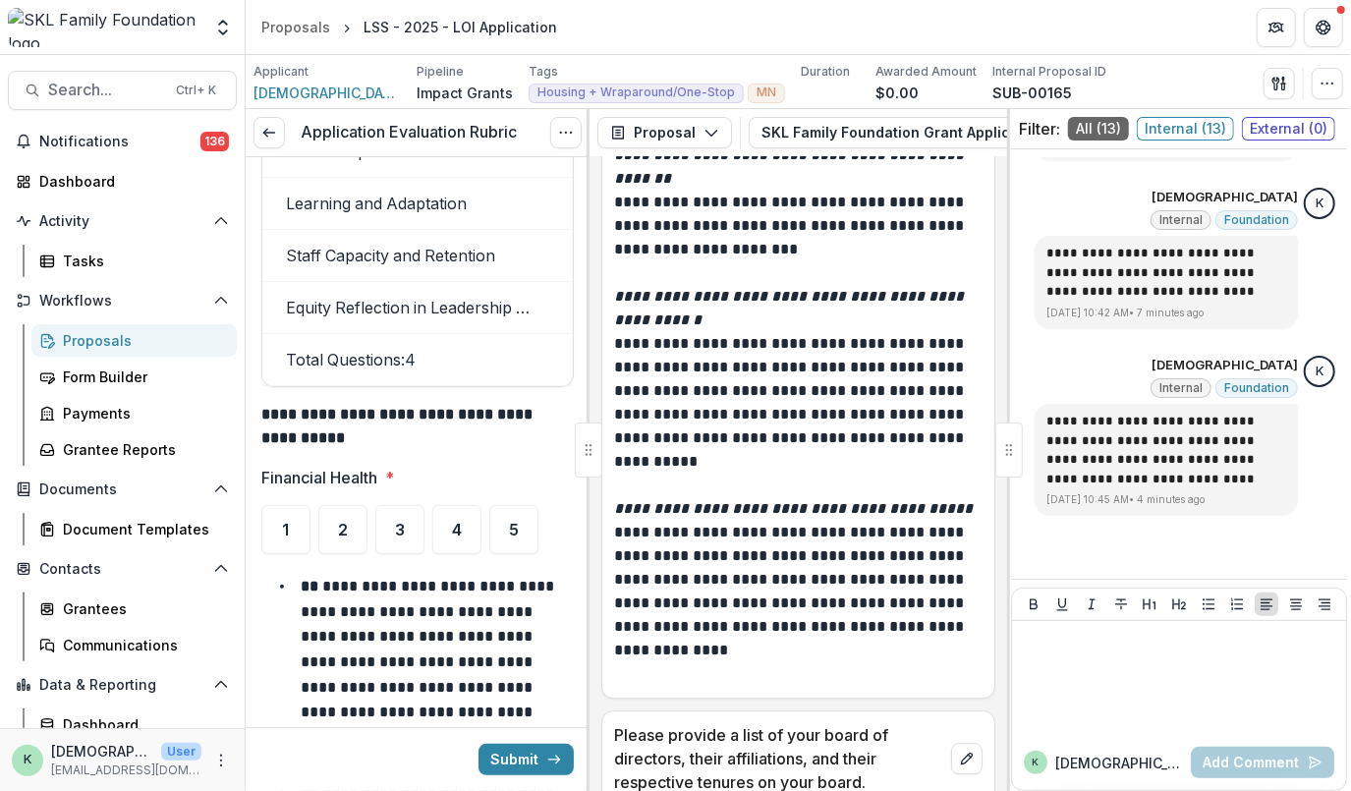
scroll to position [16182, 0]
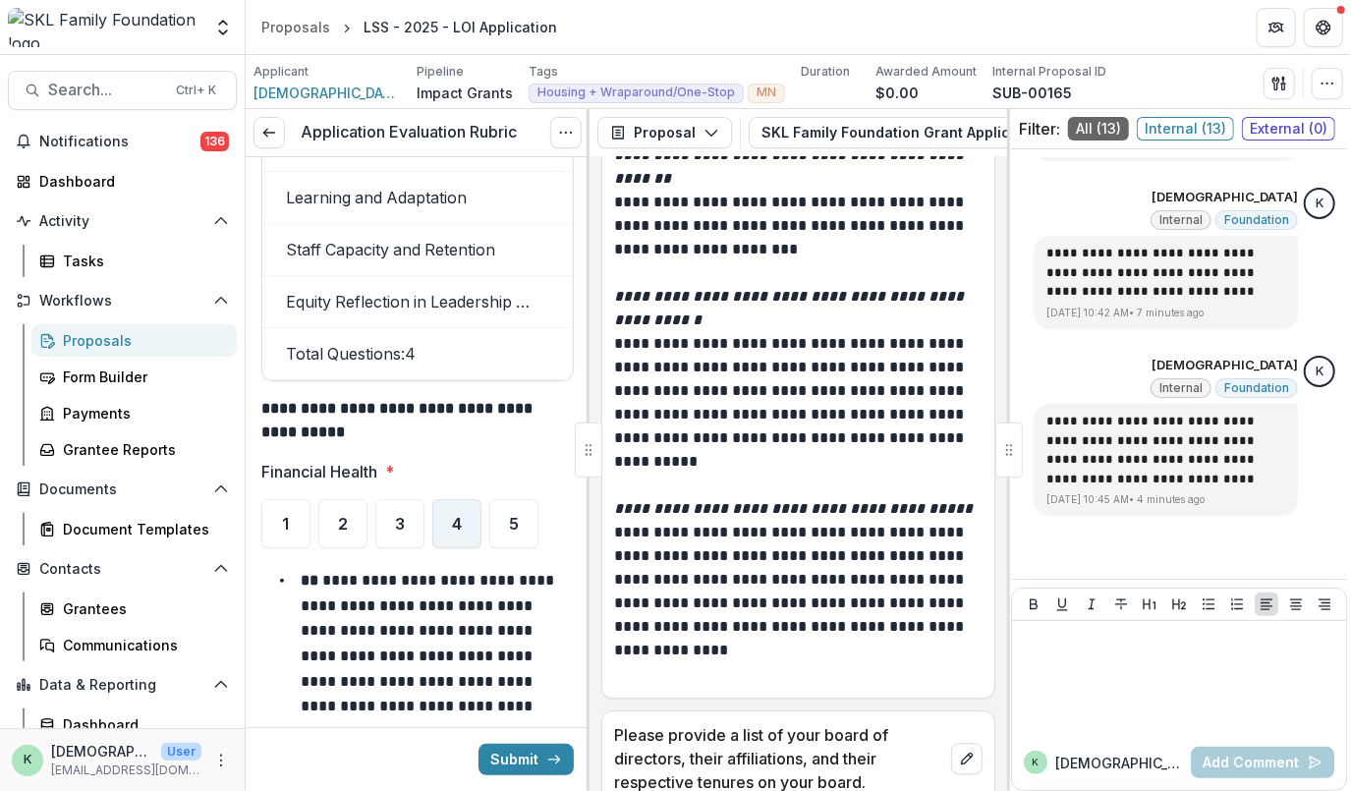
click at [453, 499] on div "4" at bounding box center [456, 523] width 49 height 49
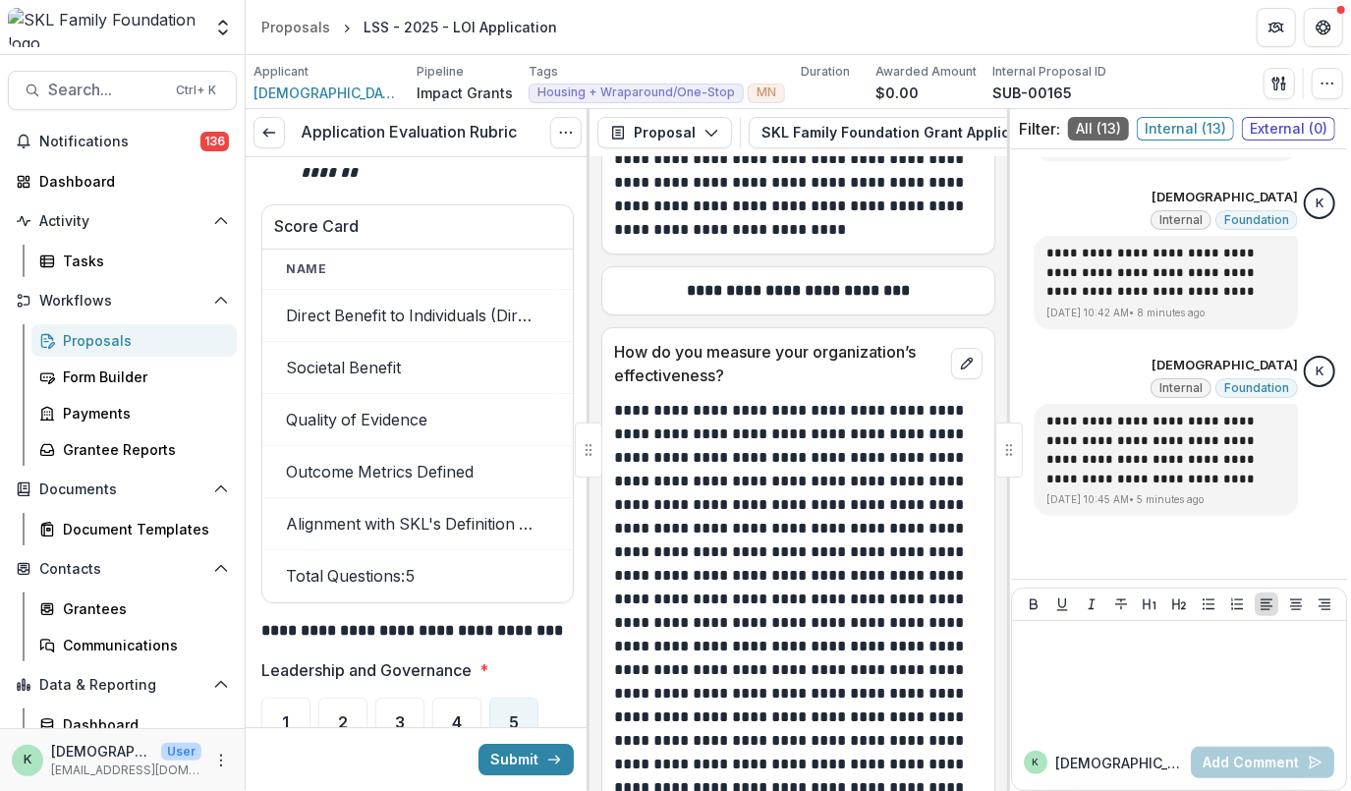
scroll to position [11401, 0]
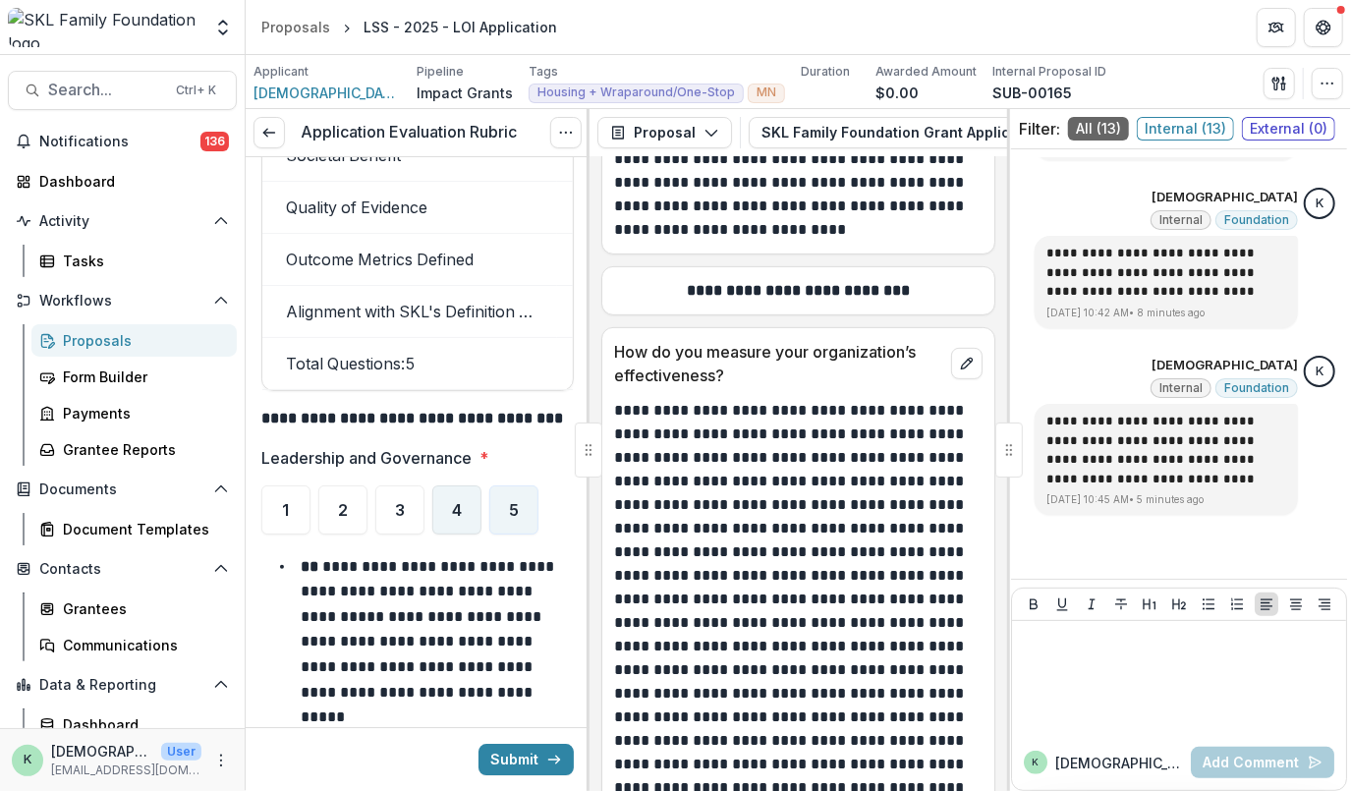
click at [448, 485] on div "4" at bounding box center [456, 509] width 49 height 49
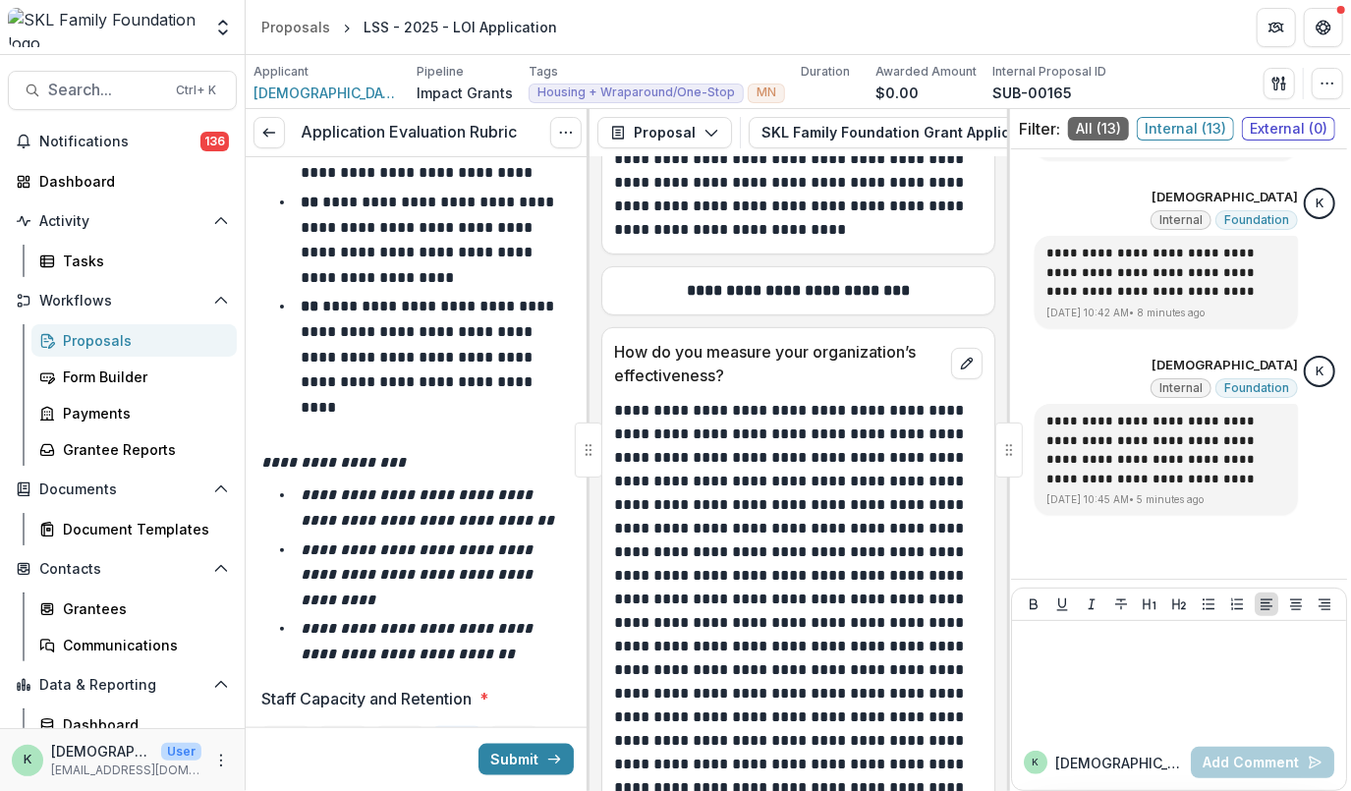
scroll to position [13127, 0]
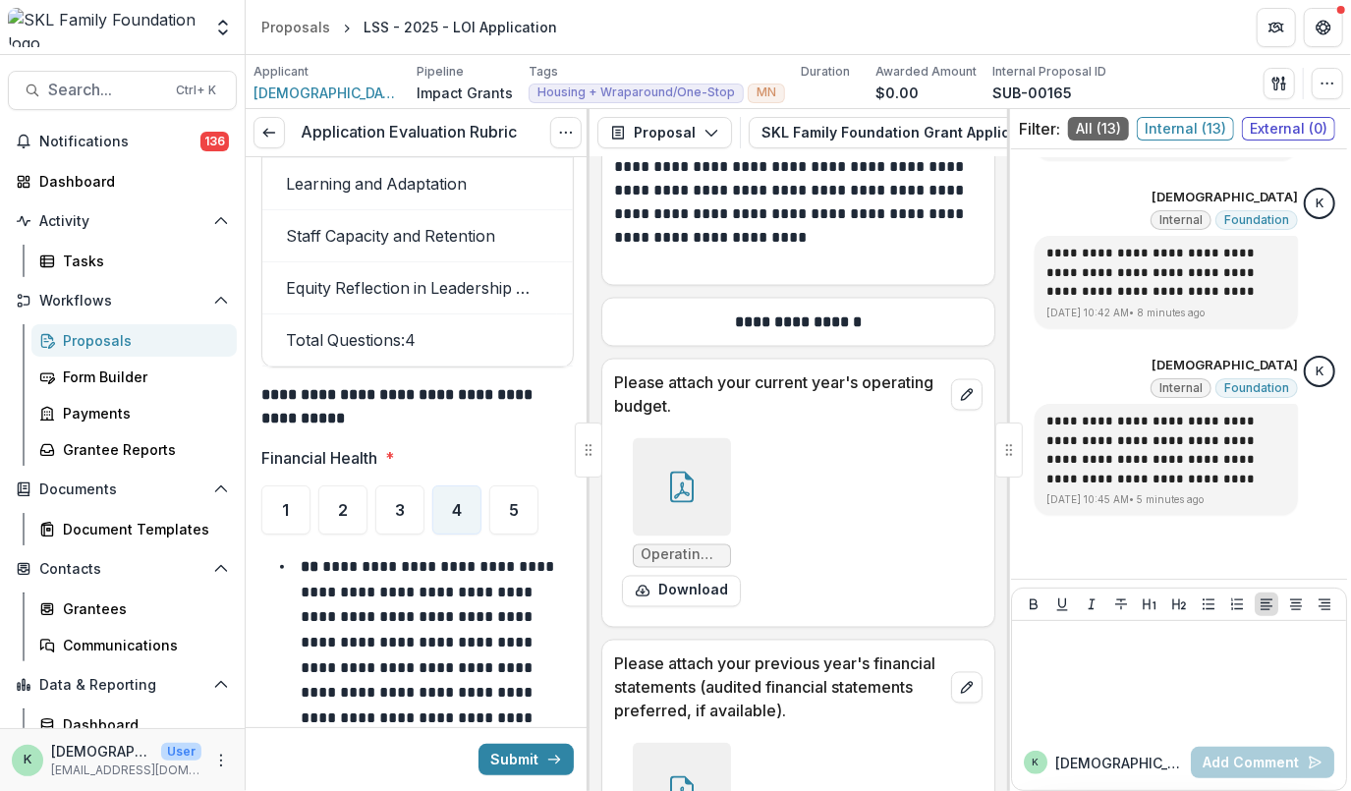
scroll to position [26392, 0]
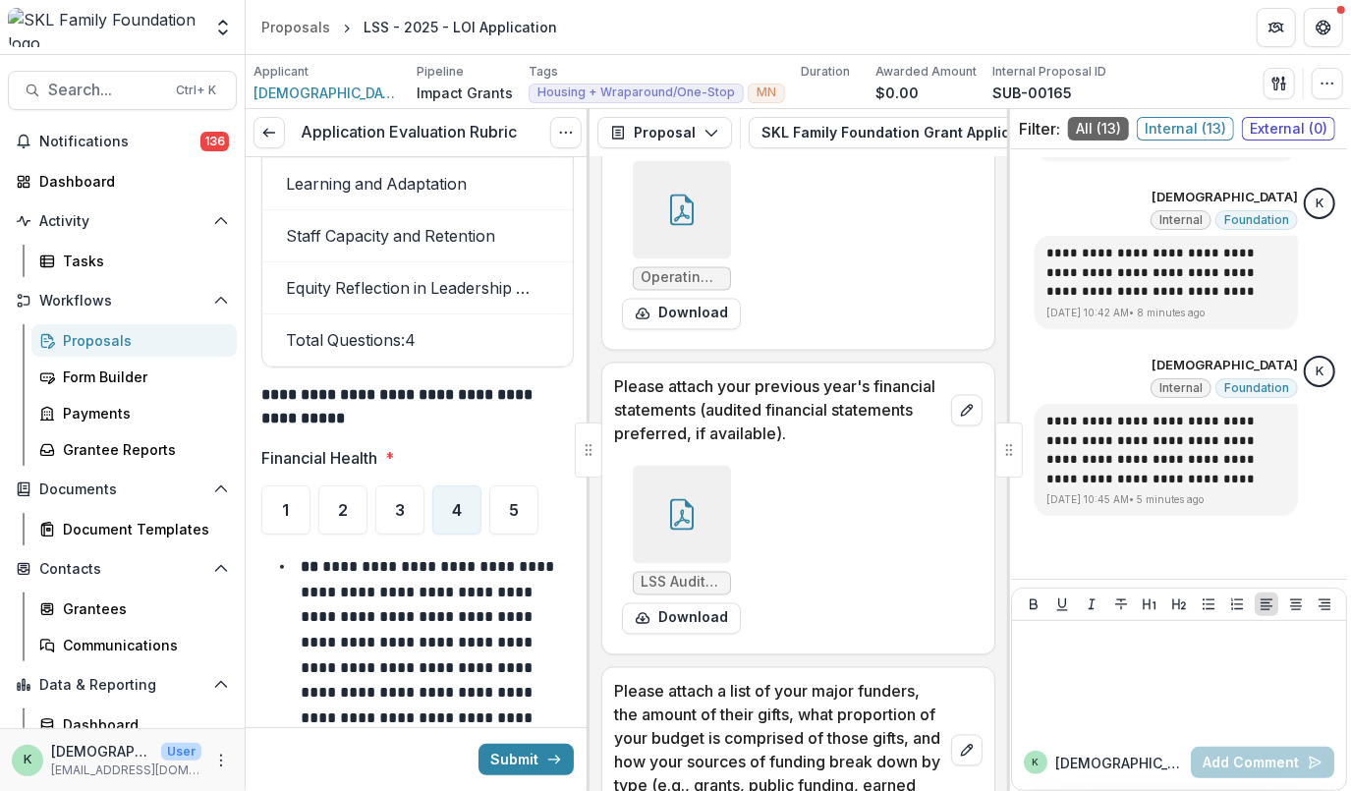
click at [693, 226] on icon at bounding box center [681, 210] width 31 height 31
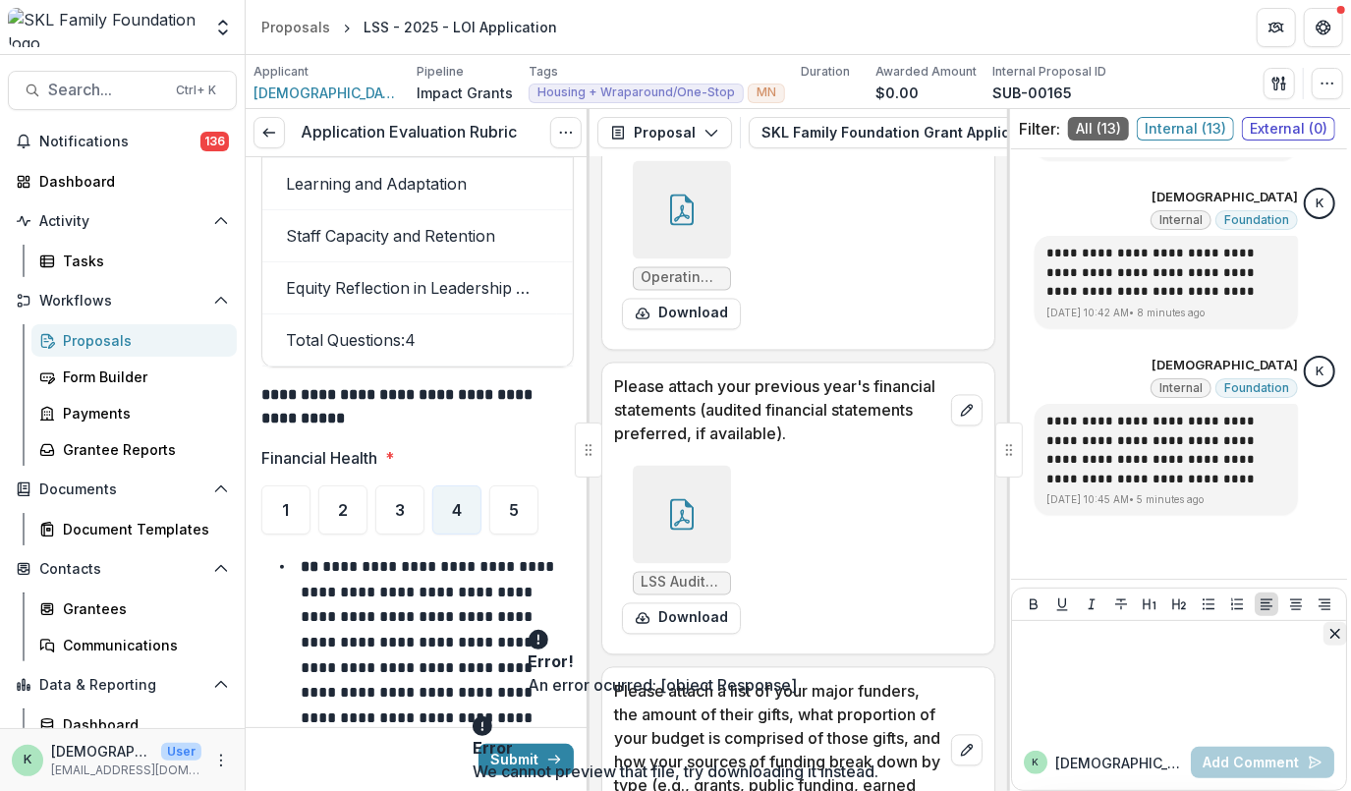
click at [1321, 636] on button "Close" at bounding box center [1335, 634] width 24 height 24
click at [1321, 725] on icon "Close" at bounding box center [1335, 720] width 10 height 10
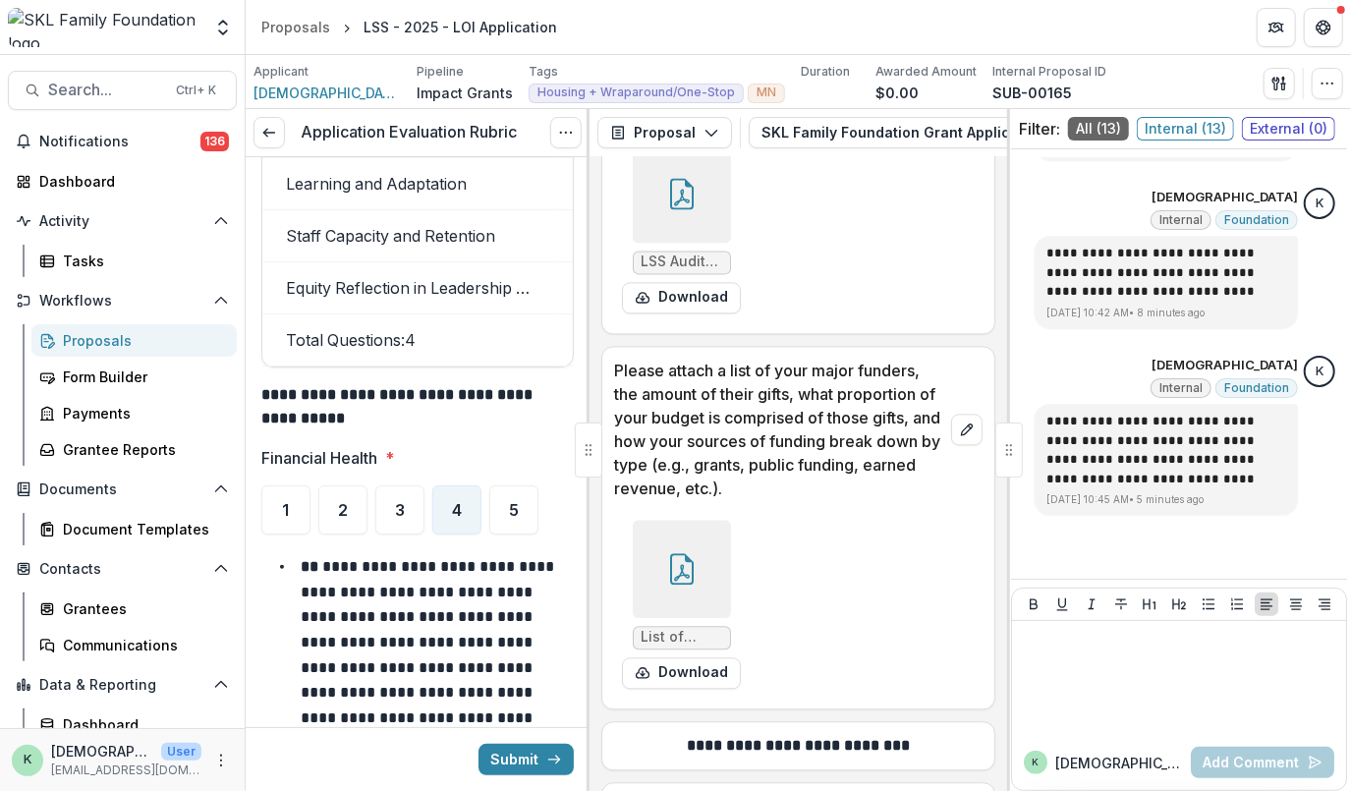
scroll to position [26714, 0]
click at [656, 688] on button "Download" at bounding box center [681, 671] width 119 height 31
click at [685, 584] on icon at bounding box center [682, 567] width 24 height 31
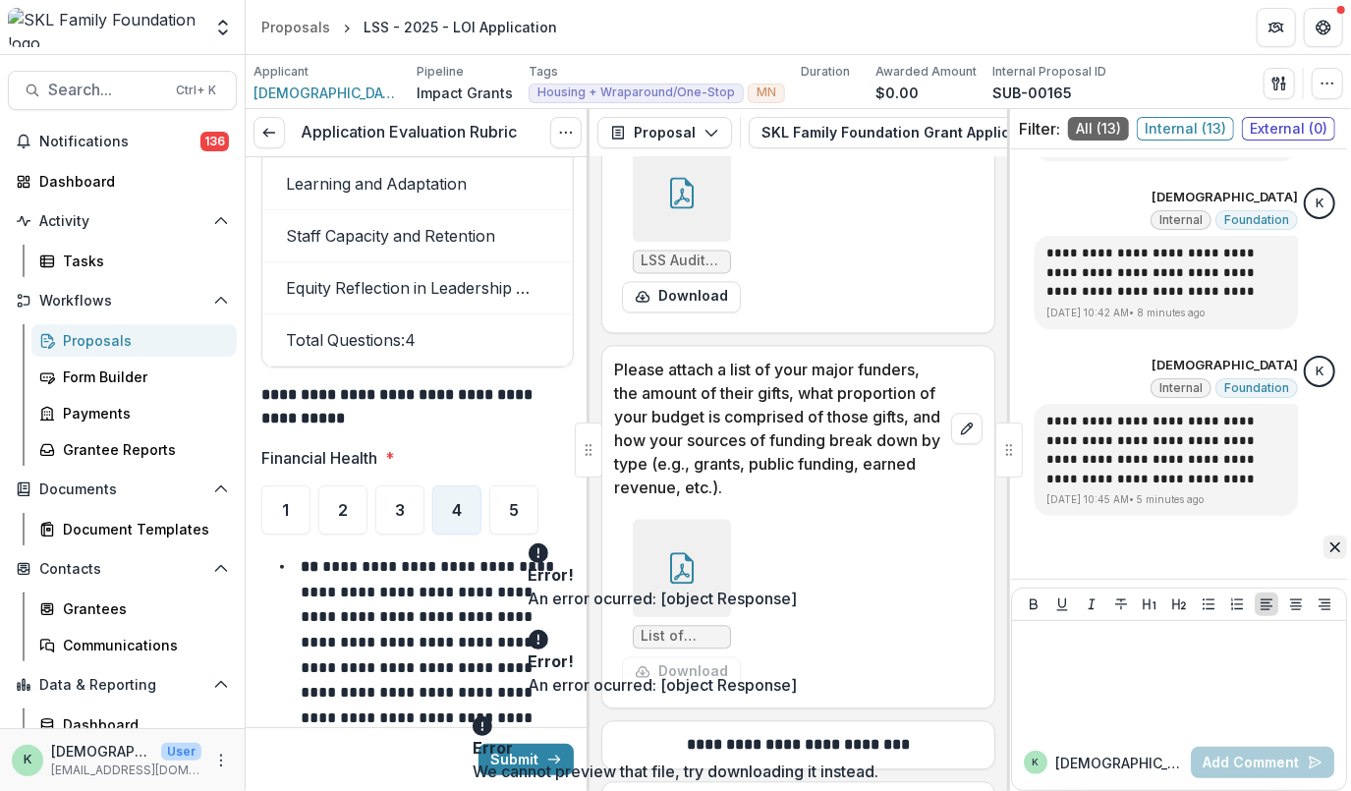
click at [1321, 553] on button "Close" at bounding box center [1335, 547] width 24 height 24
click at [1321, 636] on button "Close" at bounding box center [1335, 634] width 24 height 24
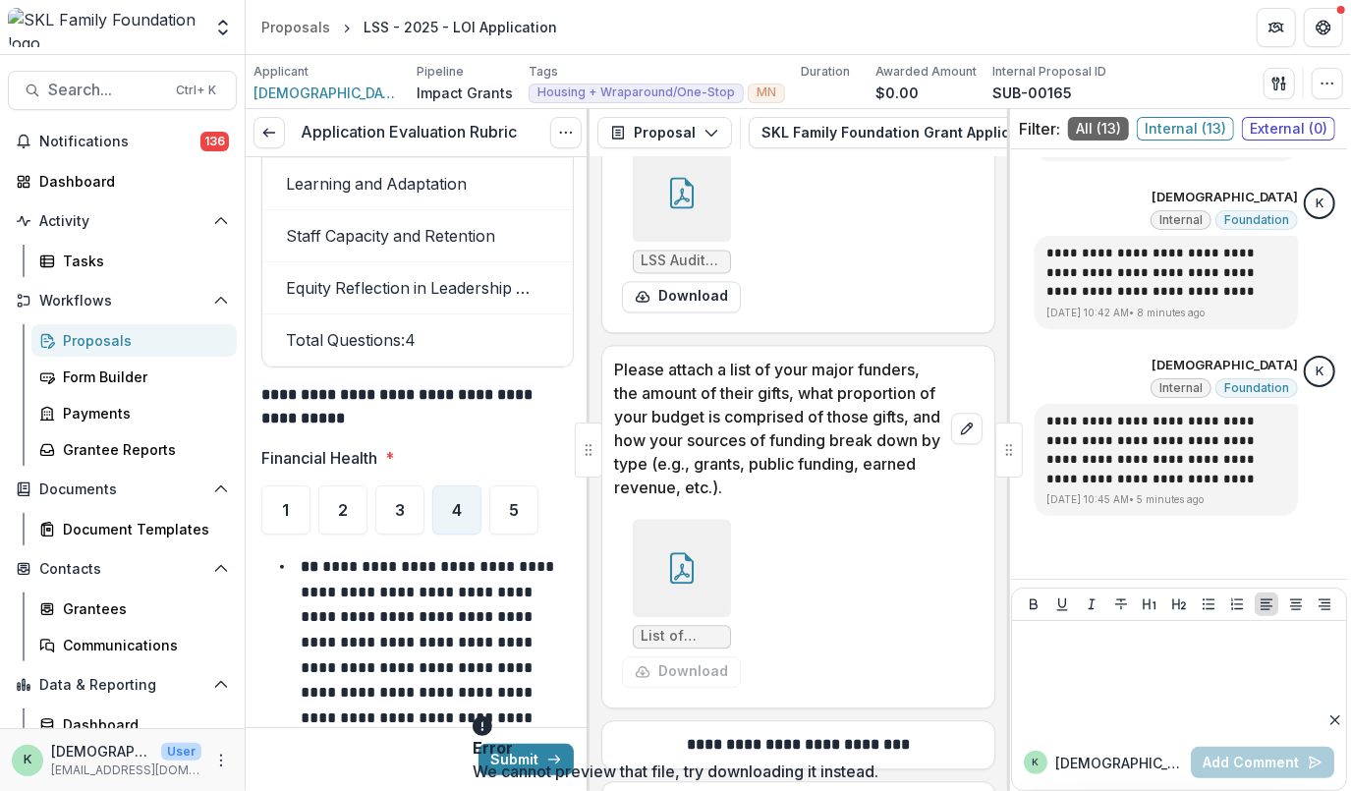
click at [674, 584] on icon at bounding box center [682, 567] width 24 height 31
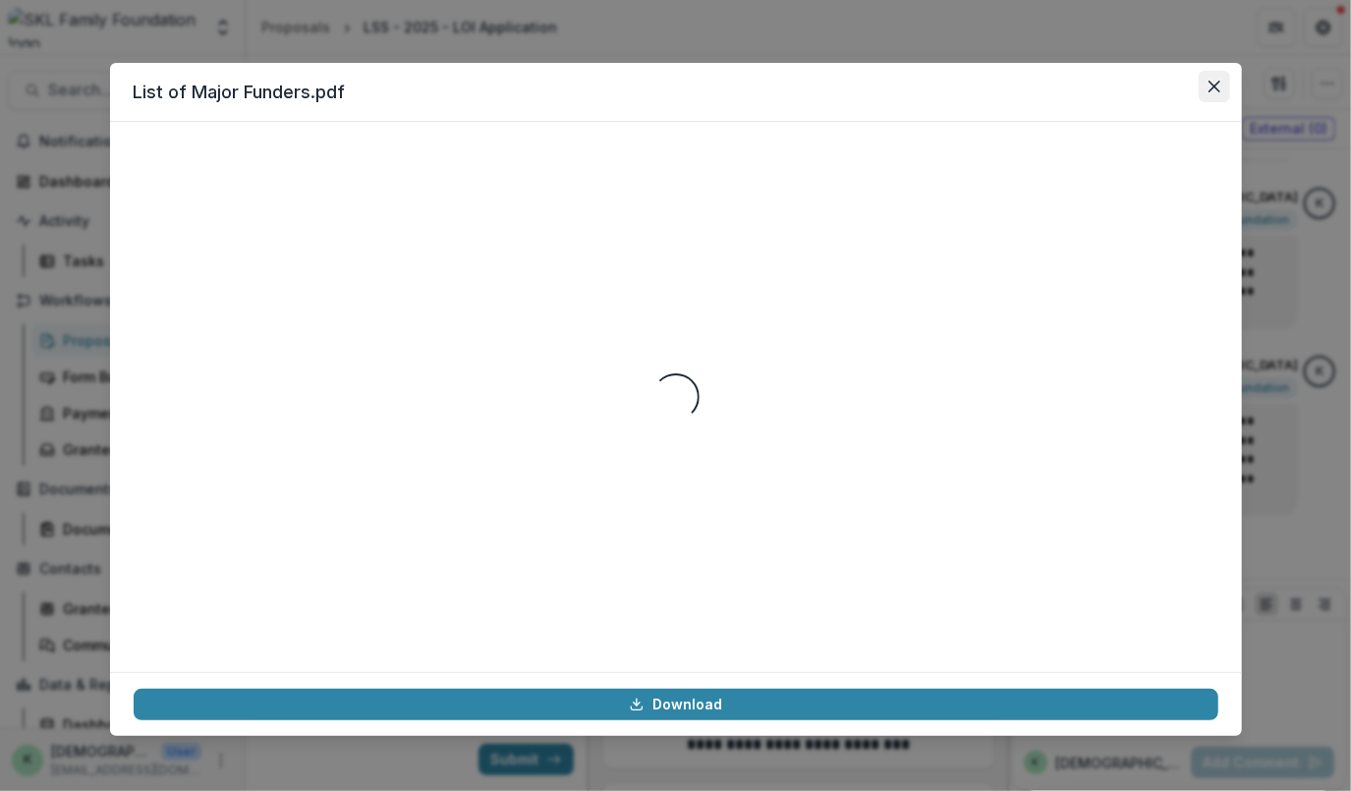
click at [1218, 83] on icon "Close" at bounding box center [1214, 87] width 12 height 12
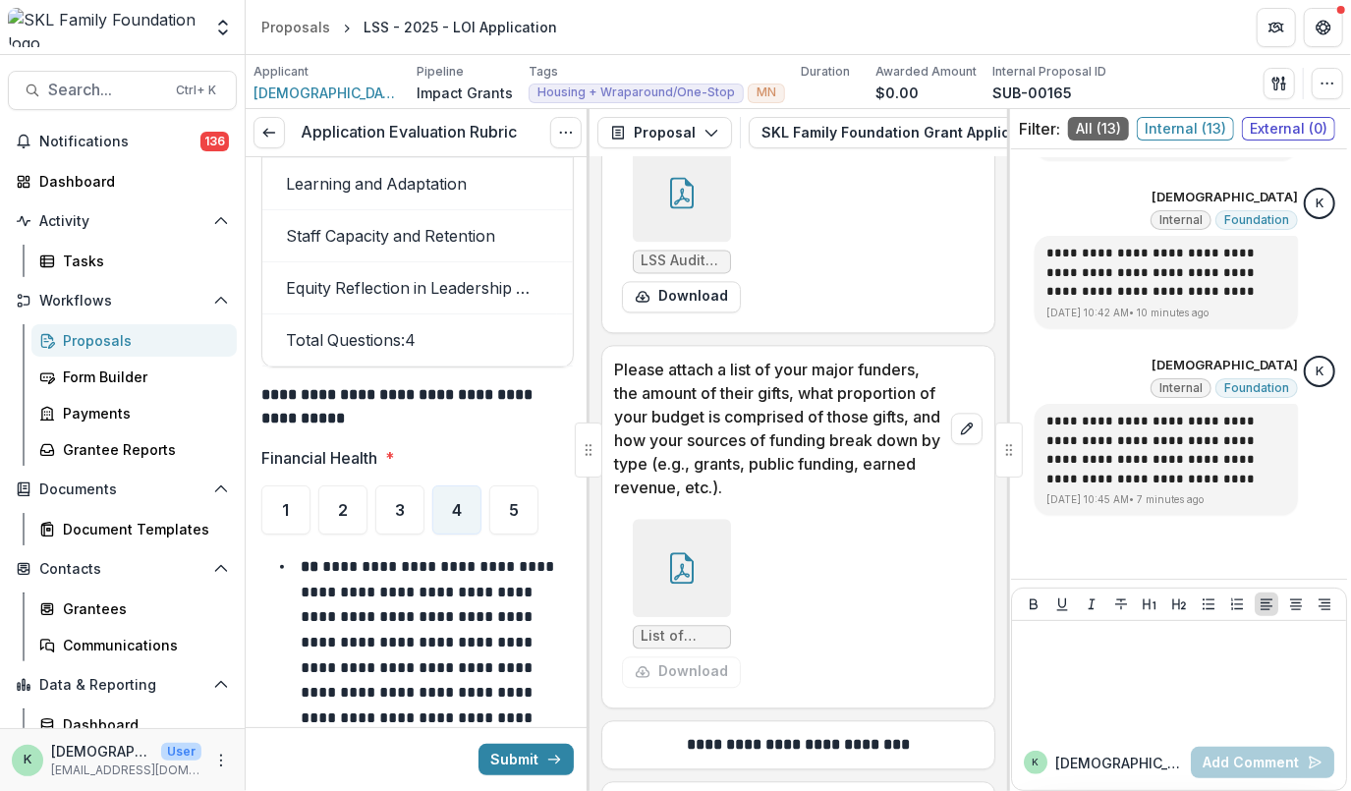
click at [695, 539] on div "List of Major Funders.pdf Download" at bounding box center [798, 597] width 392 height 196
click at [676, 584] on icon at bounding box center [682, 567] width 24 height 31
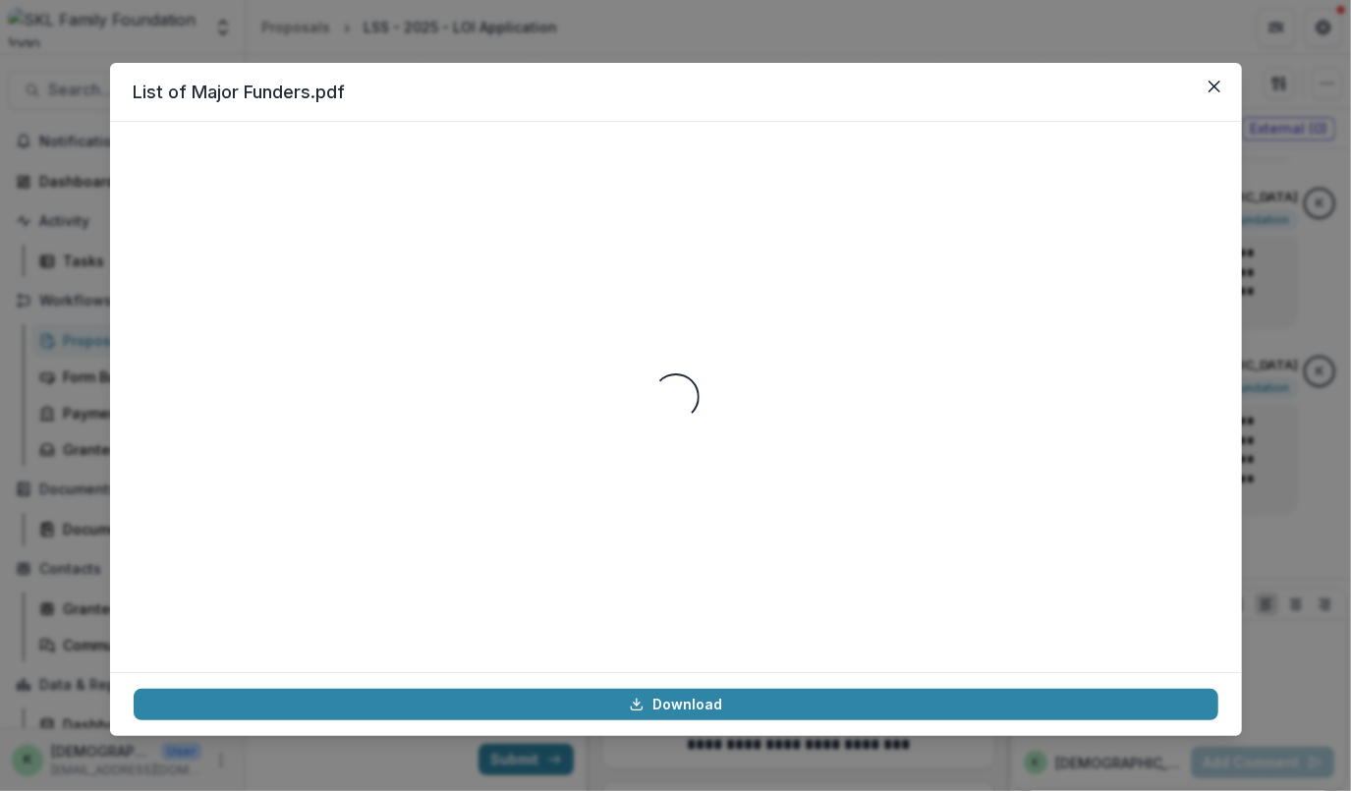
click at [1247, 47] on div "List of Major Funders.pdf Loading... Download" at bounding box center [675, 395] width 1351 height 791
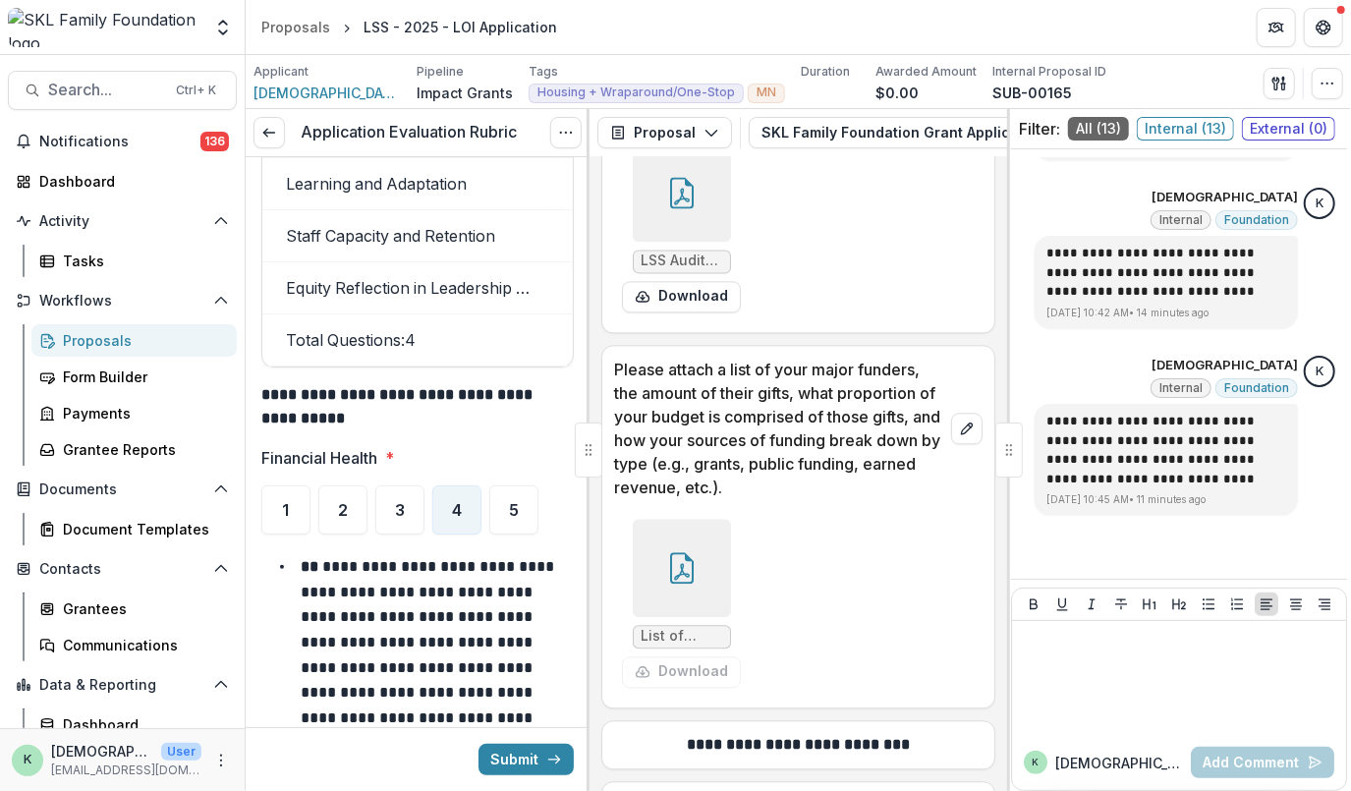
click at [687, 584] on icon at bounding box center [682, 567] width 24 height 31
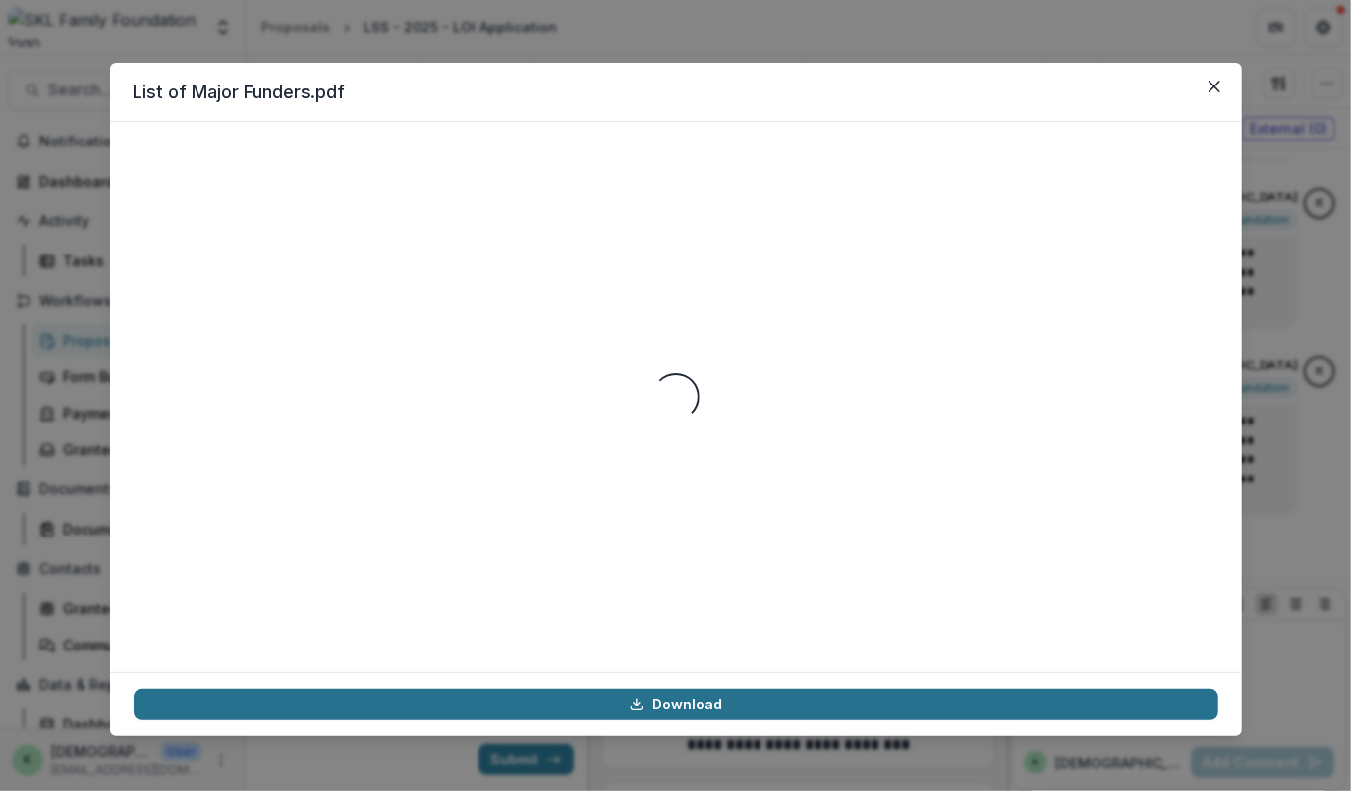
click at [683, 700] on link "Download" at bounding box center [676, 704] width 1085 height 31
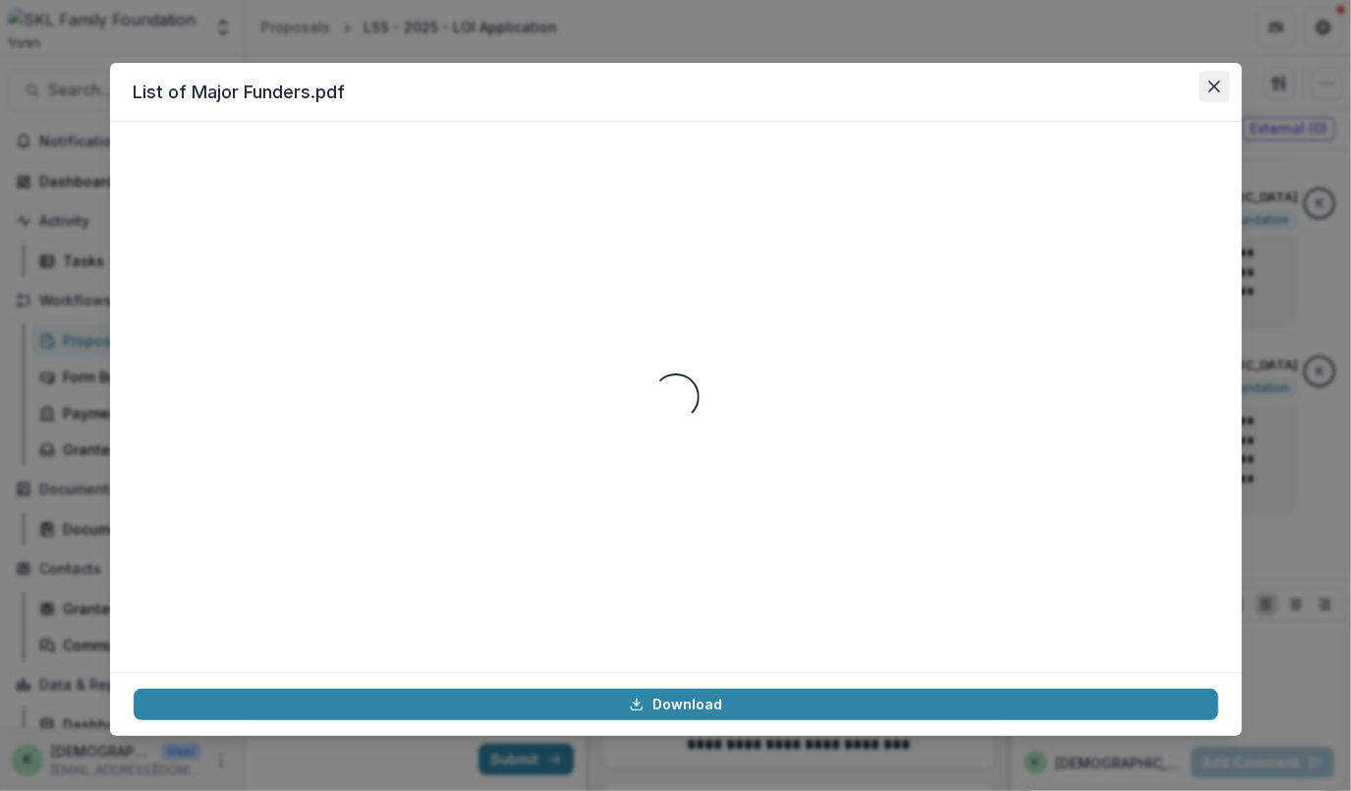
click at [1221, 85] on button "Close" at bounding box center [1214, 86] width 31 height 31
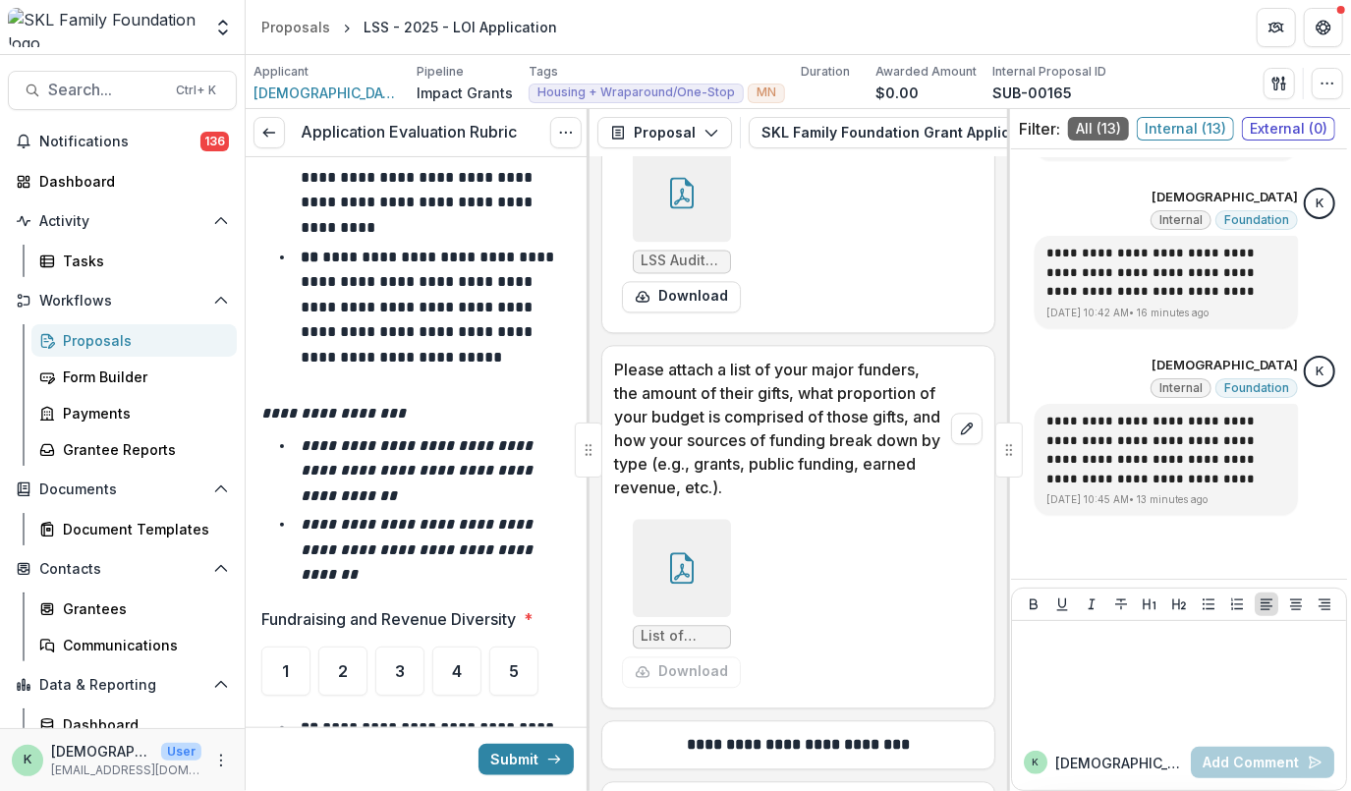
scroll to position [17126, 0]
click at [291, 645] on div "1" at bounding box center [285, 669] width 49 height 49
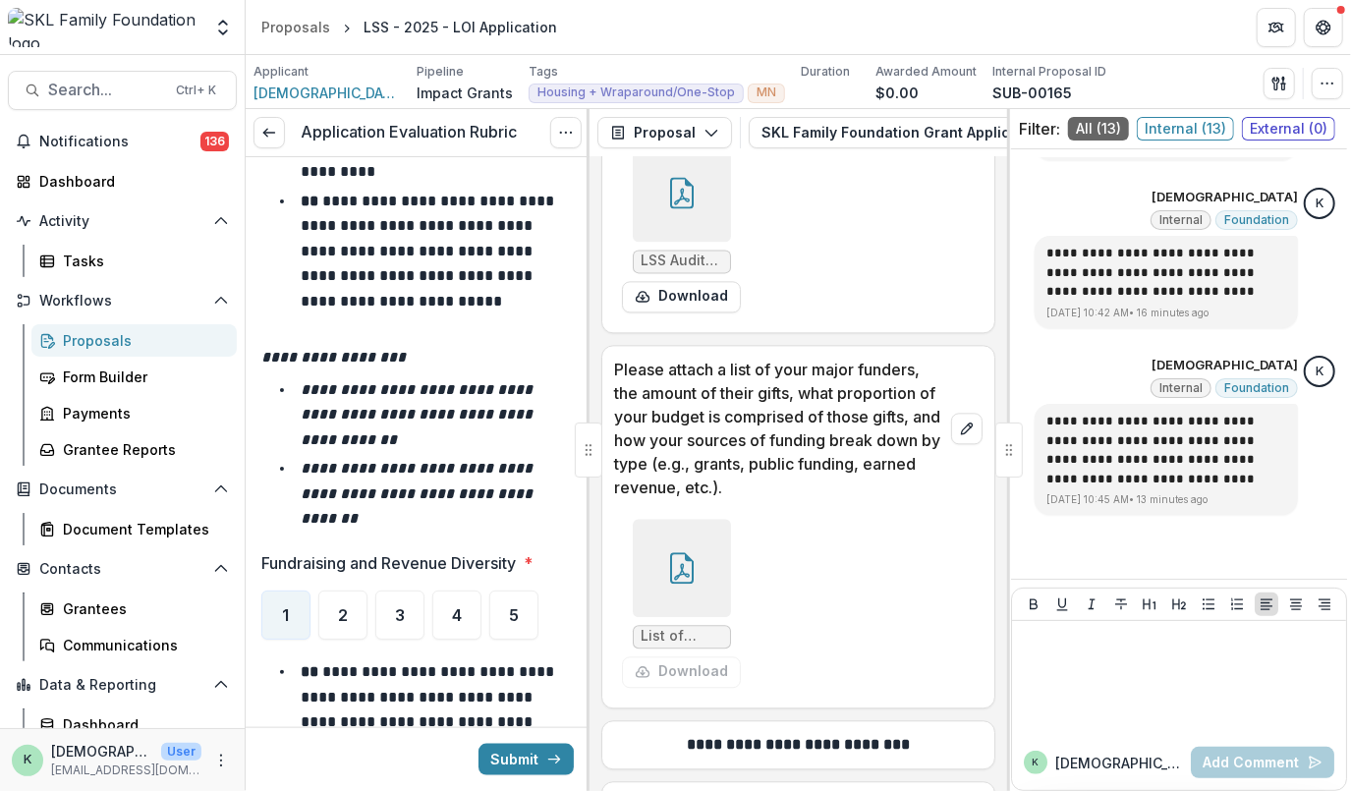
scroll to position [17182, 0]
click at [341, 606] on span "2" at bounding box center [343, 614] width 10 height 16
click at [413, 589] on div "3" at bounding box center [399, 613] width 49 height 49
click at [356, 589] on div "2" at bounding box center [342, 613] width 49 height 49
click at [403, 606] on span "3" at bounding box center [400, 614] width 10 height 16
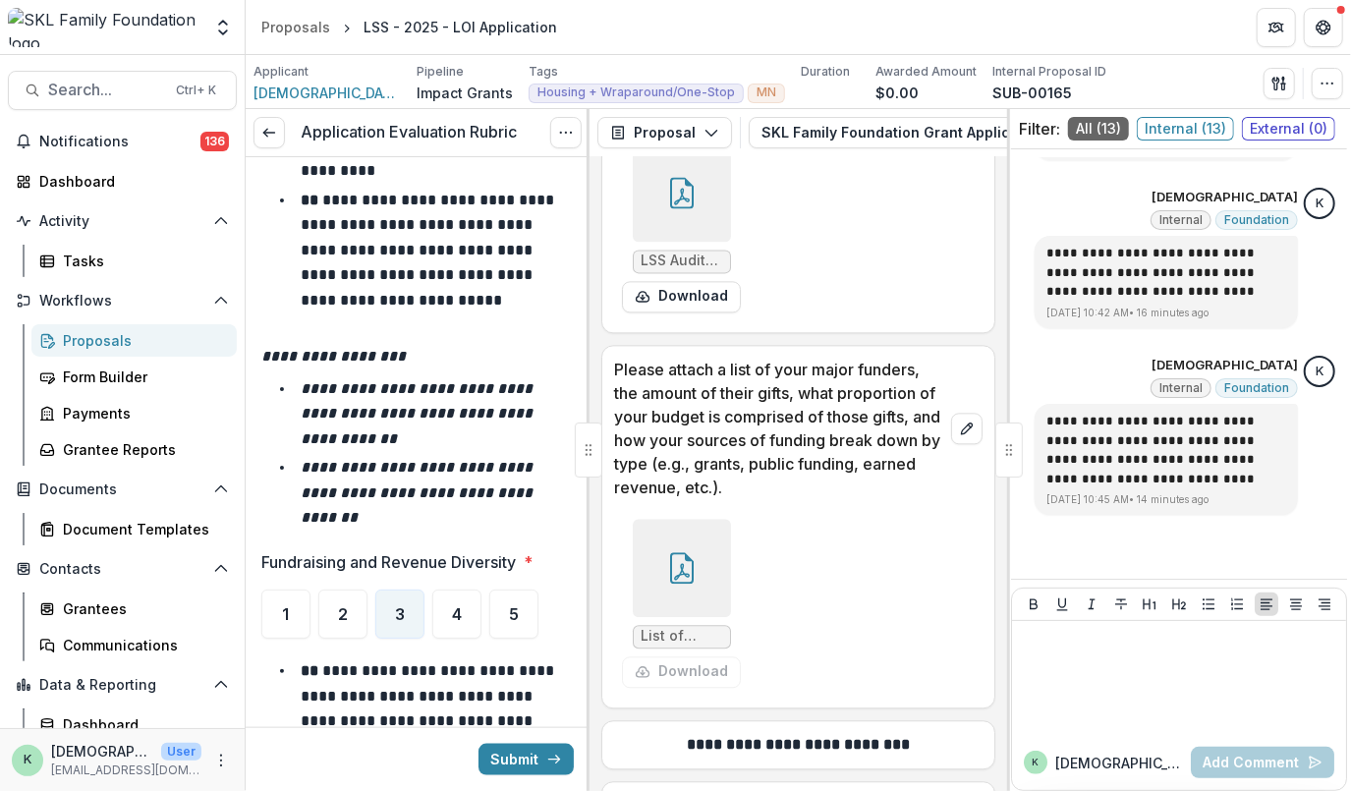
click at [521, 455] on li "**********" at bounding box center [429, 493] width 289 height 76
click at [1125, 676] on div at bounding box center [1179, 678] width 318 height 98
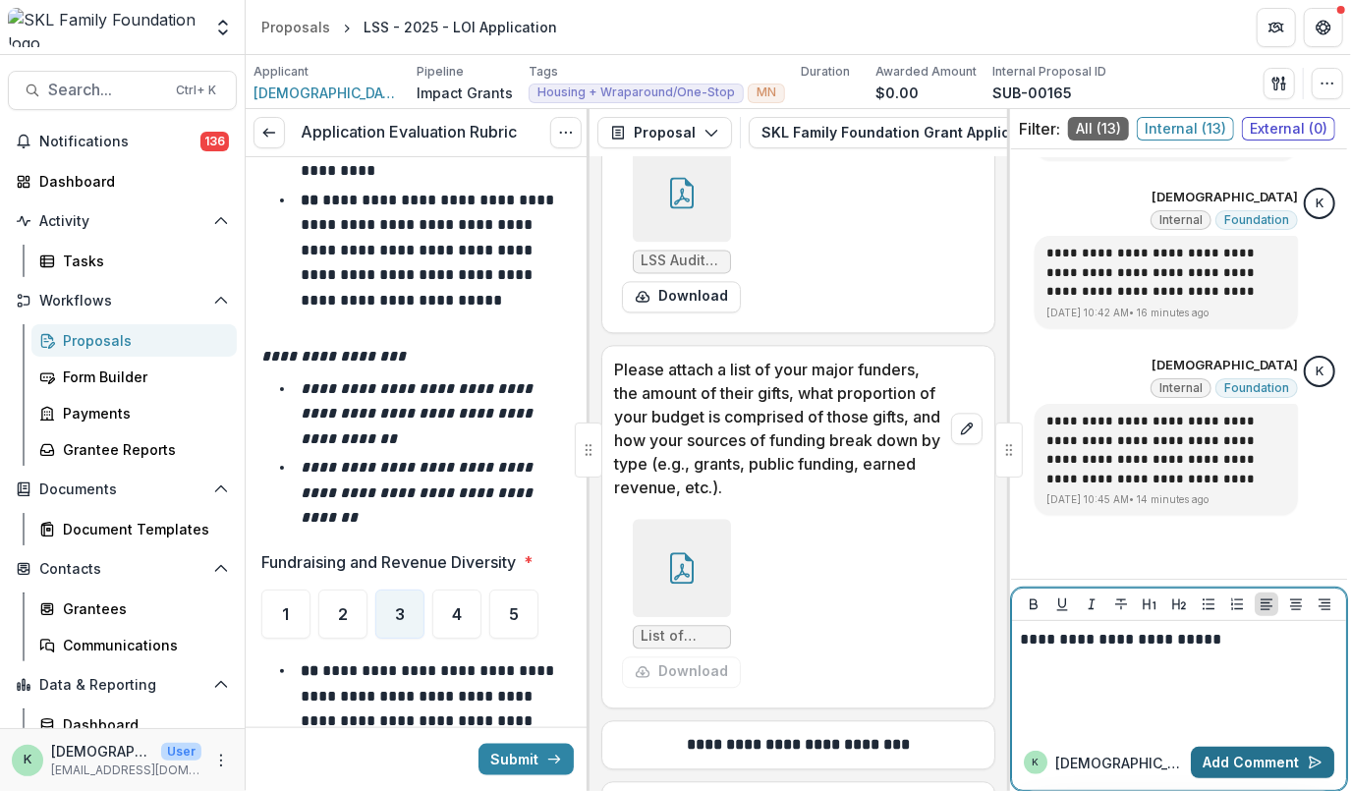
click at [1245, 758] on button "Add Comment" at bounding box center [1262, 762] width 143 height 31
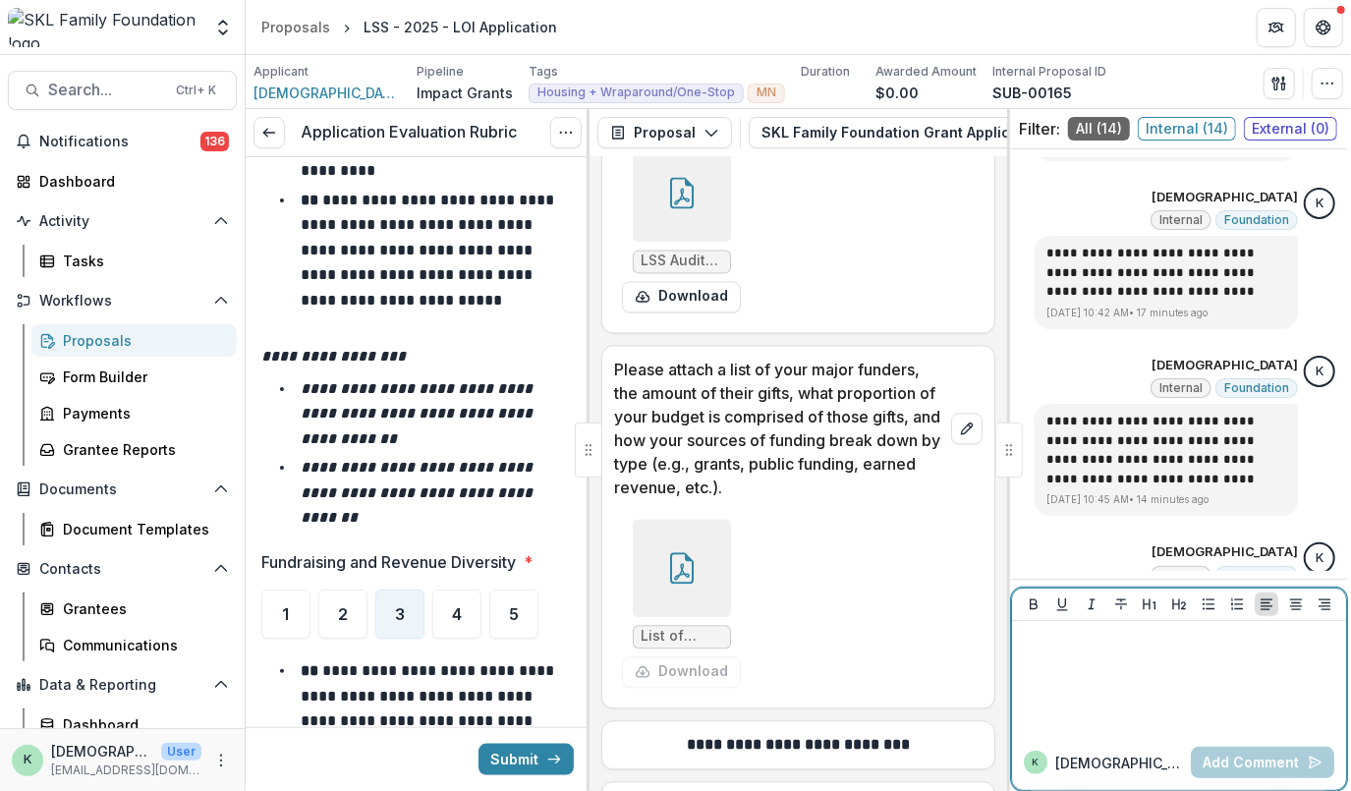
click at [1185, 713] on div at bounding box center [1179, 678] width 318 height 98
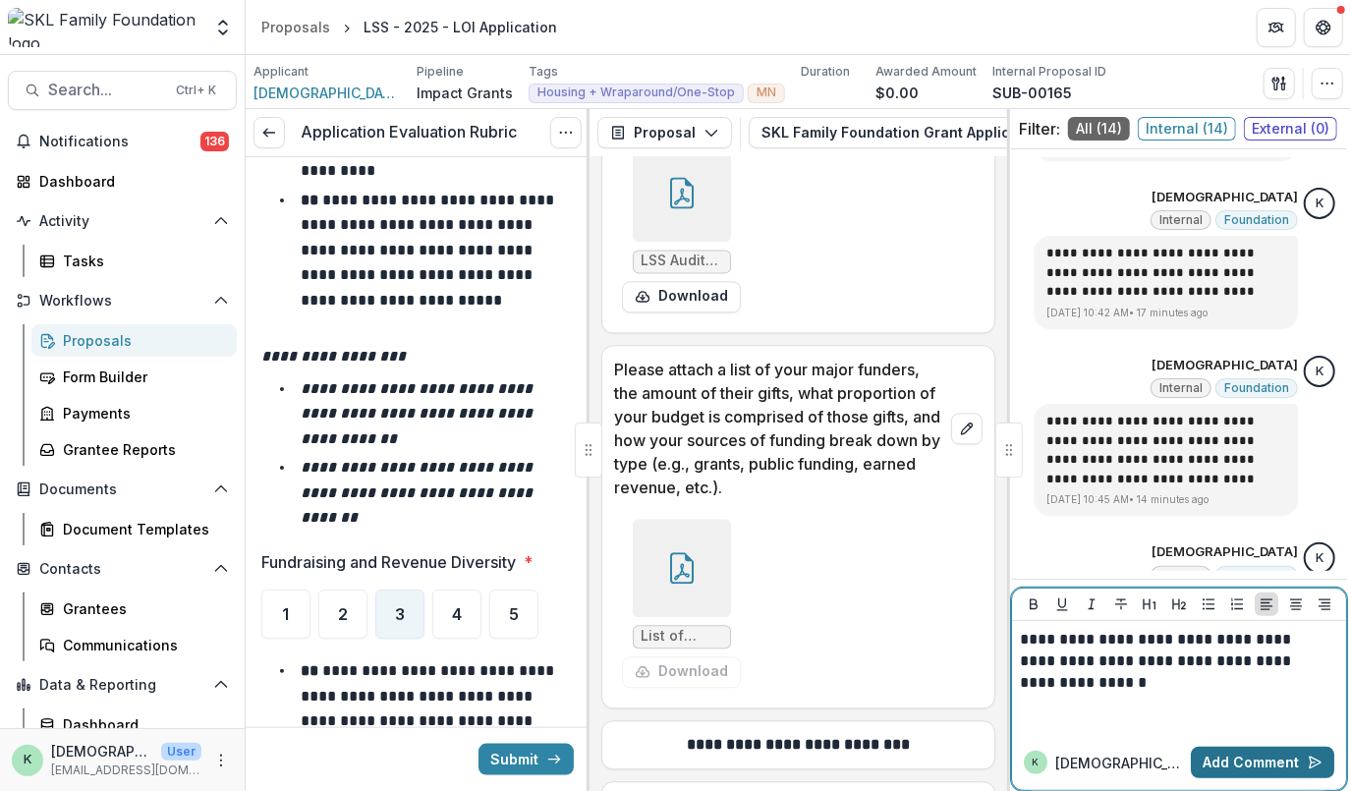
click at [1214, 756] on button "Add Comment" at bounding box center [1262, 762] width 143 height 31
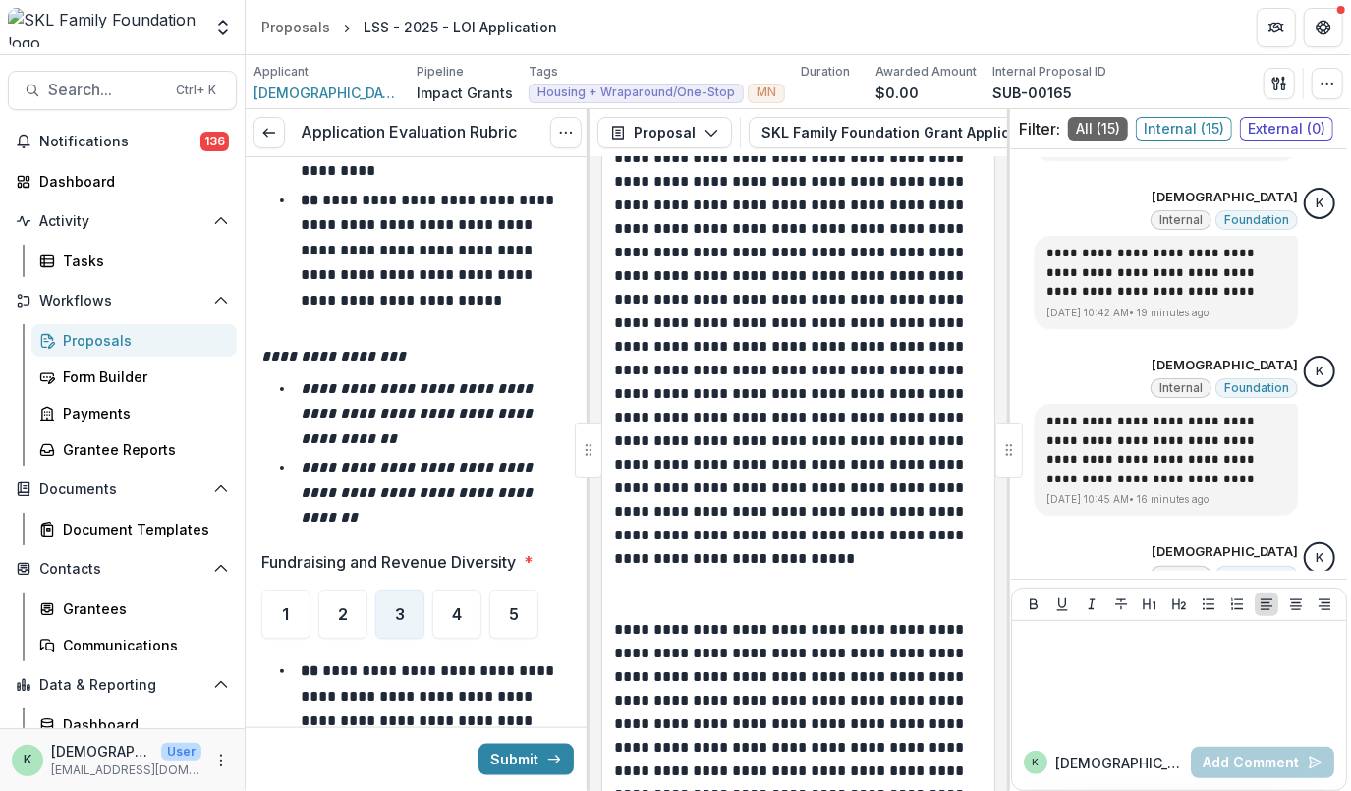
scroll to position [29210, 0]
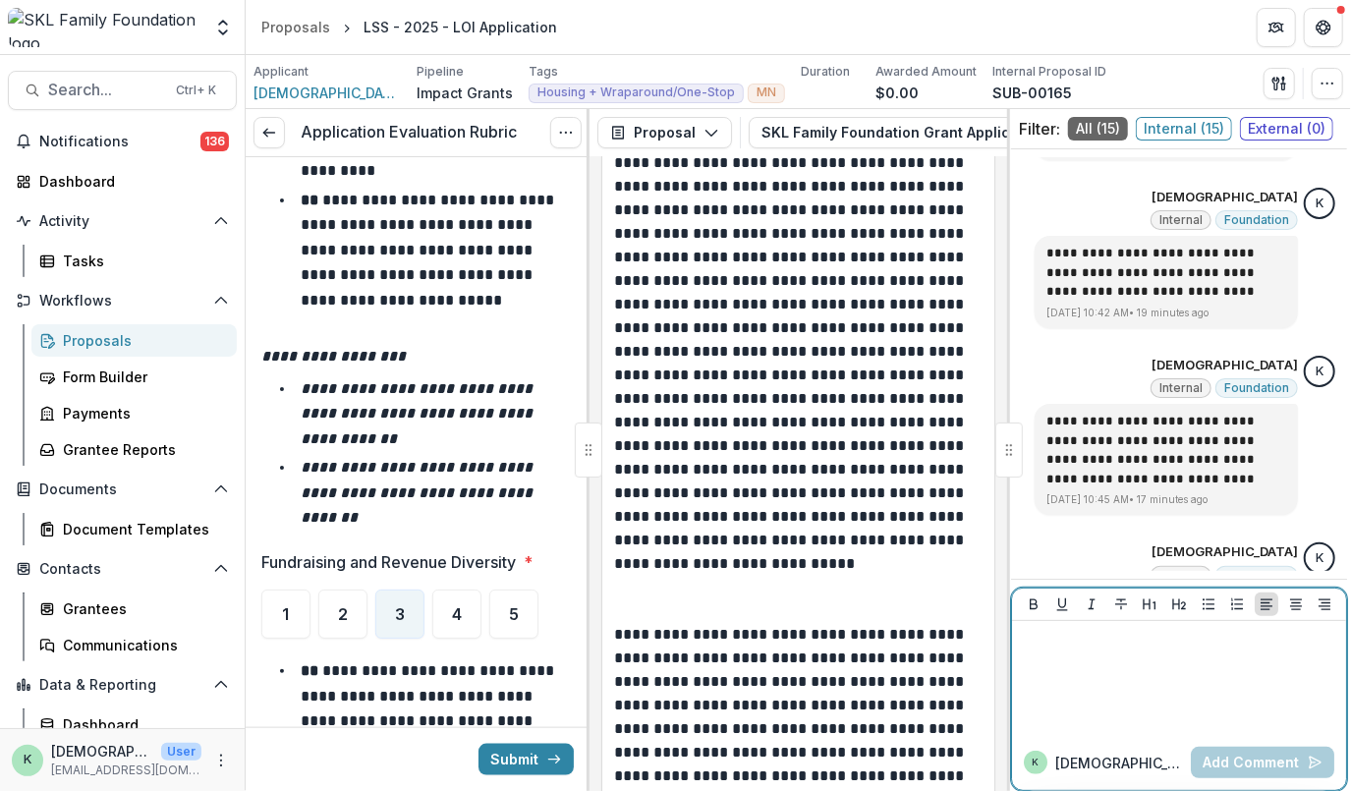
click at [1085, 663] on div at bounding box center [1179, 678] width 318 height 98
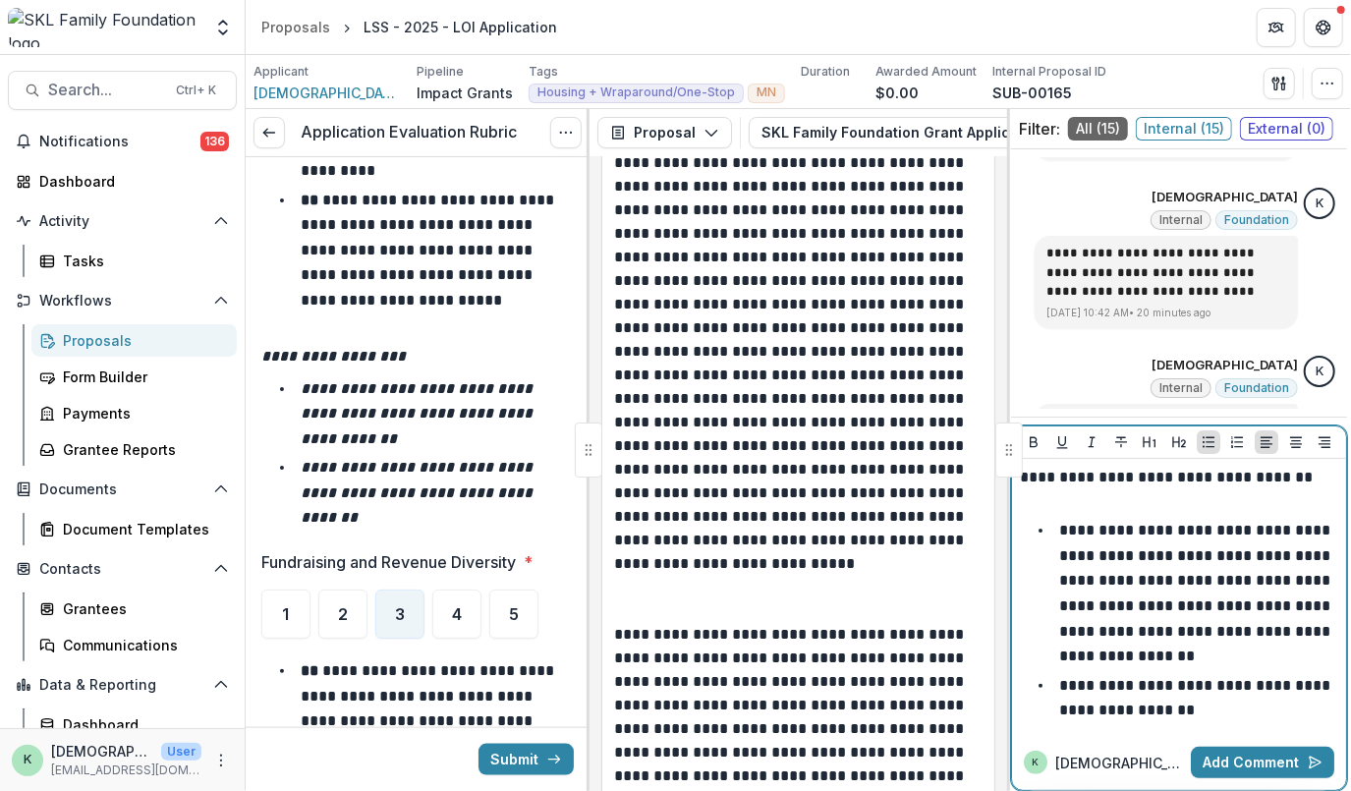
click at [1148, 714] on p "**********" at bounding box center [1196, 698] width 275 height 40
click at [1250, 716] on li "**********" at bounding box center [1190, 698] width 295 height 50
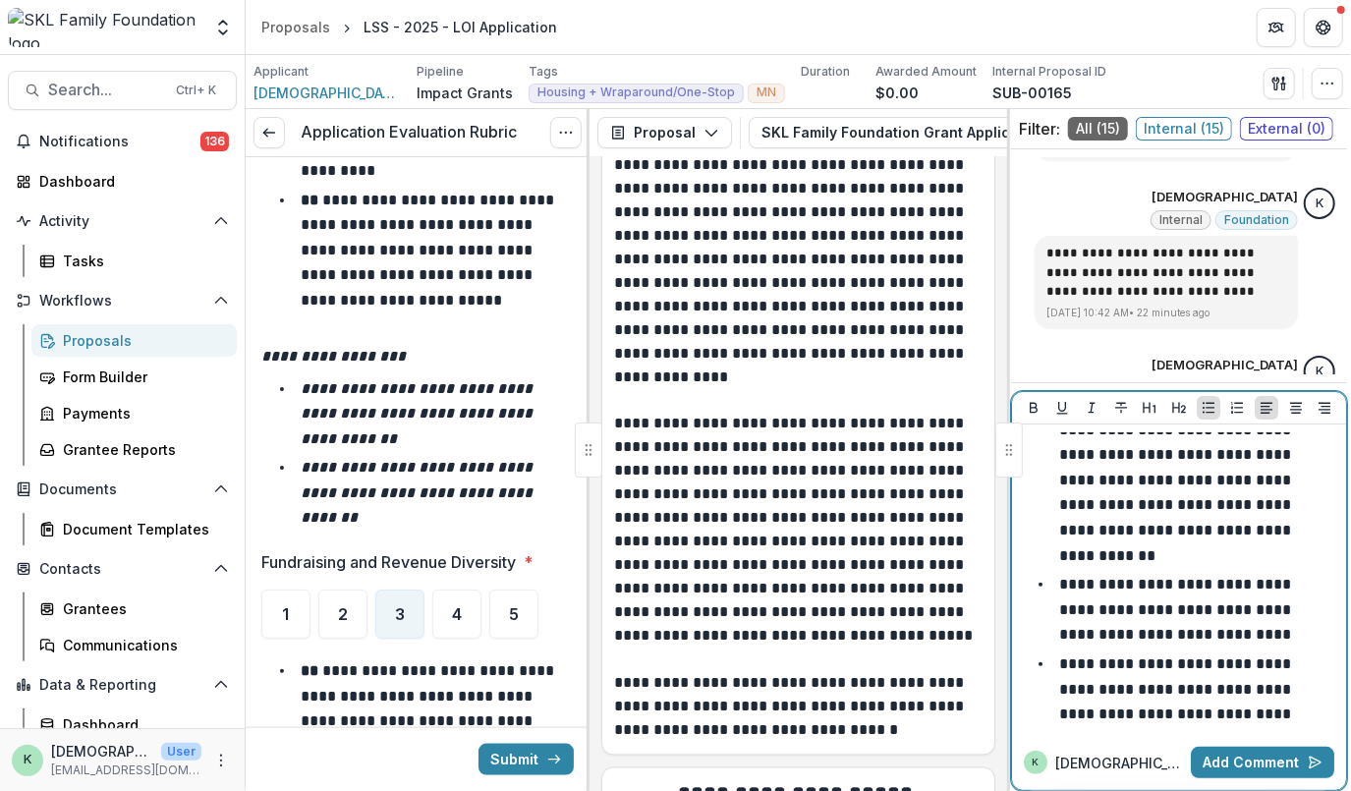
scroll to position [120, 0]
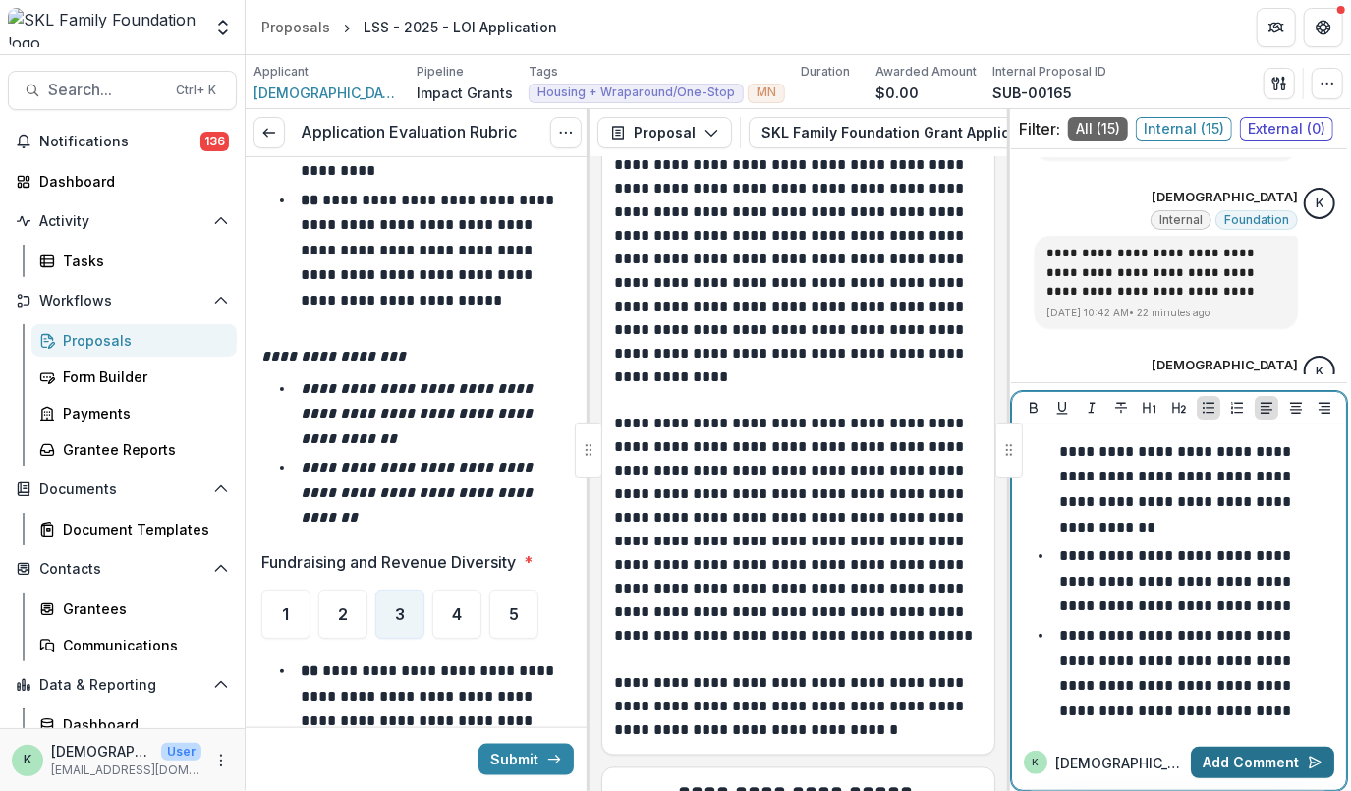
click at [1246, 758] on button "Add Comment" at bounding box center [1262, 762] width 143 height 31
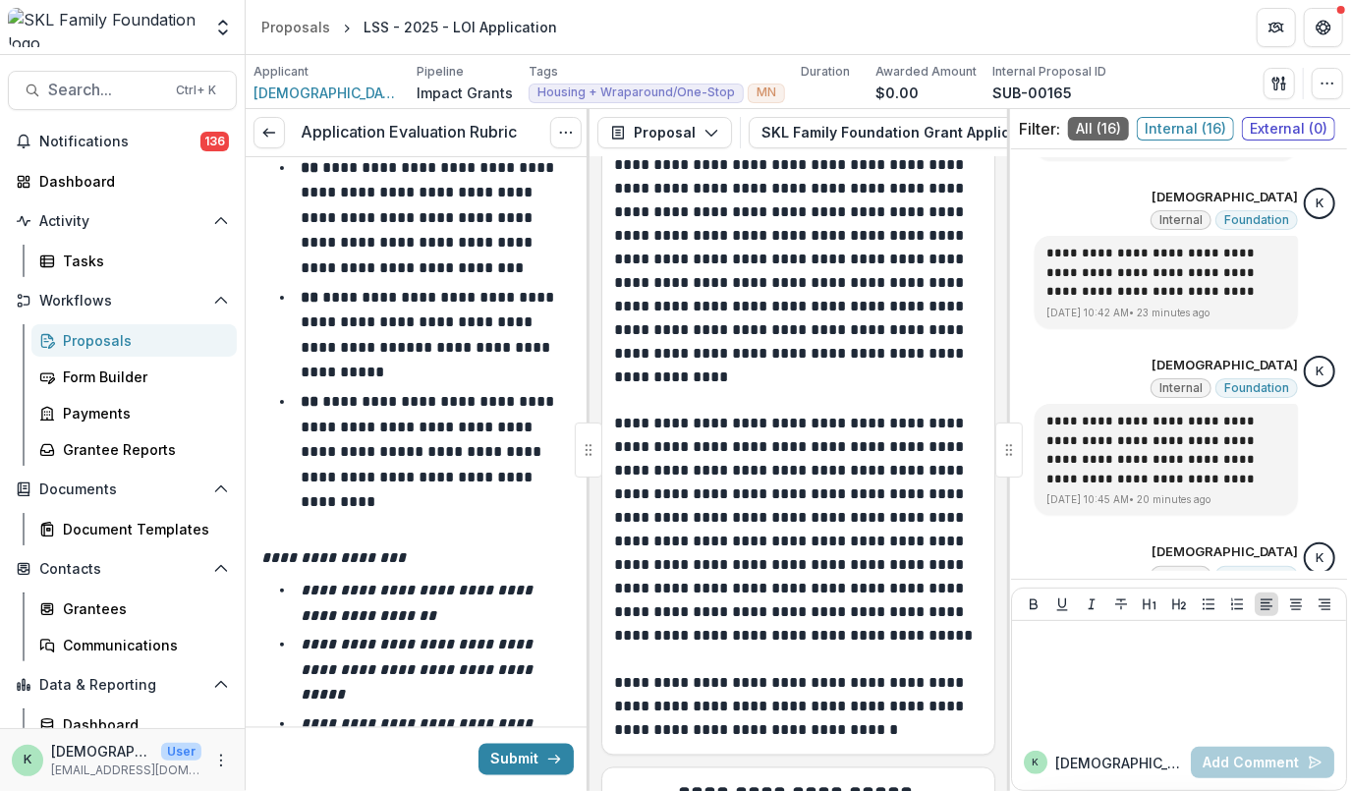
scroll to position [18180, 0]
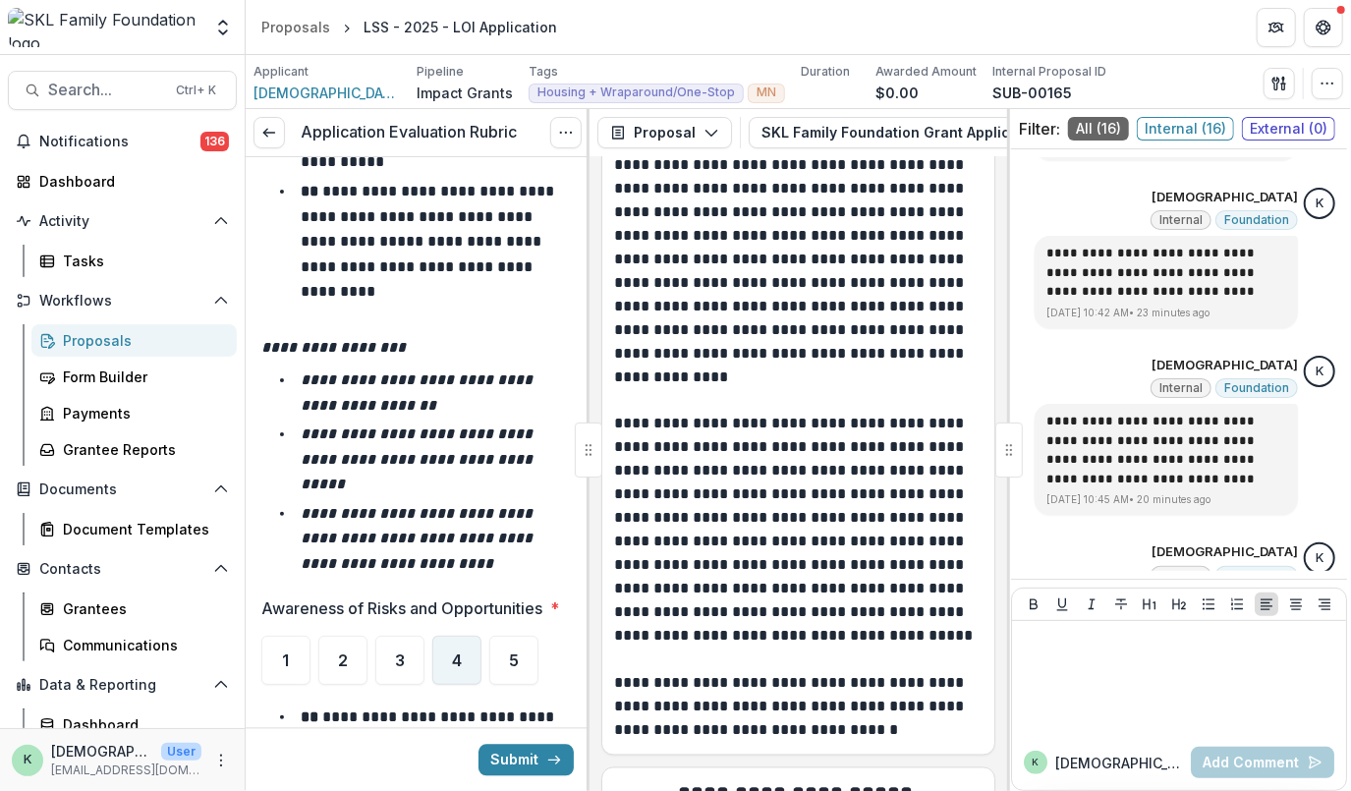
click at [458, 652] on span "4" at bounding box center [457, 660] width 10 height 16
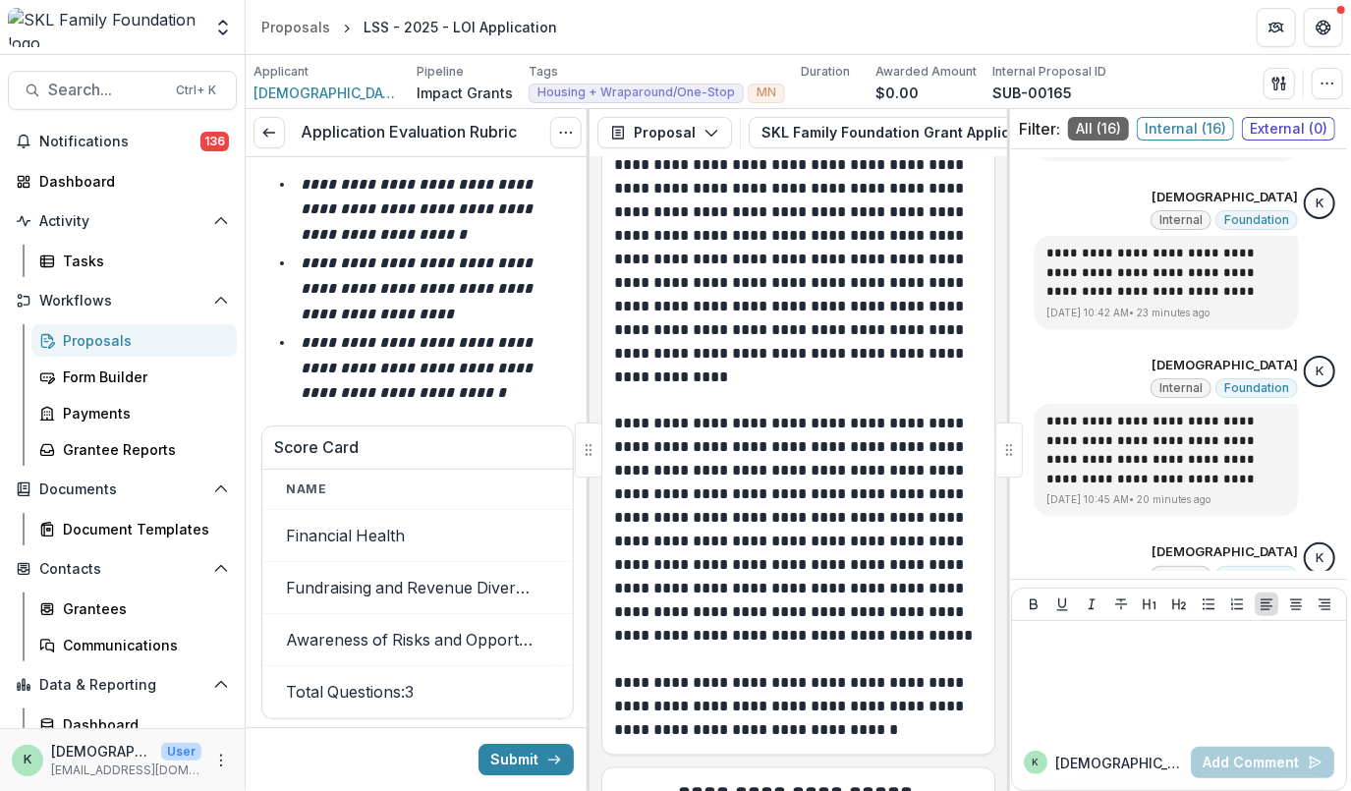
scroll to position [19518, 0]
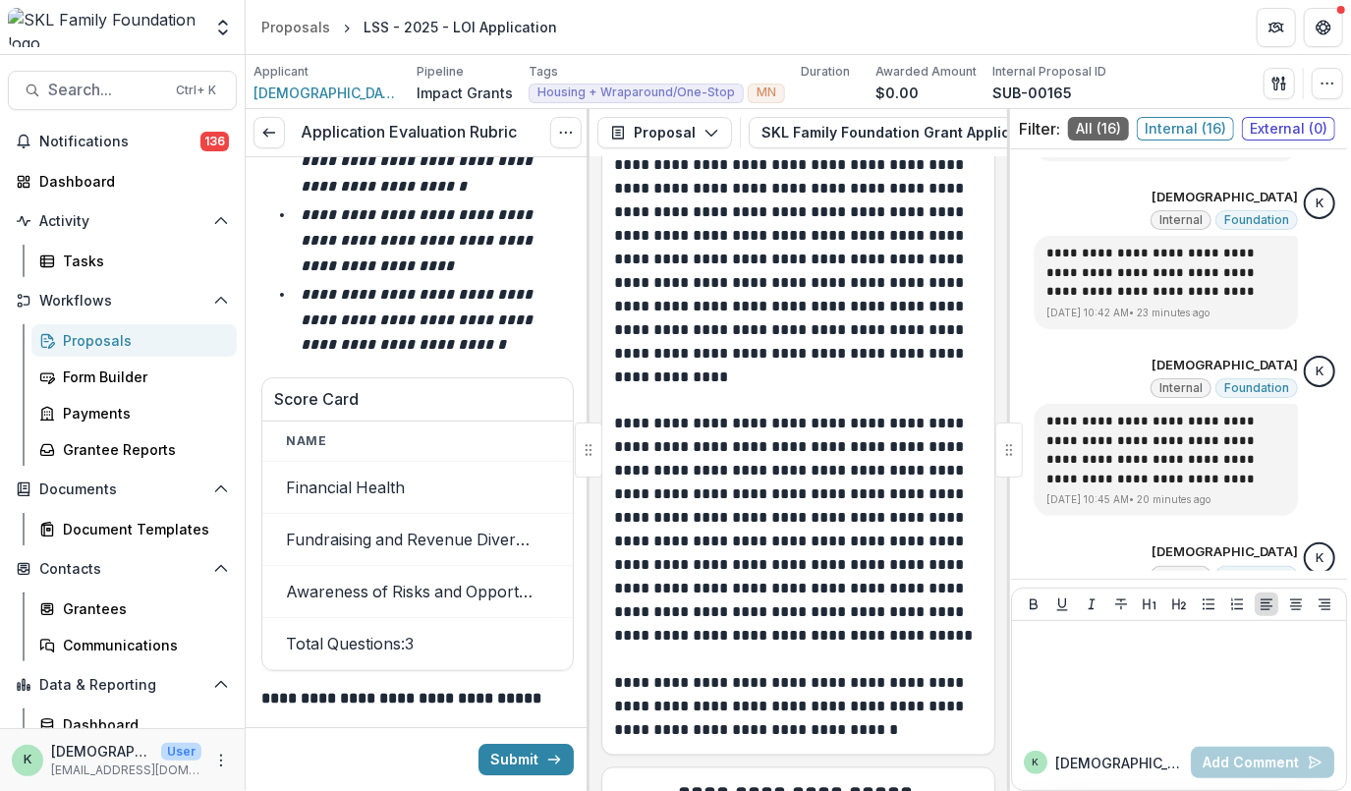
click at [505, 758] on div "5" at bounding box center [513, 789] width 49 height 49
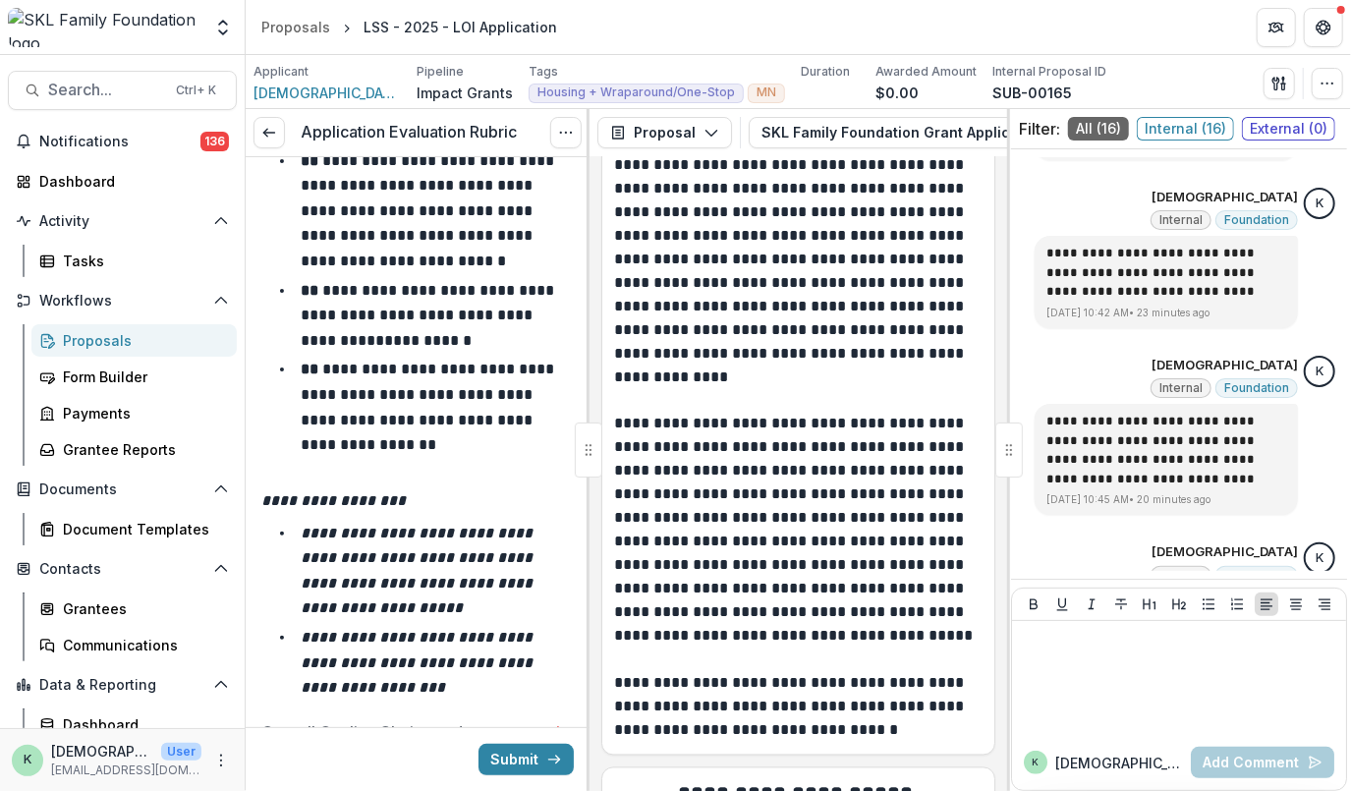
scroll to position [20440, 0]
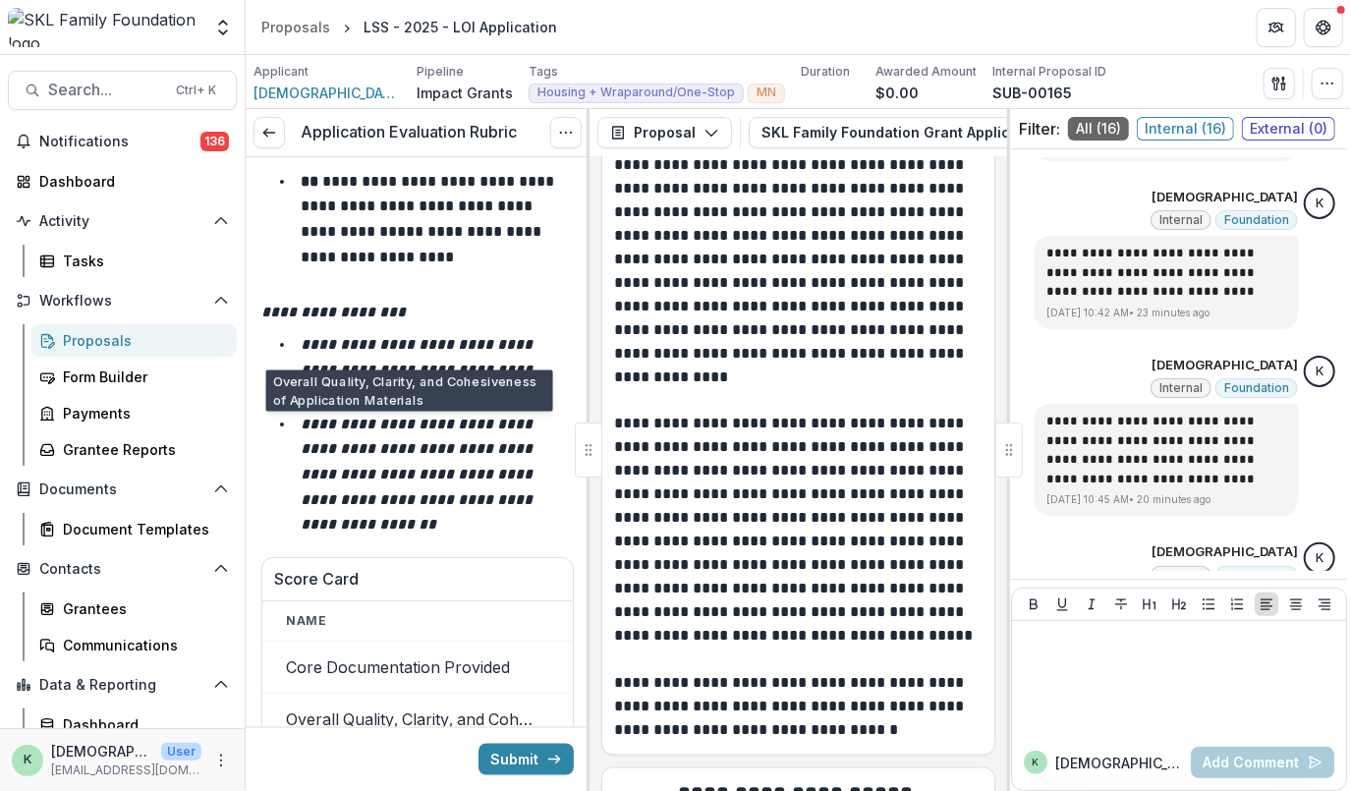
scroll to position [21663, 0]
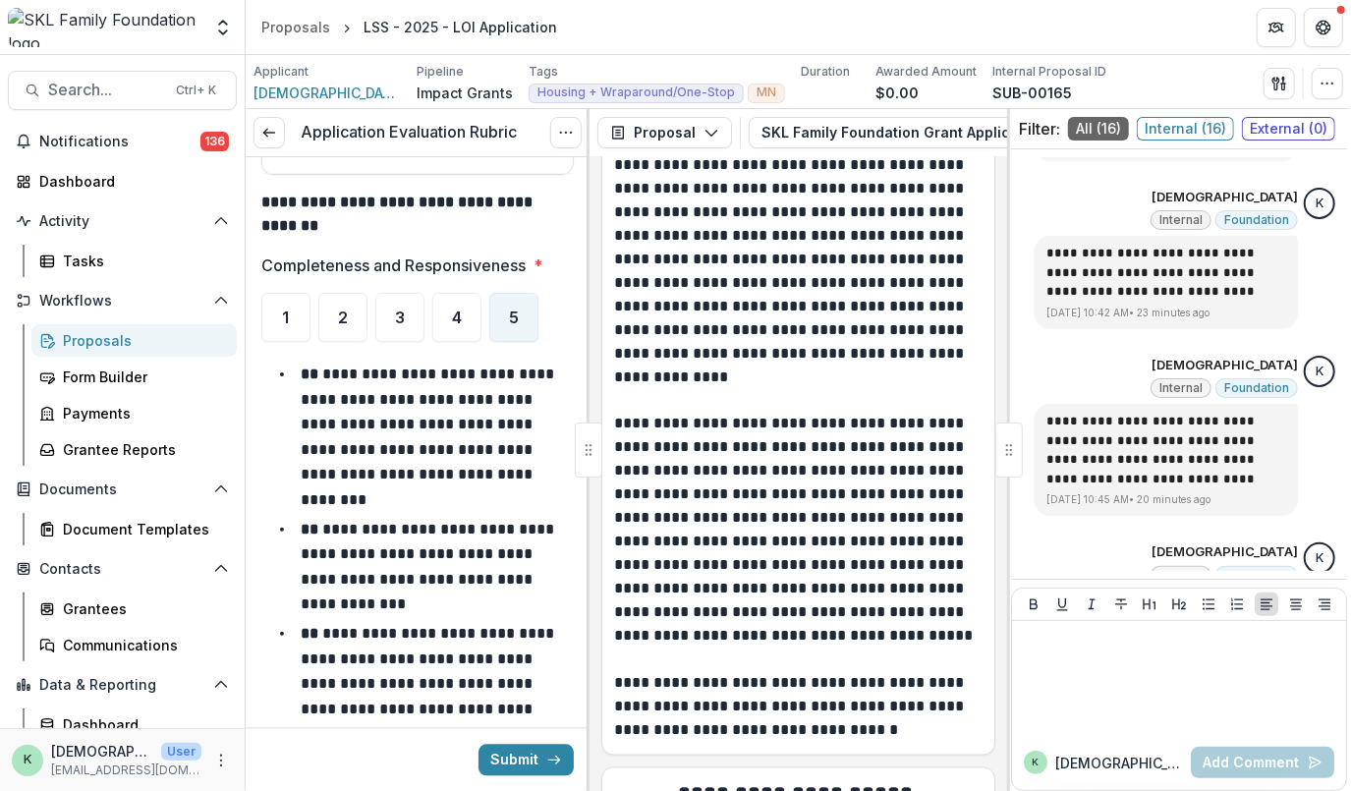
scroll to position [22871, 0]
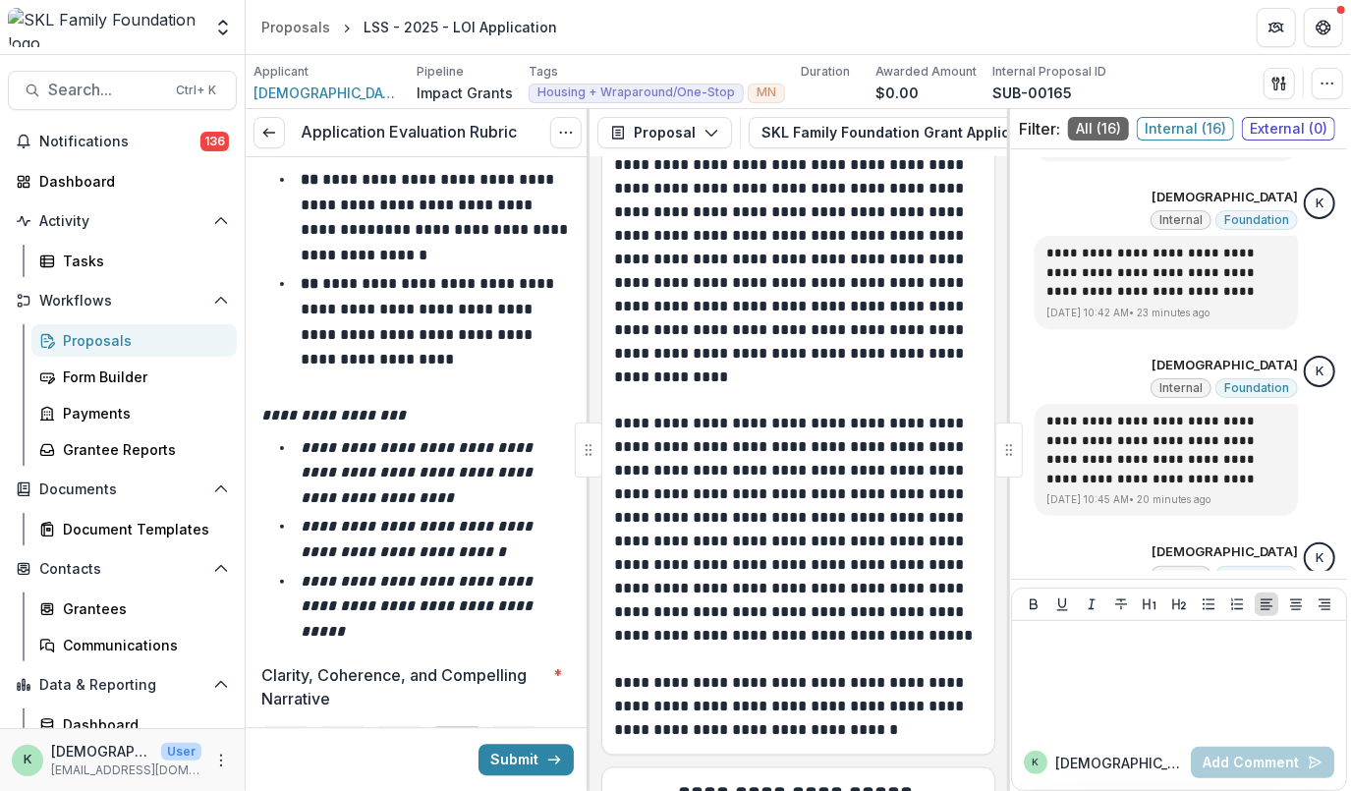
click at [448, 726] on div "4" at bounding box center [456, 750] width 49 height 49
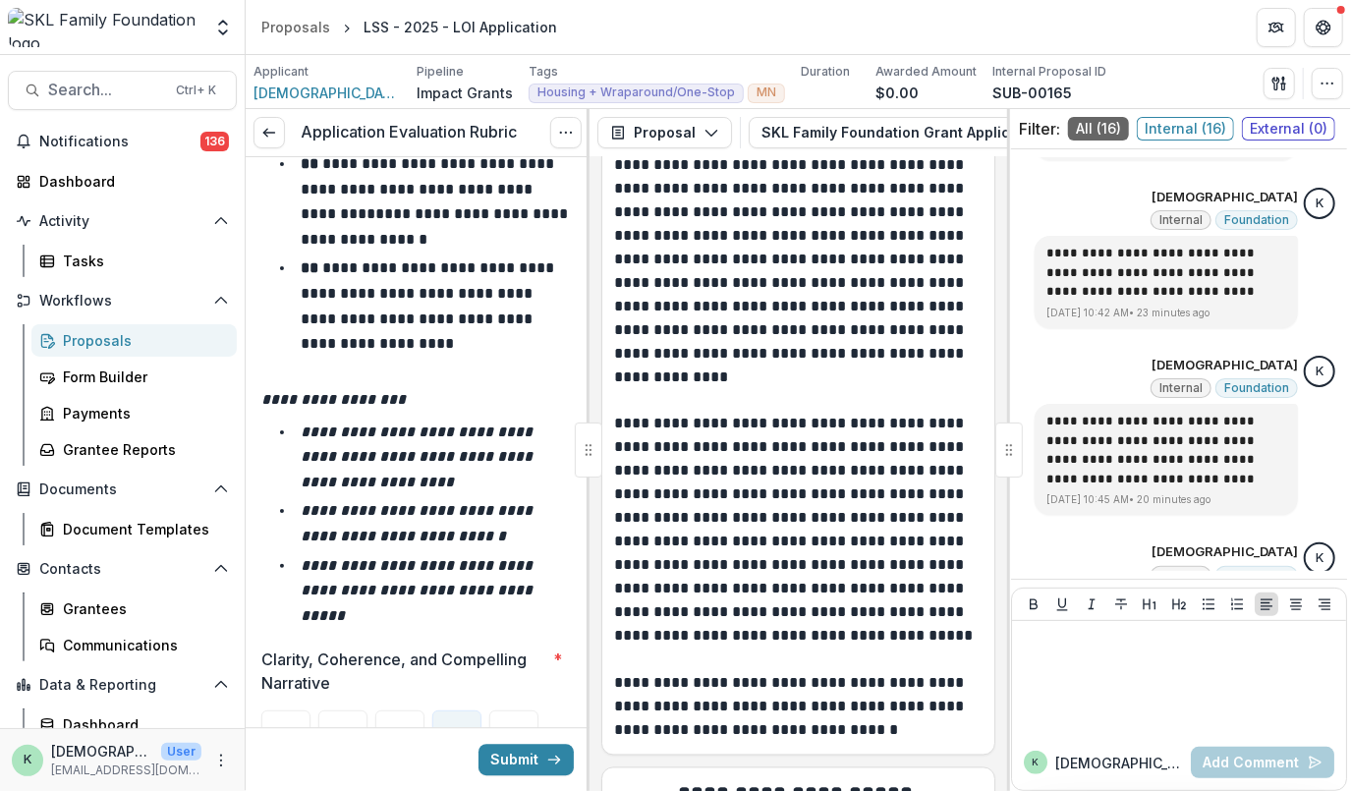
scroll to position [22892, 0]
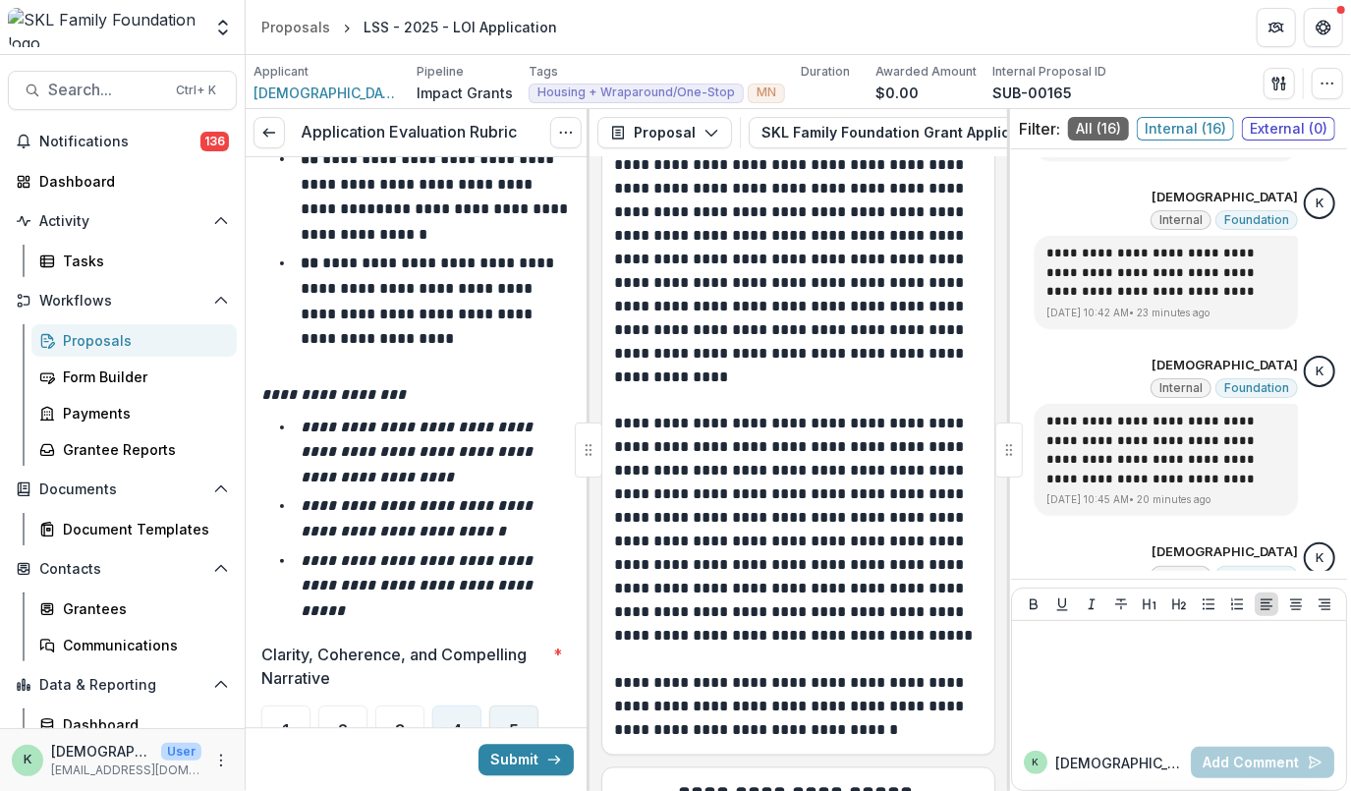
click at [513, 722] on span "5" at bounding box center [514, 730] width 10 height 16
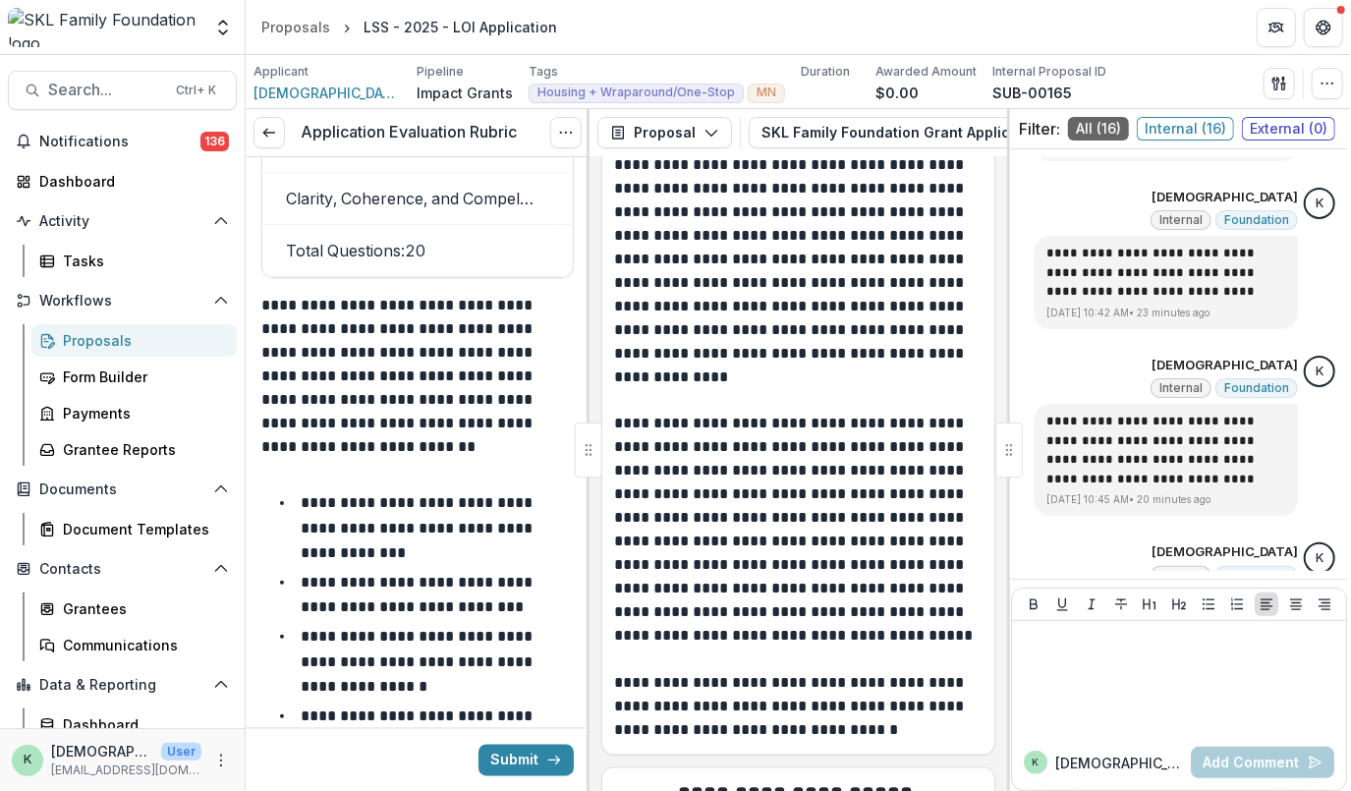
scroll to position [26434, 0]
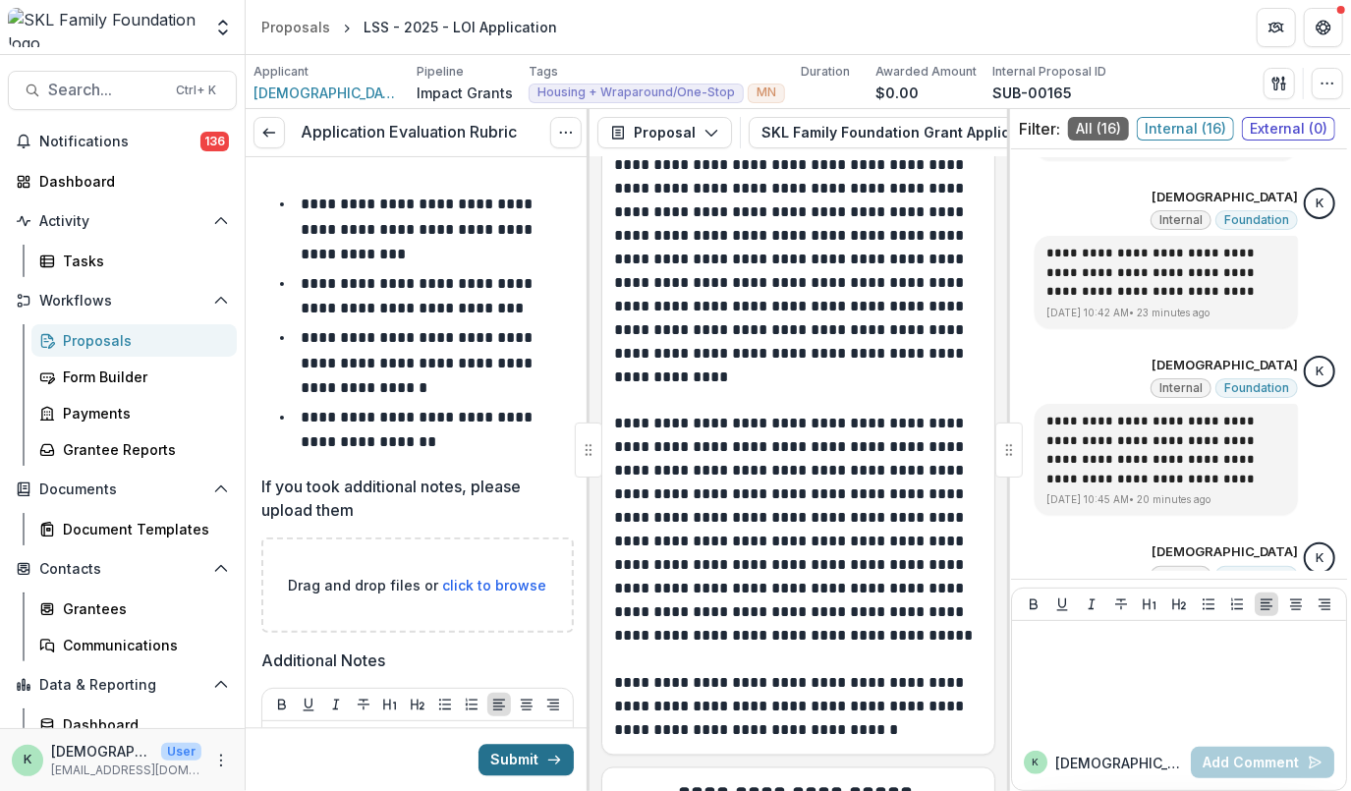
click at [504, 758] on button "Submit" at bounding box center [525, 759] width 95 height 31
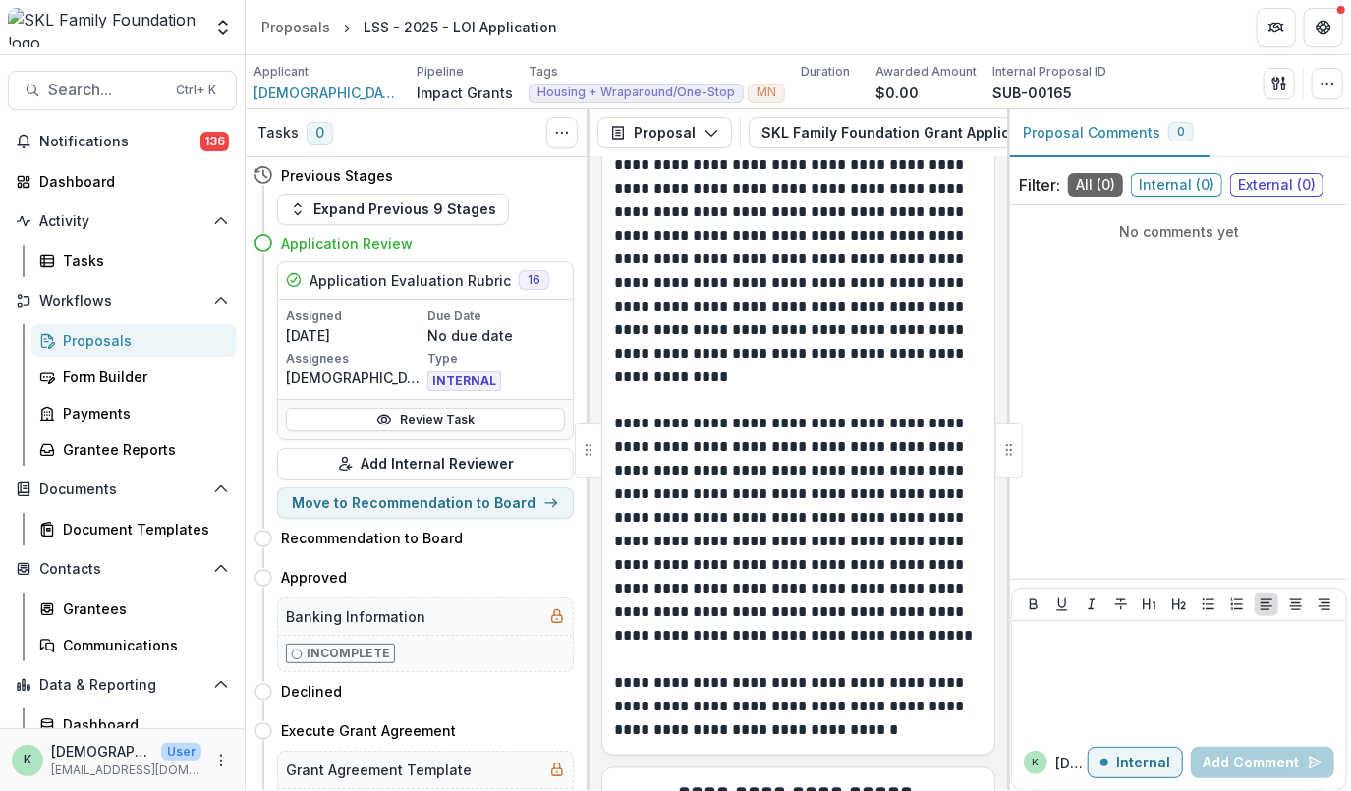
click at [94, 346] on div "Proposals" at bounding box center [142, 340] width 158 height 21
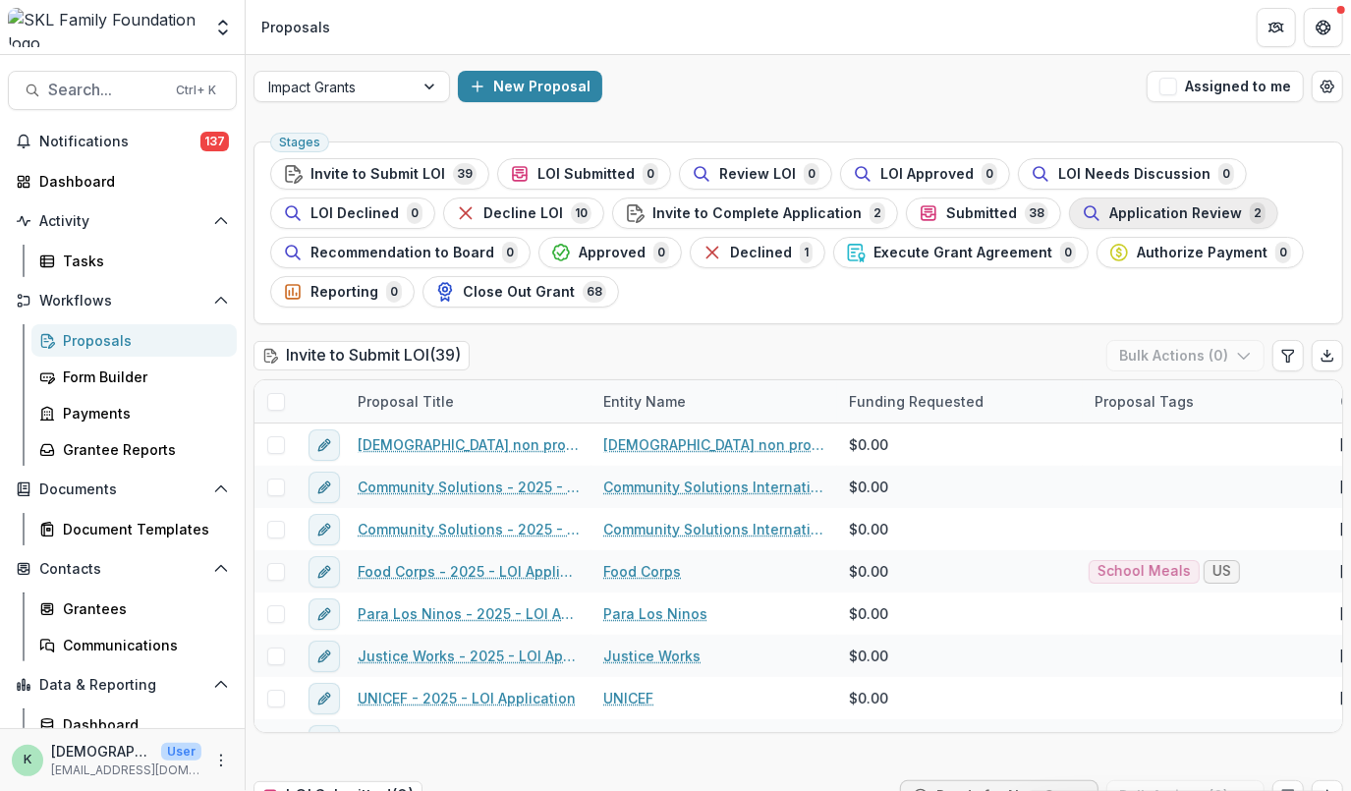
click at [1110, 205] on span "Application Review" at bounding box center [1175, 213] width 133 height 17
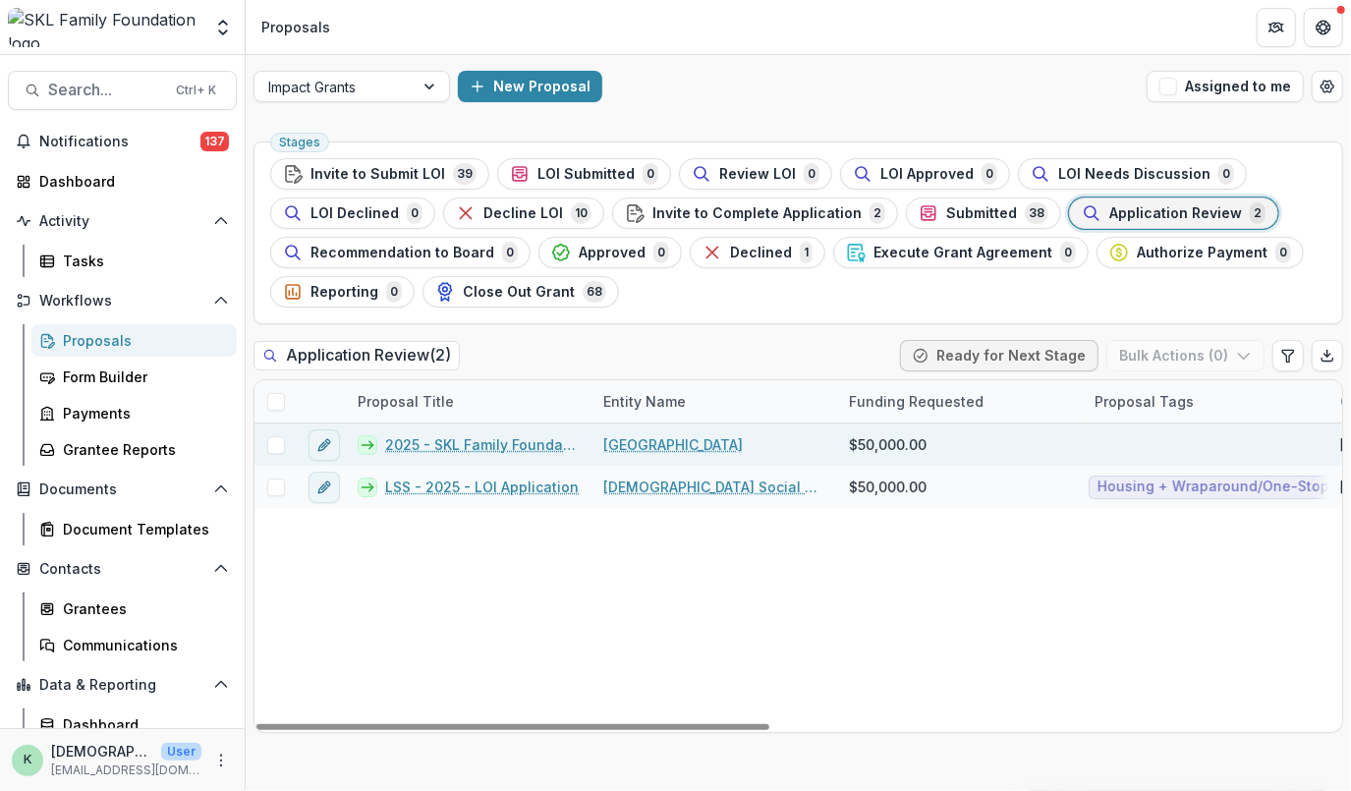
click at [491, 444] on link "2025 - SKL Family Foundation Grant Application" at bounding box center [482, 444] width 195 height 21
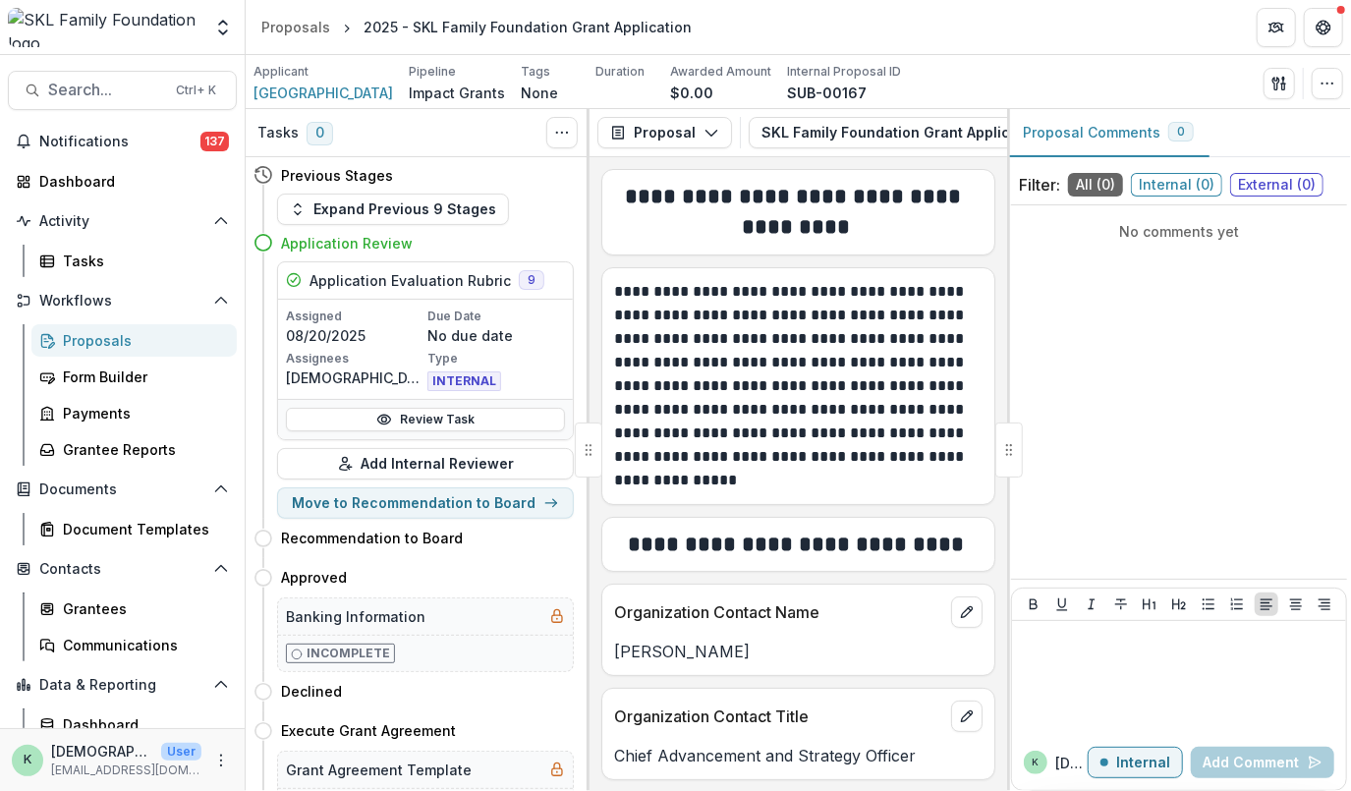
click at [101, 339] on div "Proposals" at bounding box center [142, 340] width 158 height 21
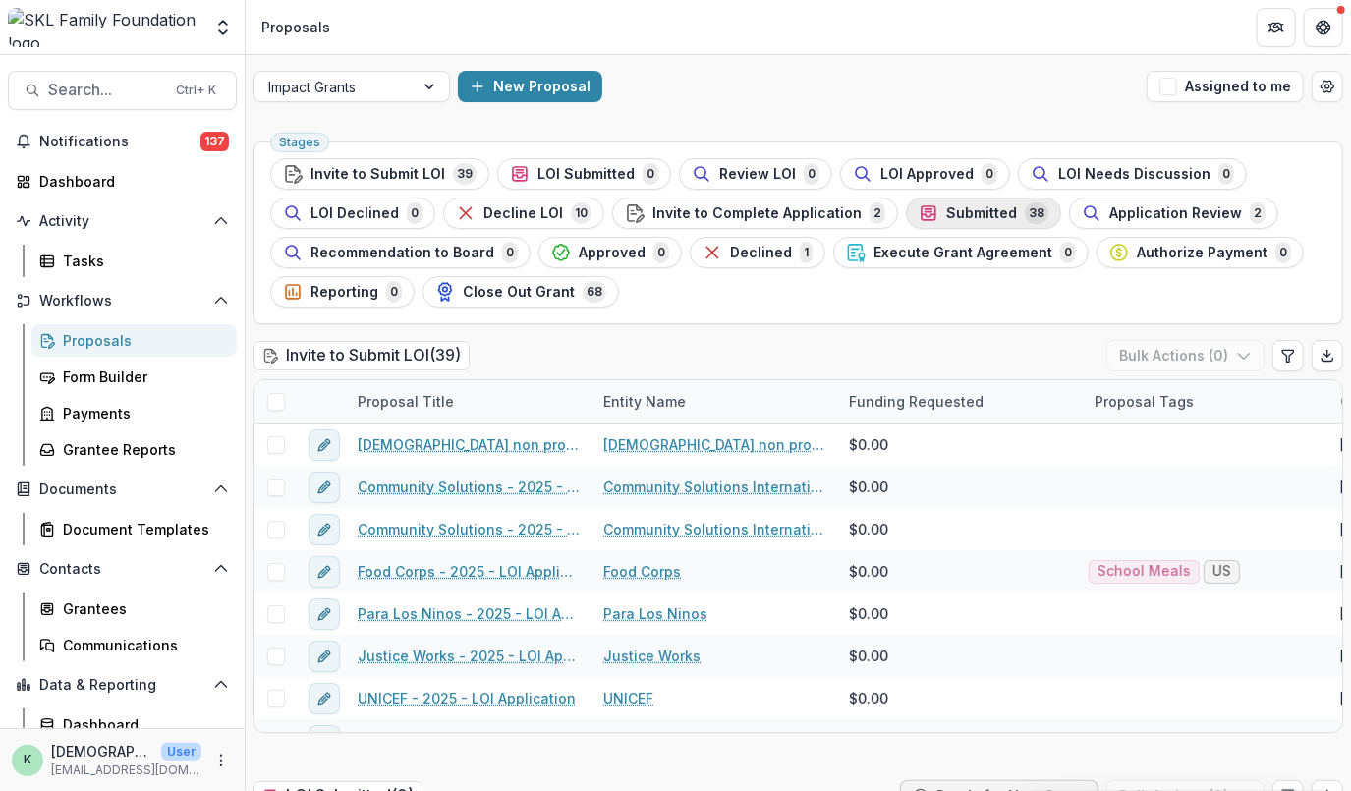
click at [946, 217] on span "Submitted" at bounding box center [981, 213] width 71 height 17
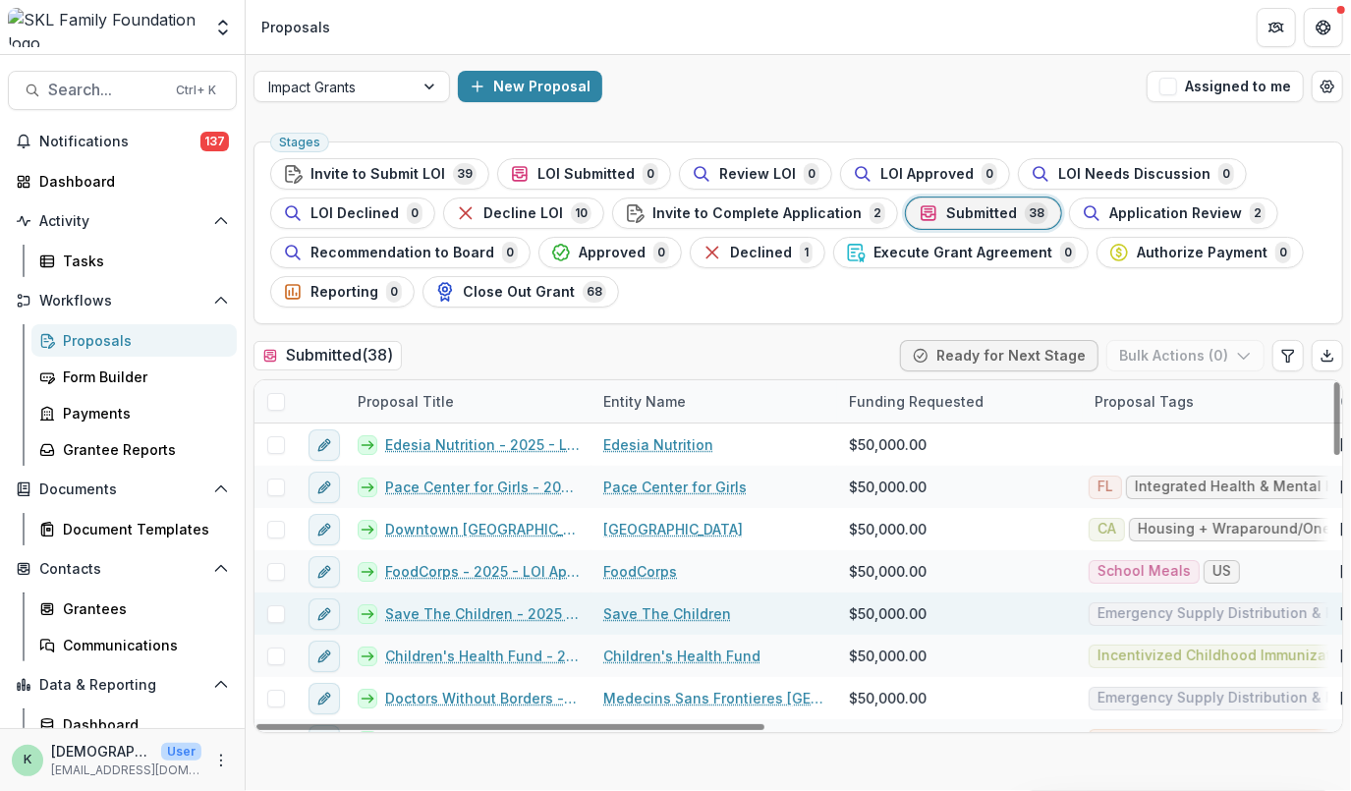
scroll to position [141, 0]
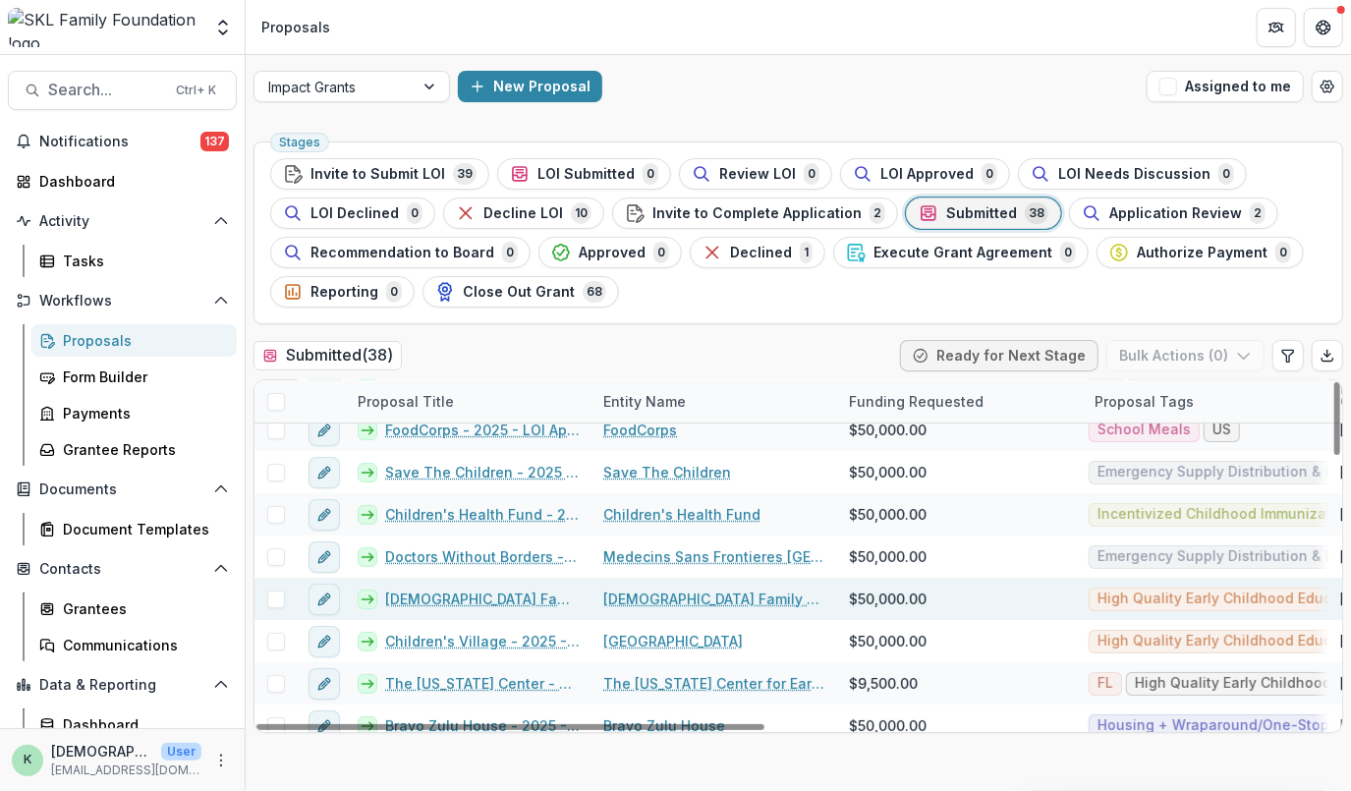
click at [475, 598] on link "[DEMOGRAPHIC_DATA] Family Center Service of [GEOGRAPHIC_DATA] - 2025 - LOI Appl…" at bounding box center [482, 598] width 195 height 21
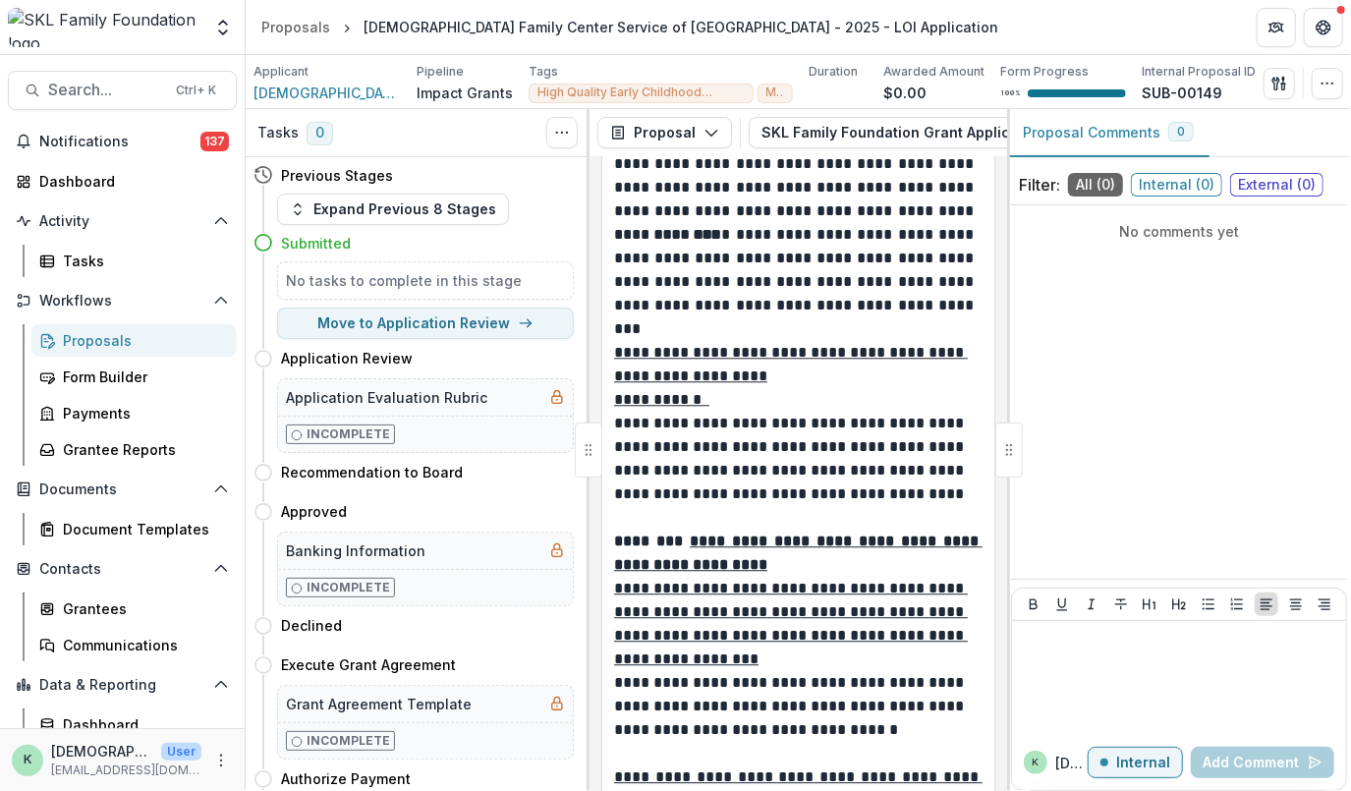
scroll to position [15046, 0]
